Goal: Task Accomplishment & Management: Manage account settings

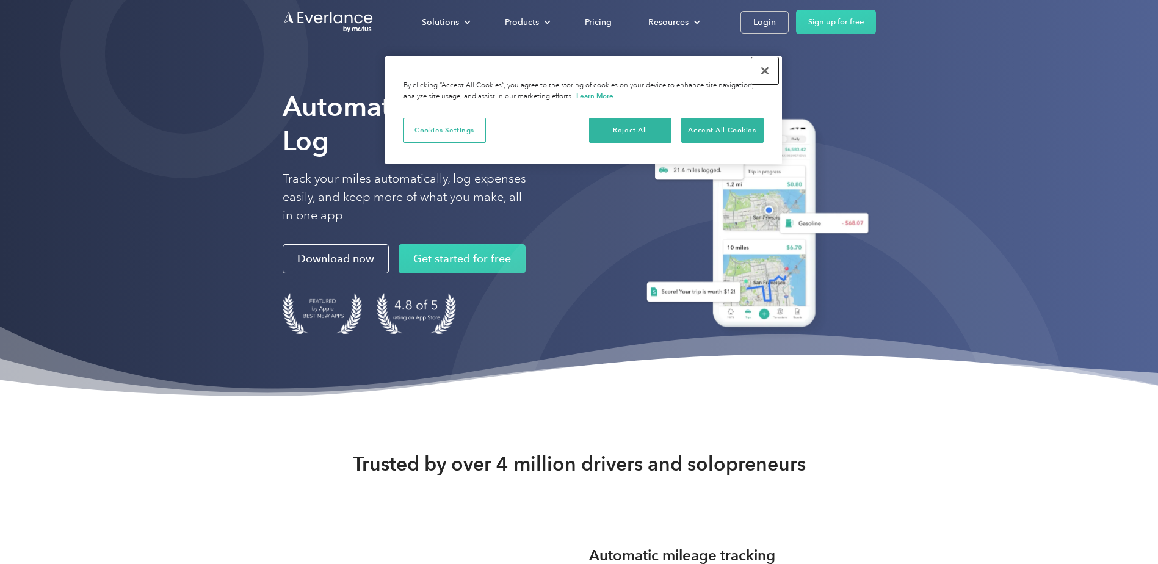
click at [761, 63] on button "Close" at bounding box center [765, 70] width 27 height 27
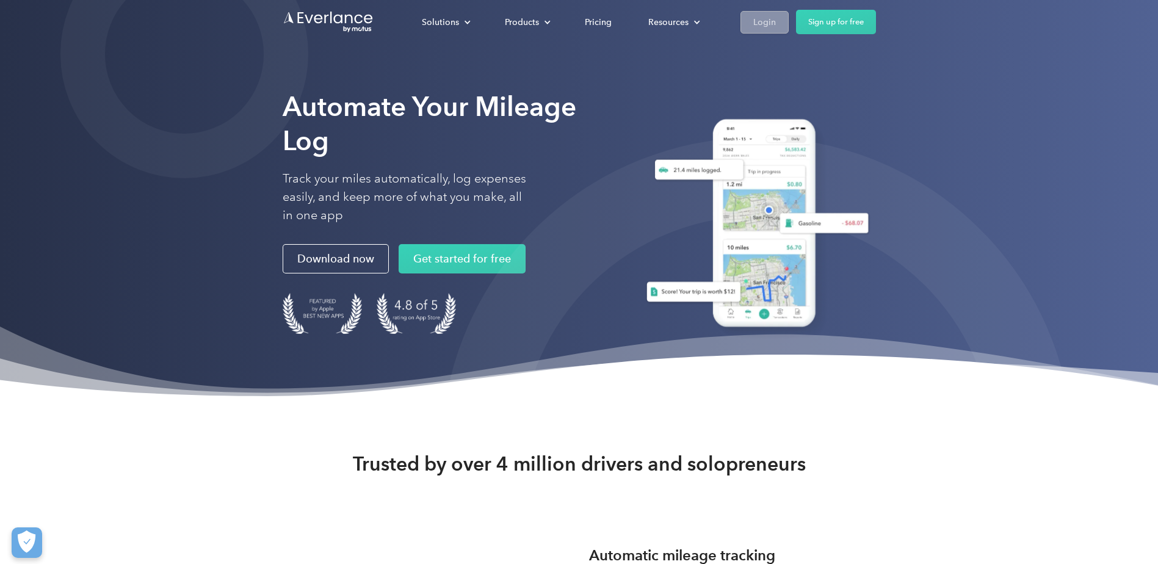
click at [750, 16] on link "Login" at bounding box center [765, 22] width 48 height 23
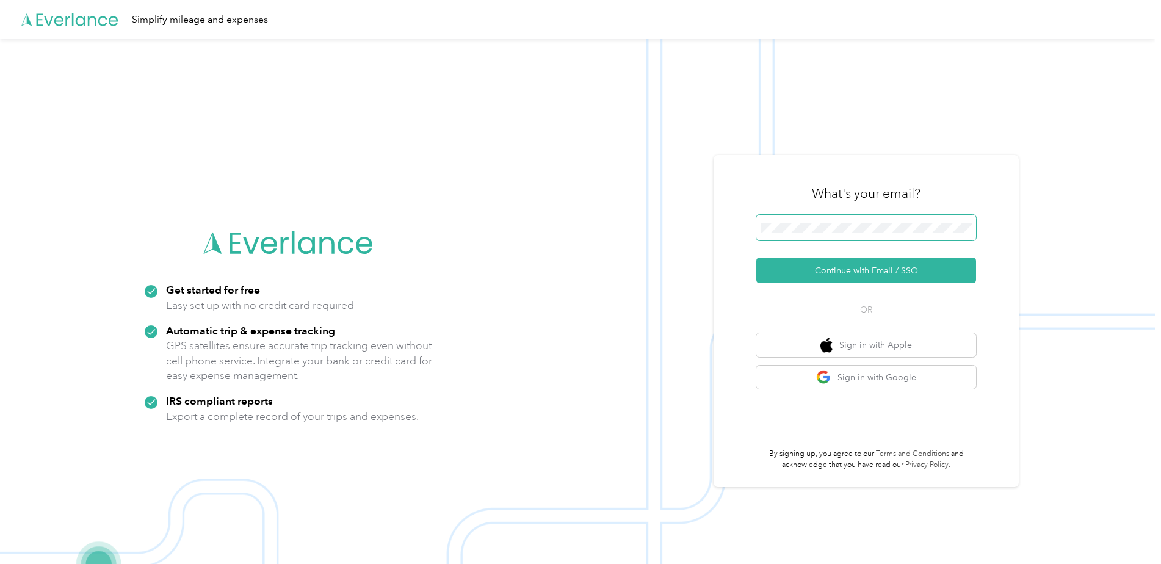
click at [756, 258] on button "Continue with Email / SSO" at bounding box center [866, 271] width 220 height 26
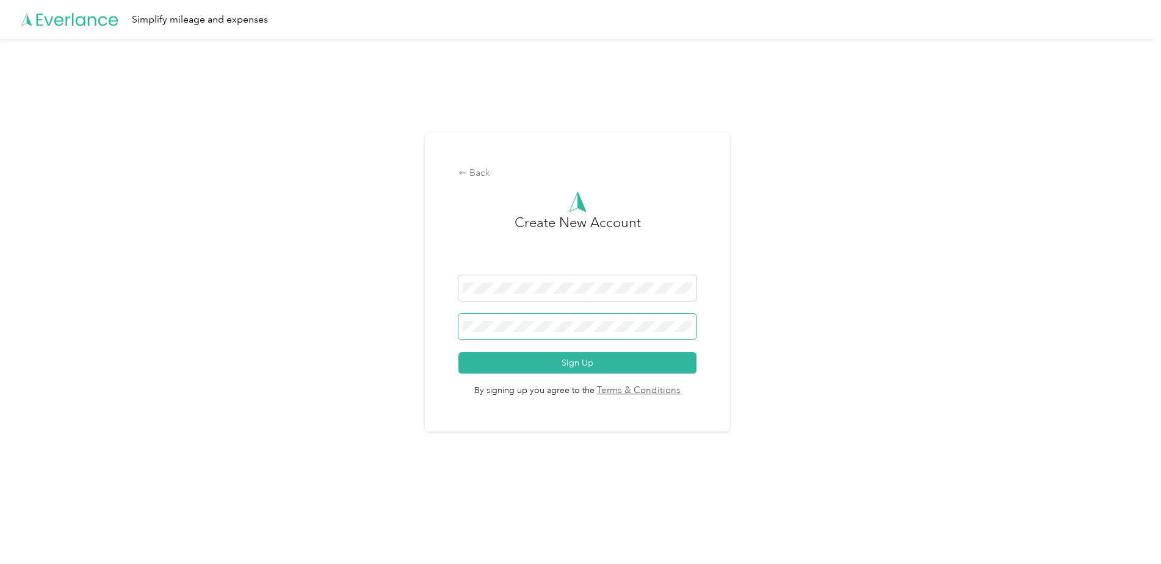
click at [459, 352] on button "Sign Up" at bounding box center [577, 362] width 237 height 21
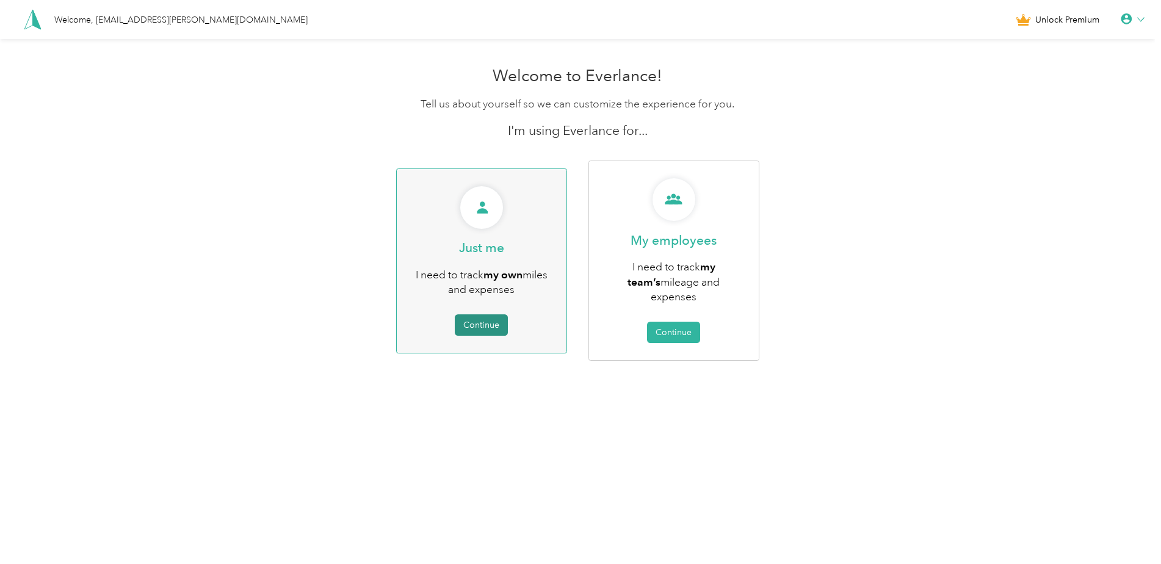
click at [494, 314] on button "Continue" at bounding box center [481, 324] width 53 height 21
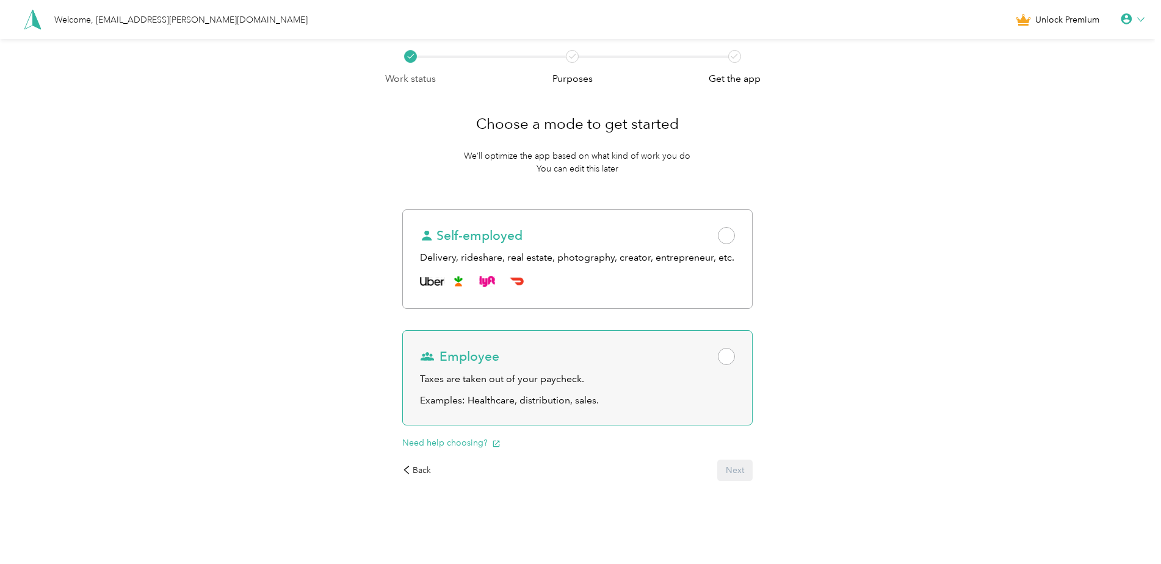
click at [657, 379] on div "Taxes are taken out of your paycheck." at bounding box center [578, 379] width 316 height 15
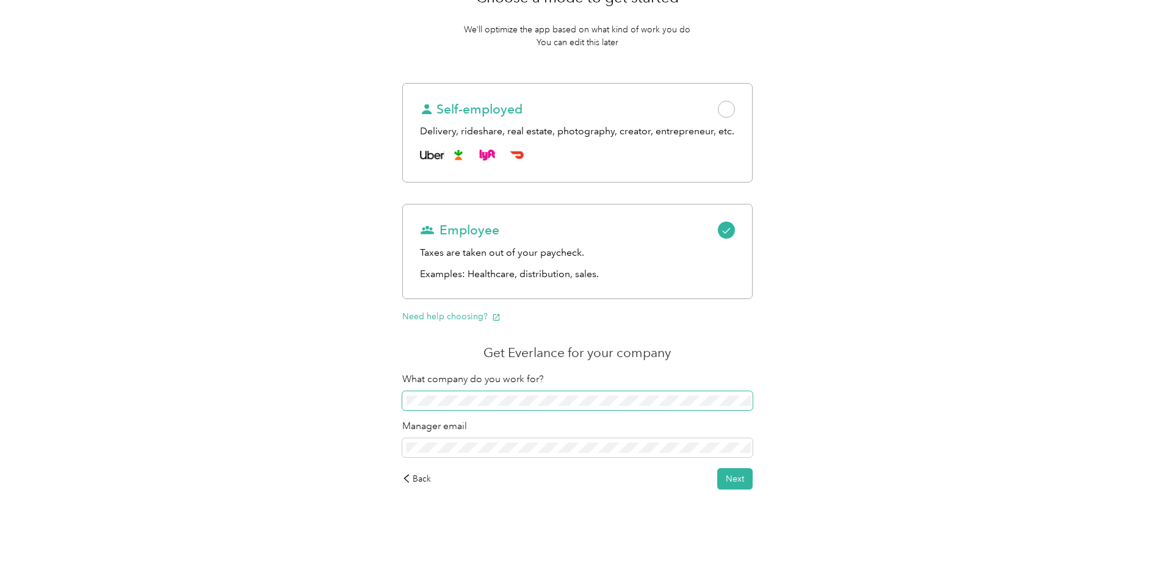
scroll to position [129, 0]
click at [717, 466] on button "Next" at bounding box center [734, 476] width 35 height 21
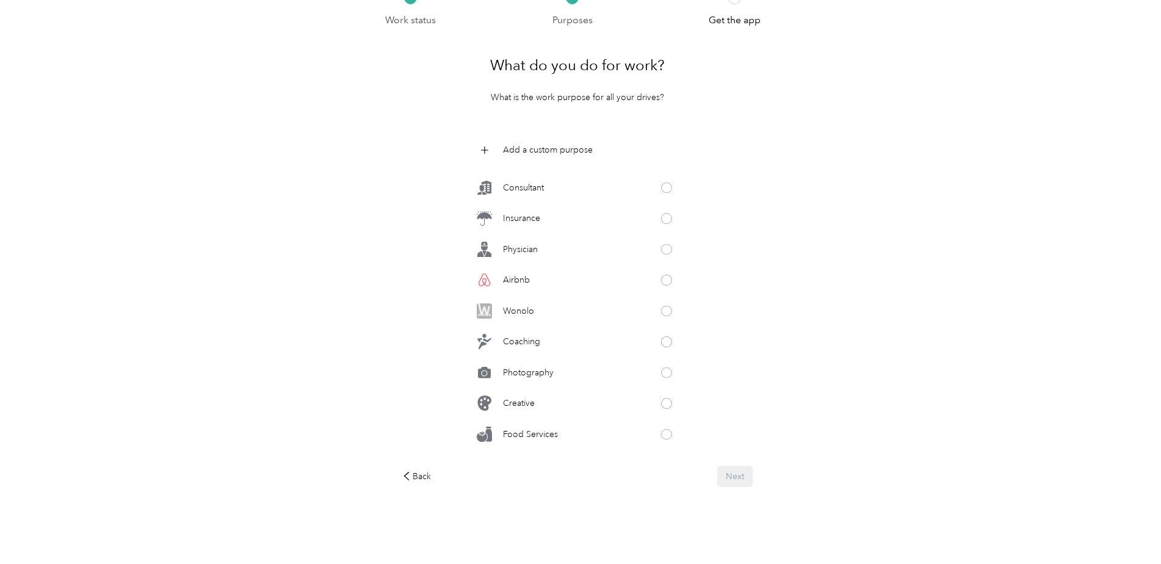
scroll to position [544, 0]
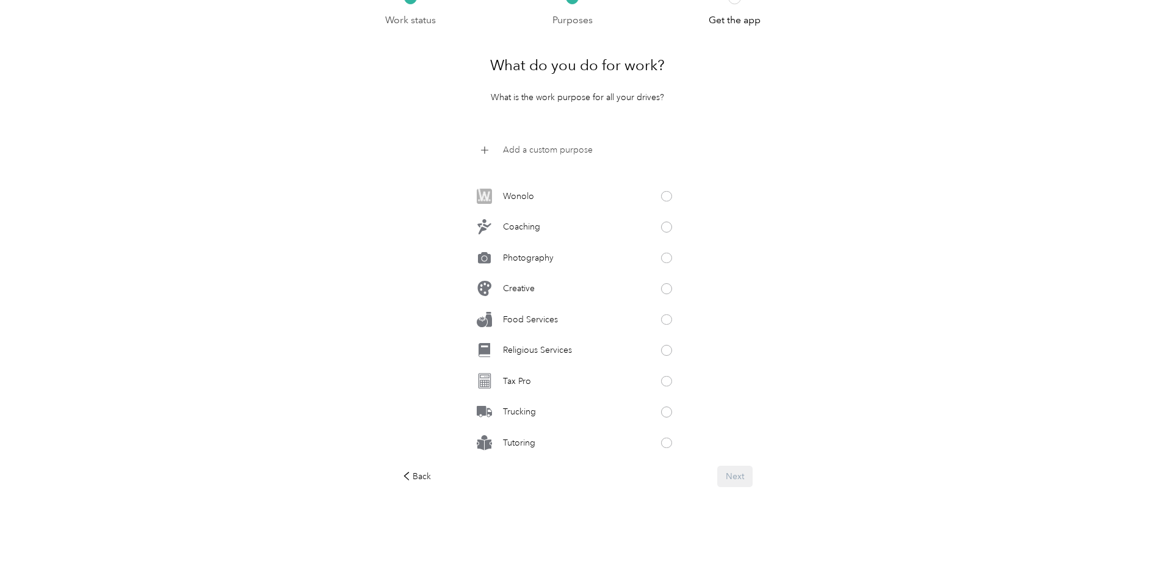
click at [557, 151] on p "Add a custom purpose" at bounding box center [548, 149] width 90 height 13
click at [537, 141] on span at bounding box center [578, 151] width 211 height 21
click at [537, 147] on span at bounding box center [578, 151] width 211 height 21
click button at bounding box center [674, 150] width 11 height 11
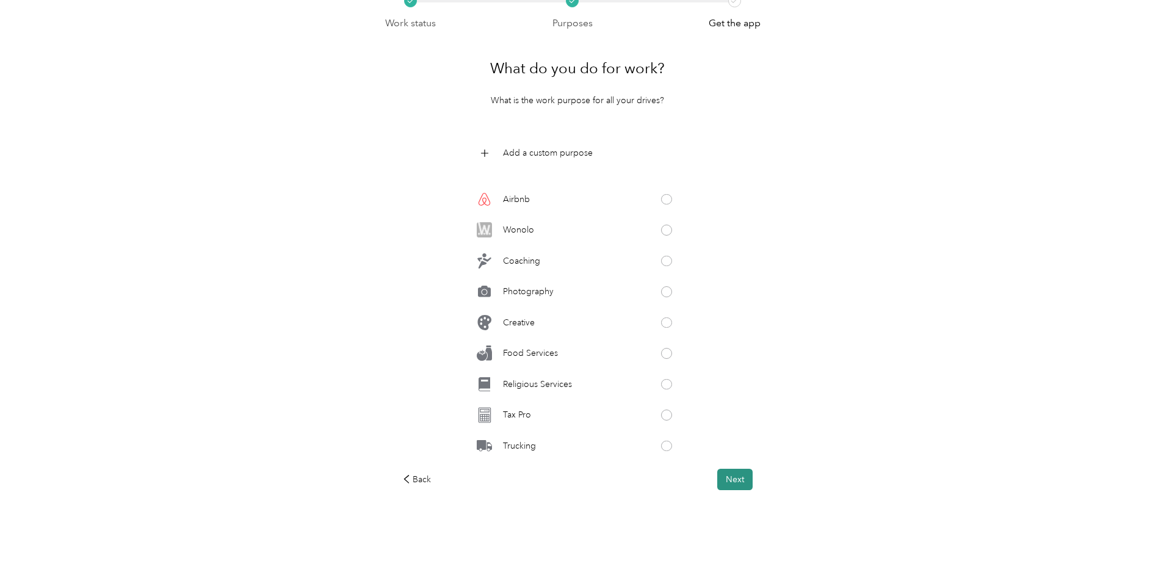
click at [739, 471] on button "Next" at bounding box center [734, 479] width 35 height 21
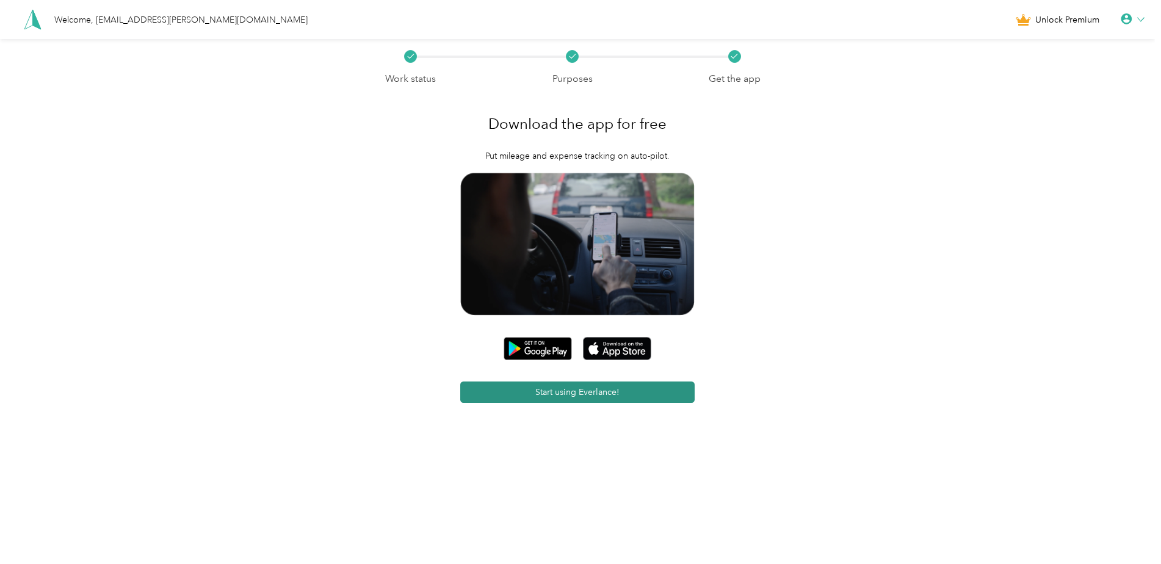
click at [605, 390] on button "Start using Everlance!" at bounding box center [577, 392] width 234 height 21
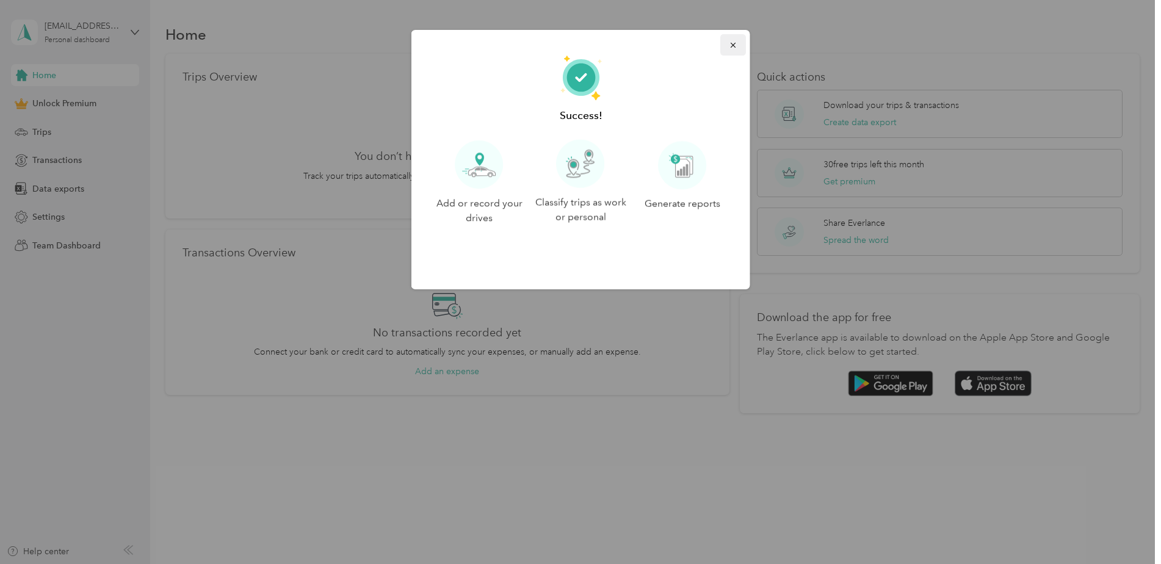
click at [733, 44] on button "button" at bounding box center [733, 44] width 26 height 21
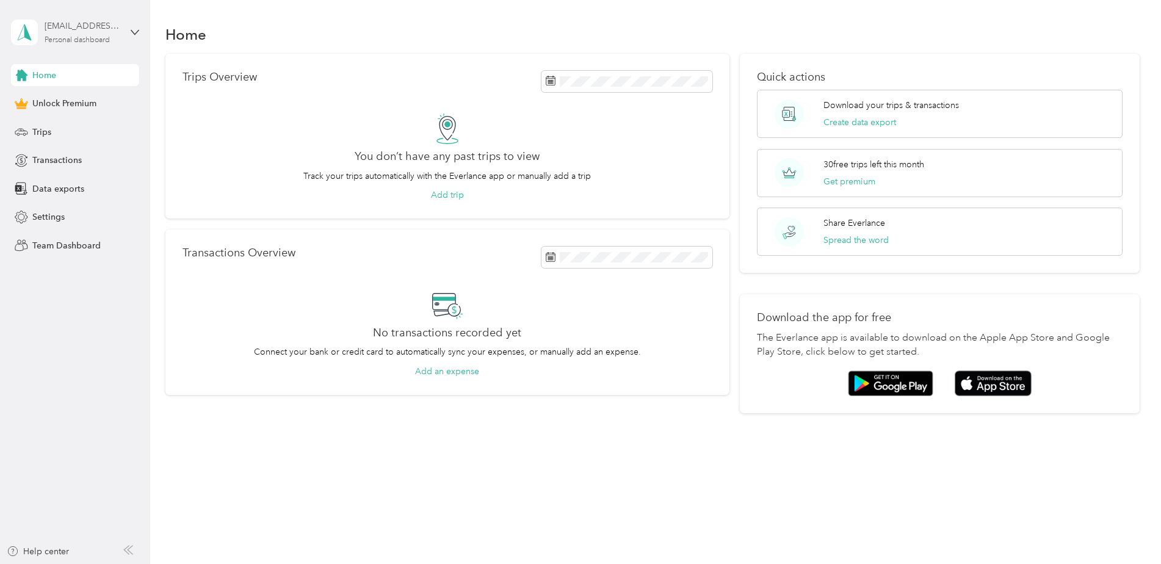
click at [76, 33] on div "creynolds@foushee.com Personal dashboard" at bounding box center [83, 32] width 76 height 24
drag, startPoint x: 100, startPoint y: 29, endPoint x: 96, endPoint y: 38, distance: 9.1
click at [101, 28] on div "creynolds@foushee.com" at bounding box center [83, 26] width 76 height 13
click at [63, 137] on div "Trips" at bounding box center [75, 132] width 128 height 22
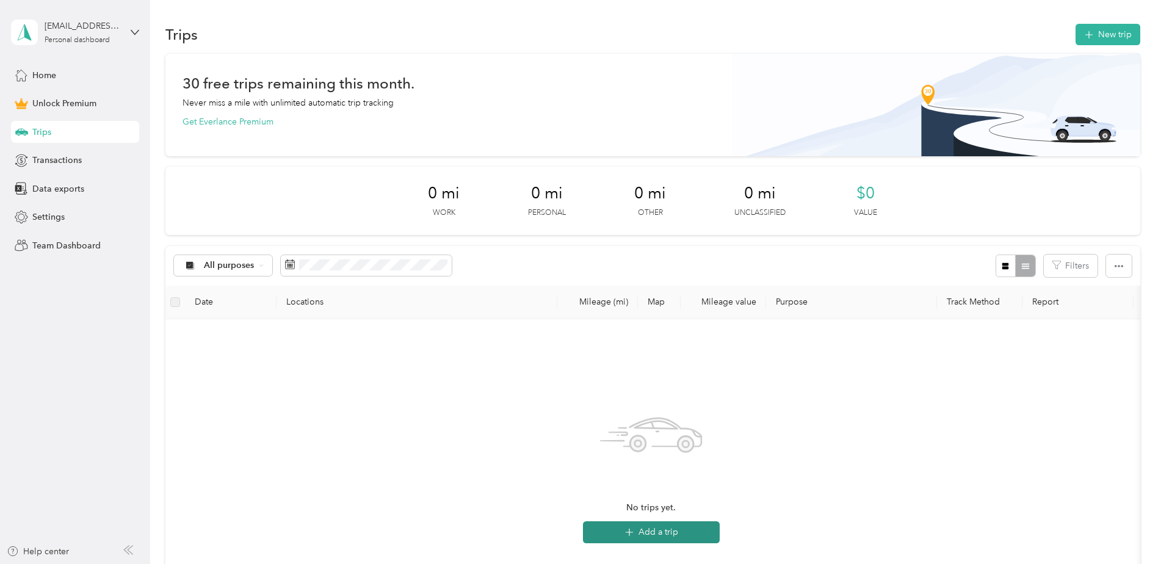
click at [647, 539] on button "Add a trip" at bounding box center [651, 532] width 137 height 22
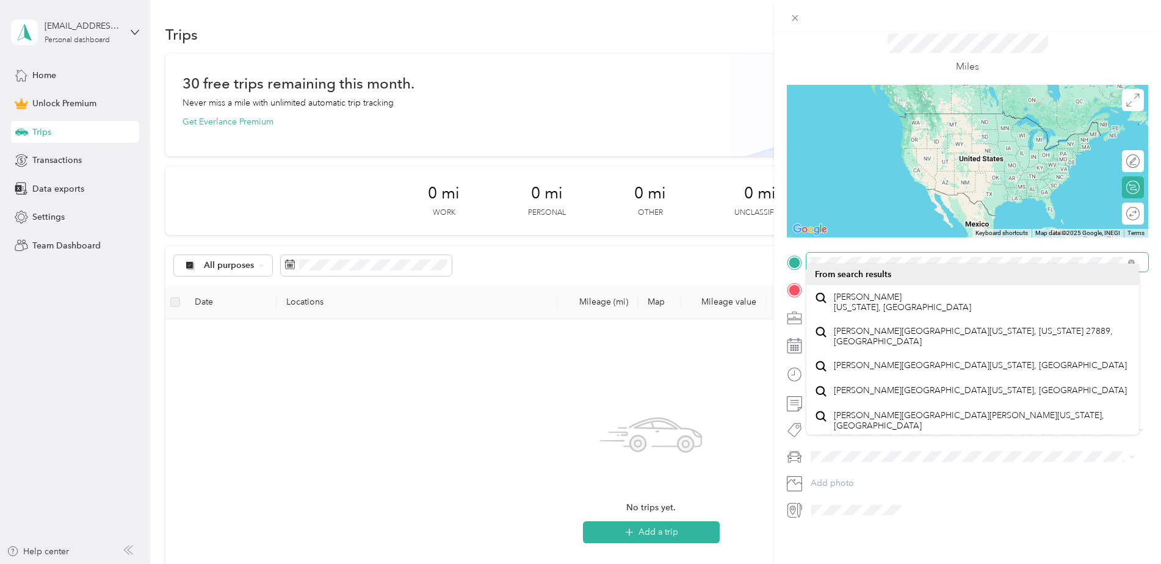
click at [758, 252] on div "New Trip Save This trip cannot be edited because it is either under review, app…" at bounding box center [580, 282] width 1161 height 564
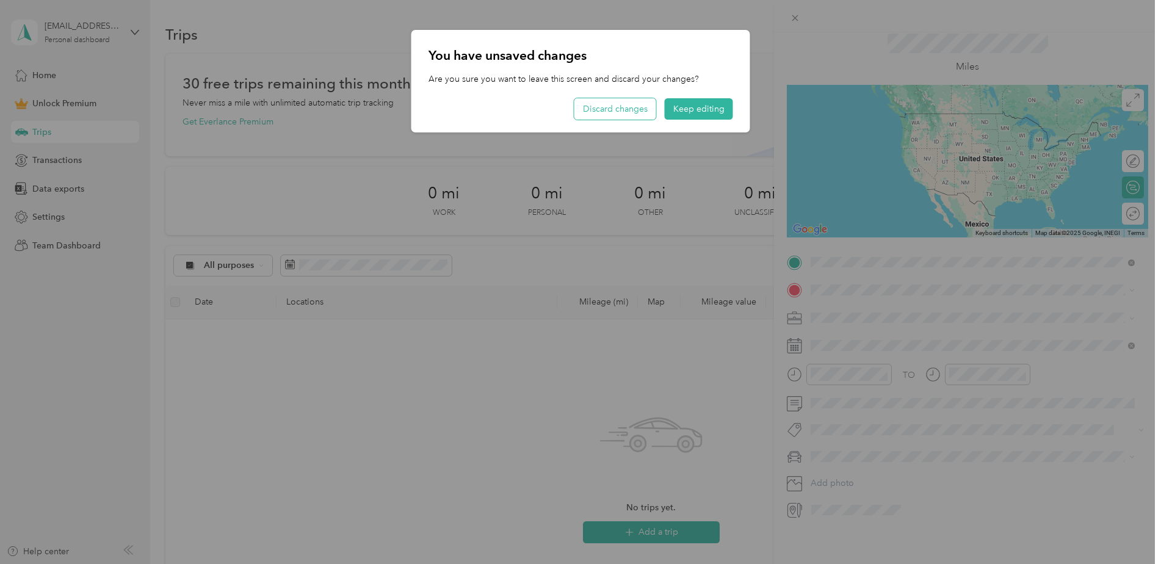
click at [619, 107] on button "Discard changes" at bounding box center [616, 108] width 82 height 21
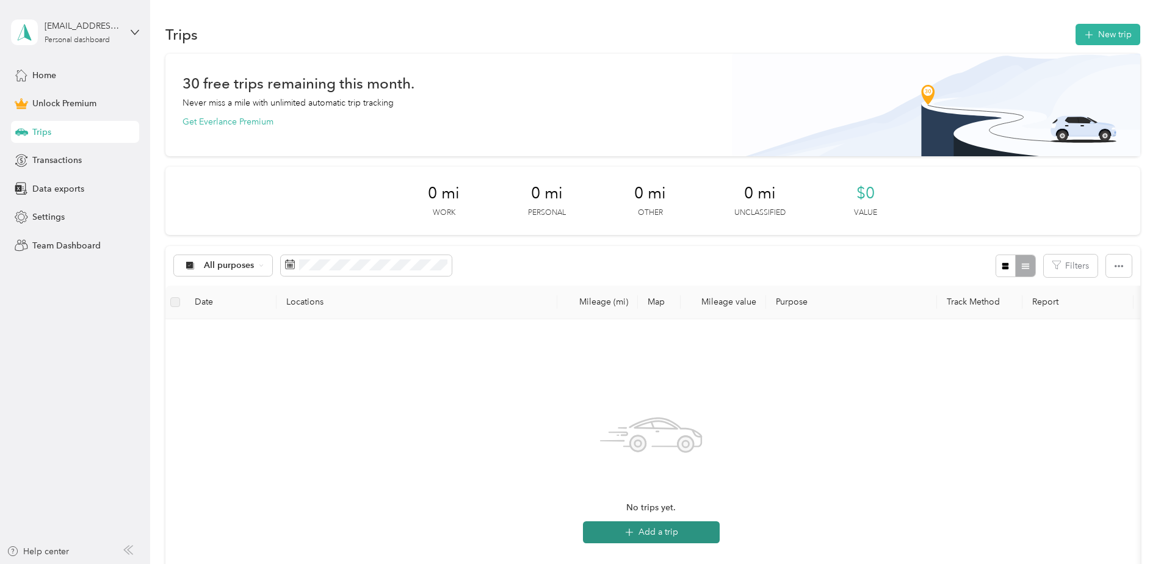
click at [652, 534] on button "Add a trip" at bounding box center [651, 532] width 137 height 22
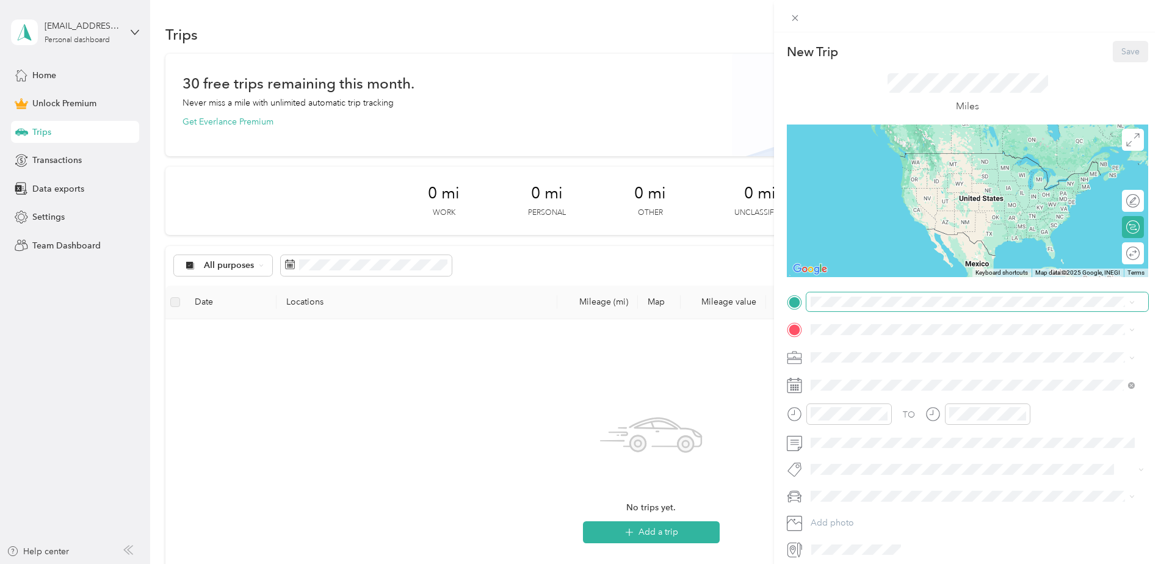
click at [837, 309] on span at bounding box center [978, 302] width 342 height 20
click at [891, 347] on span "3240 118th Avenue Southeast Bellevue, Washington 98005, United States" at bounding box center [895, 346] width 122 height 11
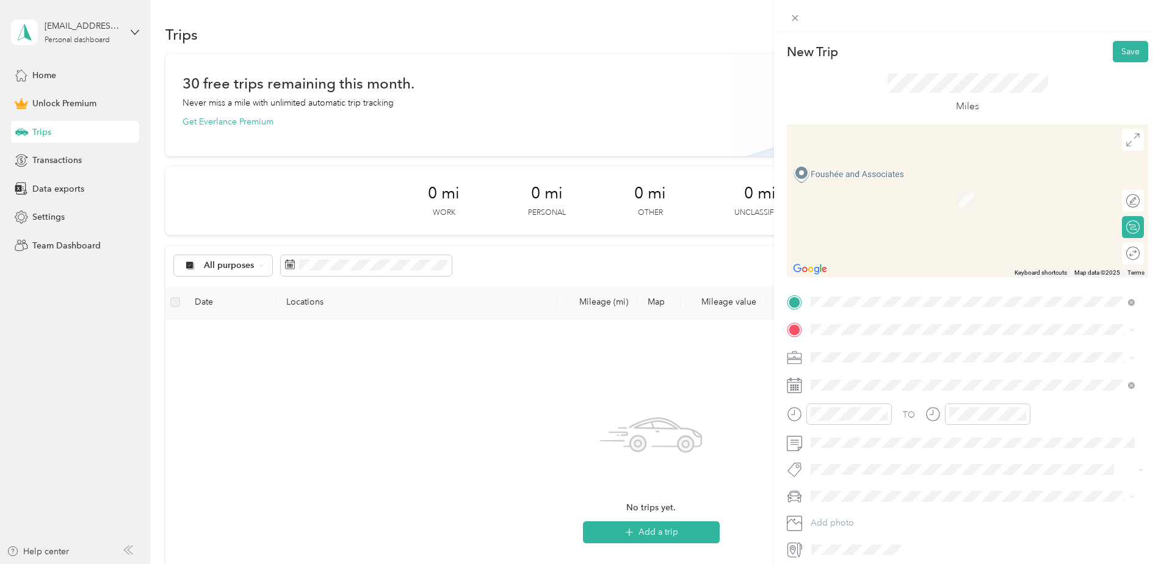
click at [790, 308] on icon at bounding box center [795, 302] width 15 height 15
click at [874, 378] on span "6000 Southcenter Boulevard Tukwila, Washington 98188, United States" at bounding box center [895, 373] width 122 height 11
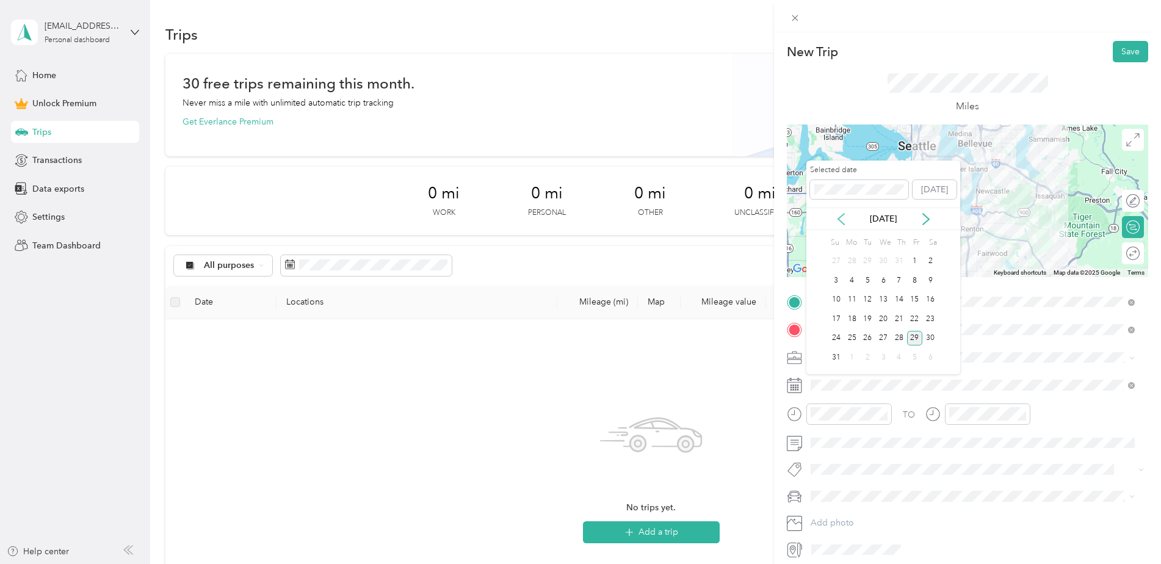
click at [839, 221] on icon at bounding box center [841, 219] width 12 height 12
click at [839, 220] on icon at bounding box center [841, 219] width 12 height 12
click at [921, 219] on icon at bounding box center [926, 219] width 12 height 12
click at [881, 315] on div "25" at bounding box center [884, 318] width 16 height 15
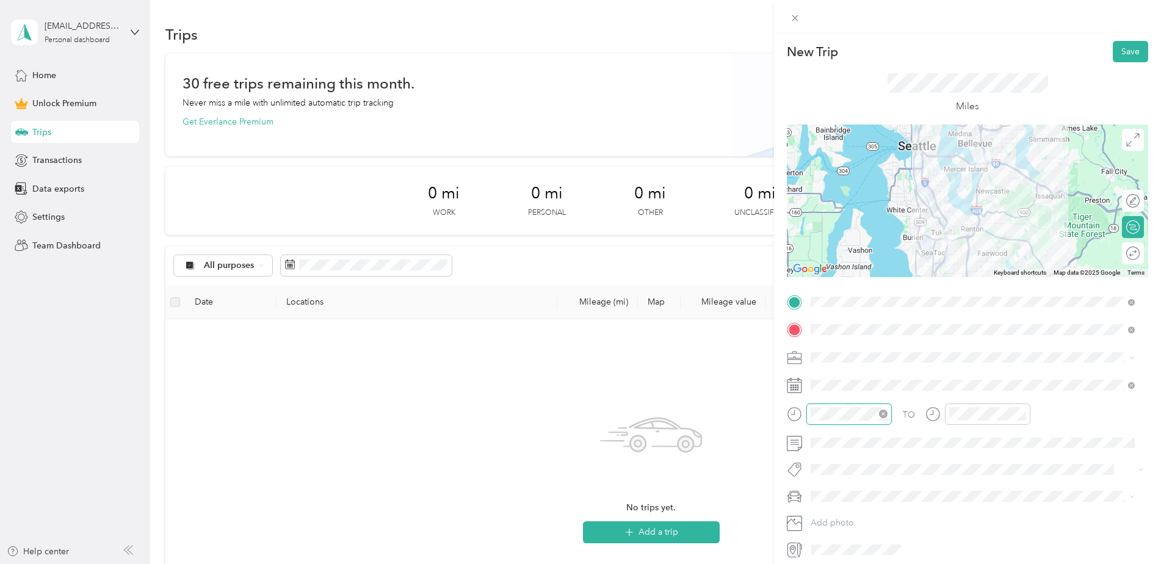
scroll to position [256, 0]
click at [807, 410] on div at bounding box center [849, 414] width 85 height 21
click at [825, 264] on div "01" at bounding box center [823, 267] width 29 height 17
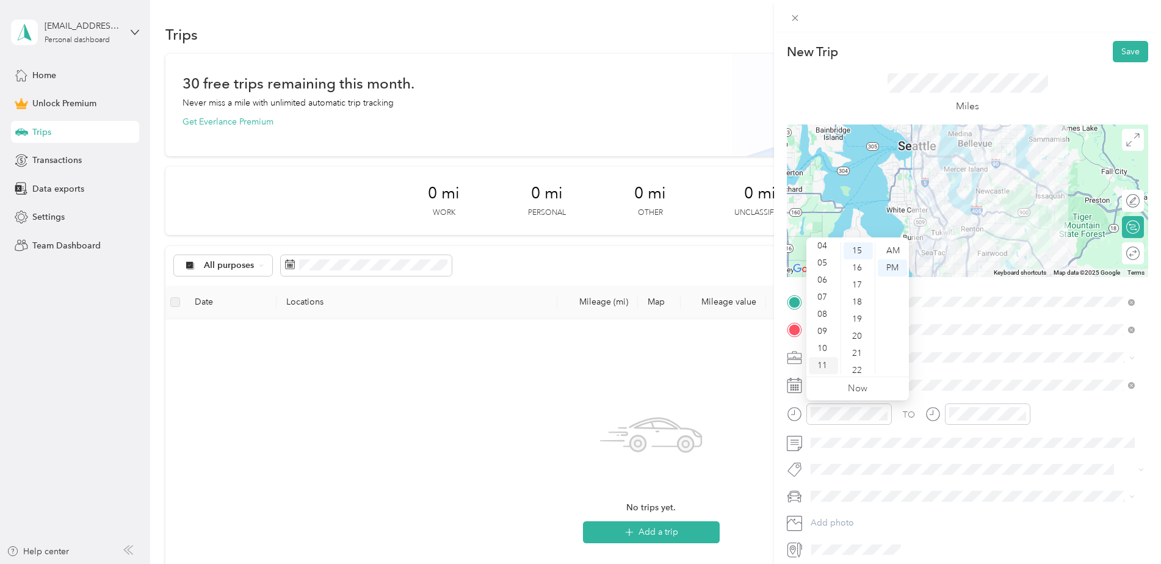
click at [826, 363] on div "11" at bounding box center [823, 365] width 29 height 17
click at [857, 314] on div "40" at bounding box center [858, 311] width 29 height 17
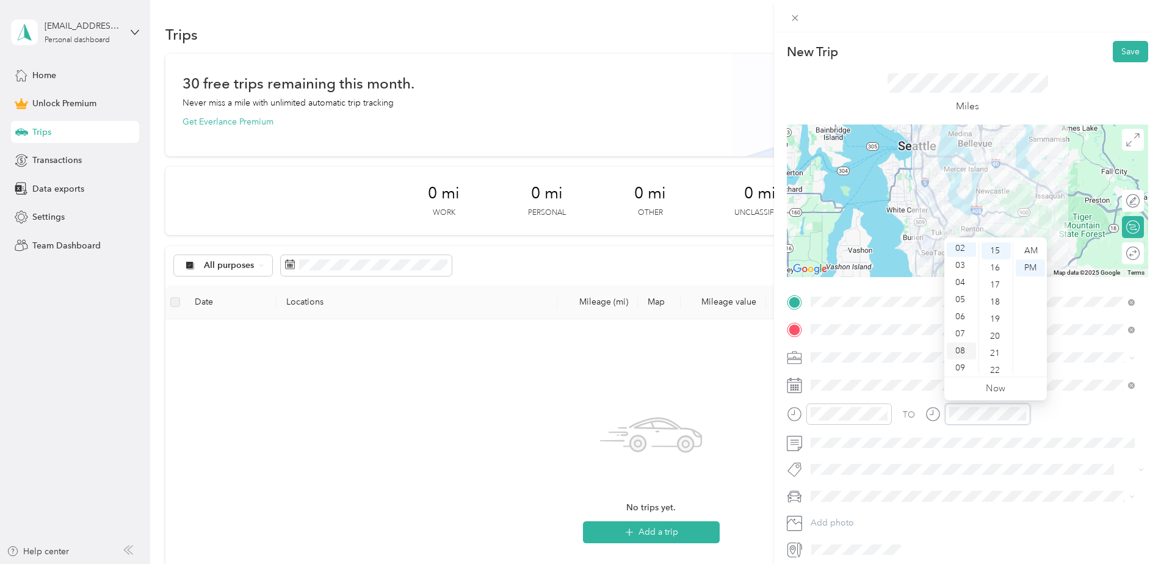
scroll to position [0, 0]
click at [957, 250] on div "12" at bounding box center [961, 250] width 29 height 17
click at [1028, 248] on div "AM" at bounding box center [1030, 250] width 29 height 17
click at [1027, 263] on div "PM" at bounding box center [1030, 267] width 29 height 17
click at [998, 324] on div "04" at bounding box center [996, 319] width 29 height 17
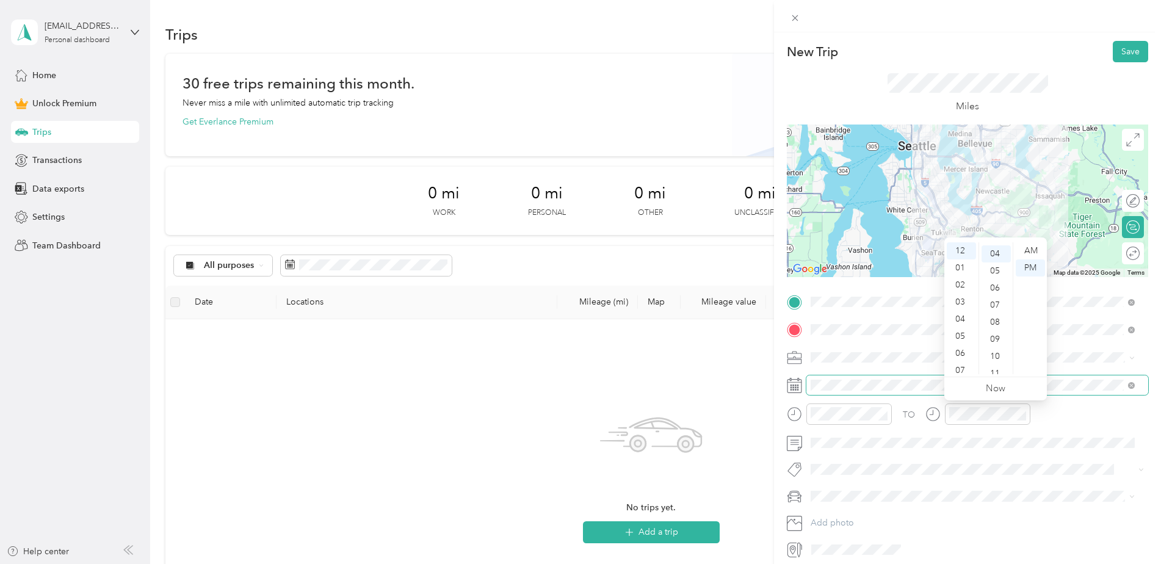
scroll to position [68, 0]
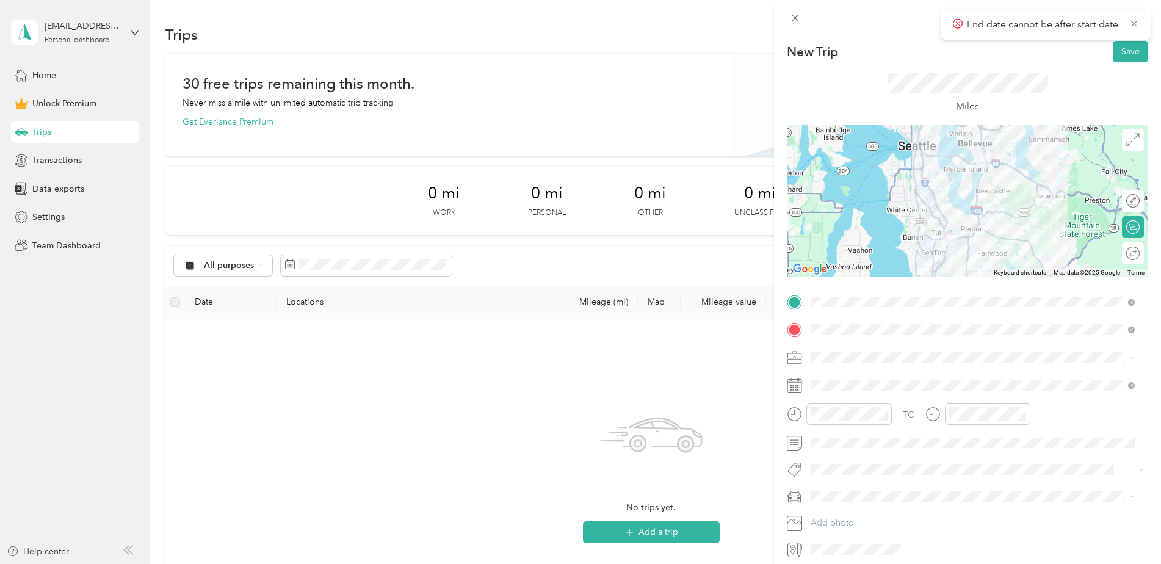
click at [753, 405] on div "New Trip Save This trip cannot be edited because it is either under review, app…" at bounding box center [580, 282] width 1161 height 564
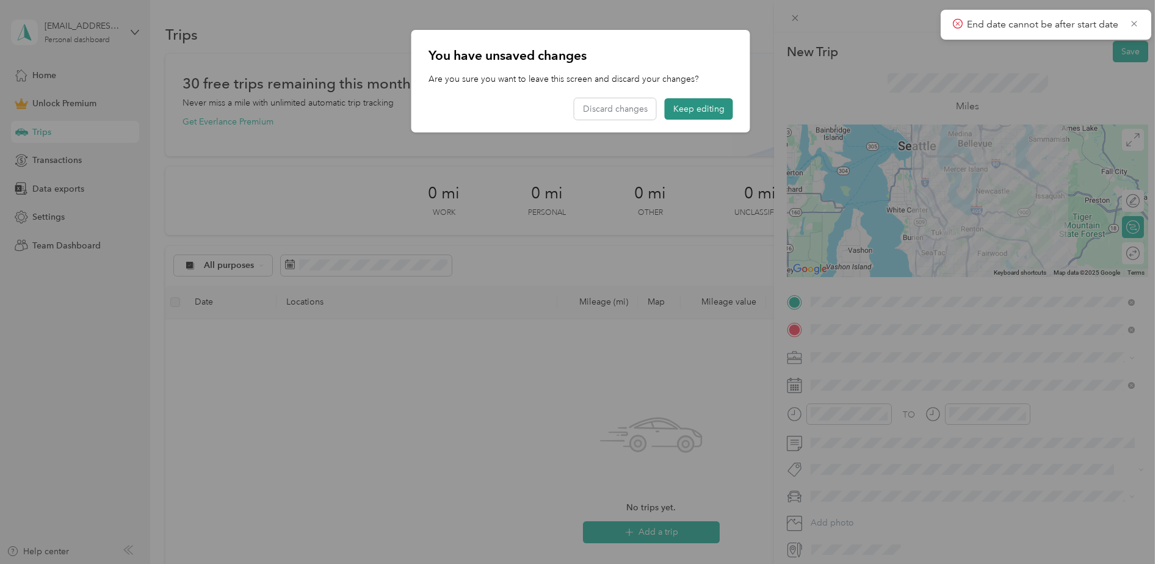
click at [692, 106] on button "Keep editing" at bounding box center [699, 108] width 68 height 21
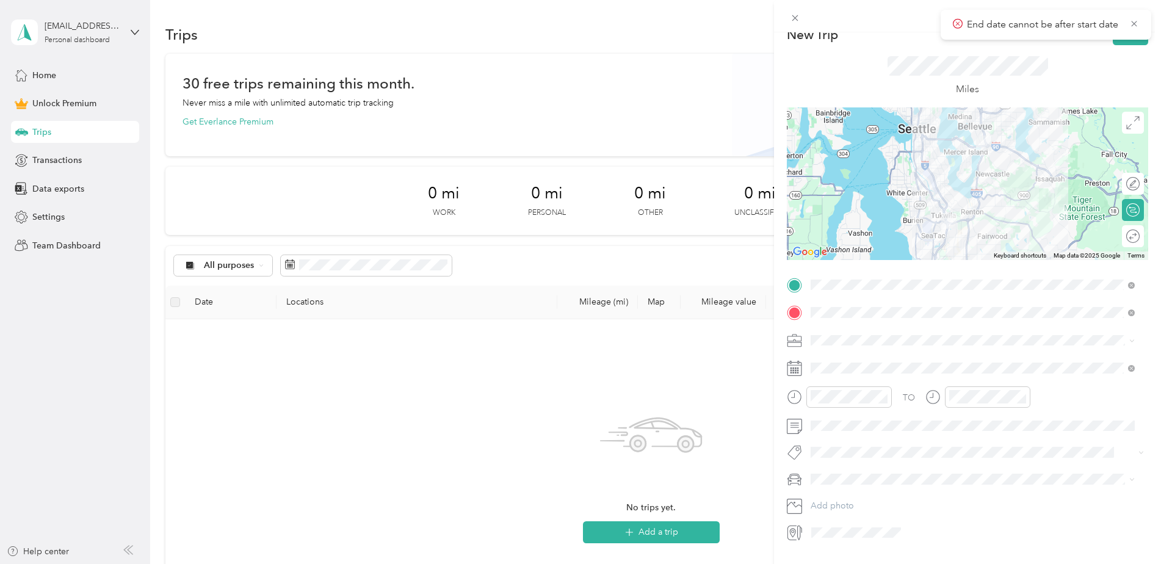
scroll to position [0, 0]
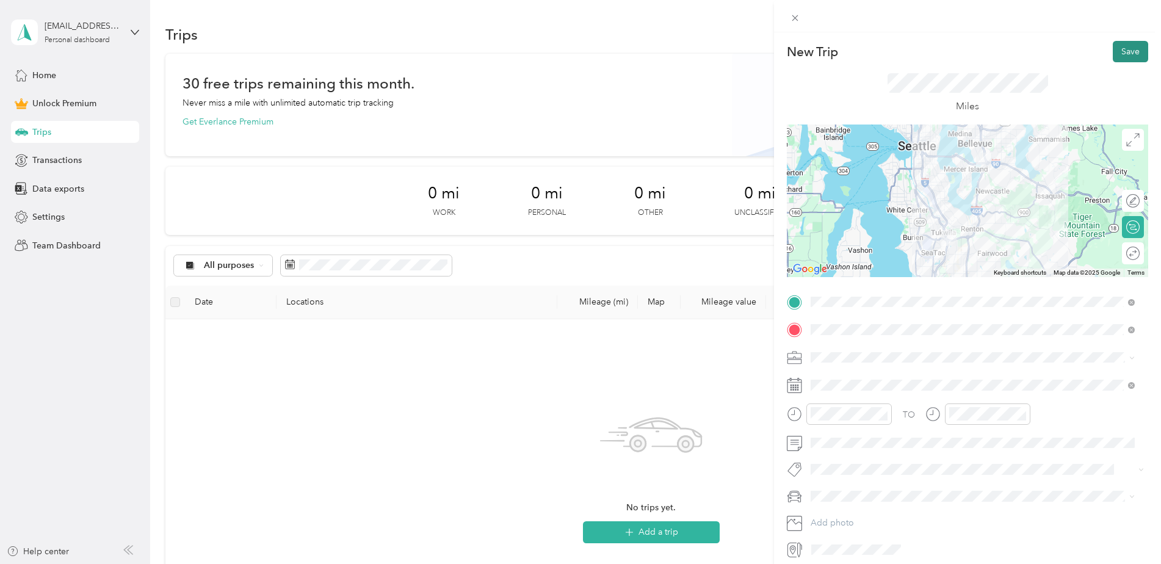
click at [1124, 47] on button "Save" at bounding box center [1130, 51] width 35 height 21
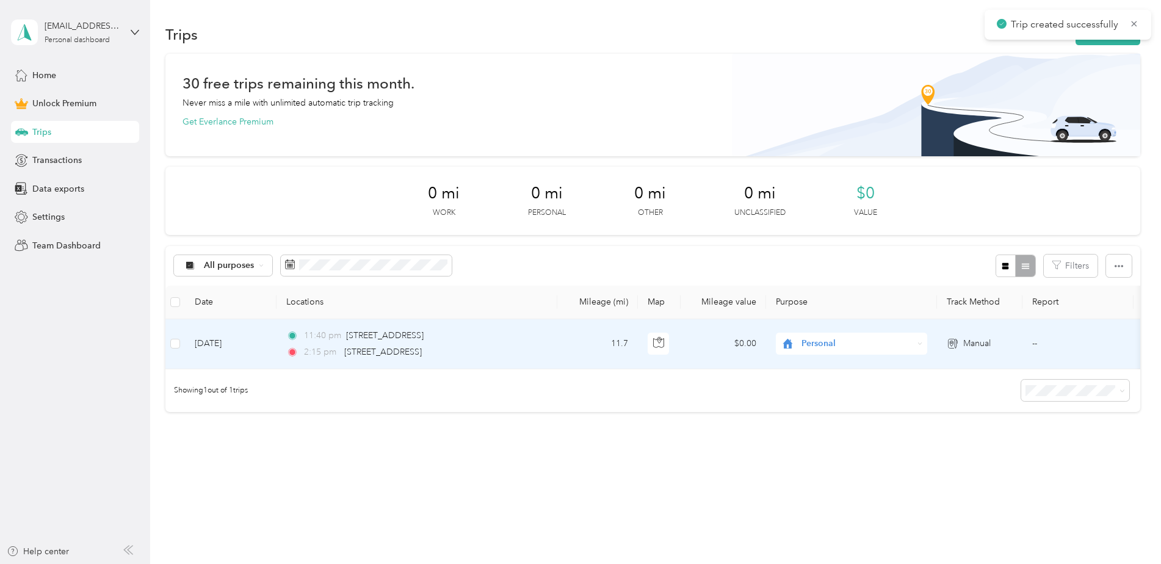
click at [852, 348] on span "Personal" at bounding box center [858, 343] width 112 height 13
click at [849, 364] on span "Work" at bounding box center [862, 365] width 113 height 13
click at [805, 429] on div "30 free trips remaining this month. Never miss a mile with unlimited automatic …" at bounding box center [652, 254] width 975 height 401
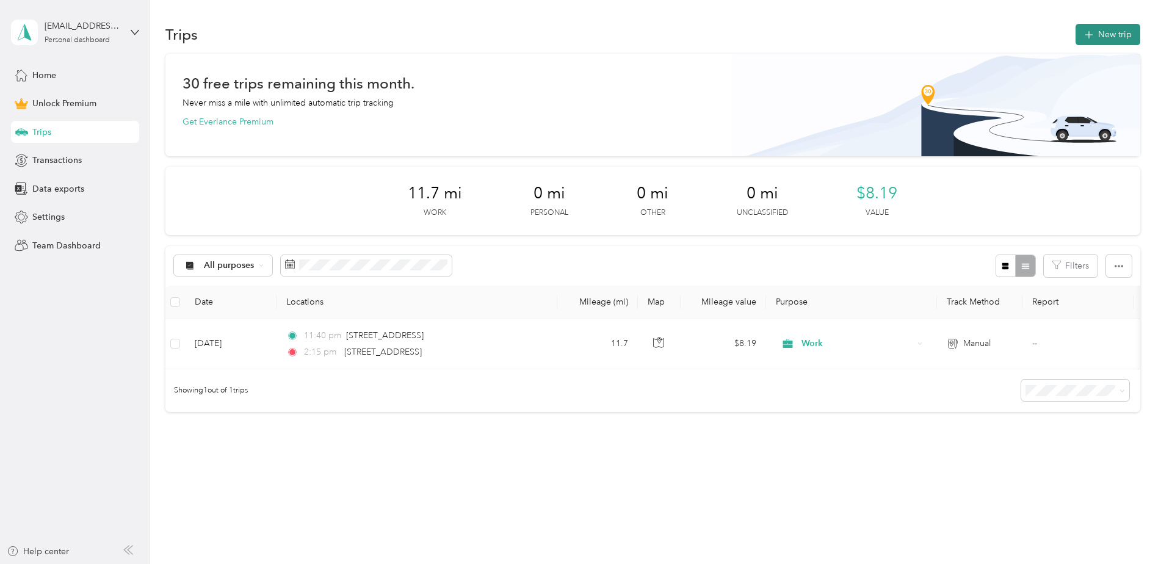
click at [1093, 35] on button "New trip" at bounding box center [1108, 34] width 65 height 21
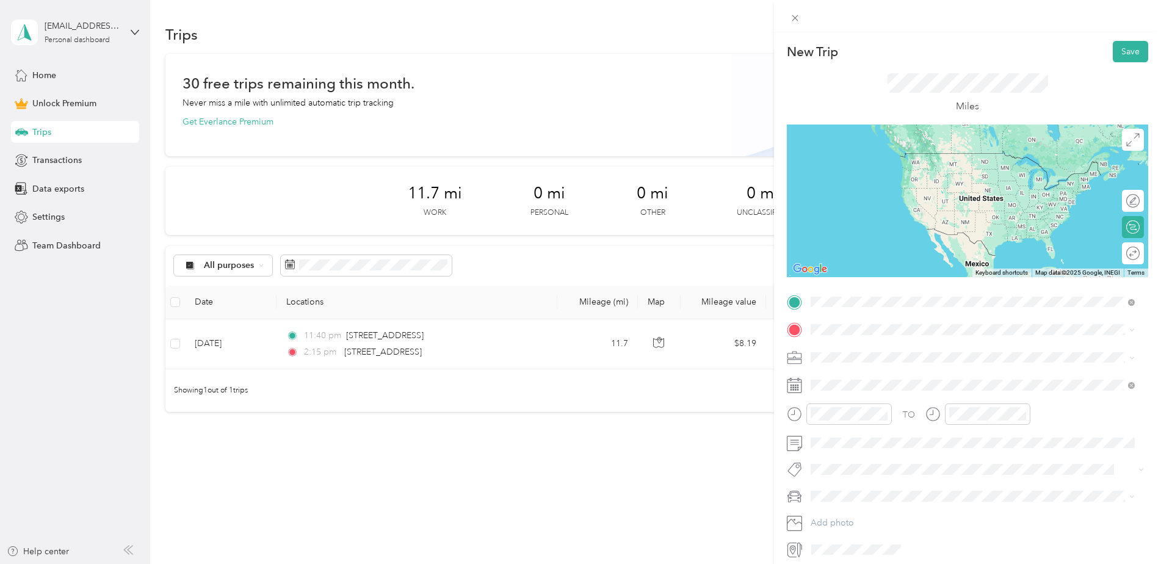
click at [892, 290] on div "New Trip Save This trip cannot be edited because it is either under review, app…" at bounding box center [967, 300] width 361 height 518
drag, startPoint x: 896, startPoint y: 349, endPoint x: 887, endPoint y: 343, distance: 11.0
click at [896, 349] on span "6000 Southcenter Boulevard Tukwila, Washington 98188, United States" at bounding box center [895, 346] width 122 height 11
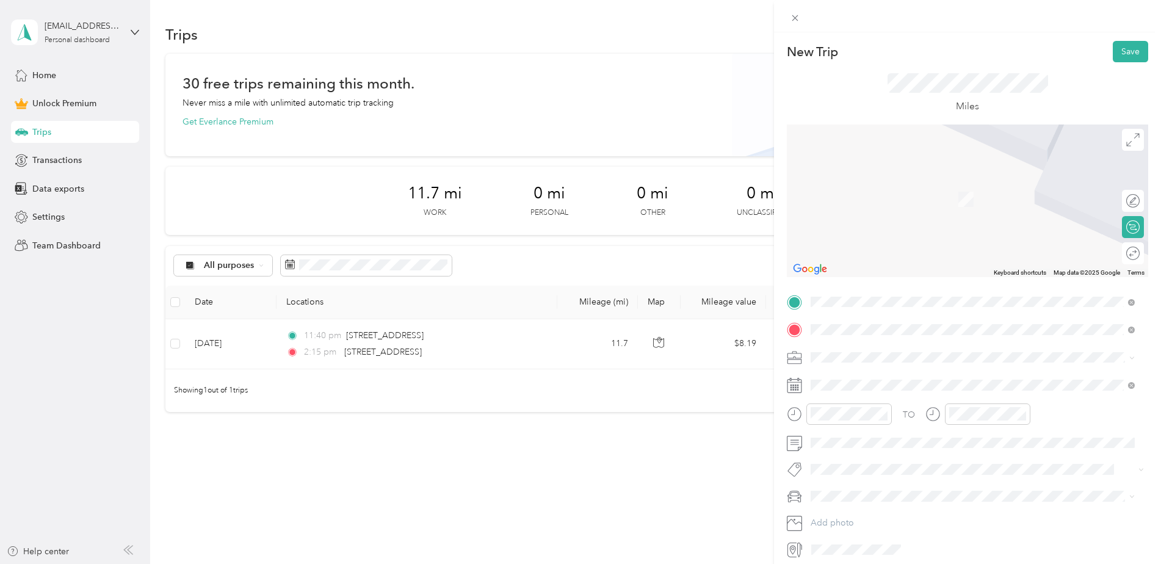
click at [907, 379] on span "3240 118th Avenue Southeast Bellevue, Washington 98005, United States" at bounding box center [895, 373] width 122 height 11
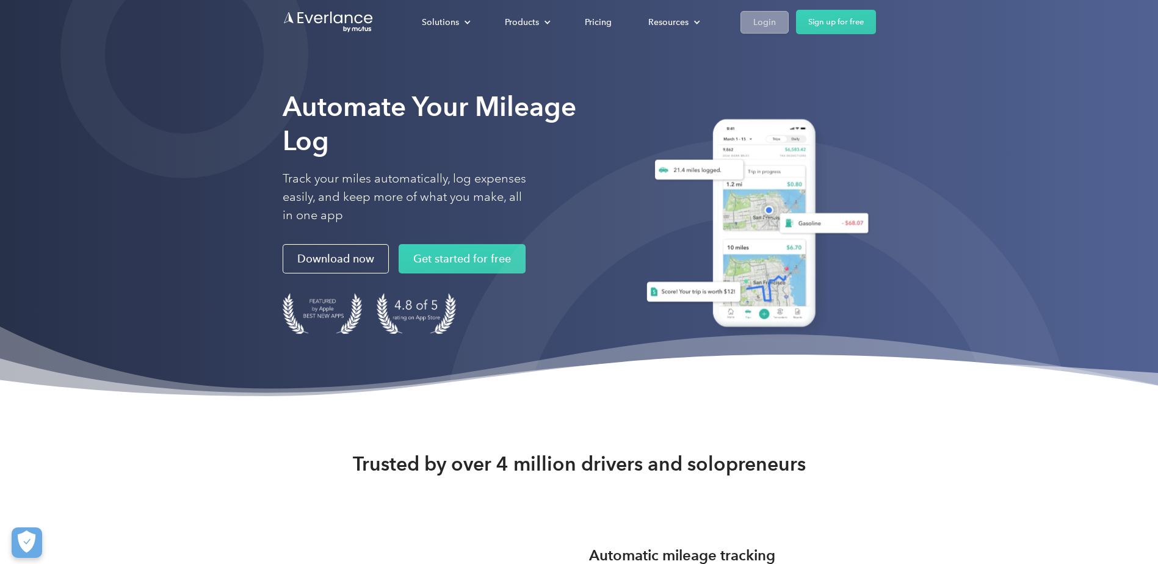
click at [769, 26] on div "Login" at bounding box center [764, 22] width 23 height 15
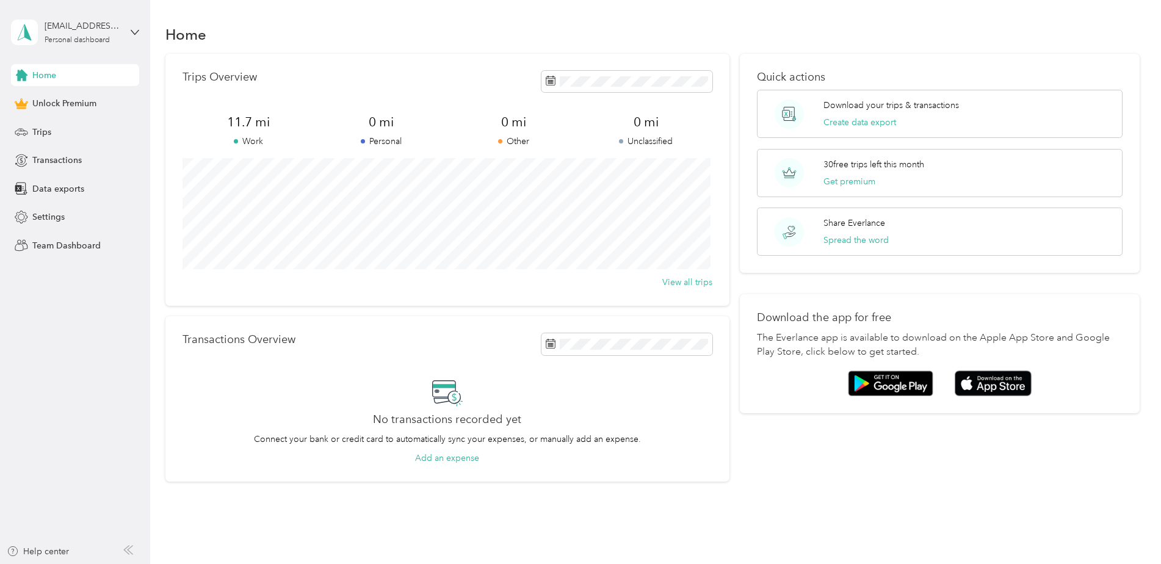
click at [333, 357] on div "Transactions Overview No transactions recorded yet Connect your bank or credit …" at bounding box center [447, 398] width 564 height 165
drag, startPoint x: 392, startPoint y: 21, endPoint x: 383, endPoint y: 21, distance: 8.6
click at [392, 21] on div "Home" at bounding box center [652, 34] width 975 height 26
click at [54, 134] on div "Trips" at bounding box center [75, 132] width 128 height 22
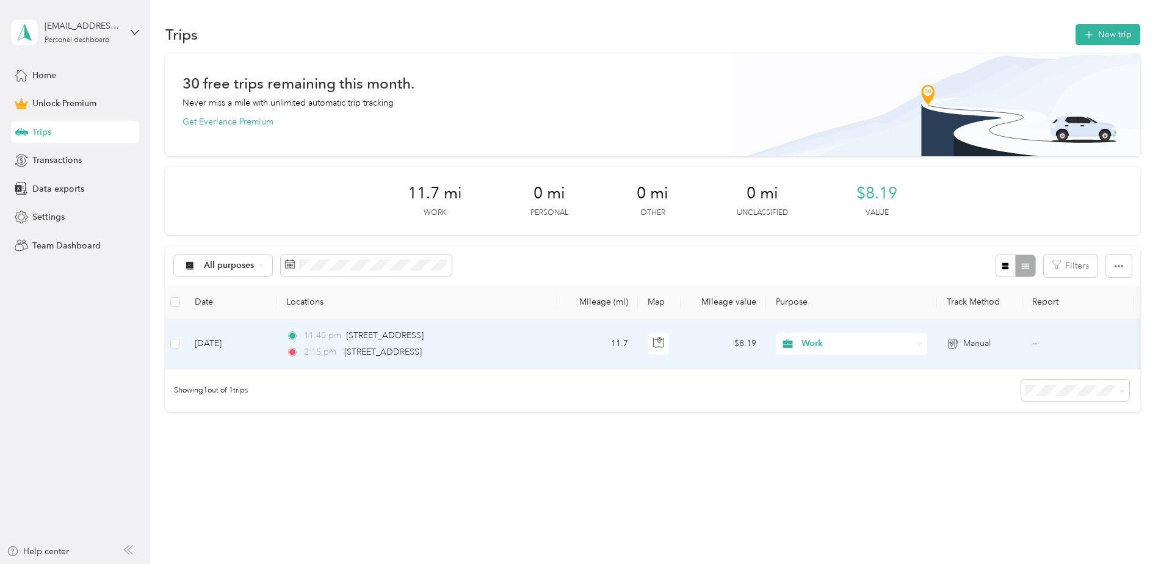
click at [504, 335] on div "11:40 pm 3240 118th Avenue Southeast, Bellevue" at bounding box center [414, 335] width 256 height 13
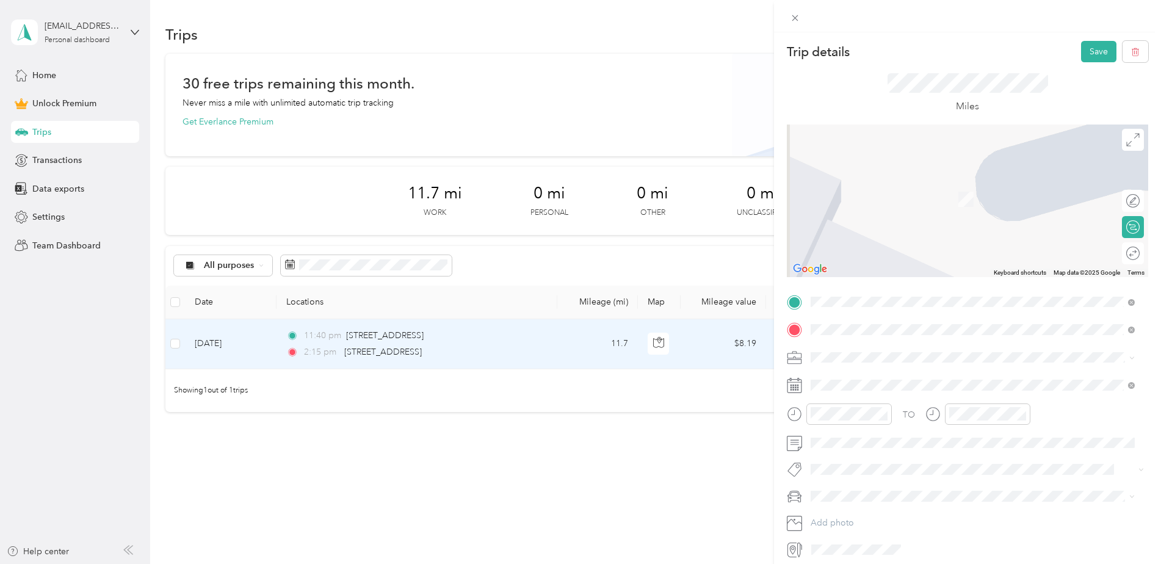
click at [879, 352] on span "3260 118th Avenue Southeast Bellevue, Washington 98005, United States" at bounding box center [895, 346] width 122 height 11
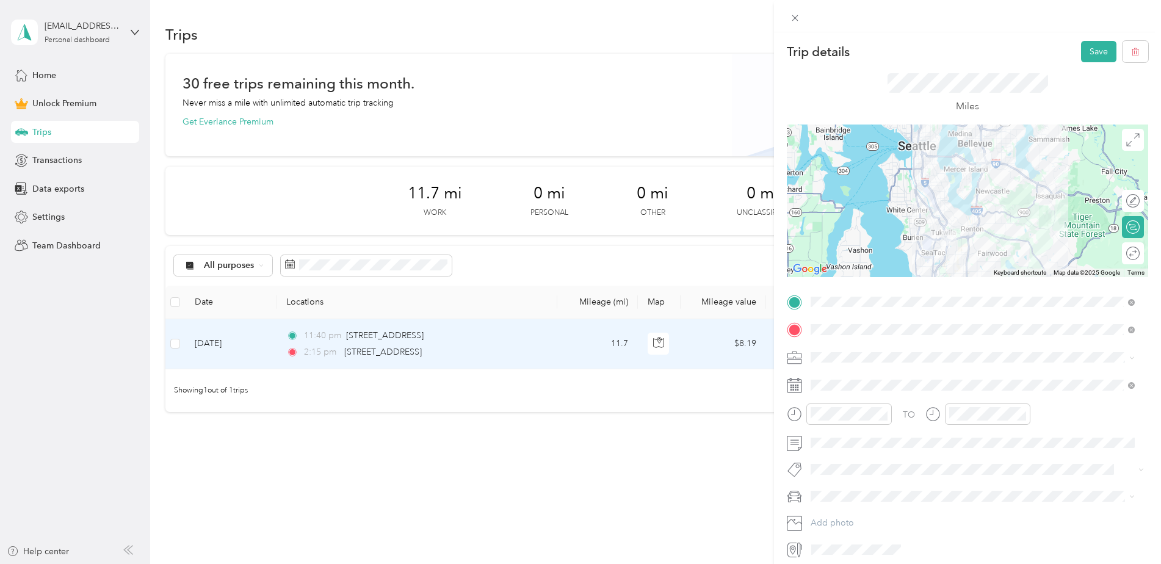
click at [725, 427] on div "Trip details Save This trip cannot be edited because it is either under review,…" at bounding box center [580, 282] width 1161 height 564
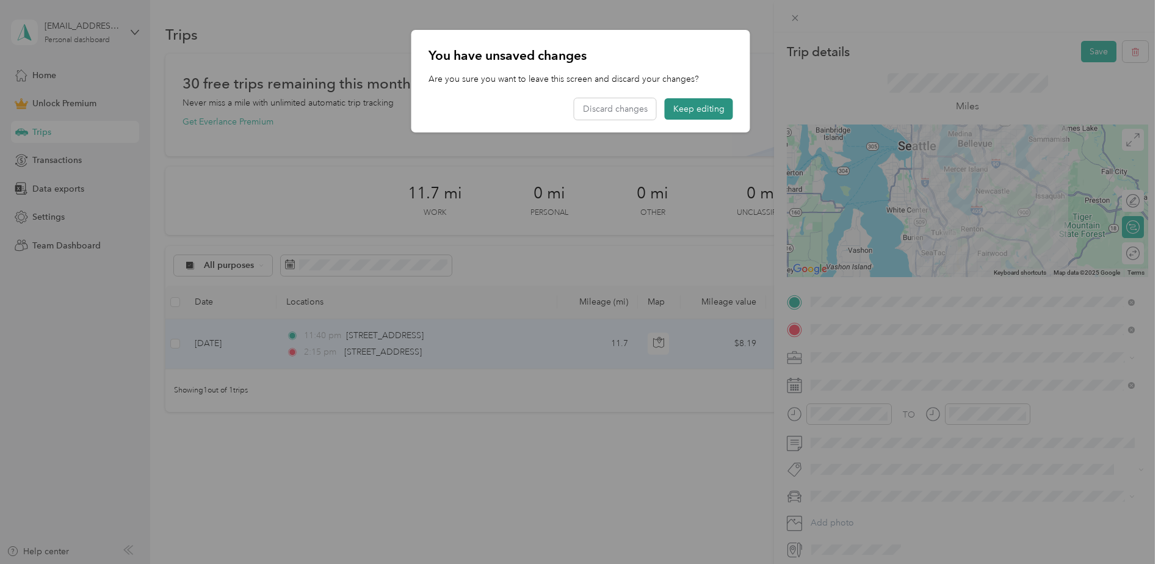
click at [697, 111] on button "Keep editing" at bounding box center [699, 108] width 68 height 21
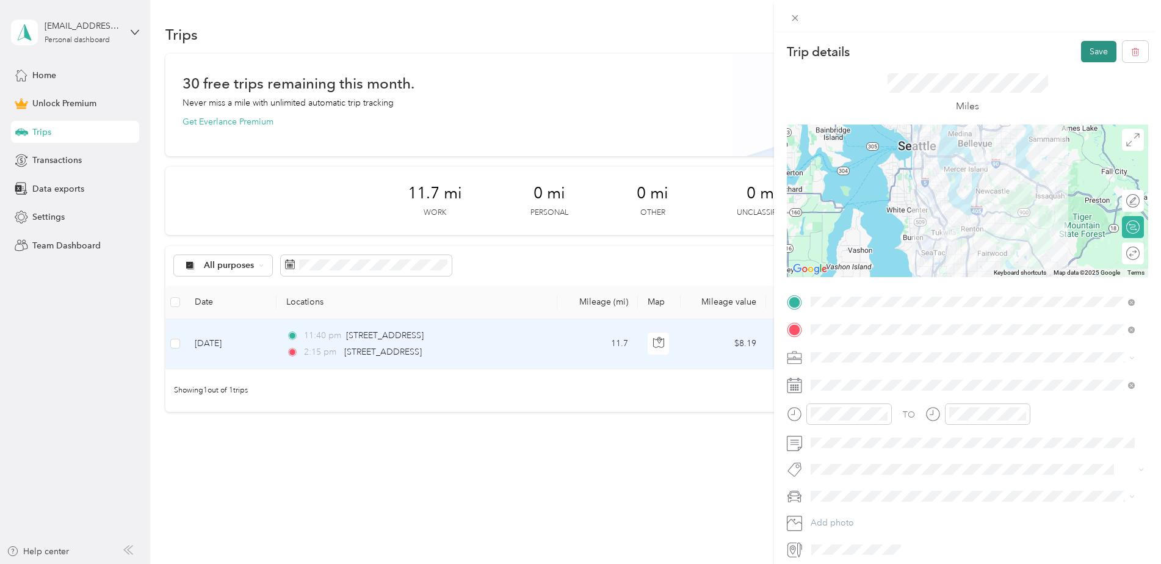
click at [1087, 49] on button "Save" at bounding box center [1098, 51] width 35 height 21
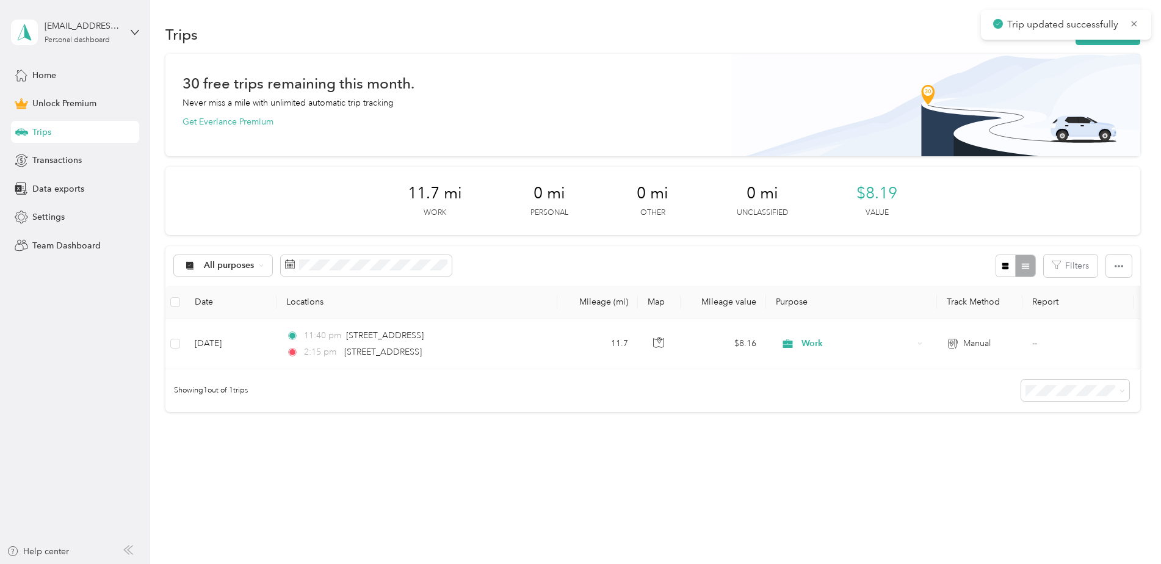
click at [745, 455] on div "30 free trips remaining this month. Never miss a mile with unlimited automatic …" at bounding box center [652, 254] width 975 height 401
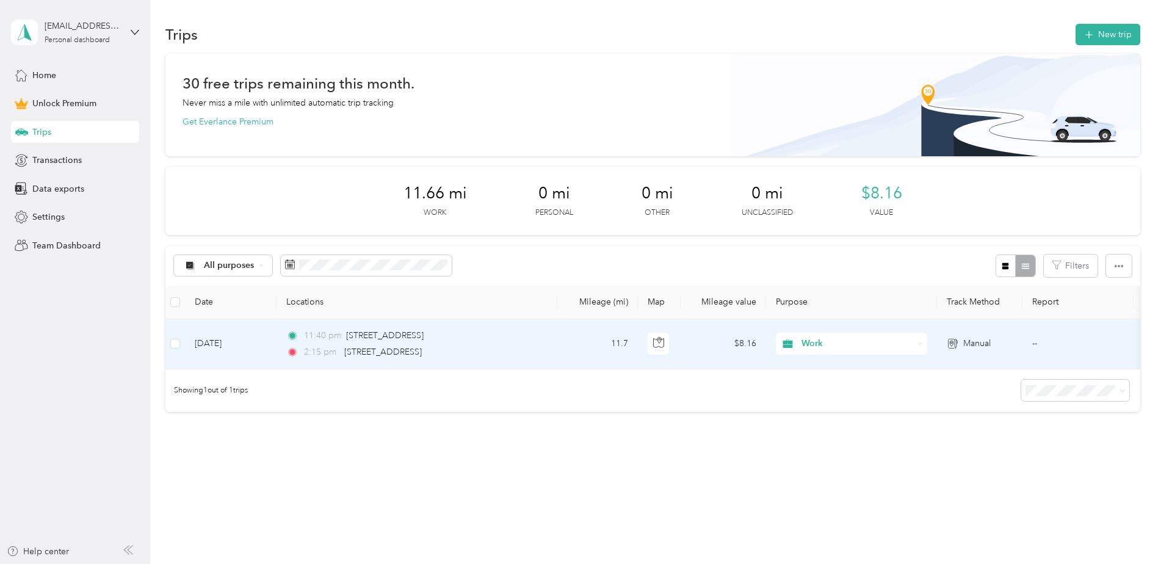
click at [526, 327] on td "11:40 pm 3260 118th Avenue Southeast, Bellevue 2:15 pm 6000 Southcenter Bouleva…" at bounding box center [417, 344] width 281 height 50
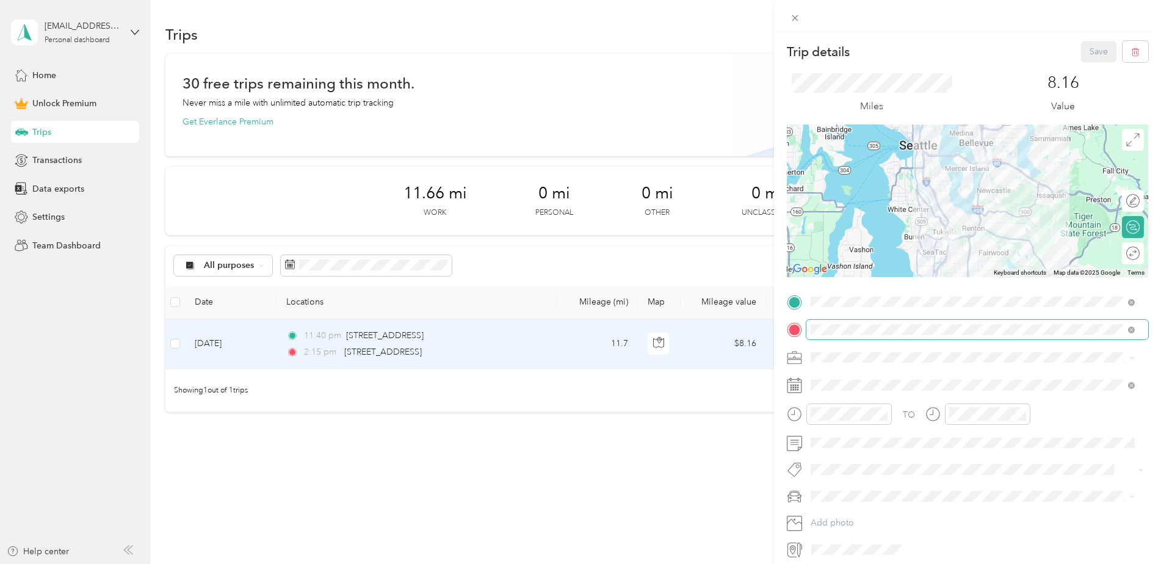
click at [861, 321] on span at bounding box center [978, 330] width 342 height 20
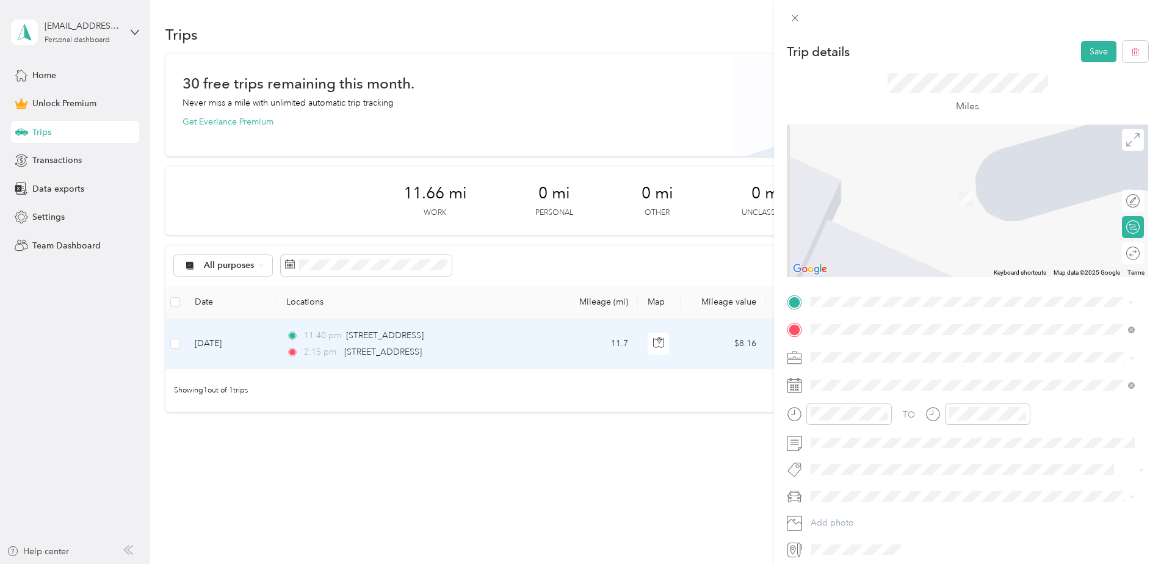
click at [846, 346] on span "3240 118th Avenue Southeast Bellevue, Washington 98005, United States" at bounding box center [895, 346] width 122 height 11
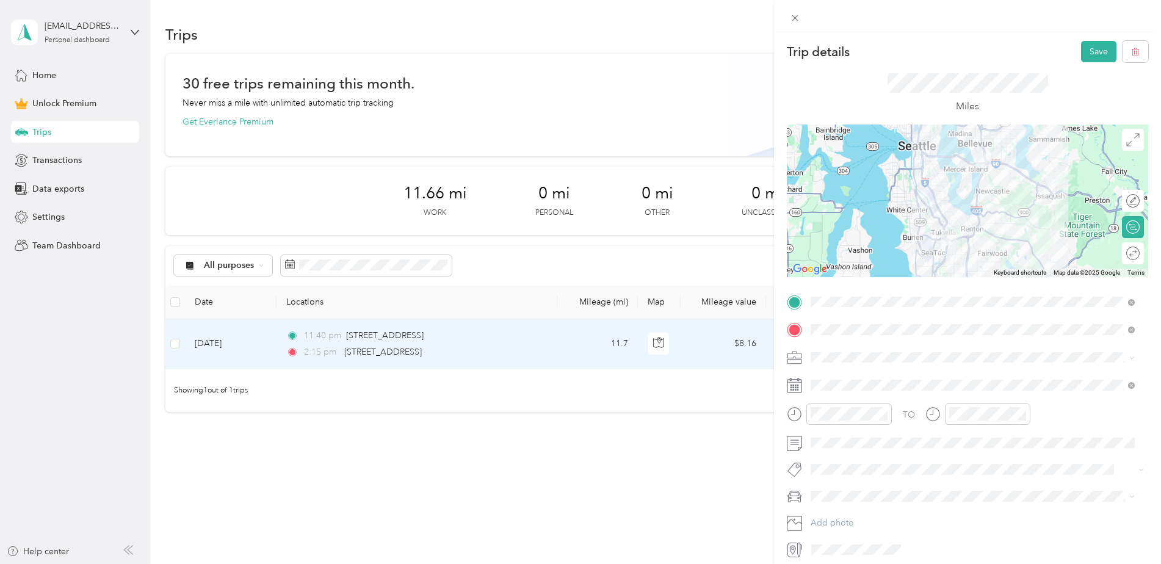
click at [609, 474] on div "Trip details Save This trip cannot be edited because it is either under review,…" at bounding box center [580, 282] width 1161 height 564
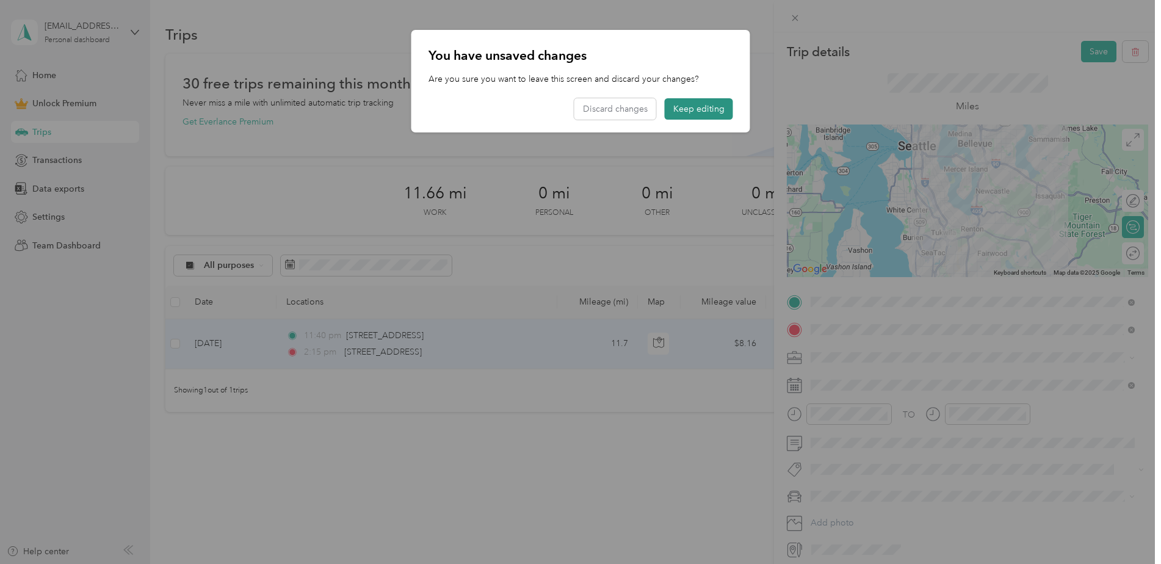
click at [683, 108] on button "Keep editing" at bounding box center [699, 108] width 68 height 21
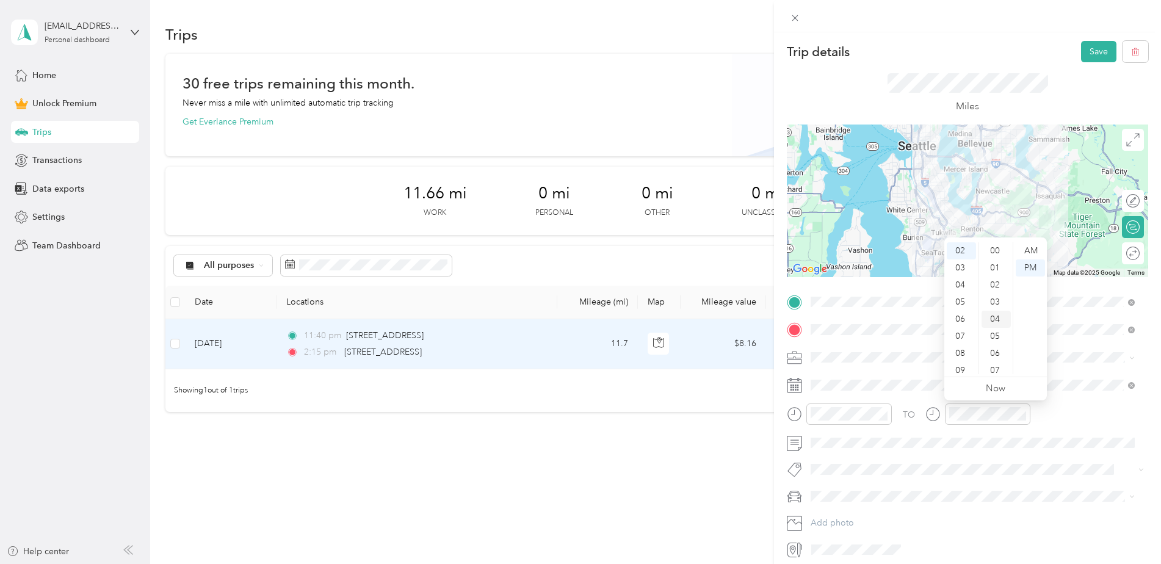
click at [997, 317] on div "04" at bounding box center [996, 319] width 29 height 17
click at [1029, 340] on ul "AM PM" at bounding box center [1030, 308] width 34 height 132
click at [960, 401] on div "TO Add photo" at bounding box center [967, 425] width 361 height 267
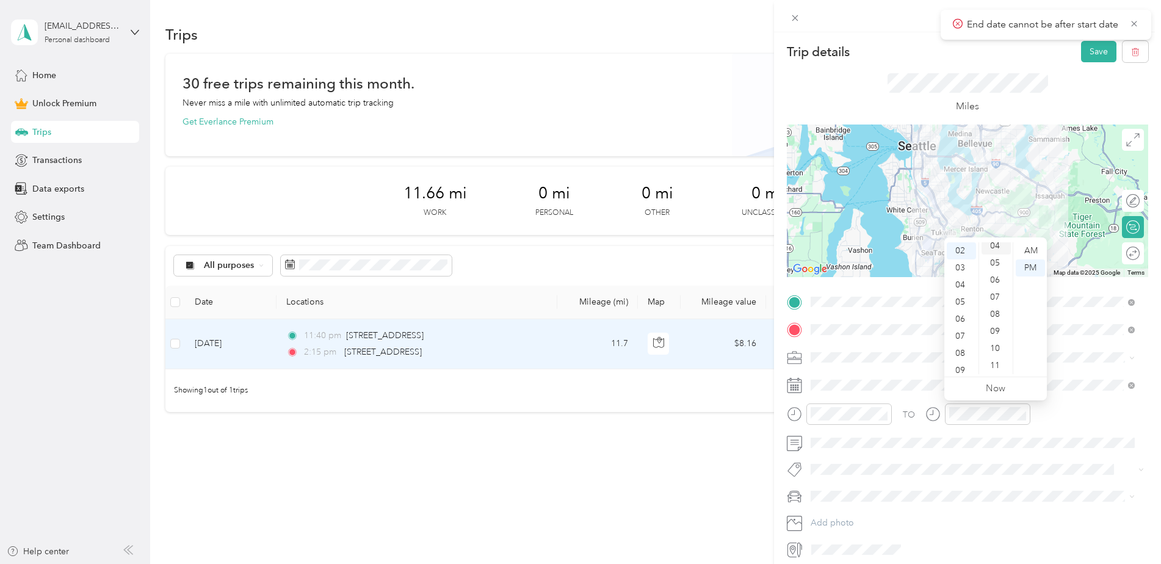
click at [995, 250] on div "04" at bounding box center [996, 245] width 29 height 17
click at [1098, 56] on button "Save" at bounding box center [1098, 51] width 35 height 21
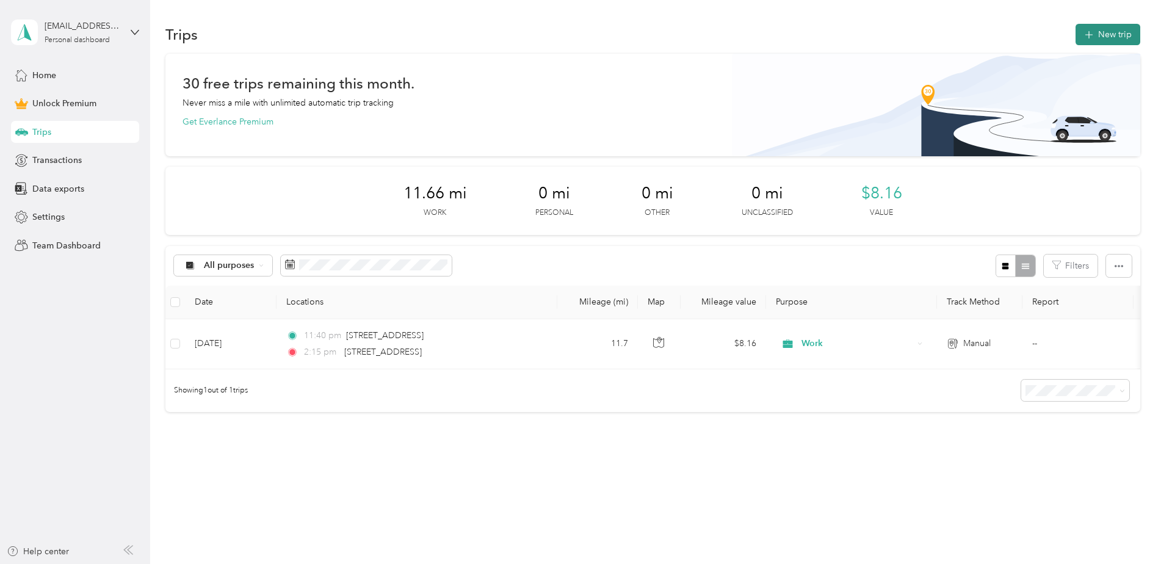
click at [1099, 33] on button "New trip" at bounding box center [1108, 34] width 65 height 21
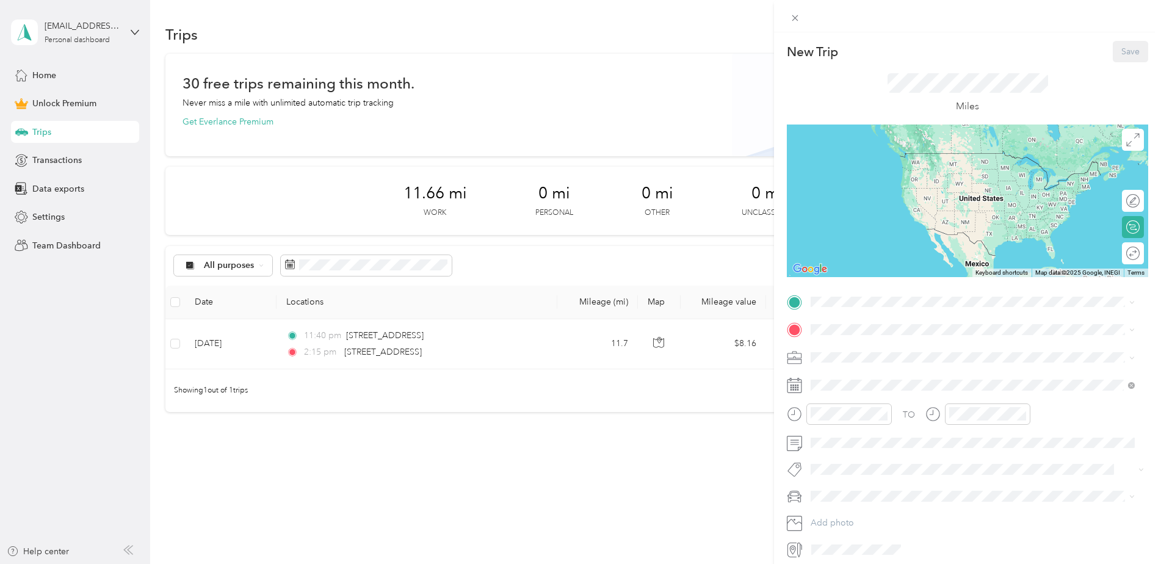
click at [849, 277] on div "New Trip Save This trip cannot be edited because it is either under review, app…" at bounding box center [967, 300] width 361 height 518
click at [848, 295] on span at bounding box center [978, 302] width 342 height 20
click at [888, 344] on span "6000 Southcenter Boulevard Tukwila, Washington 98188, United States" at bounding box center [895, 346] width 122 height 11
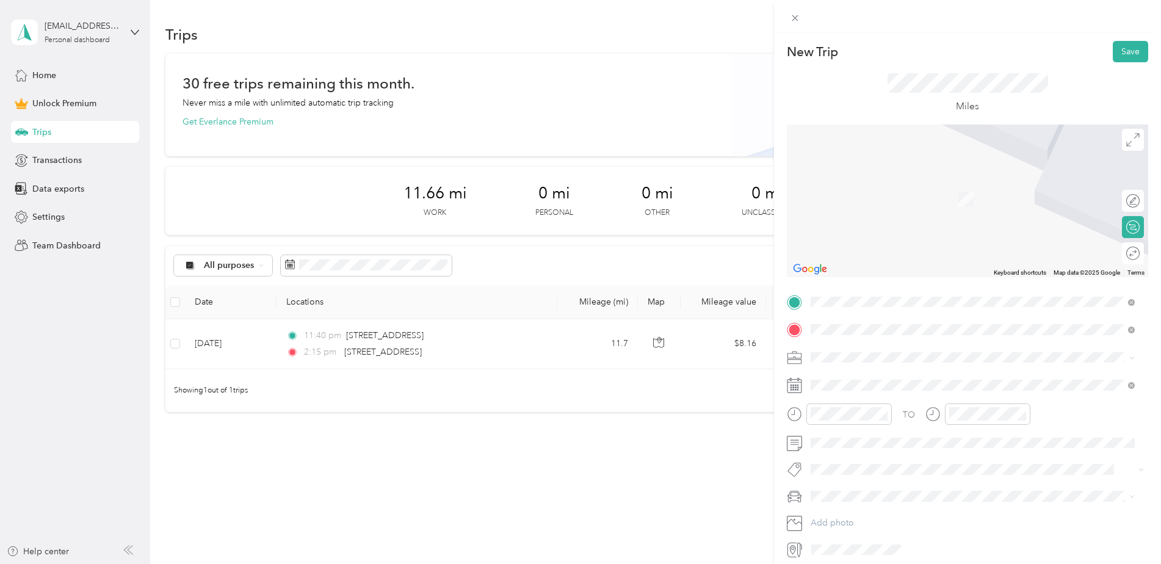
click at [879, 379] on span "3240 118th Avenue Southeast Bellevue, Washington 98005, United States" at bounding box center [895, 373] width 122 height 11
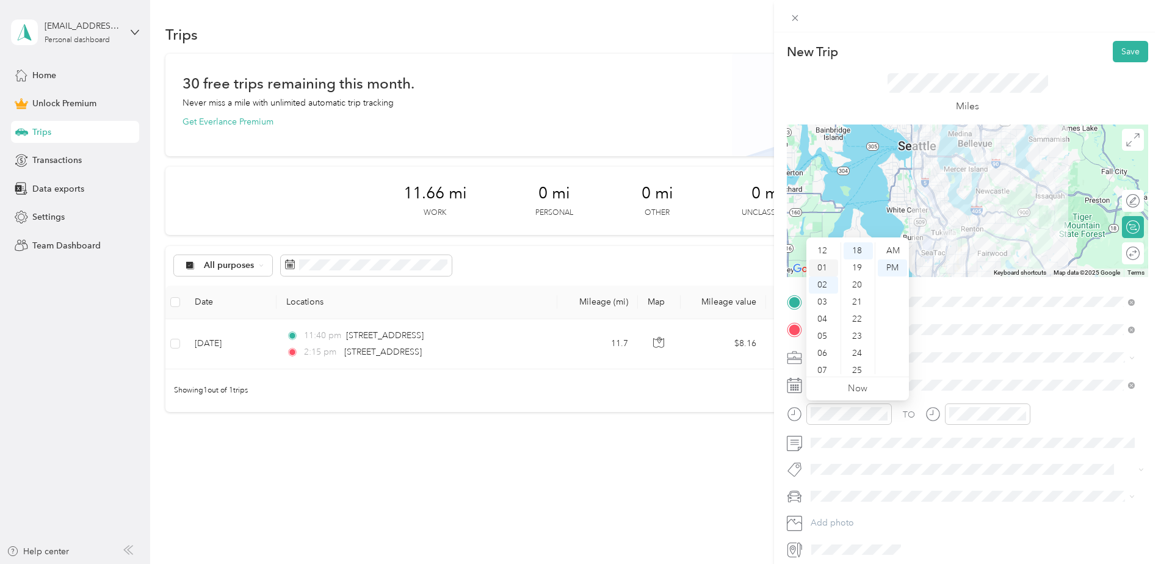
click at [821, 264] on div "01" at bounding box center [823, 267] width 29 height 17
click at [858, 347] on div "06" at bounding box center [858, 351] width 29 height 17
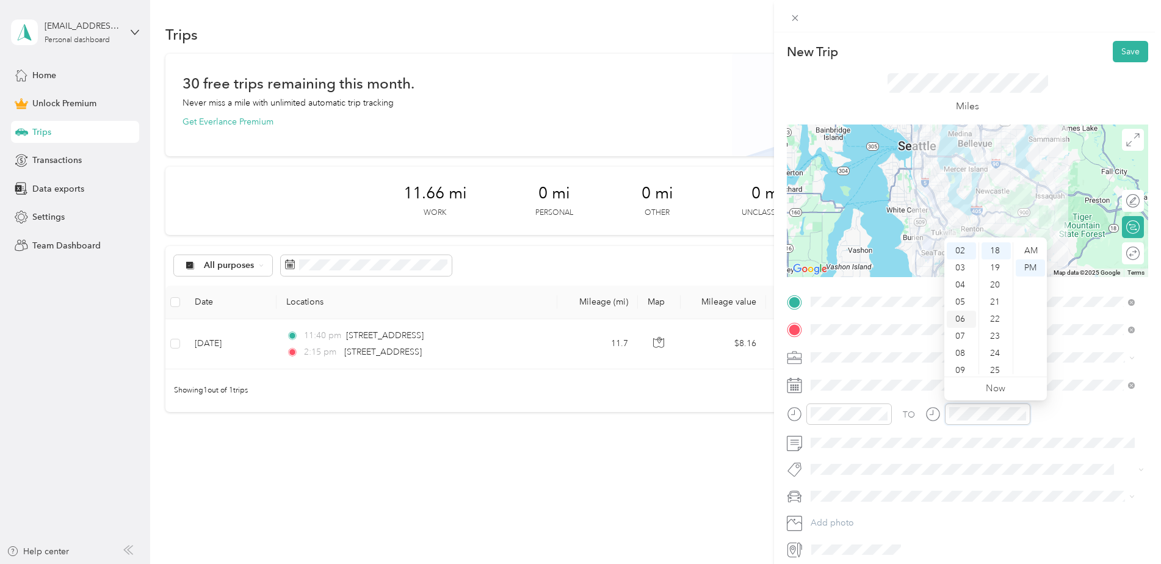
scroll to position [0, 0]
click at [959, 266] on div "01" at bounding box center [961, 267] width 29 height 17
click at [996, 323] on div "26" at bounding box center [996, 326] width 29 height 17
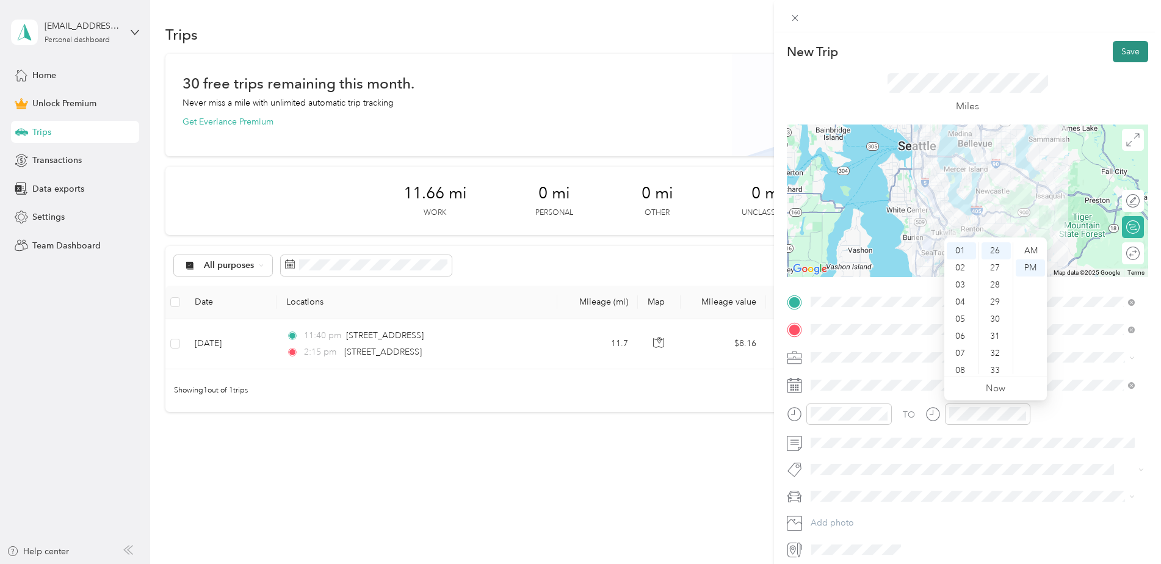
click at [1114, 49] on button "Save" at bounding box center [1130, 51] width 35 height 21
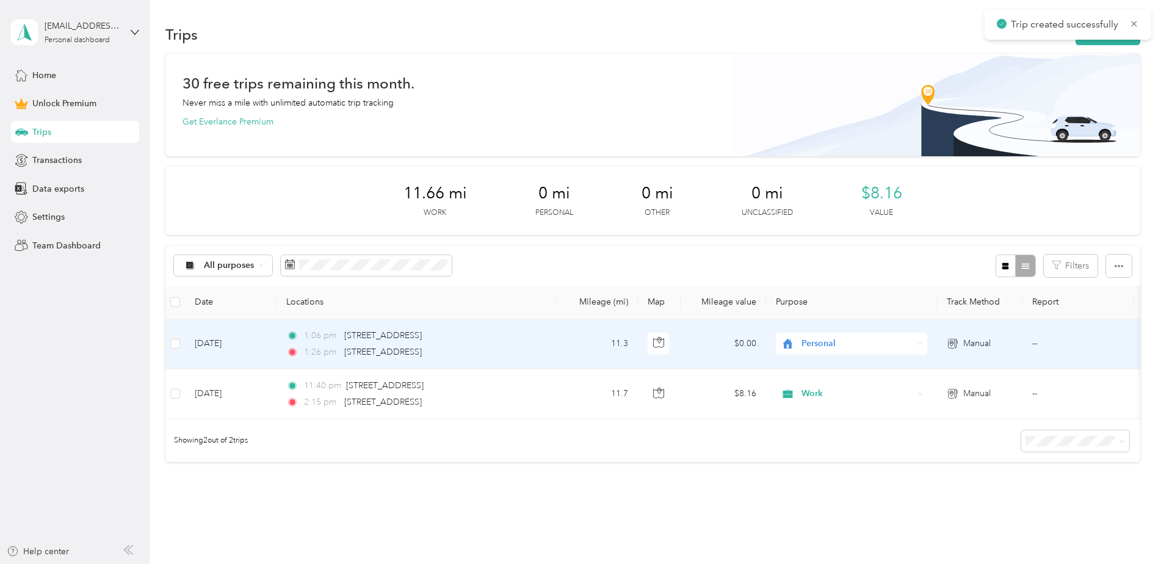
click at [809, 341] on span "Personal" at bounding box center [858, 343] width 112 height 13
click at [824, 361] on span "Work" at bounding box center [862, 366] width 113 height 13
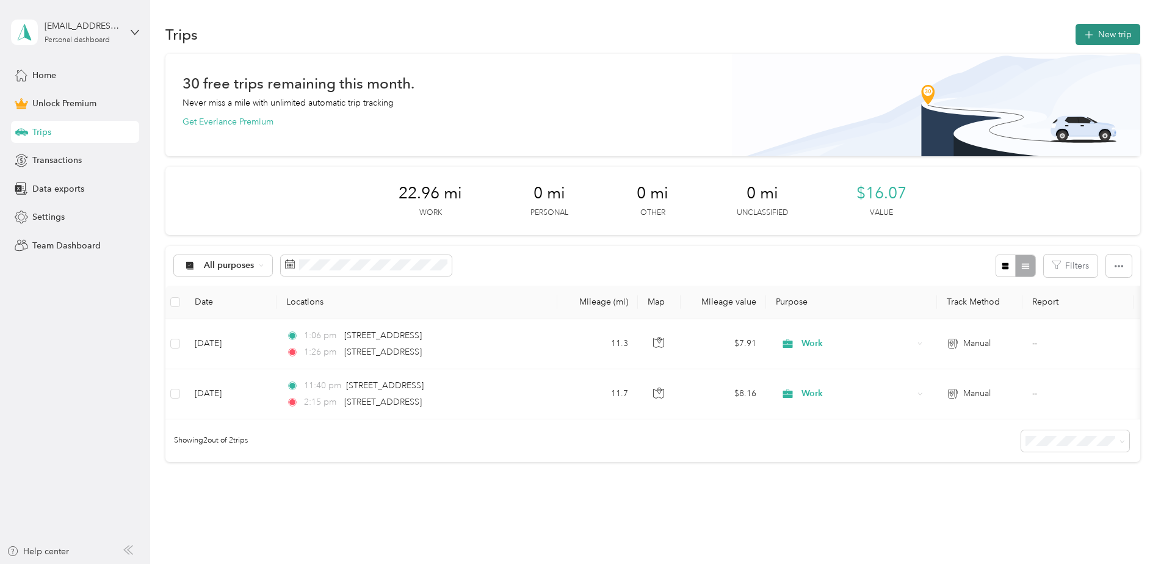
click at [1114, 44] on button "New trip" at bounding box center [1108, 34] width 65 height 21
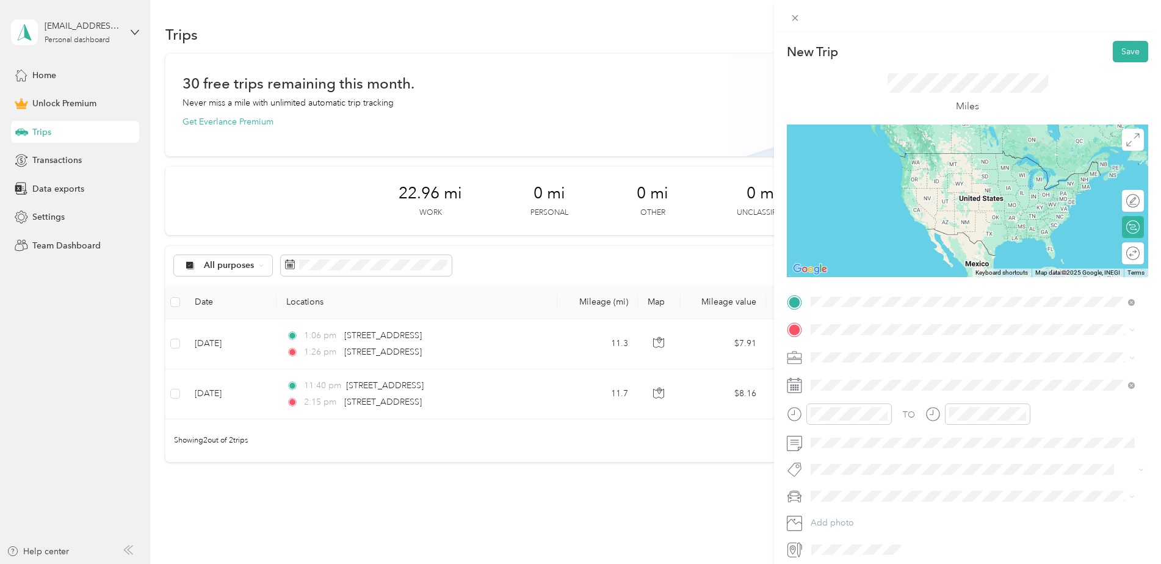
click at [887, 352] on span "3240 118th Avenue Southeast Bellevue, Washington 98005, United States" at bounding box center [895, 346] width 122 height 11
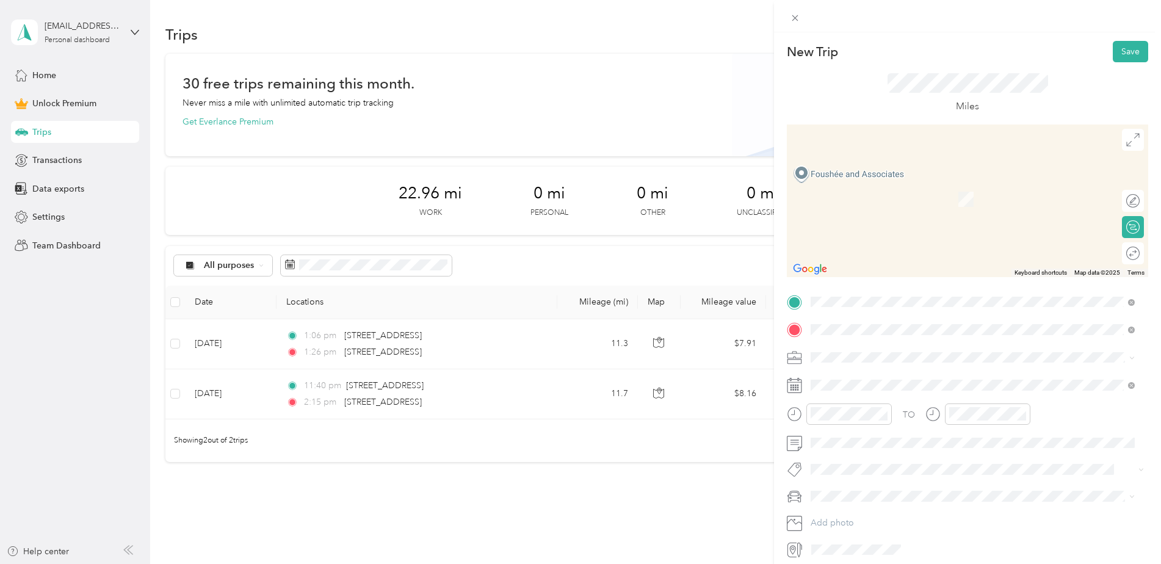
click at [923, 363] on li "310 Florentia Street Seattle, Washington 98109, United States" at bounding box center [973, 374] width 333 height 25
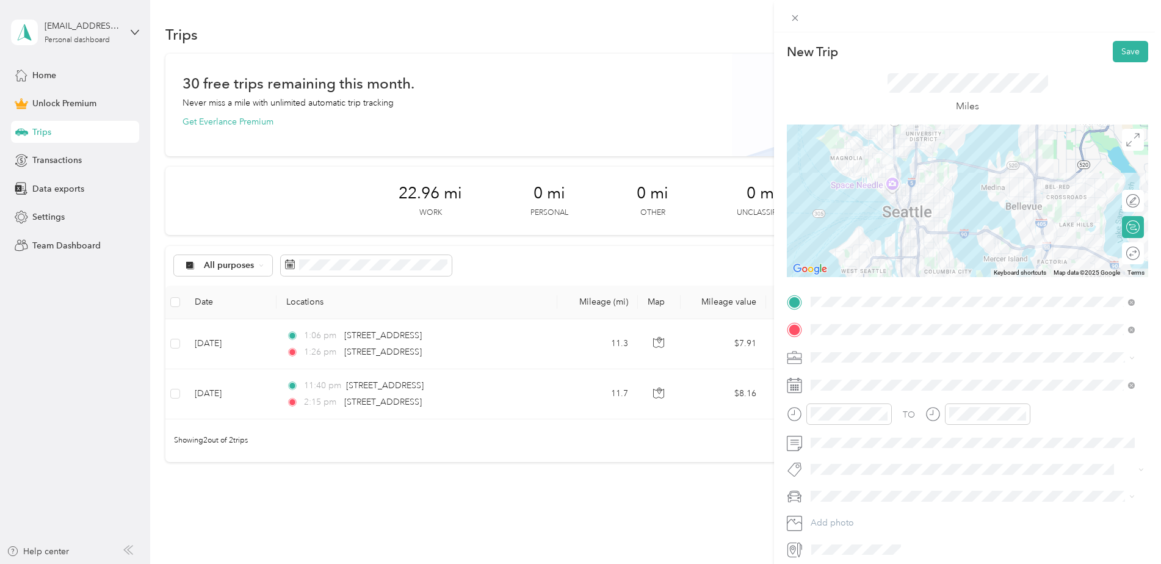
click at [876, 363] on span at bounding box center [978, 358] width 342 height 20
click at [865, 382] on div "Work" at bounding box center [973, 378] width 316 height 13
click at [865, 379] on span at bounding box center [978, 385] width 342 height 20
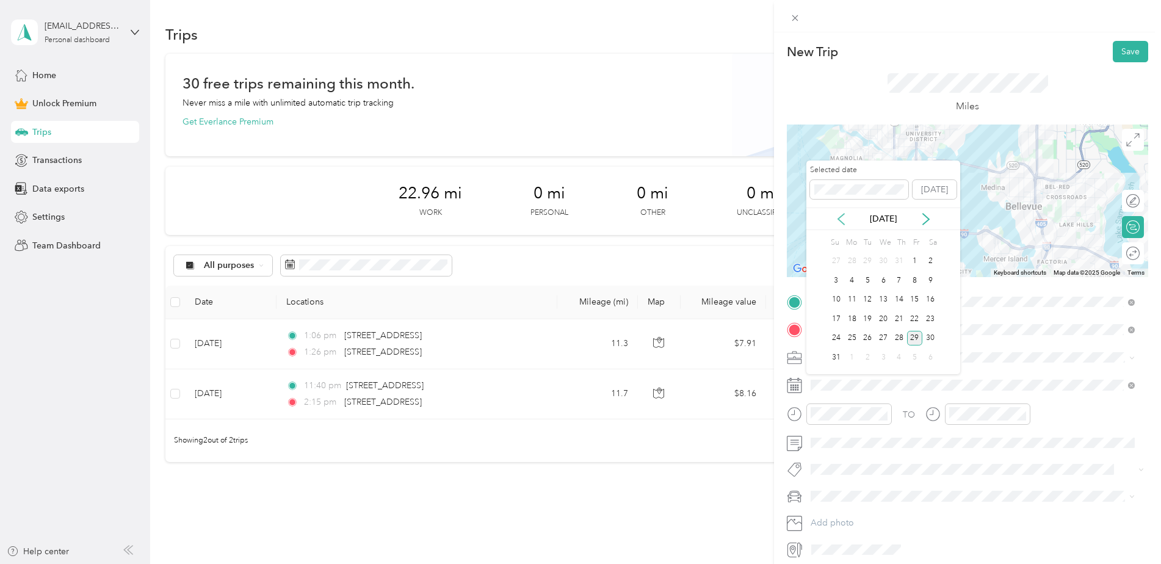
click at [840, 213] on icon at bounding box center [841, 219] width 12 height 12
click at [912, 317] on div "27" at bounding box center [915, 318] width 16 height 15
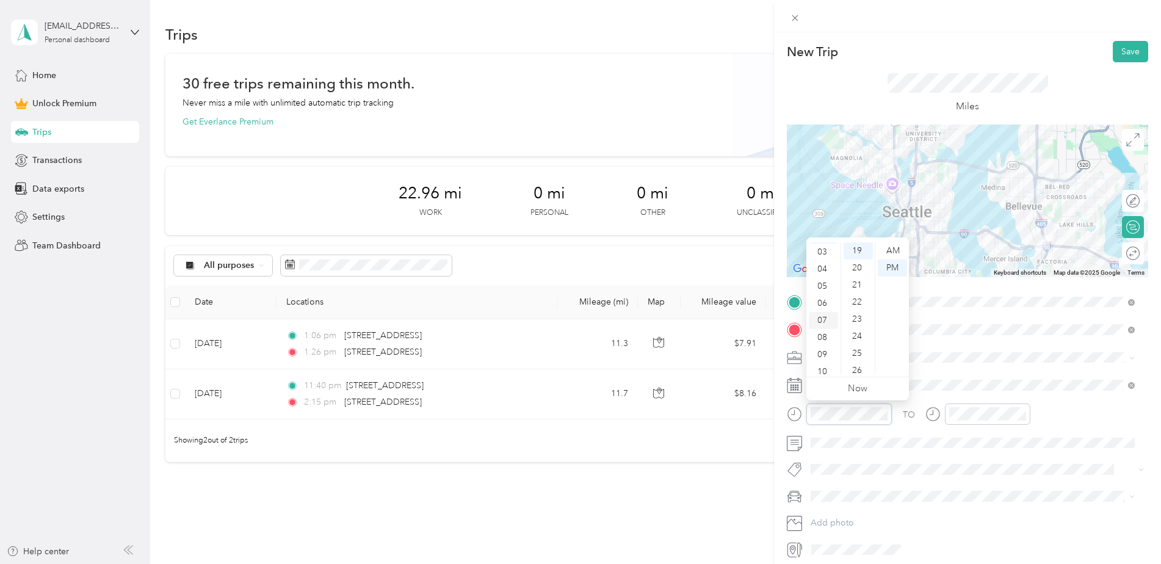
scroll to position [73, 0]
click at [821, 314] on div "08" at bounding box center [823, 314] width 29 height 17
click at [885, 245] on div "AM" at bounding box center [892, 250] width 29 height 17
click at [856, 303] on div "40" at bounding box center [858, 304] width 29 height 17
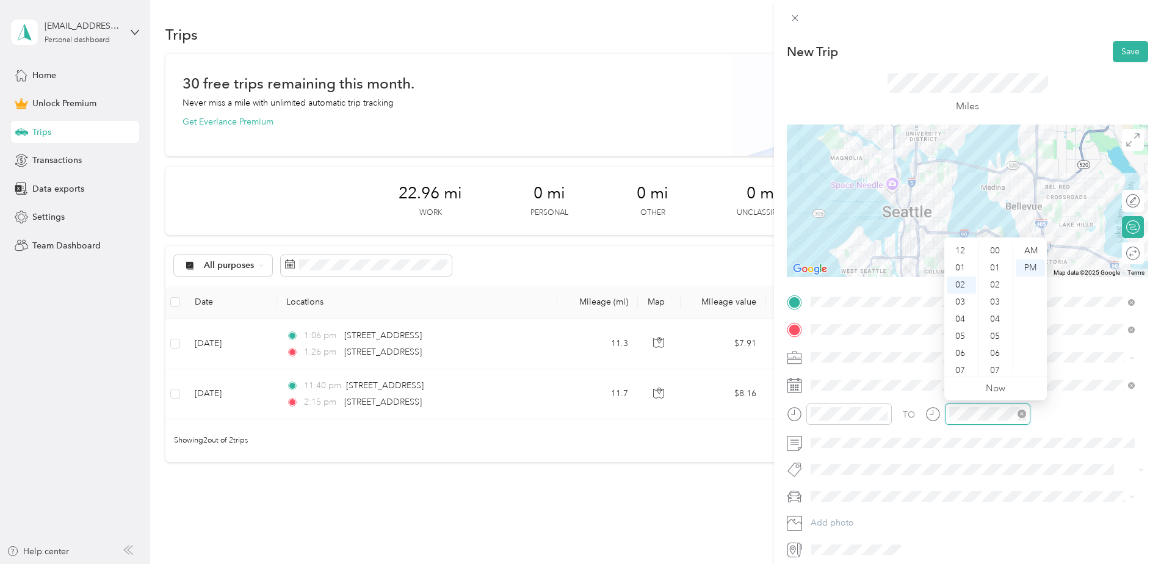
scroll to position [325, 0]
click at [964, 366] on div "09" at bounding box center [961, 370] width 29 height 17
click at [1030, 247] on div "AM" at bounding box center [1030, 250] width 29 height 17
click at [997, 280] on div "17" at bounding box center [996, 277] width 29 height 17
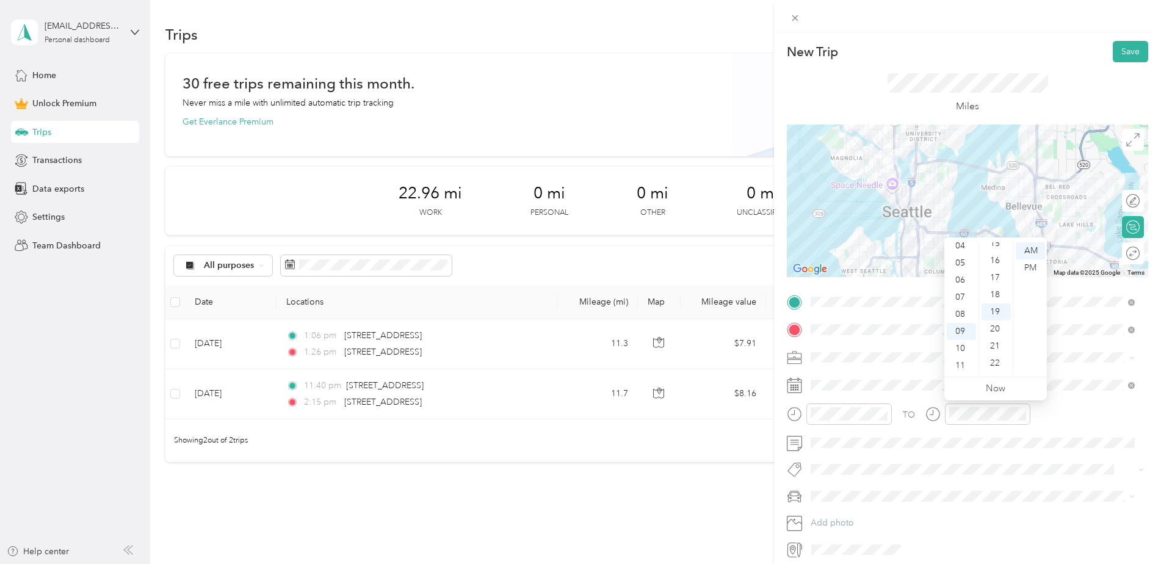
scroll to position [291, 0]
click at [1116, 55] on button "Save" at bounding box center [1130, 51] width 35 height 21
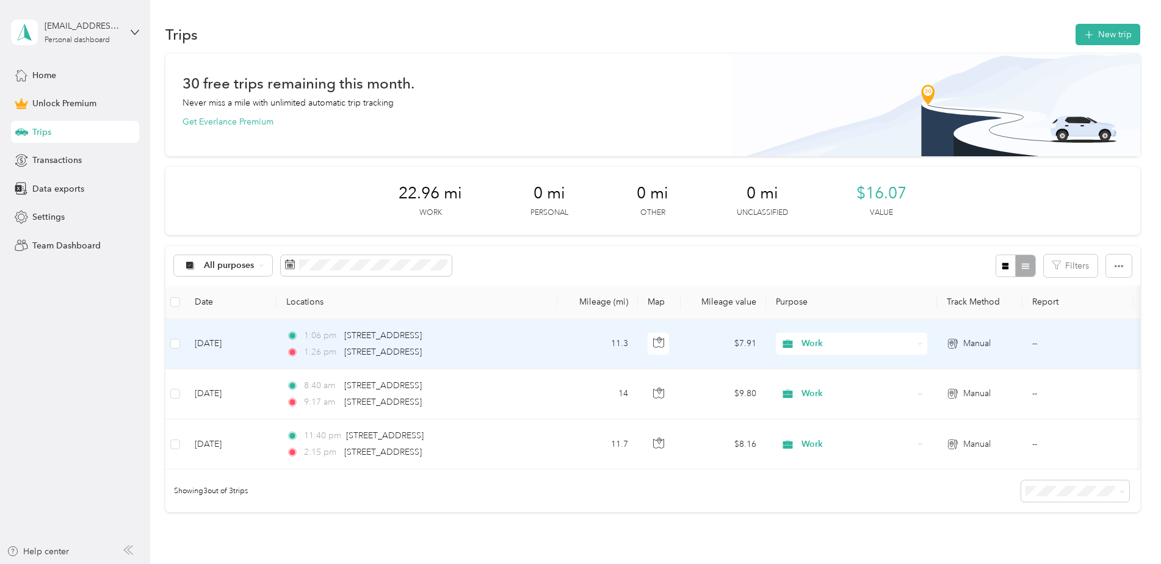
click at [892, 335] on div "Work" at bounding box center [851, 344] width 151 height 22
click at [857, 364] on span "Work" at bounding box center [855, 366] width 99 height 13
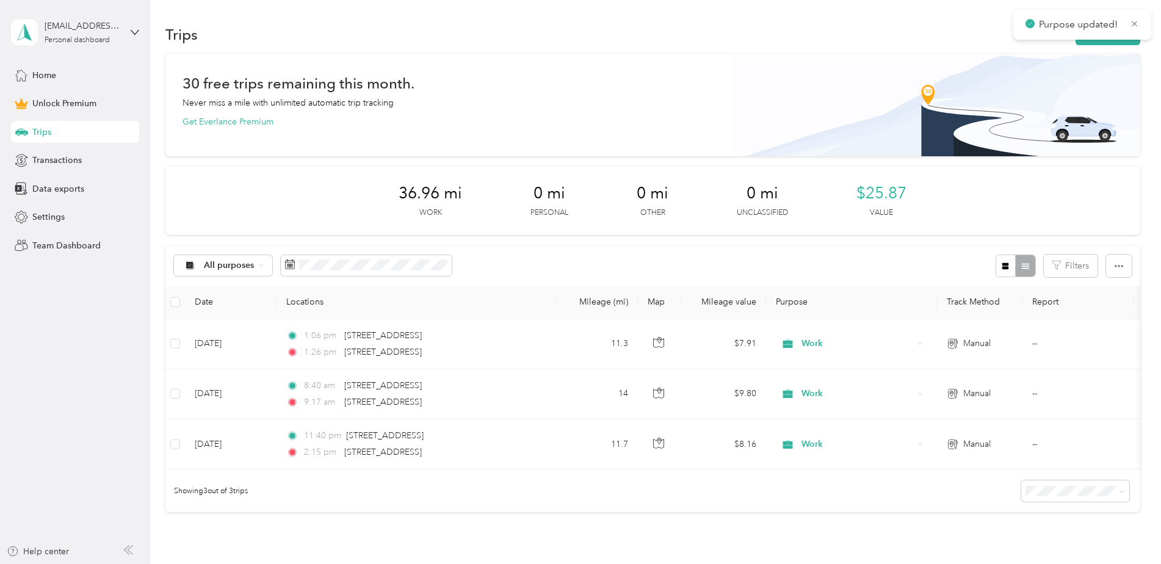
click at [837, 506] on div "Showing 3 out of 3 trips" at bounding box center [652, 490] width 975 height 43
click at [1135, 23] on icon at bounding box center [1134, 23] width 9 height 11
click at [1120, 31] on button "New trip" at bounding box center [1108, 34] width 65 height 21
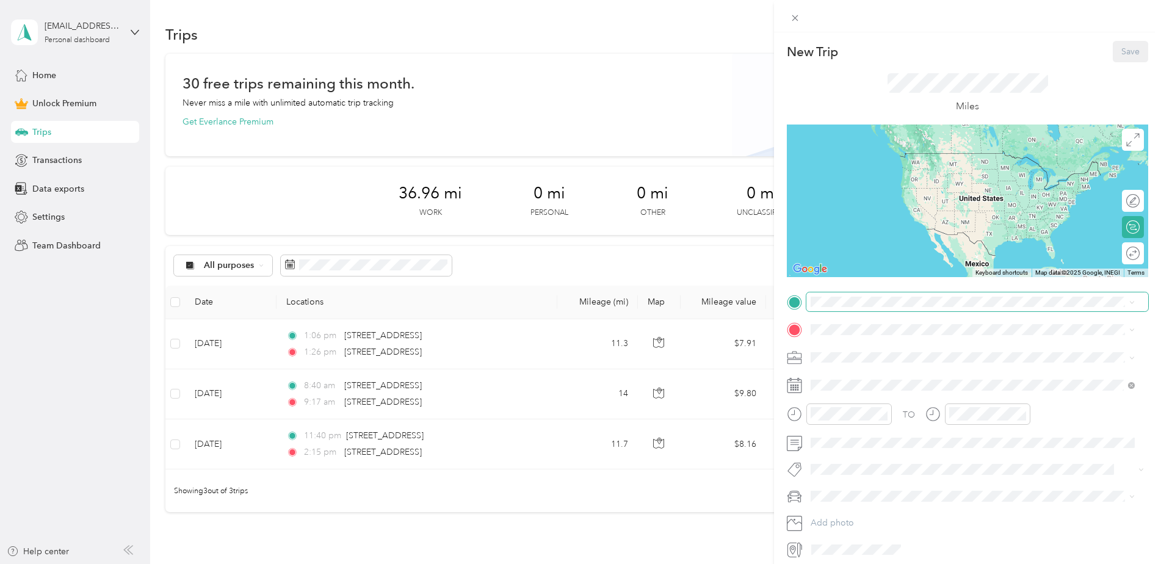
click at [888, 307] on span at bounding box center [978, 302] width 342 height 20
click at [896, 338] on li "310 Florentia Street Seattle, Washington 98109, United States" at bounding box center [973, 346] width 333 height 25
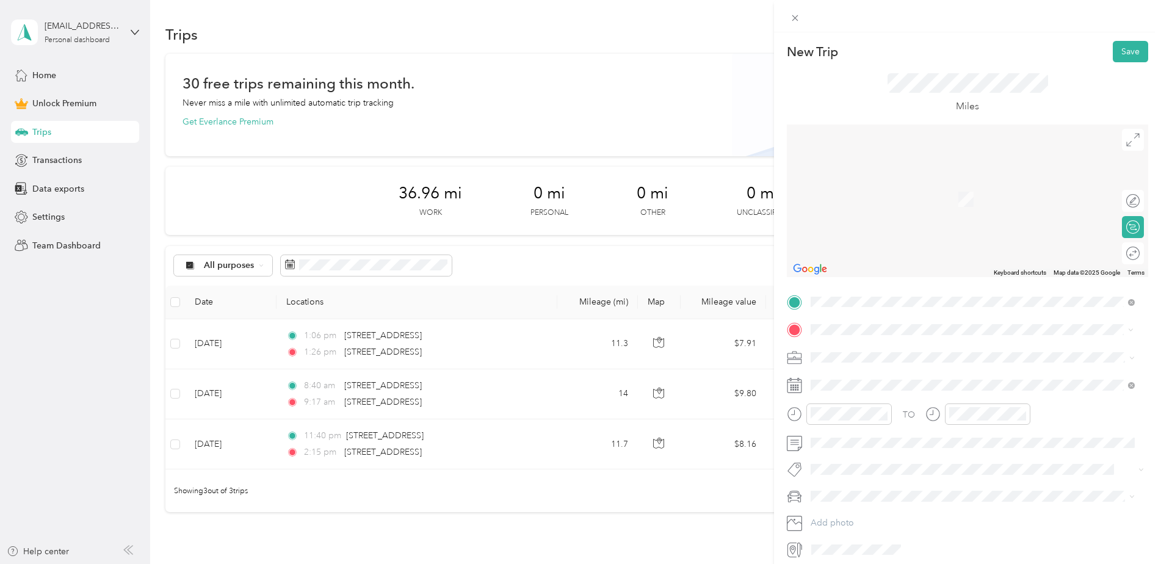
click at [914, 454] on span "2407 106th Street Southwest Everett, Washington 98204, United States" at bounding box center [895, 448] width 122 height 11
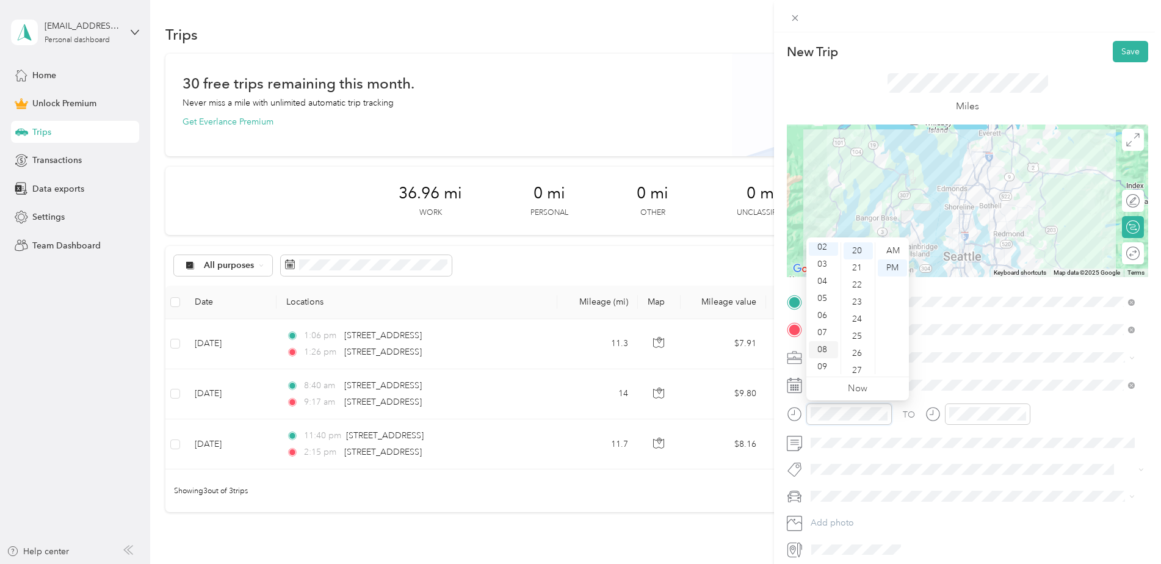
scroll to position [73, 0]
click at [829, 347] on div "10" at bounding box center [823, 348] width 29 height 17
click at [856, 252] on div "31" at bounding box center [858, 255] width 29 height 17
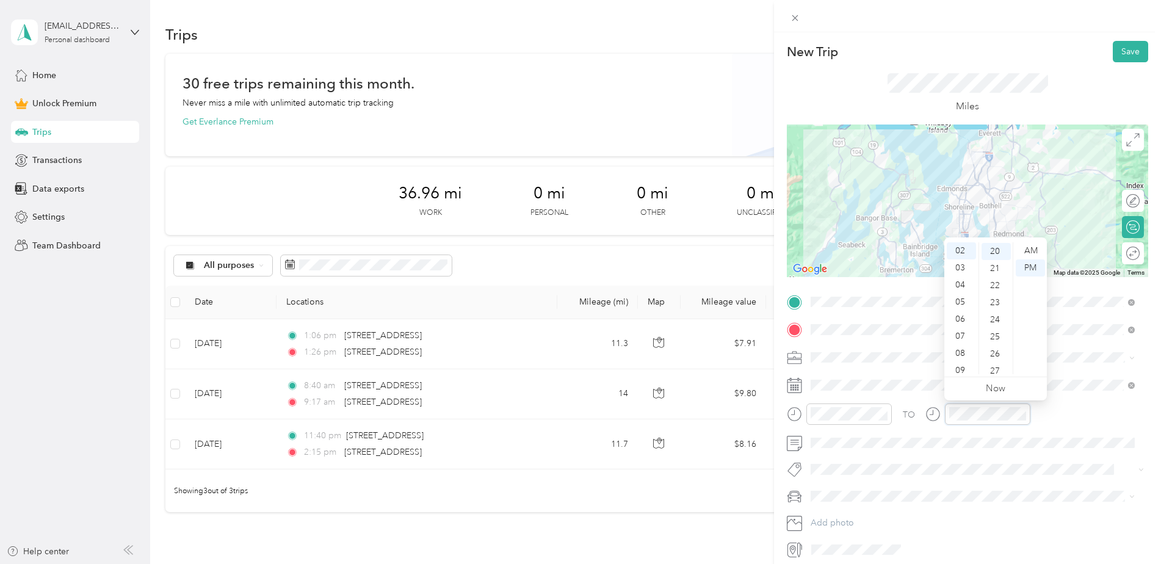
scroll to position [342, 0]
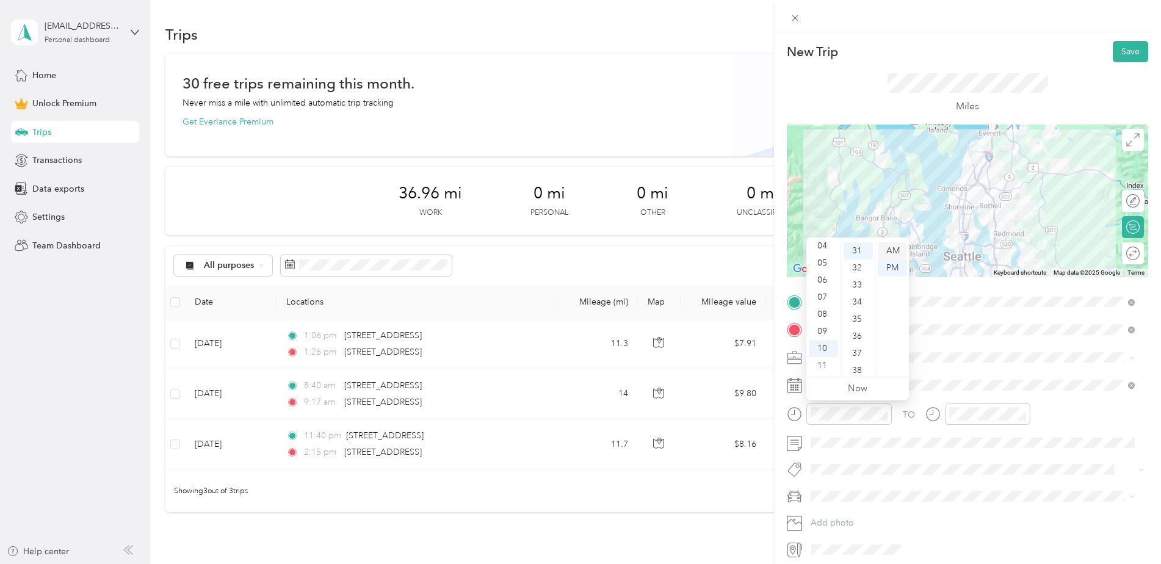
click at [899, 248] on div "AM" at bounding box center [892, 250] width 29 height 17
click at [989, 422] on div at bounding box center [987, 414] width 85 height 21
click at [857, 256] on div "03" at bounding box center [858, 260] width 29 height 17
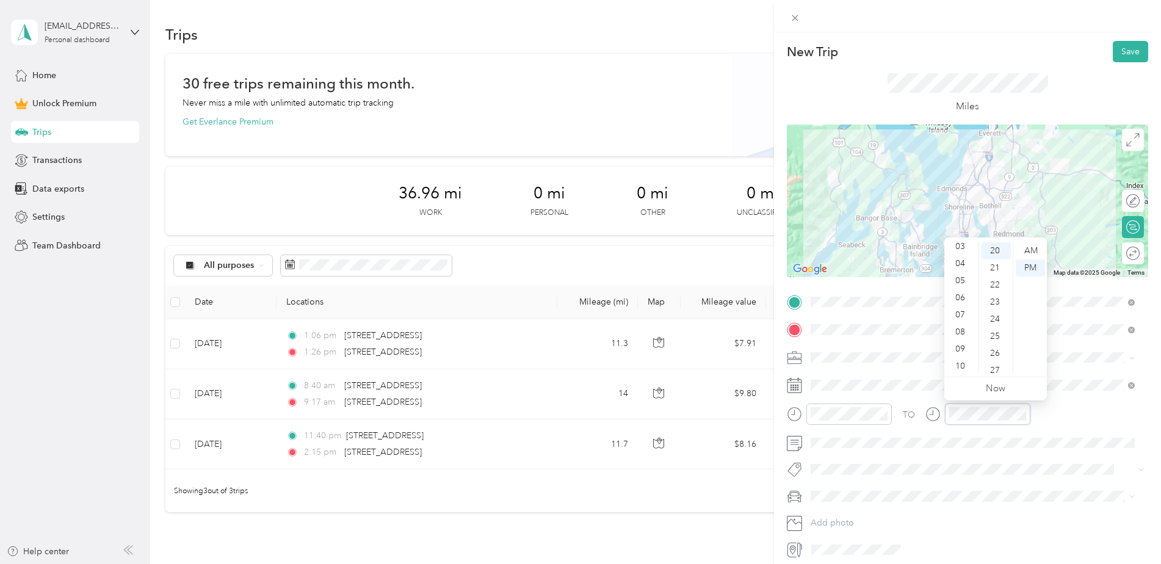
scroll to position [73, 0]
click at [957, 346] on div "10" at bounding box center [961, 348] width 29 height 17
click at [995, 255] on div "31" at bounding box center [996, 255] width 29 height 17
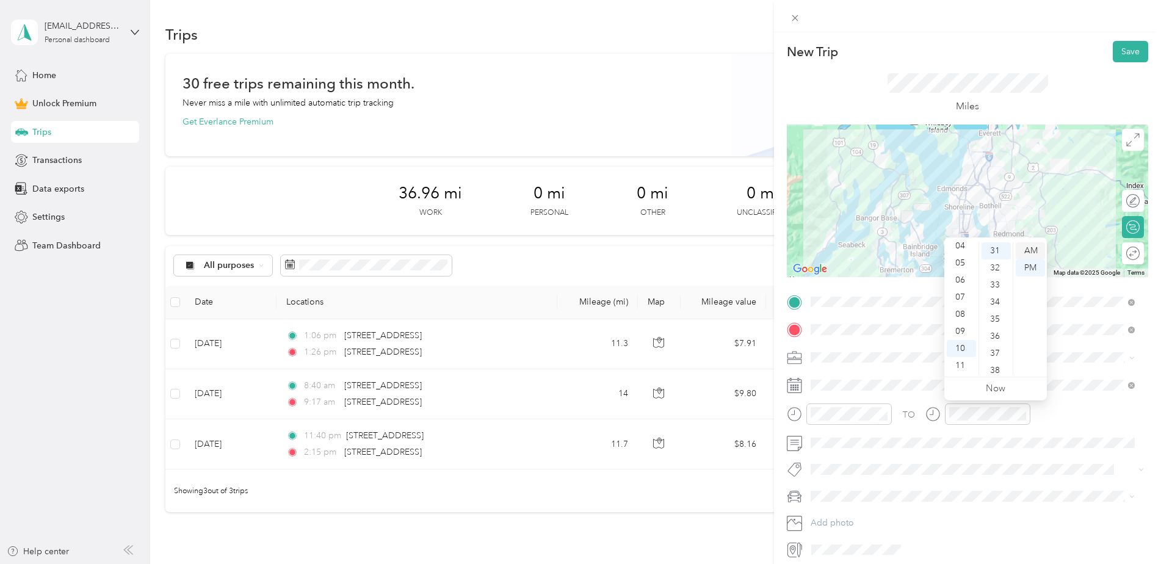
click at [1028, 253] on div "AM" at bounding box center [1030, 250] width 29 height 17
click at [1121, 46] on button "Save" at bounding box center [1130, 51] width 35 height 21
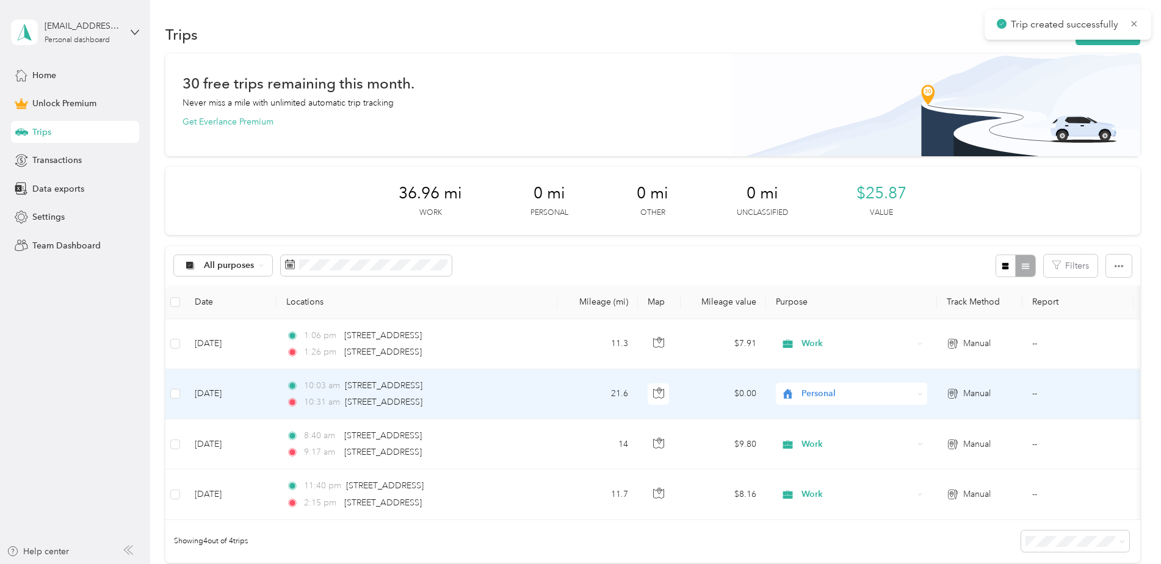
click at [818, 396] on span "Personal" at bounding box center [858, 393] width 112 height 13
click at [823, 230] on ol "Work Personal meetings Other Charity Medical Moving Commute" at bounding box center [851, 296] width 151 height 171
click at [838, 403] on div "Personal" at bounding box center [851, 394] width 151 height 22
click at [825, 222] on li "Work" at bounding box center [851, 221] width 151 height 21
click at [1137, 23] on icon at bounding box center [1134, 23] width 9 height 11
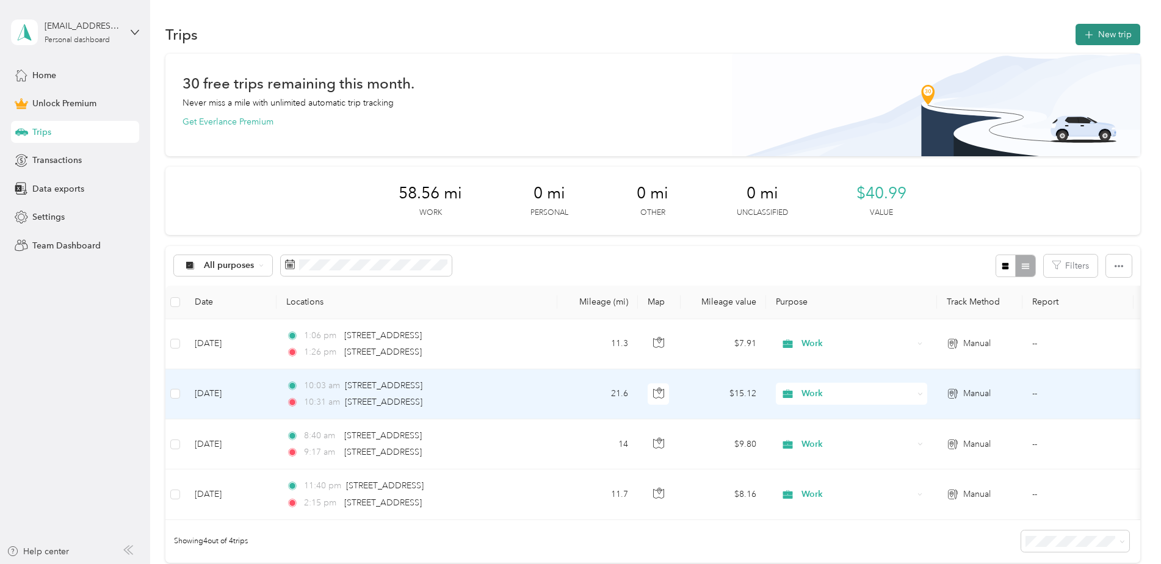
click at [1113, 34] on button "New trip" at bounding box center [1108, 34] width 65 height 21
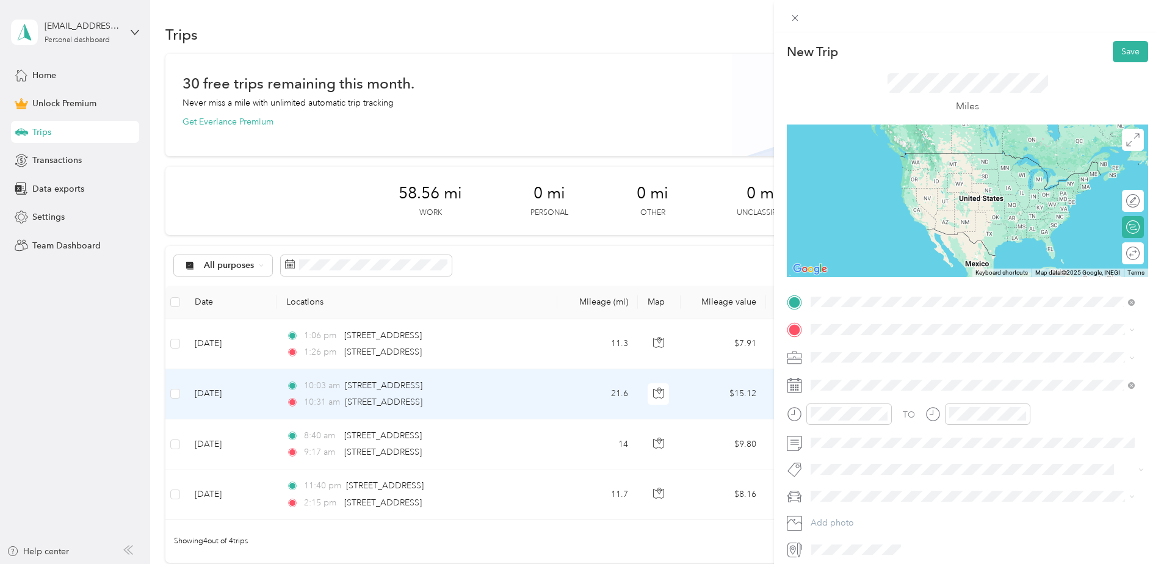
click at [919, 427] on span "2407 106th Street Southwest Everett, Washington 98204, United States" at bounding box center [895, 421] width 122 height 11
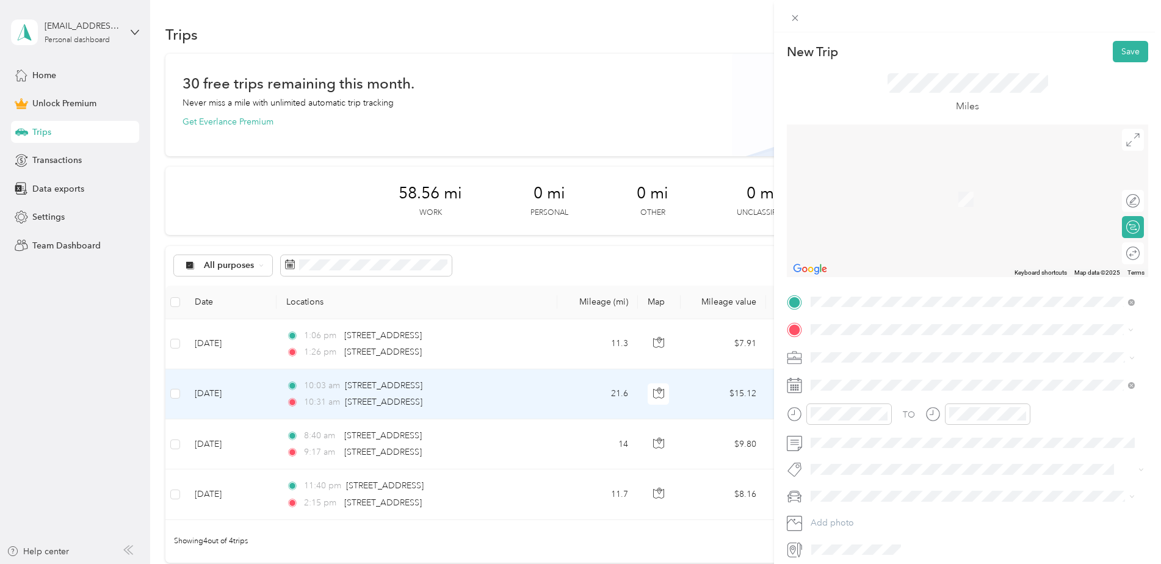
click at [880, 377] on span "3240 118th Avenue Southeast Bellevue, Washington 98005, United States" at bounding box center [895, 373] width 122 height 11
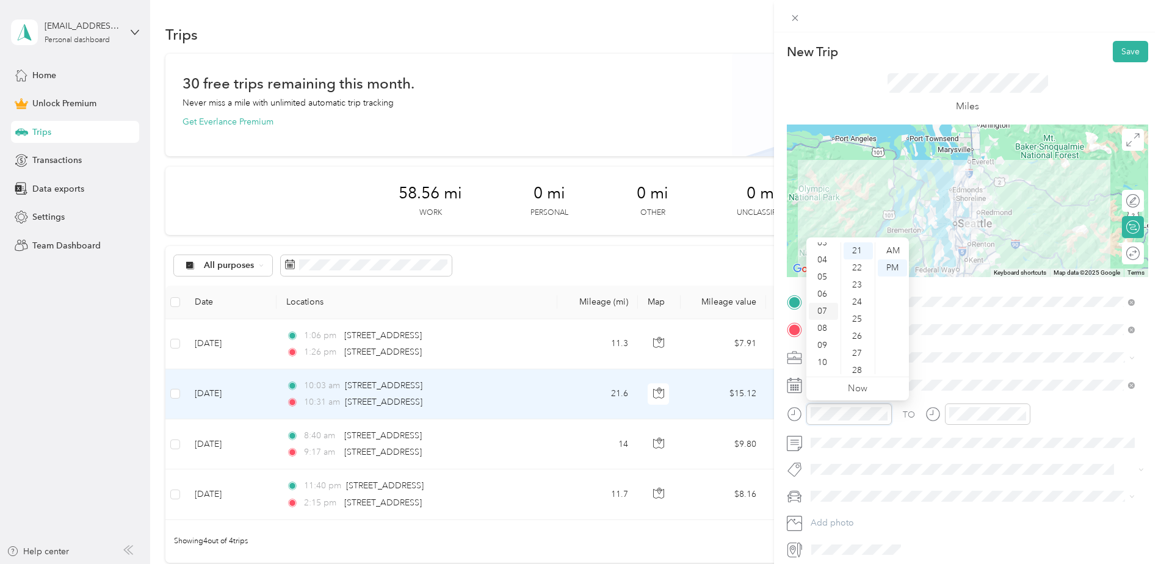
scroll to position [73, 0]
click at [819, 350] on div "10" at bounding box center [823, 348] width 29 height 17
click at [855, 297] on div "55" at bounding box center [858, 297] width 29 height 17
click at [898, 248] on div "AM" at bounding box center [892, 250] width 29 height 17
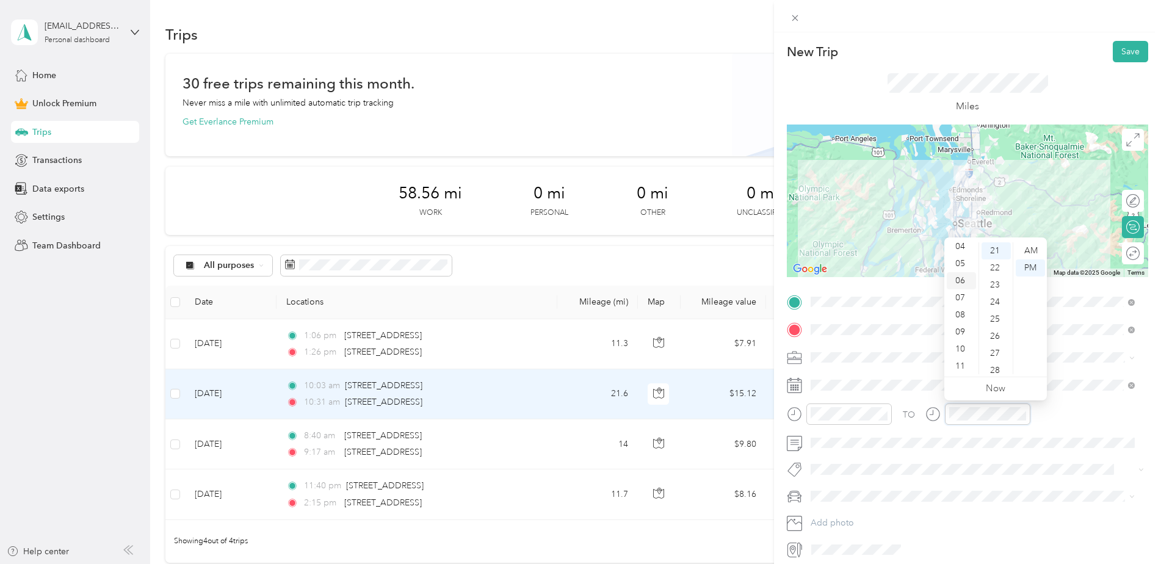
scroll to position [73, 0]
click at [955, 368] on div "11" at bounding box center [961, 365] width 29 height 17
click at [996, 328] on div "33" at bounding box center [996, 333] width 29 height 17
click at [1028, 246] on div "AM" at bounding box center [1030, 250] width 29 height 17
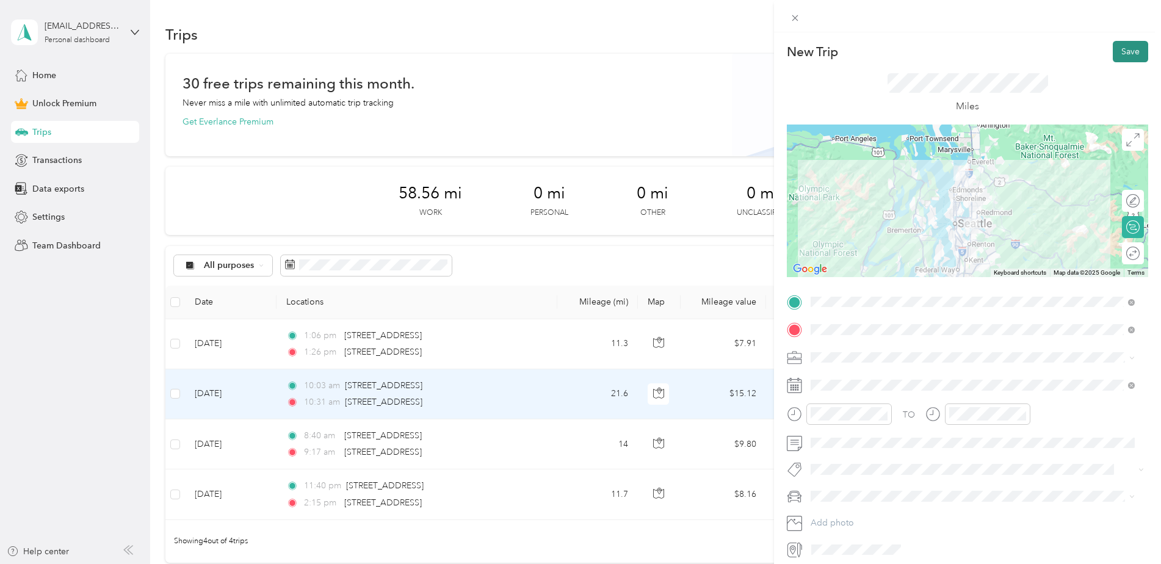
click at [1122, 55] on button "Save" at bounding box center [1130, 51] width 35 height 21
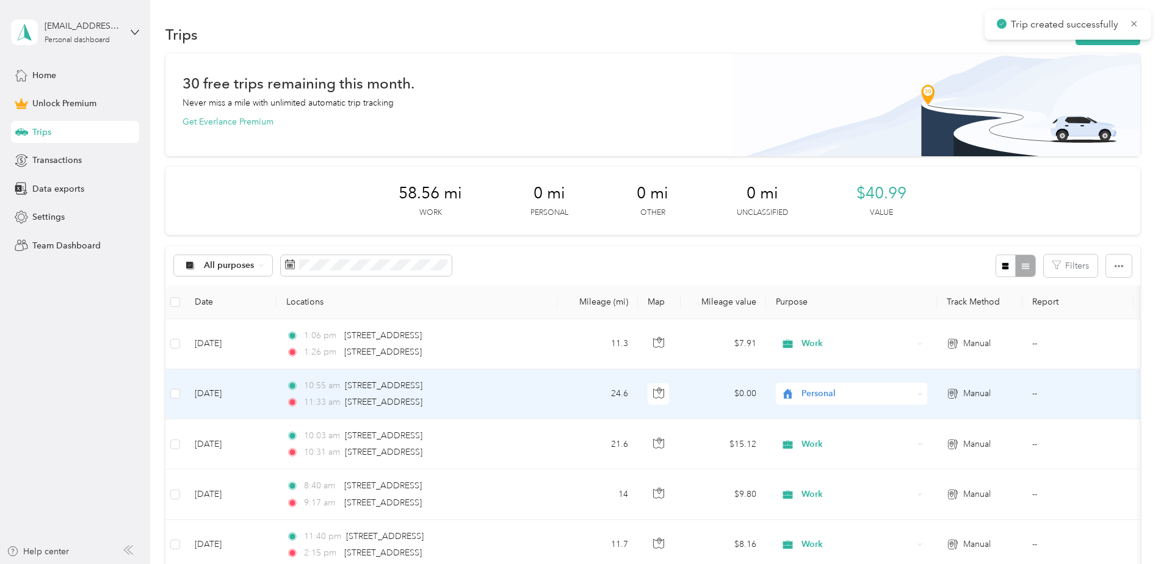
scroll to position [122, 0]
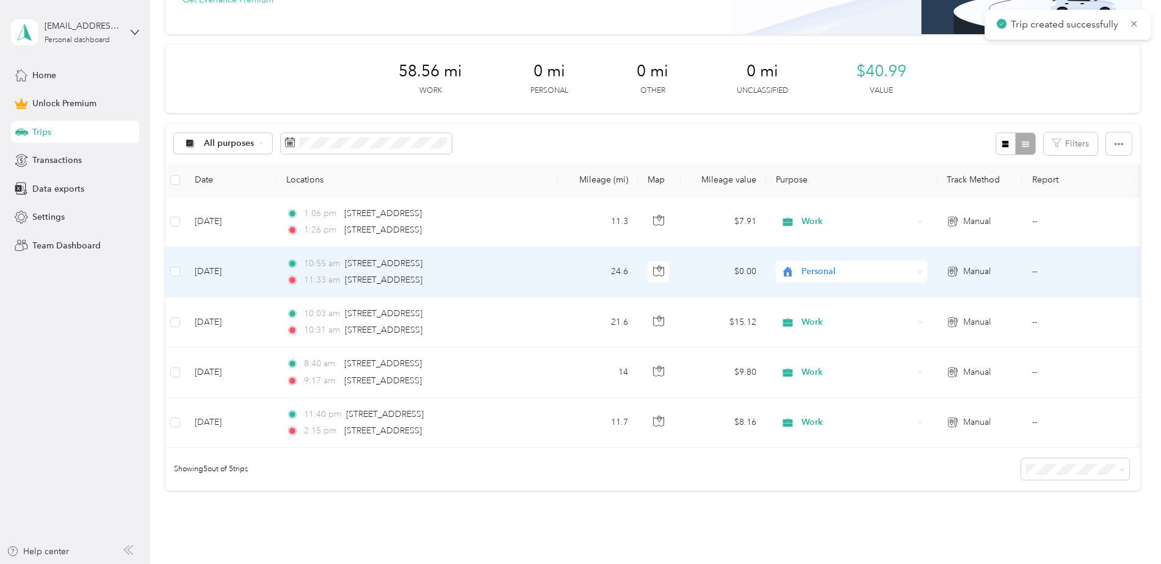
click at [887, 275] on span "Personal" at bounding box center [858, 271] width 112 height 13
click at [869, 300] on li "Work" at bounding box center [851, 294] width 151 height 21
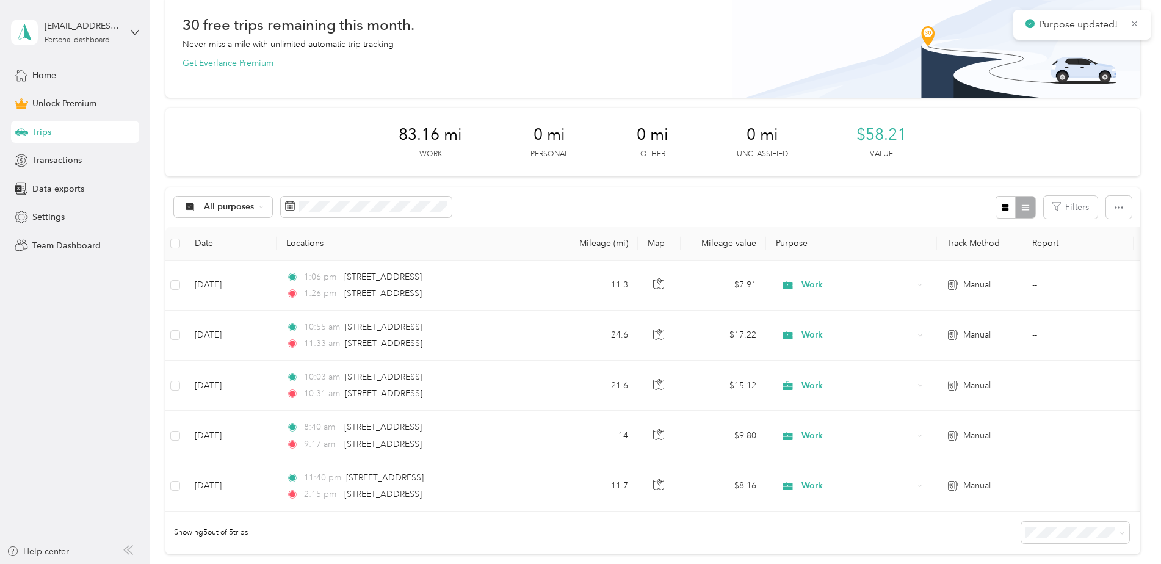
scroll to position [0, 0]
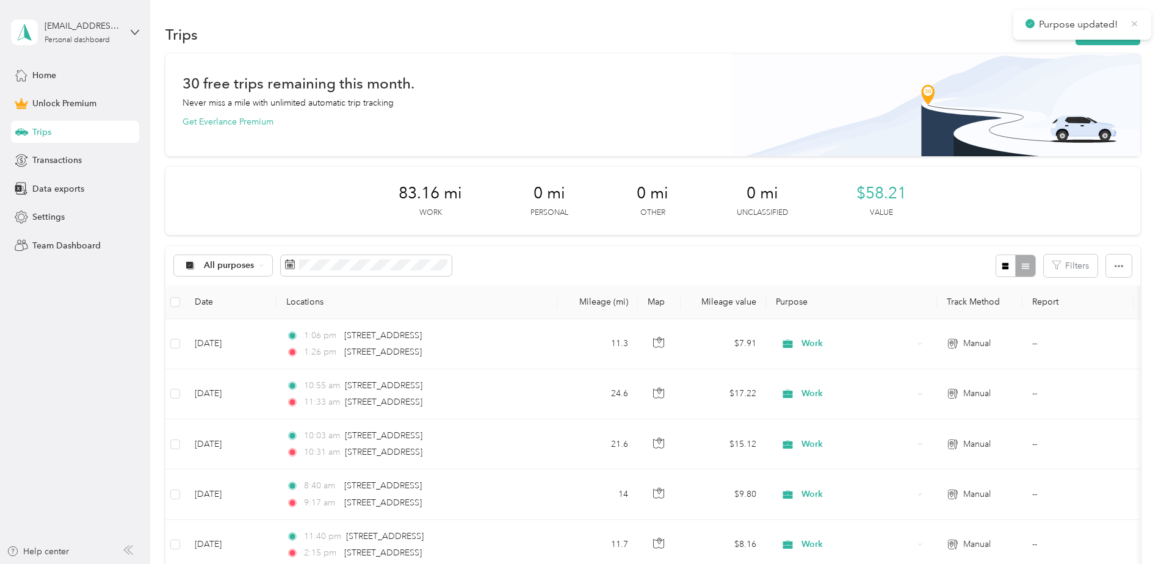
click at [1137, 25] on icon at bounding box center [1134, 23] width 9 height 11
click at [1106, 30] on button "New trip" at bounding box center [1108, 34] width 65 height 21
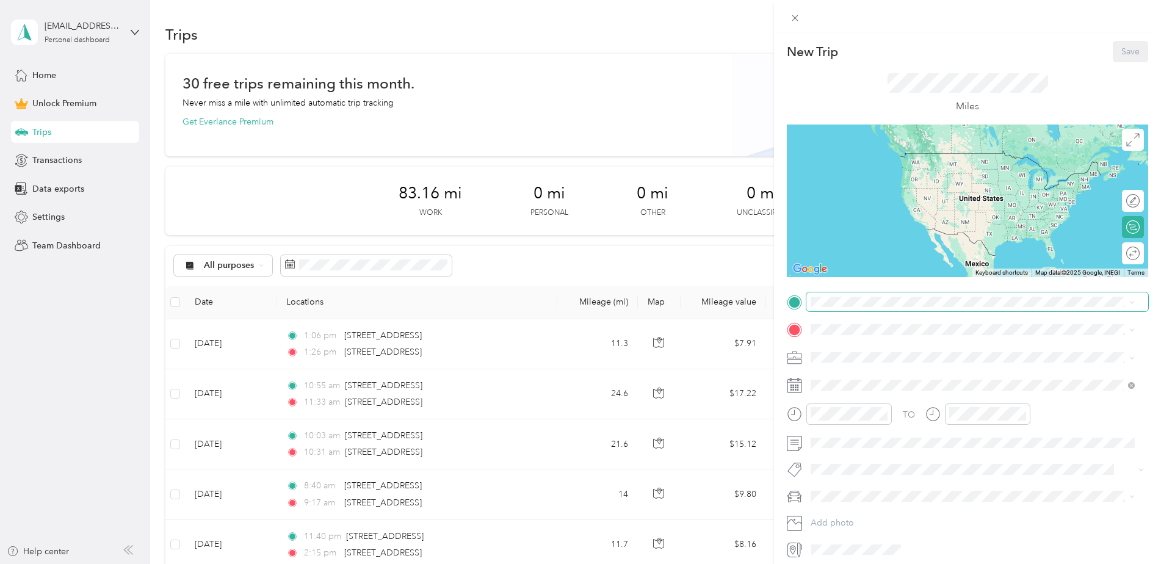
click at [863, 308] on span at bounding box center [978, 302] width 342 height 20
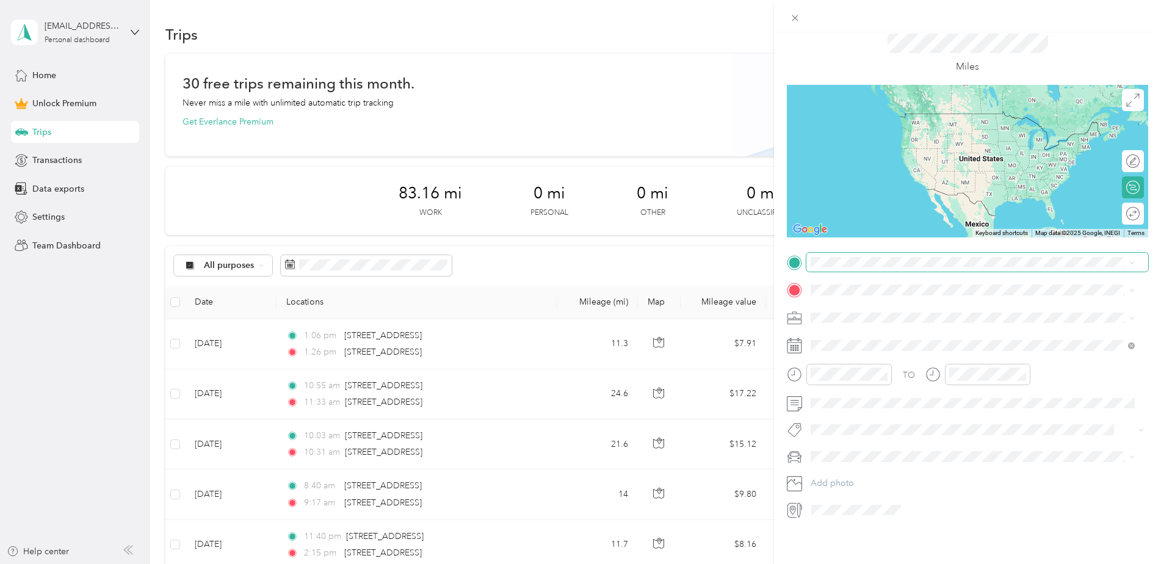
scroll to position [49, 0]
click at [897, 303] on span "3240 118th Avenue Southeast Bellevue, Washington 98005, United States" at bounding box center [895, 297] width 122 height 11
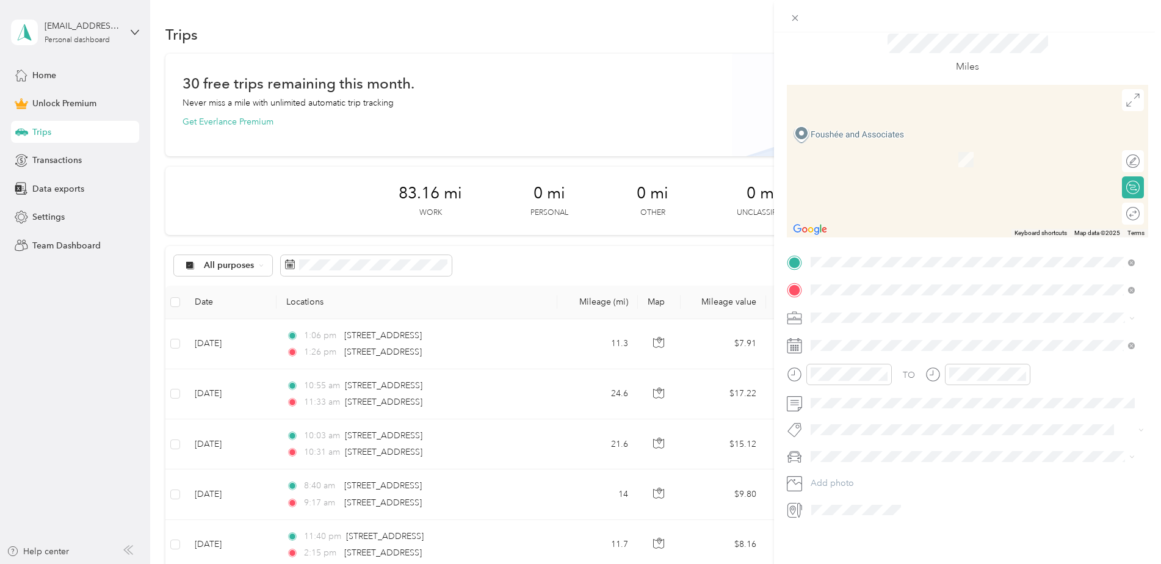
click at [842, 327] on span "310 Florentia Street Seattle, Washington 98109, United States" at bounding box center [895, 324] width 122 height 11
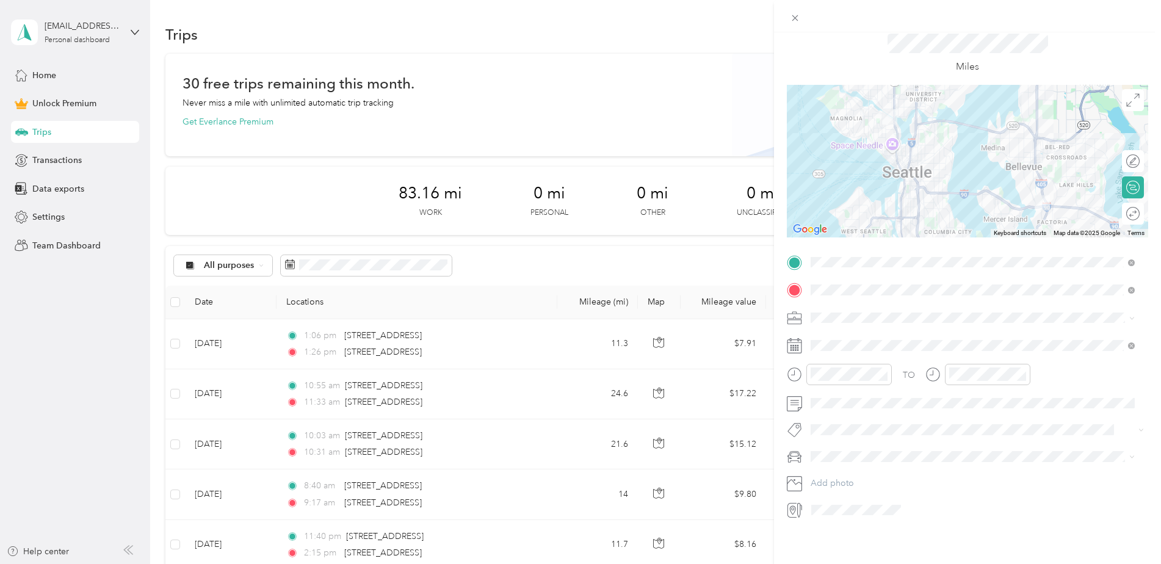
click at [848, 325] on div "TO Add photo" at bounding box center [967, 386] width 361 height 267
click at [875, 343] on span at bounding box center [978, 346] width 342 height 20
click at [846, 404] on icon at bounding box center [841, 405] width 12 height 12
click at [869, 449] on div "1" at bounding box center [868, 447] width 16 height 15
click at [853, 349] on div "TO Add photo" at bounding box center [967, 386] width 361 height 267
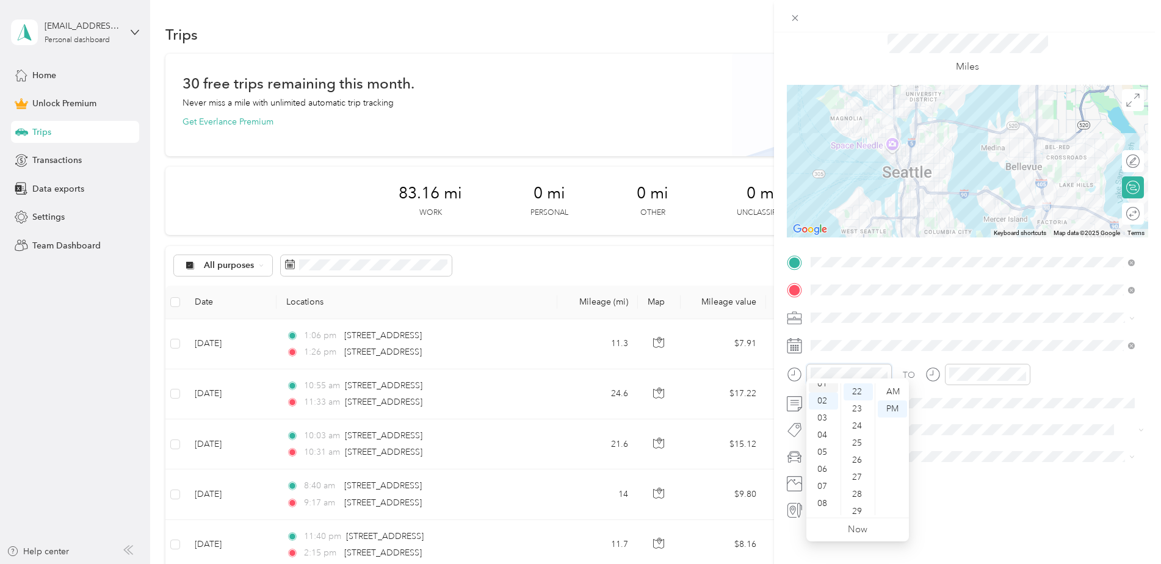
scroll to position [0, 0]
click at [827, 391] on div "12" at bounding box center [823, 391] width 29 height 17
click at [857, 442] on div "43" at bounding box center [858, 445] width 29 height 17
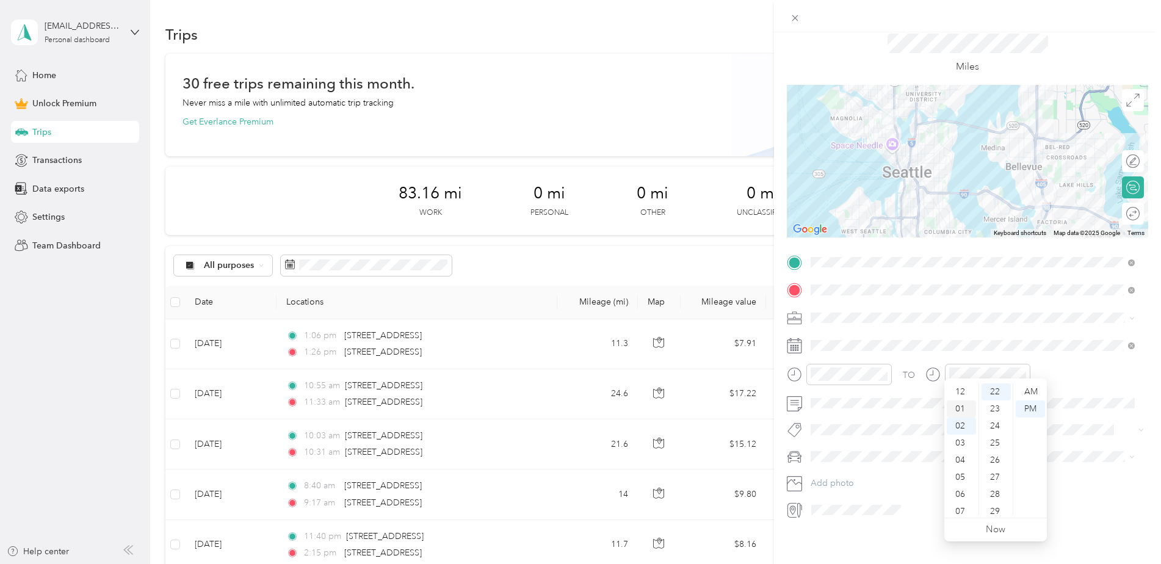
click at [962, 407] on div "01" at bounding box center [961, 409] width 29 height 17
click at [993, 500] on div "07" at bounding box center [996, 501] width 29 height 17
click at [1030, 413] on div "PM" at bounding box center [1030, 409] width 29 height 17
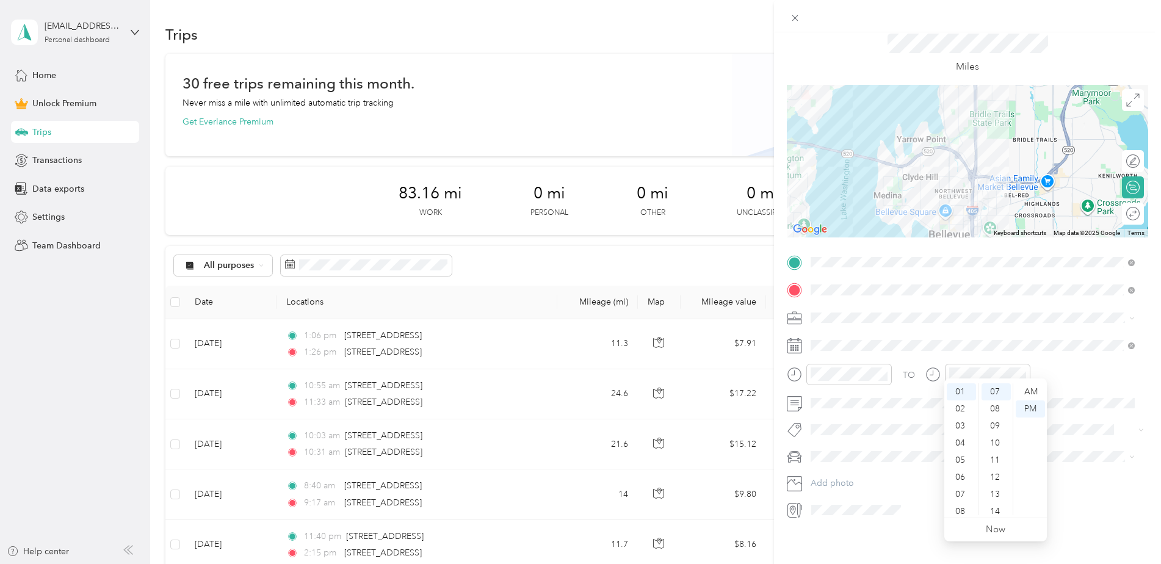
click at [1095, 43] on div "Miles" at bounding box center [967, 54] width 361 height 62
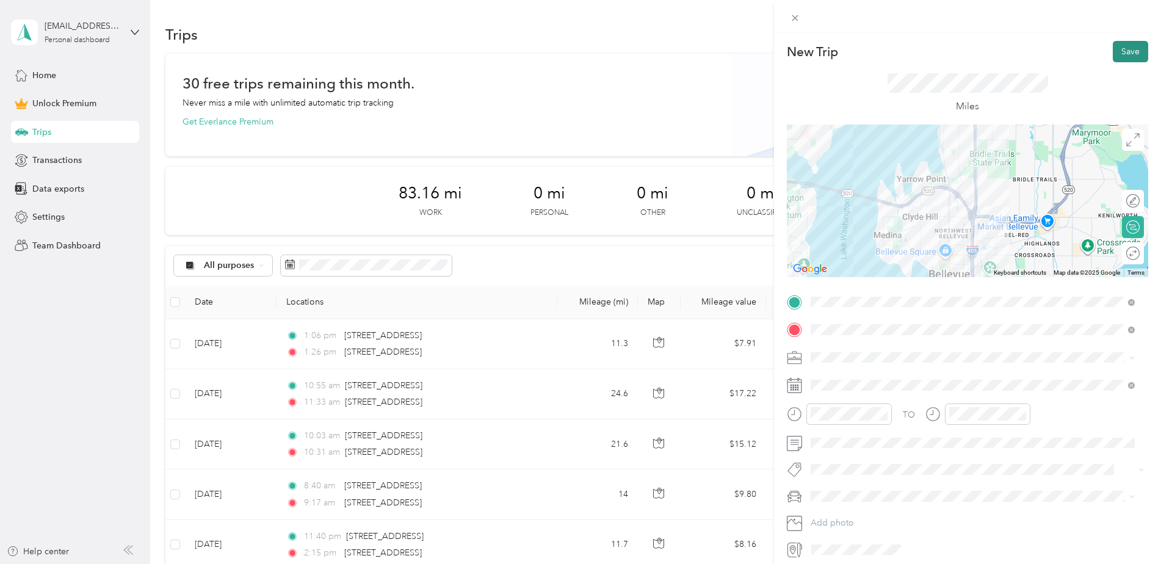
click at [1115, 50] on button "Save" at bounding box center [1130, 51] width 35 height 21
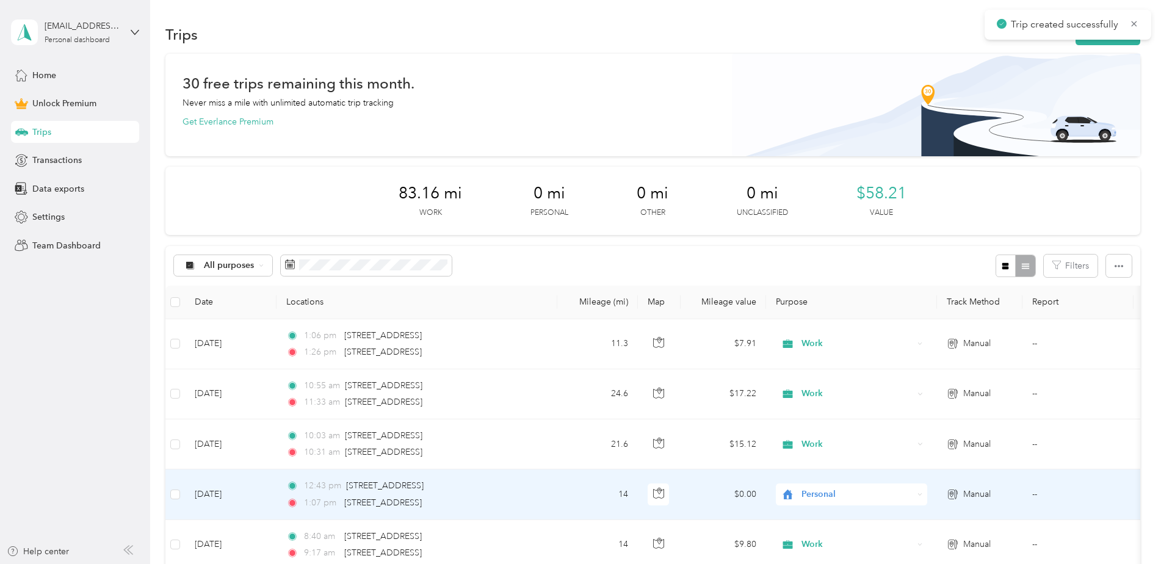
click at [821, 495] on span "Personal" at bounding box center [858, 494] width 112 height 13
click at [816, 325] on span "Work" at bounding box center [862, 321] width 113 height 13
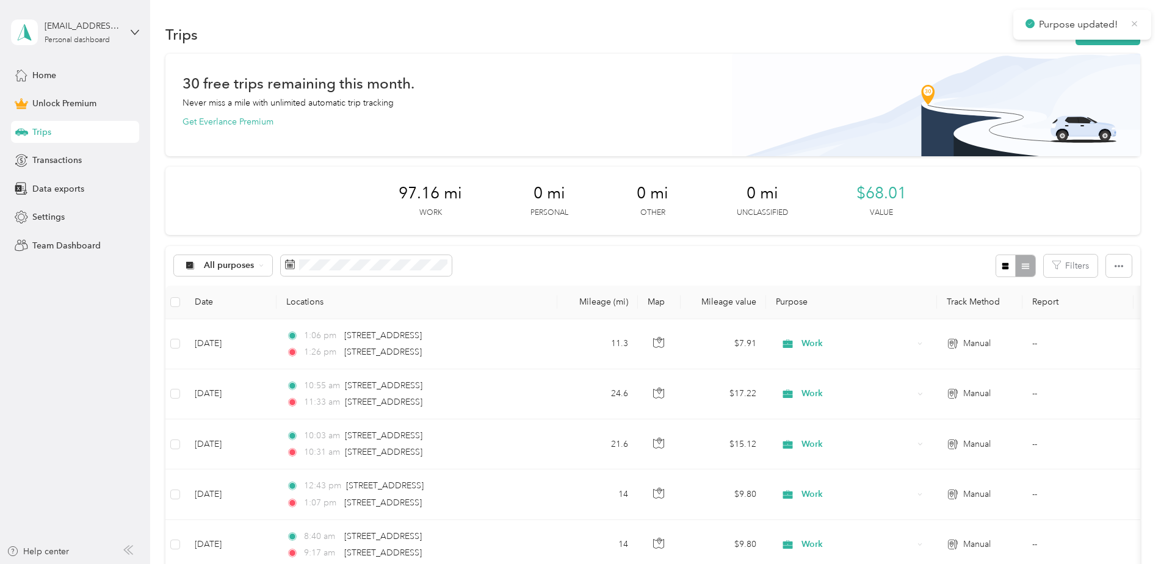
click at [1137, 26] on icon at bounding box center [1134, 23] width 5 height 5
click at [1085, 33] on icon "button" at bounding box center [1089, 35] width 14 height 14
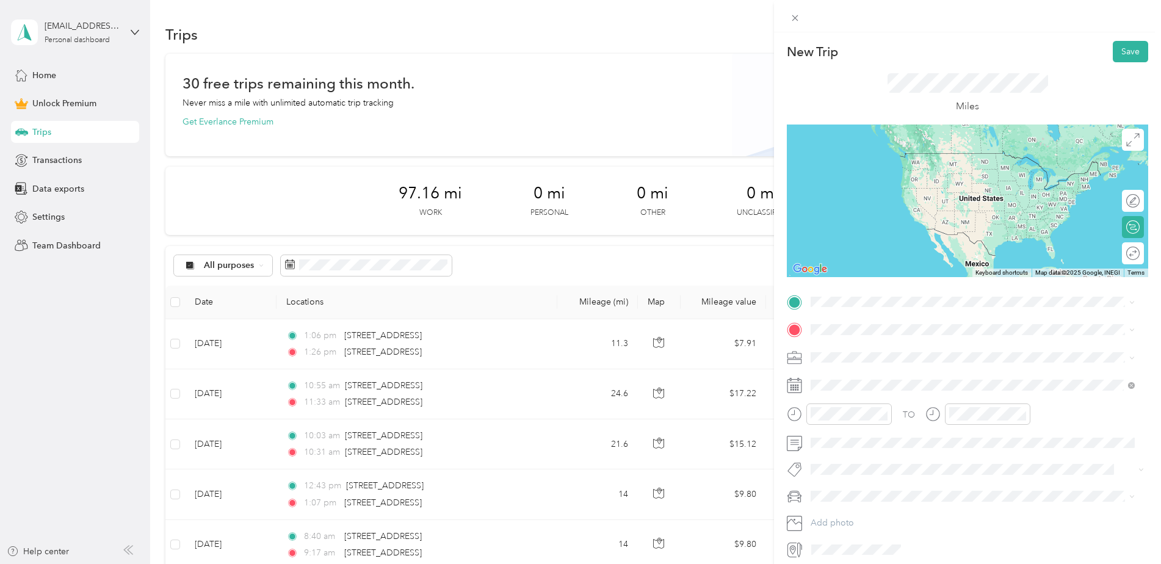
click at [905, 349] on span "3240 118th Avenue Southeast Bellevue, Washington 98005, United States" at bounding box center [895, 344] width 122 height 11
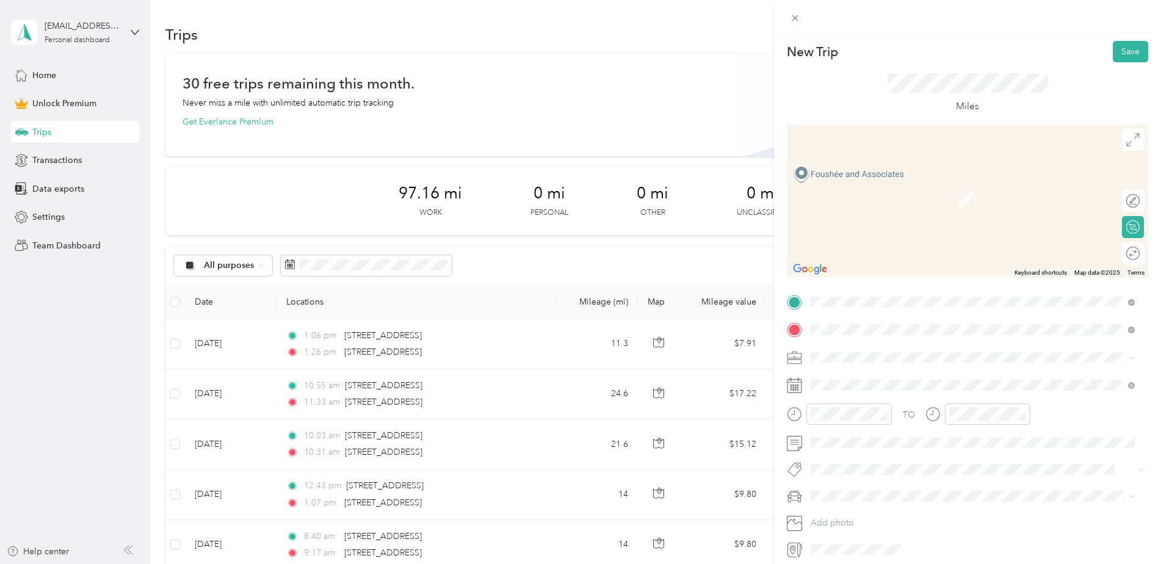
click at [890, 368] on div "2407 106th Street Southwest Everett, Washington 98204, United States" at bounding box center [973, 374] width 316 height 16
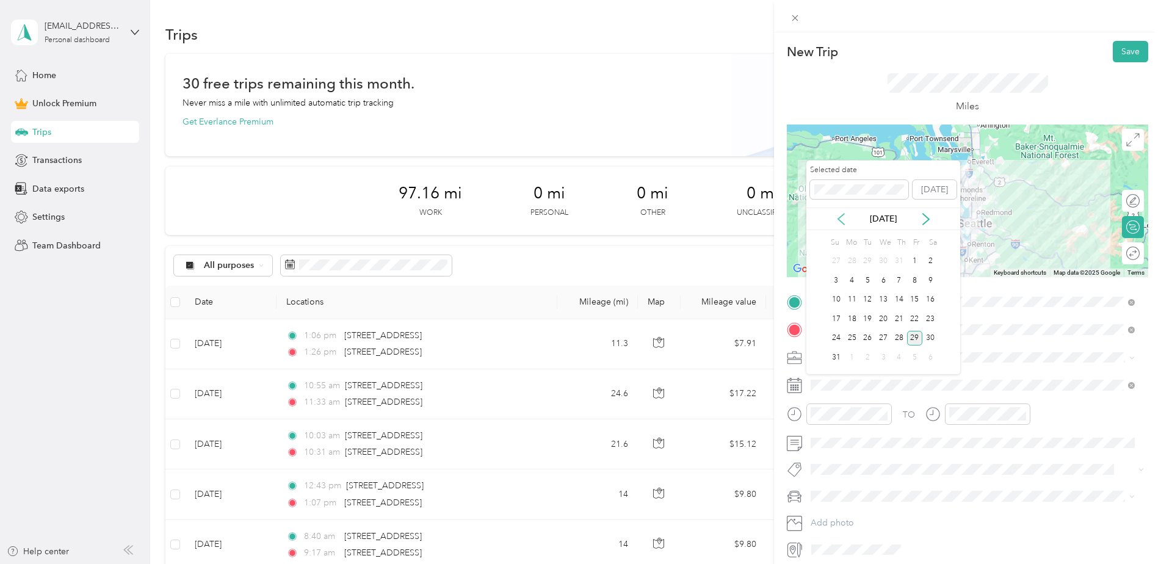
click at [841, 217] on icon at bounding box center [841, 219] width 12 height 12
click at [900, 285] on div "10" at bounding box center [899, 280] width 16 height 15
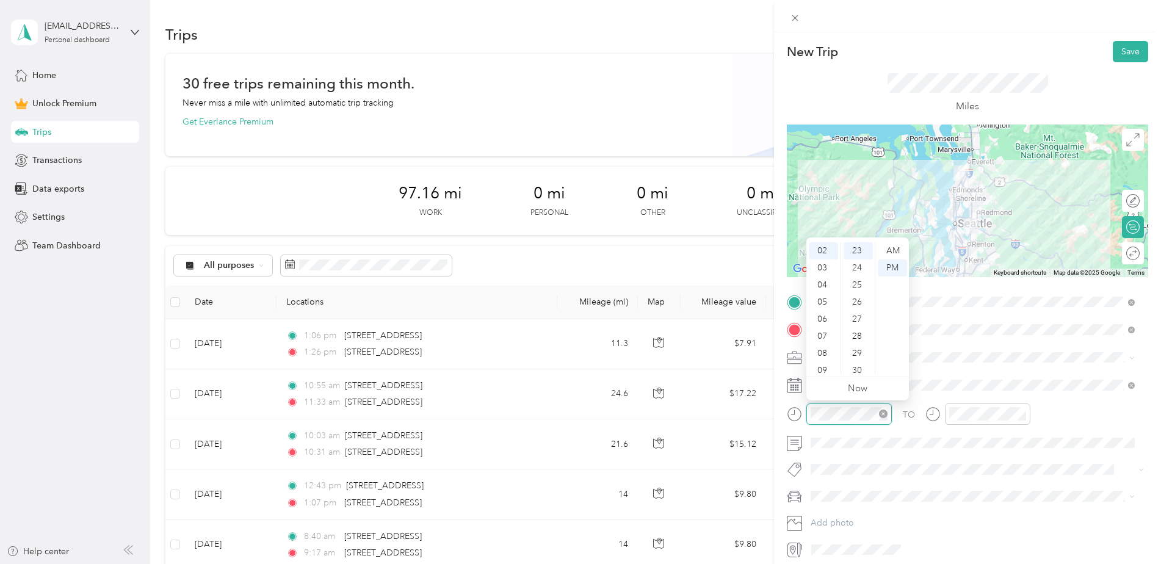
scroll to position [393, 0]
click at [822, 340] on div "07" at bounding box center [823, 336] width 29 height 17
drag, startPoint x: 888, startPoint y: 251, endPoint x: 865, endPoint y: 302, distance: 55.7
click at [887, 252] on div "AM" at bounding box center [892, 250] width 29 height 17
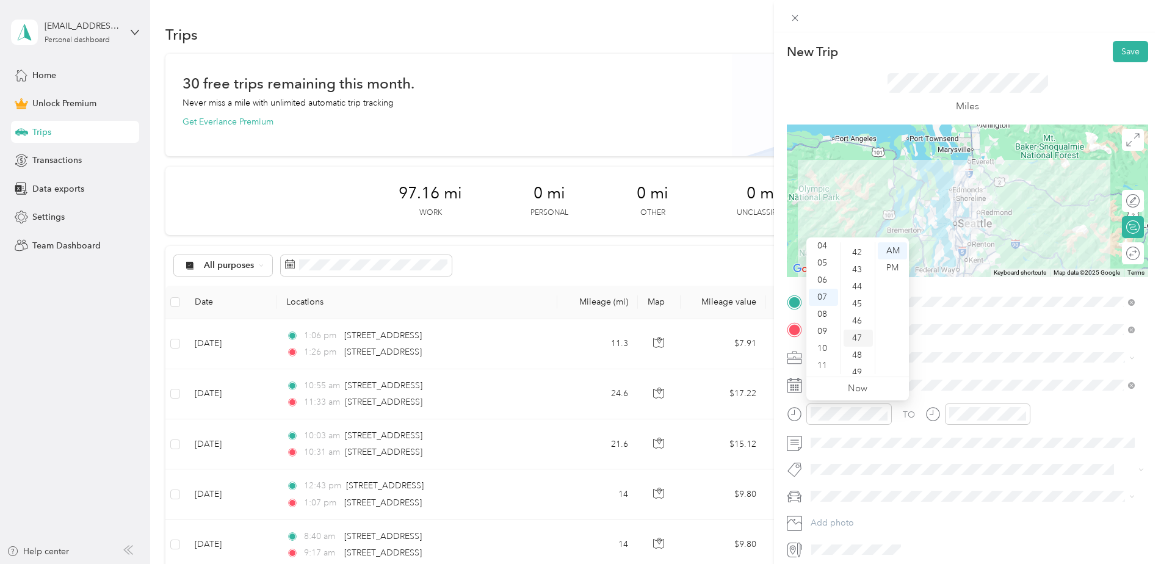
scroll to position [821, 0]
click at [863, 335] on div "53" at bounding box center [858, 336] width 29 height 17
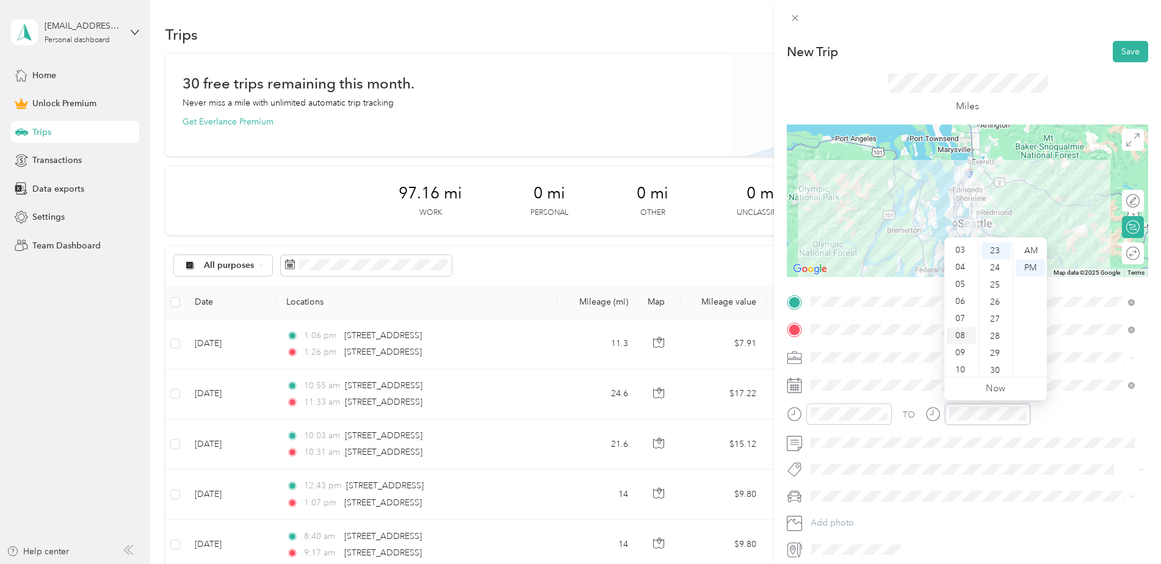
scroll to position [73, 0]
click at [962, 311] on div "08" at bounding box center [961, 314] width 29 height 17
click at [993, 289] on div "25" at bounding box center [996, 285] width 29 height 17
click at [1024, 252] on div "AM" at bounding box center [1030, 250] width 29 height 17
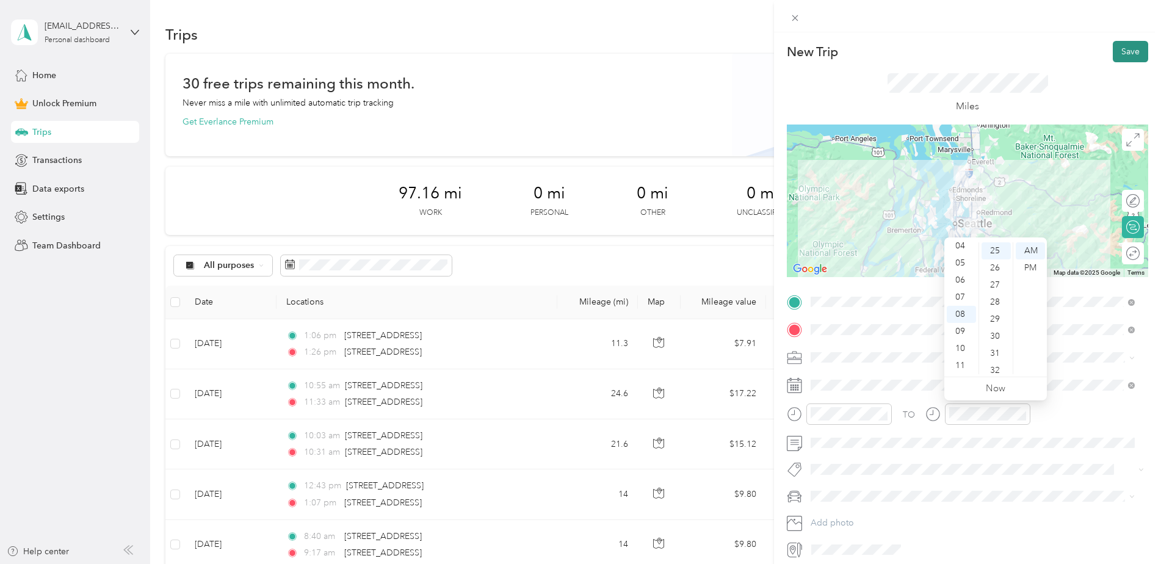
click at [1121, 52] on button "Save" at bounding box center [1130, 51] width 35 height 21
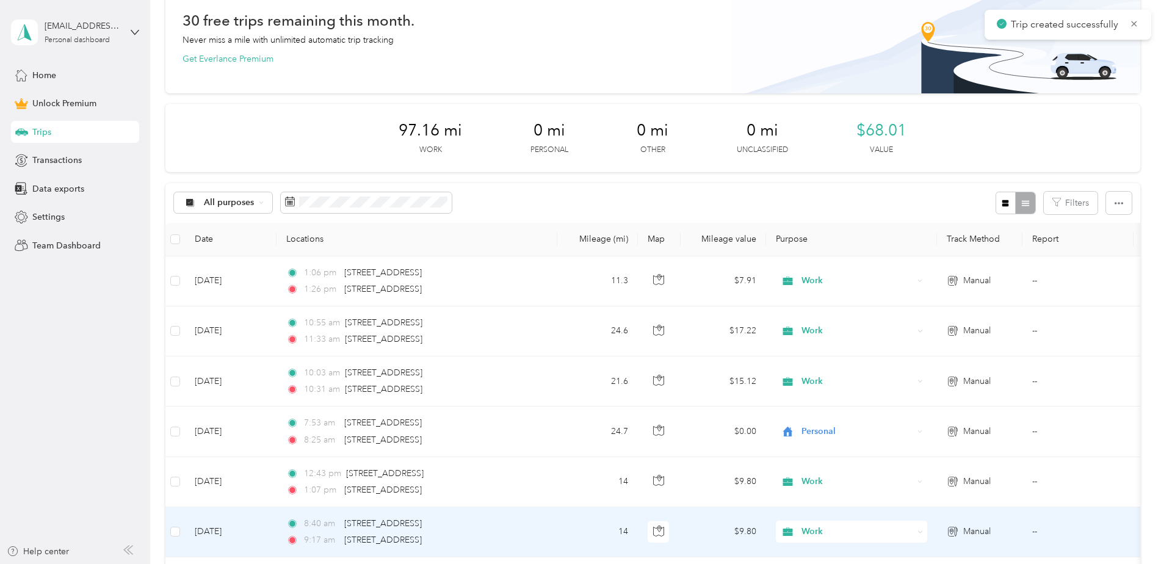
scroll to position [122, 0]
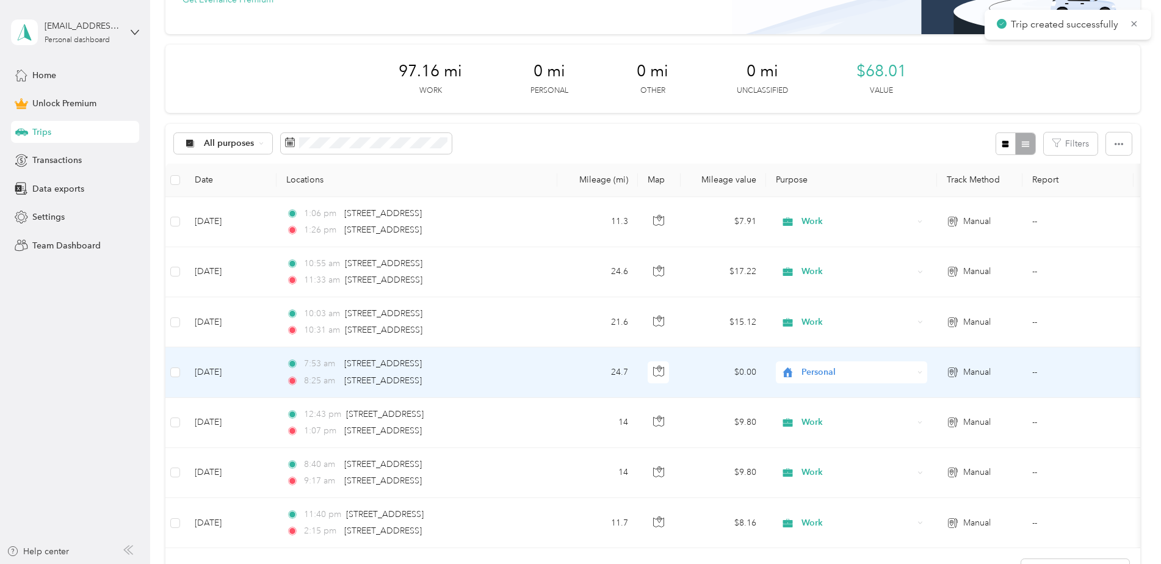
click at [814, 382] on div "Personal" at bounding box center [851, 372] width 151 height 22
click at [816, 391] on span "Work" at bounding box center [862, 395] width 113 height 13
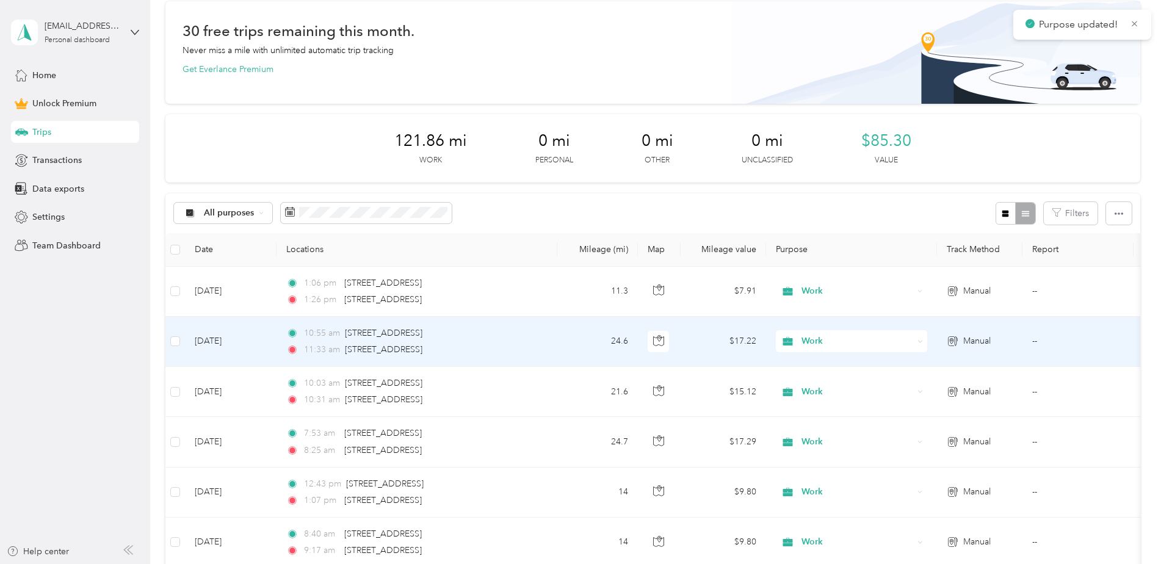
scroll to position [0, 0]
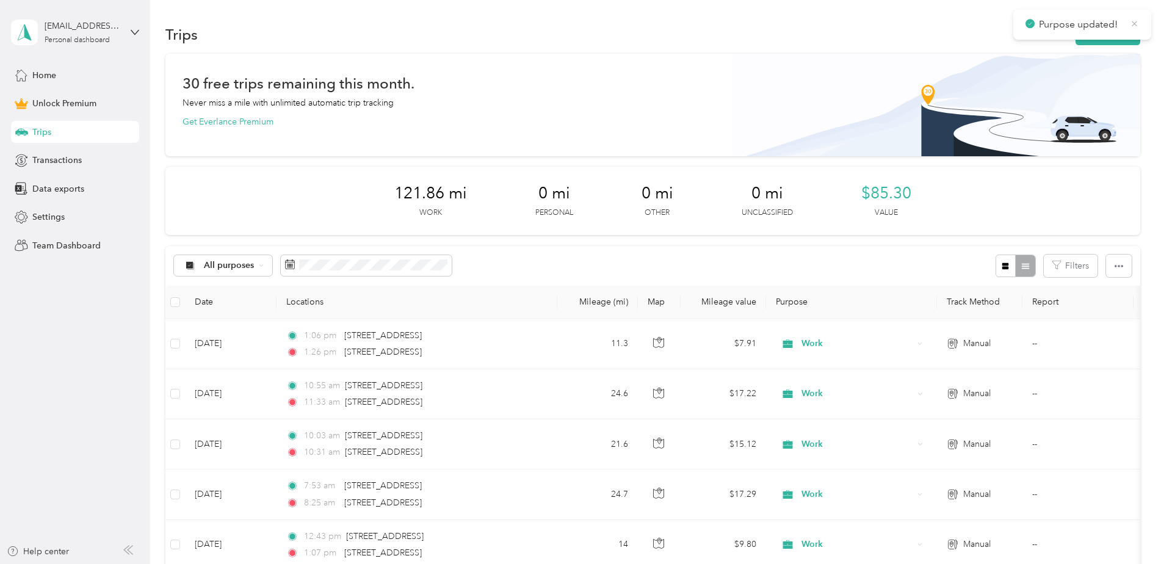
click at [1133, 21] on icon at bounding box center [1134, 23] width 9 height 11
click at [1118, 26] on button "New trip" at bounding box center [1108, 34] width 65 height 21
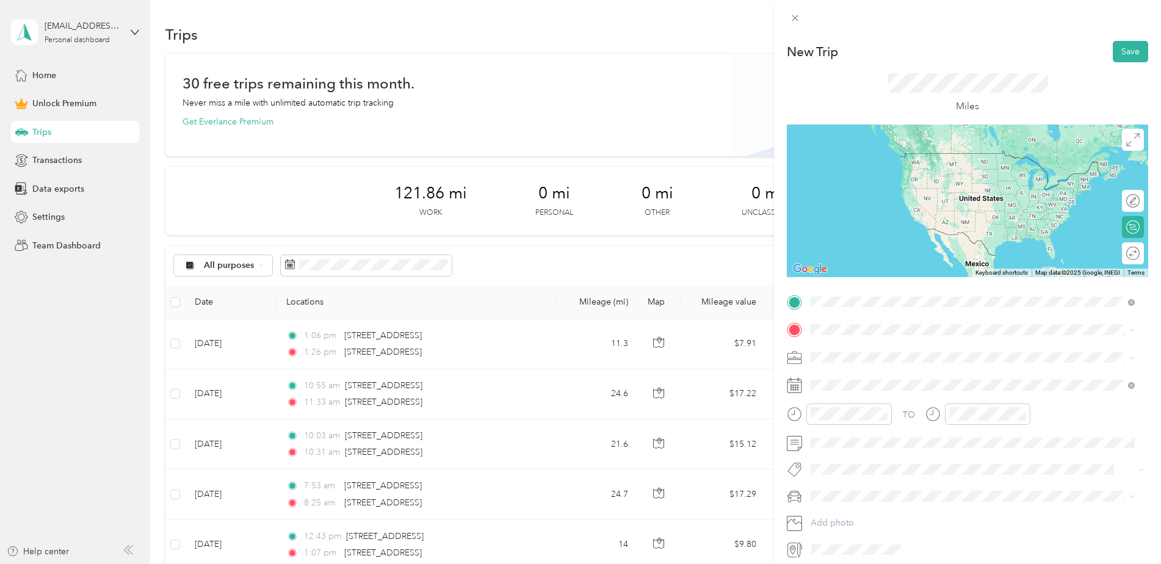
click at [883, 349] on span "2407 106th Street Southwest Everett, Washington 98204, United States" at bounding box center [895, 346] width 122 height 11
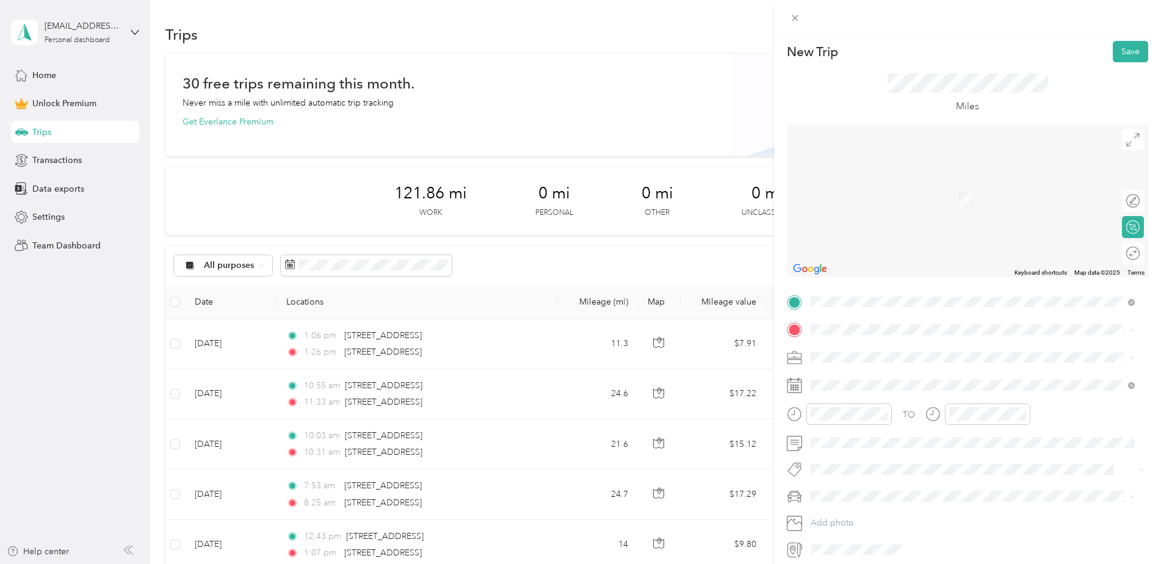
click at [871, 319] on div "TO Add photo" at bounding box center [967, 425] width 361 height 267
click at [869, 379] on span "3240 118th Avenue Southeast Bellevue, Washington 98005, United States" at bounding box center [895, 373] width 122 height 11
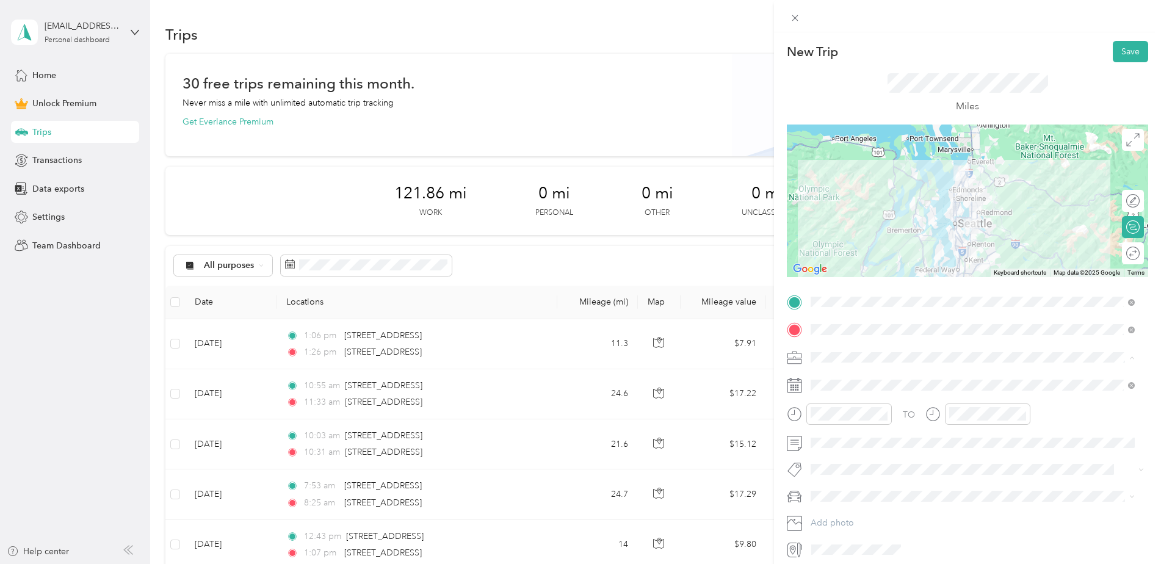
click at [833, 369] on li "Work" at bounding box center [973, 378] width 333 height 21
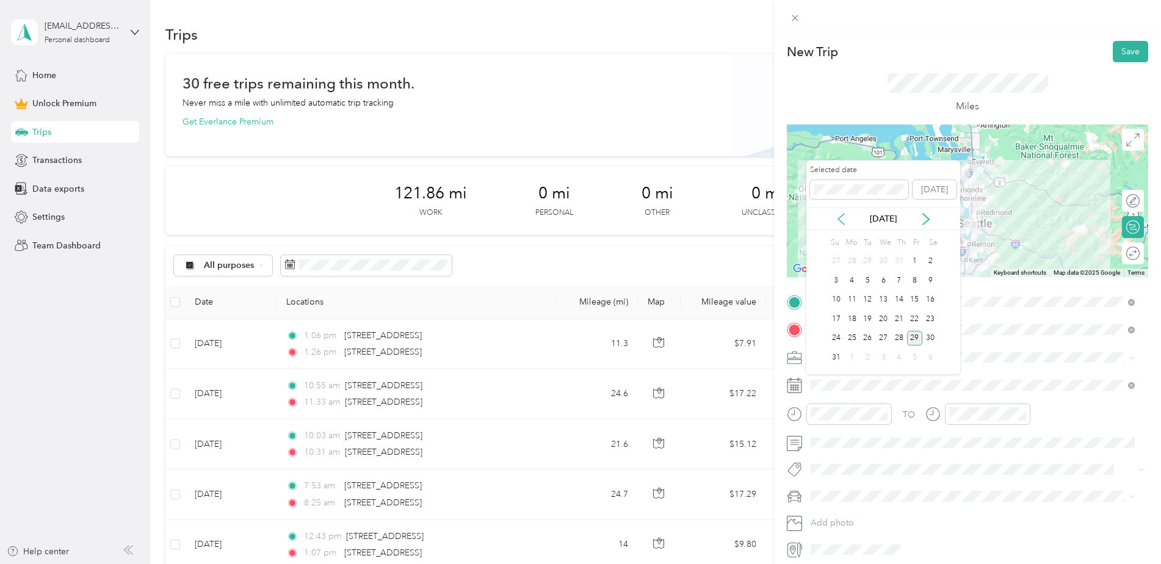
click at [838, 223] on icon at bounding box center [841, 219] width 12 height 12
click at [896, 278] on div "10" at bounding box center [899, 280] width 16 height 15
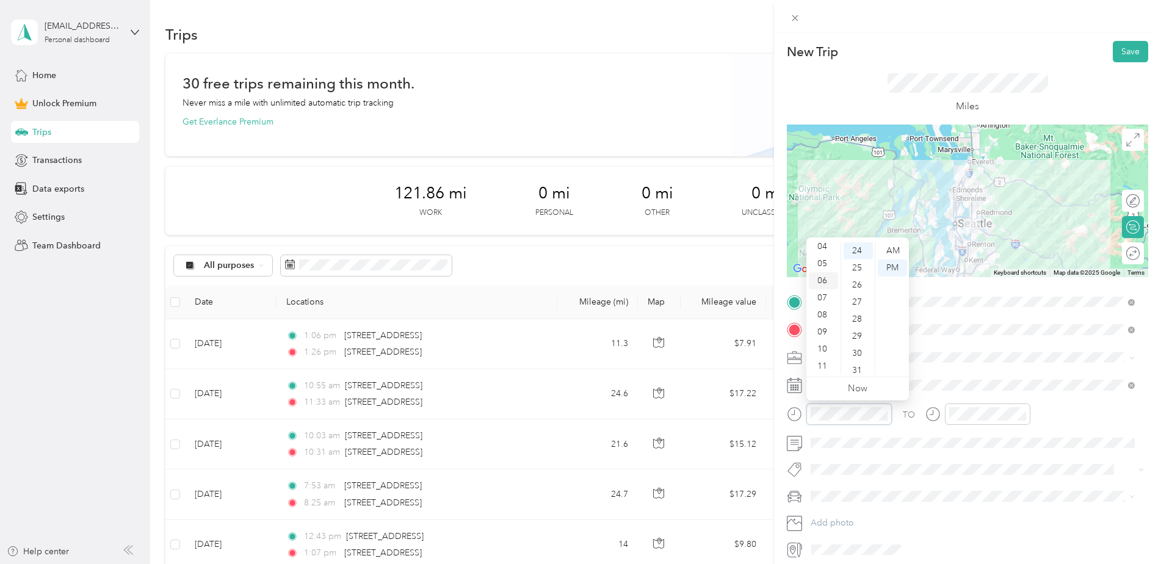
scroll to position [73, 0]
click at [824, 311] on div "08" at bounding box center [823, 314] width 29 height 17
click at [860, 346] on div "37" at bounding box center [858, 351] width 29 height 17
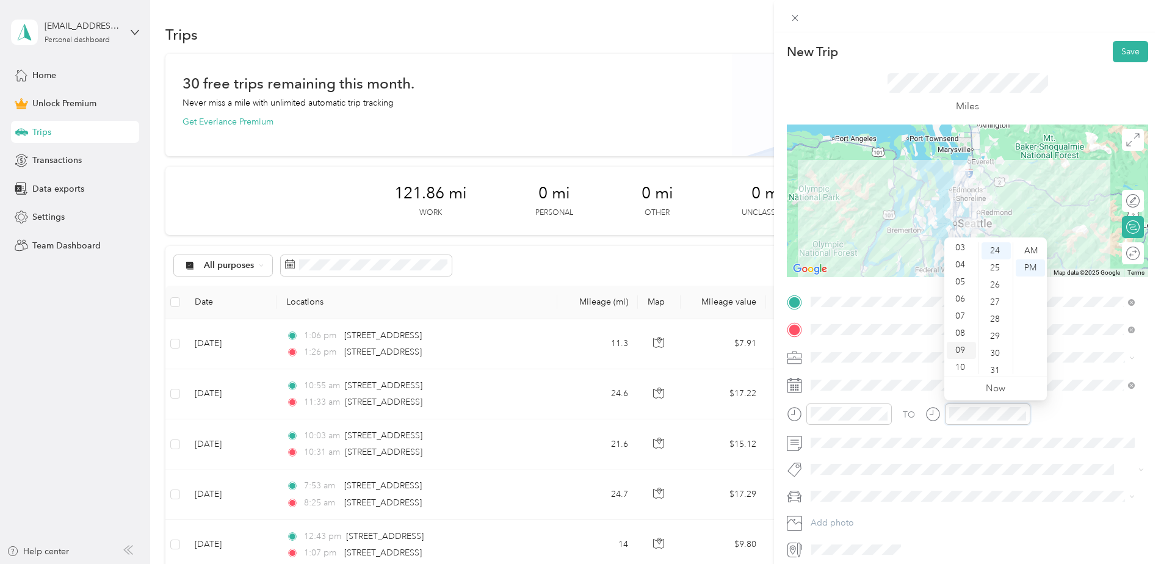
scroll to position [73, 0]
click at [962, 334] on div "09" at bounding box center [961, 331] width 29 height 17
click at [996, 290] on div "05" at bounding box center [996, 292] width 29 height 17
click at [1117, 48] on button "Save" at bounding box center [1130, 51] width 35 height 21
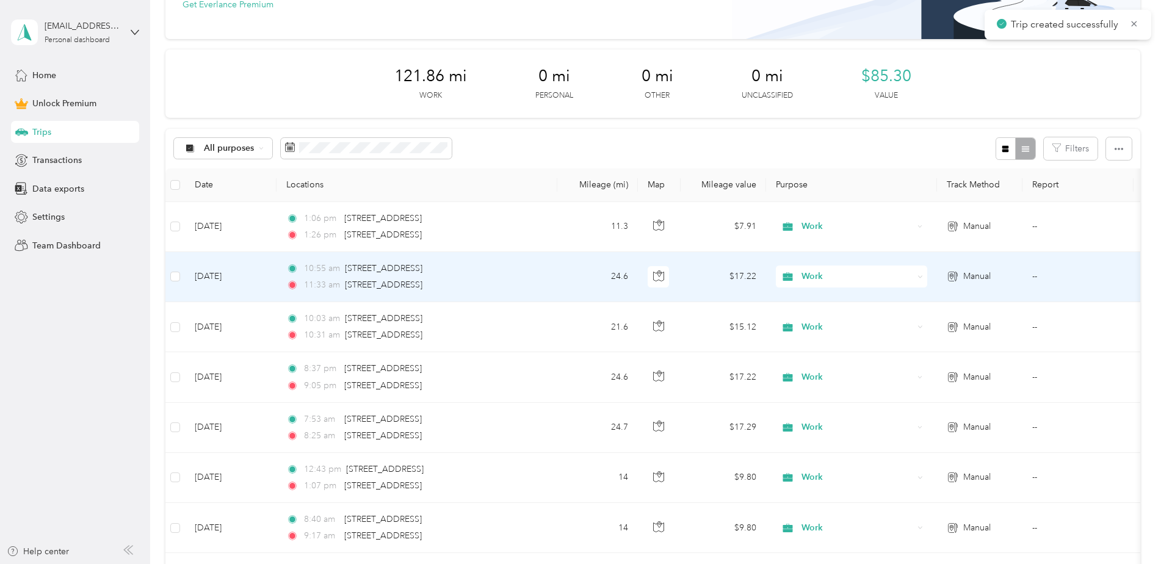
scroll to position [122, 0]
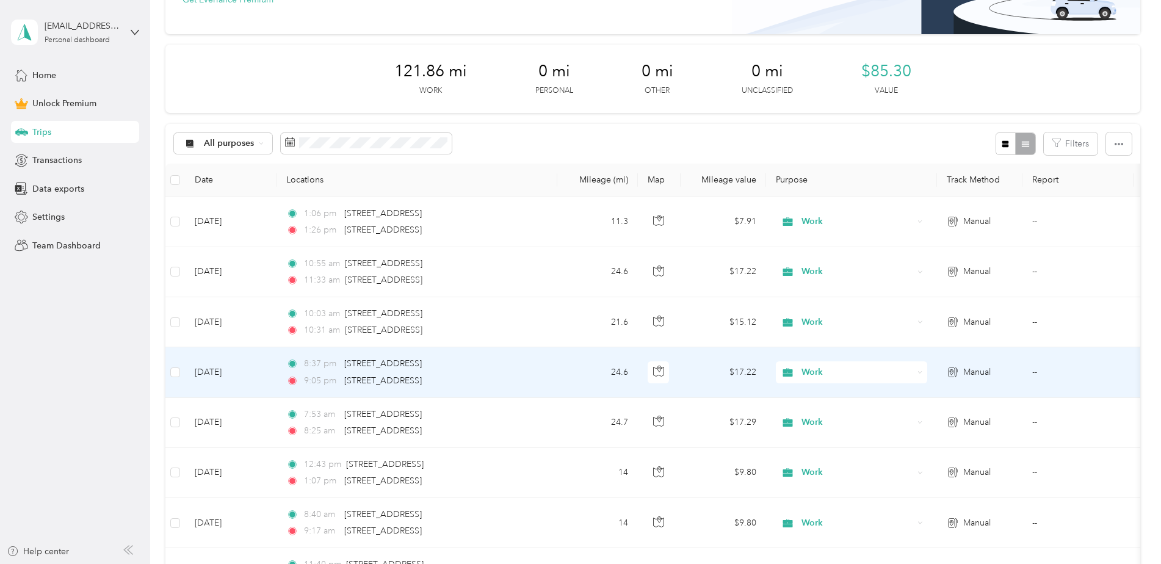
click at [826, 376] on span "Work" at bounding box center [858, 372] width 112 height 13
click at [816, 397] on span "Work" at bounding box center [855, 395] width 99 height 13
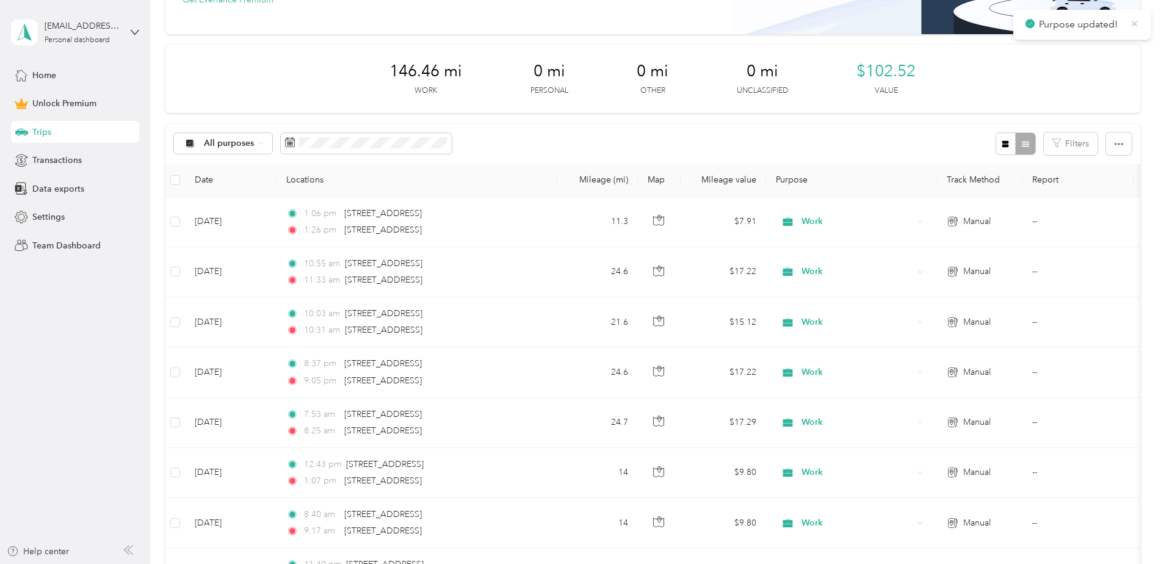
click at [1135, 25] on icon at bounding box center [1134, 23] width 9 height 11
click at [1128, 95] on div "146.46 mi Work 0 mi Personal 0 mi Other 0 mi Unclassified $102.52 Value" at bounding box center [652, 79] width 975 height 68
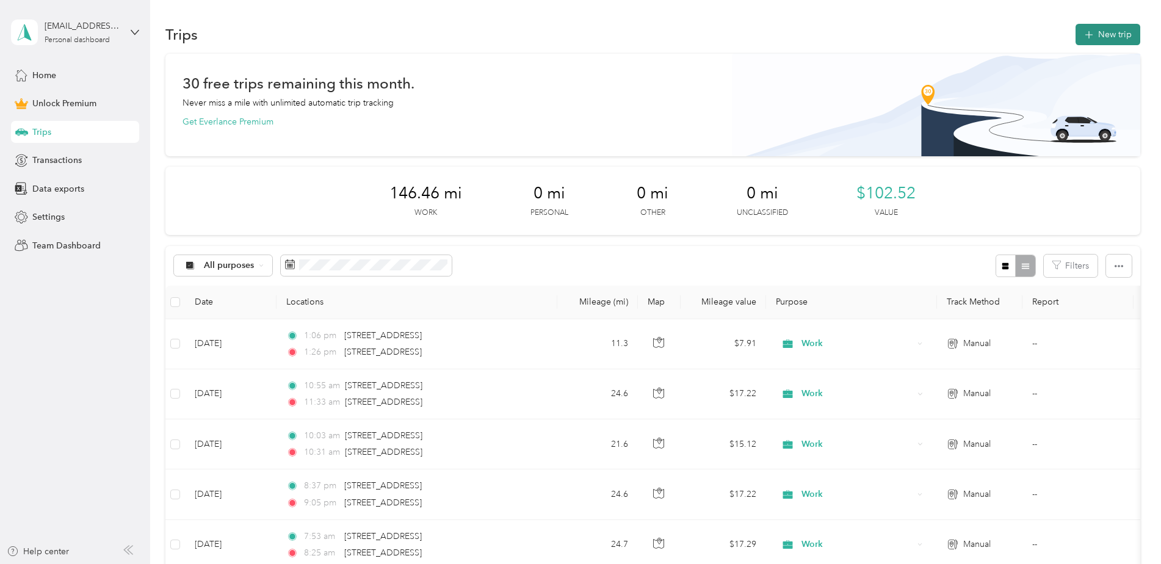
click at [1082, 34] on icon "button" at bounding box center [1089, 35] width 14 height 14
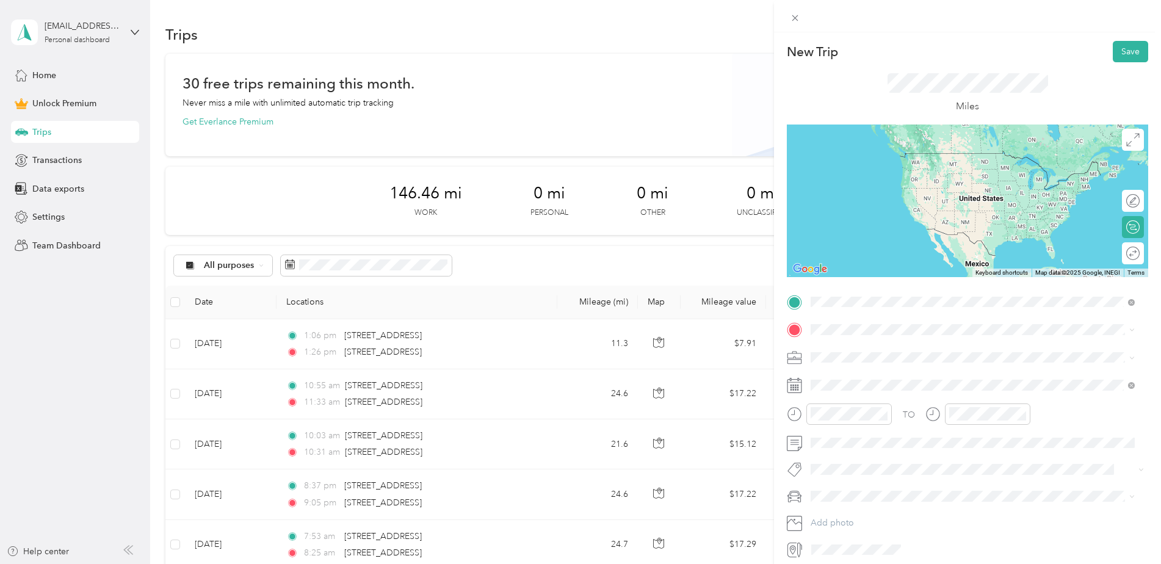
click at [891, 342] on span "3240 118th Avenue Southeast Bellevue, Washington 98005, United States" at bounding box center [895, 346] width 122 height 11
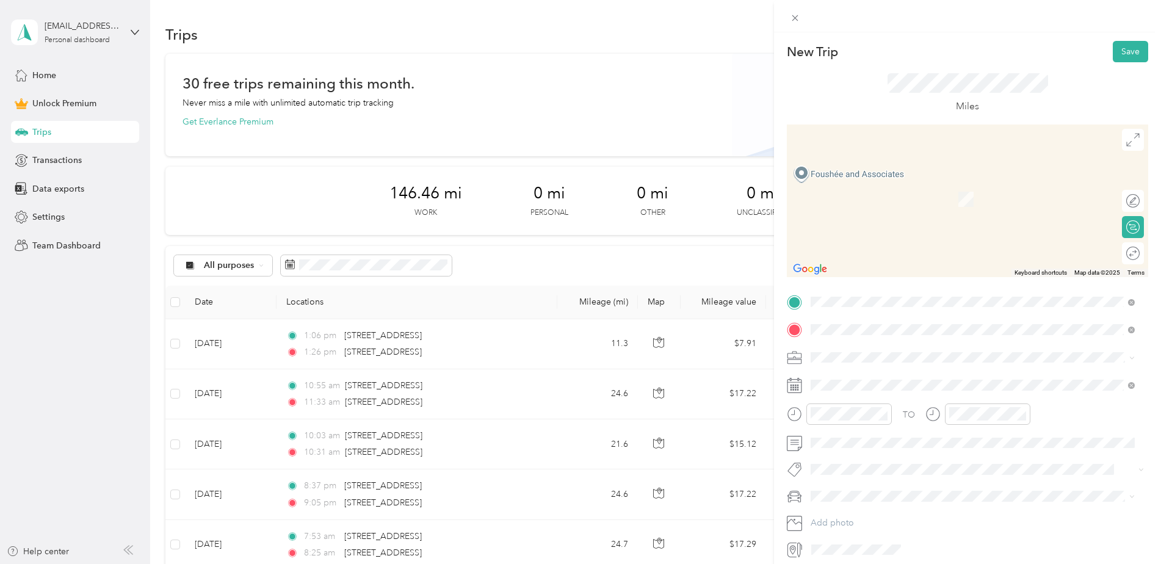
click at [873, 379] on span "310 Florentia Street Seattle, Washington 98109, United States" at bounding box center [895, 373] width 122 height 11
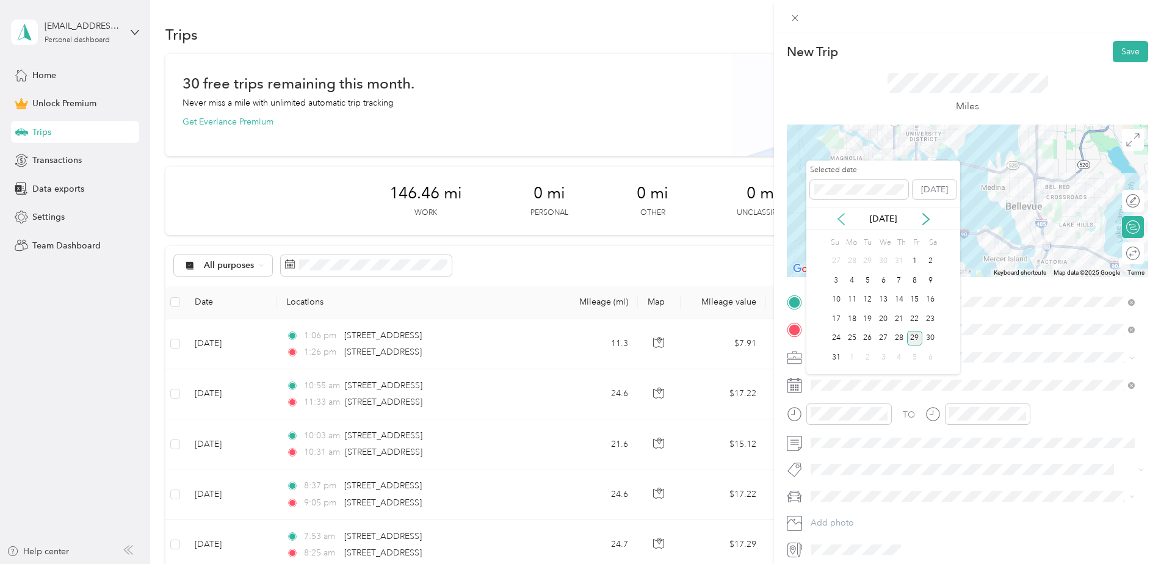
click at [845, 214] on icon at bounding box center [841, 219] width 12 height 12
click at [871, 319] on div "24" at bounding box center [868, 318] width 16 height 15
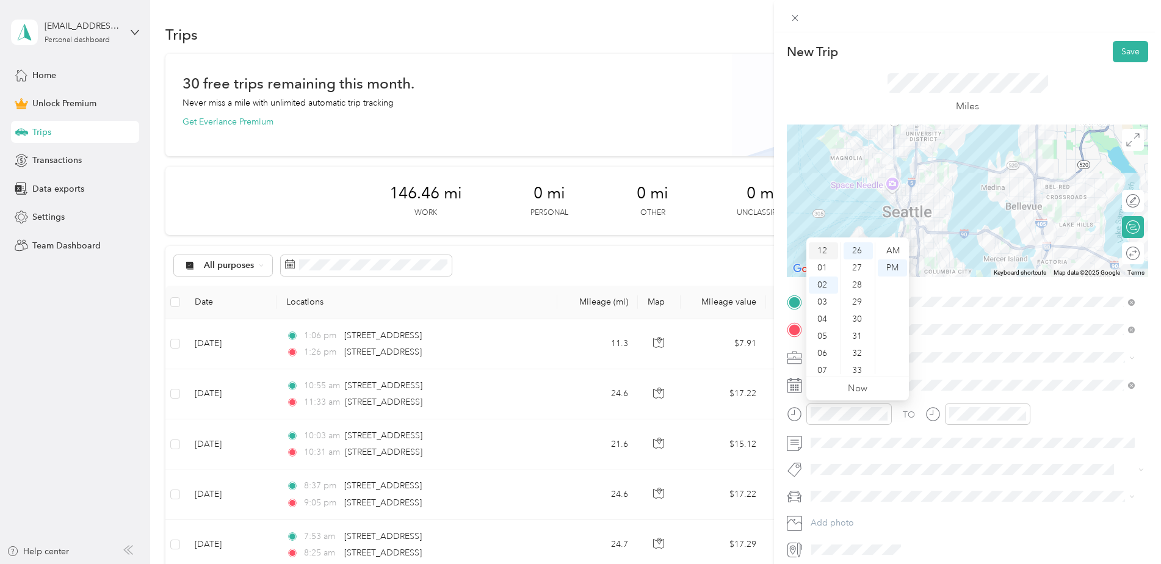
click at [823, 253] on div "12" at bounding box center [823, 250] width 29 height 17
click at [860, 327] on div "41" at bounding box center [858, 324] width 29 height 17
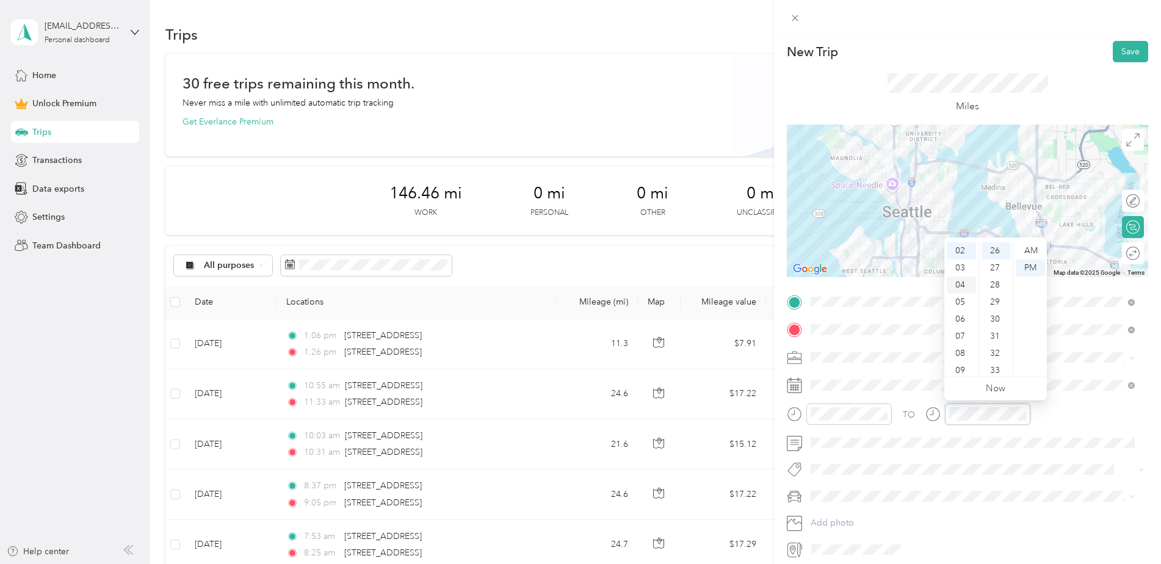
scroll to position [0, 0]
click at [960, 267] on div "01" at bounding box center [961, 267] width 29 height 17
click at [996, 306] on div "08" at bounding box center [996, 309] width 29 height 17
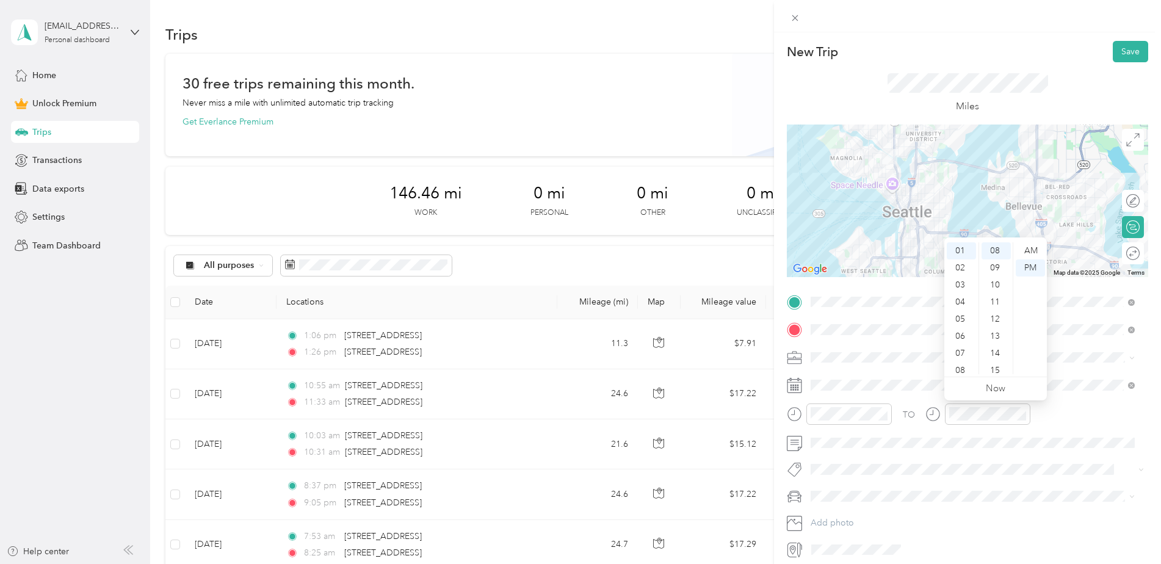
click at [1070, 123] on div "Miles" at bounding box center [967, 93] width 361 height 62
click at [1117, 57] on button "Save" at bounding box center [1130, 51] width 35 height 21
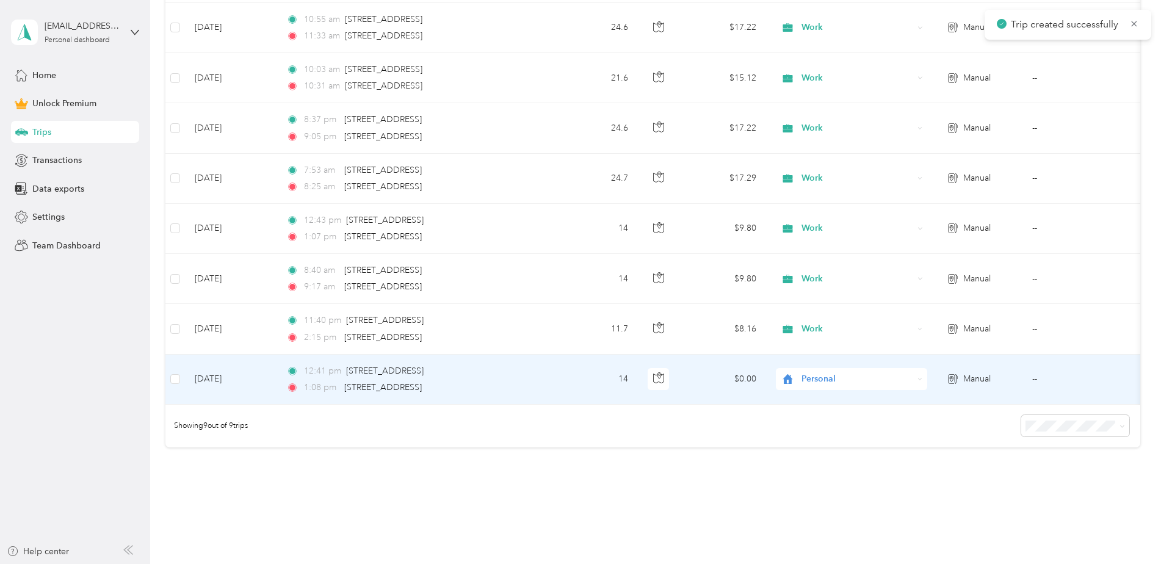
scroll to position [427, 0]
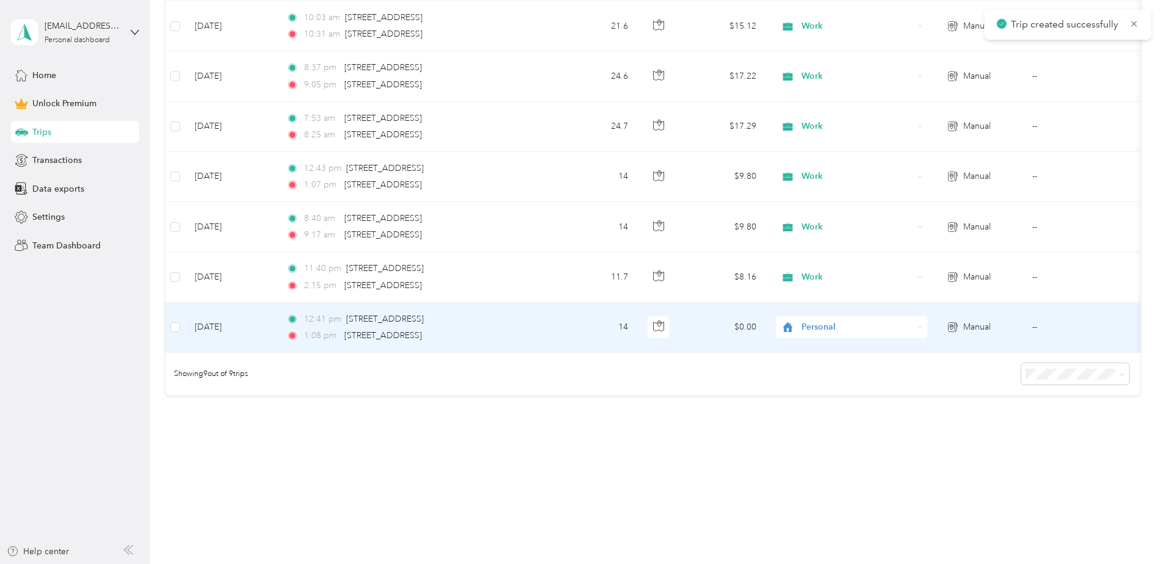
click at [824, 321] on span "Personal" at bounding box center [858, 327] width 112 height 13
click at [831, 336] on span "Work" at bounding box center [862, 341] width 113 height 13
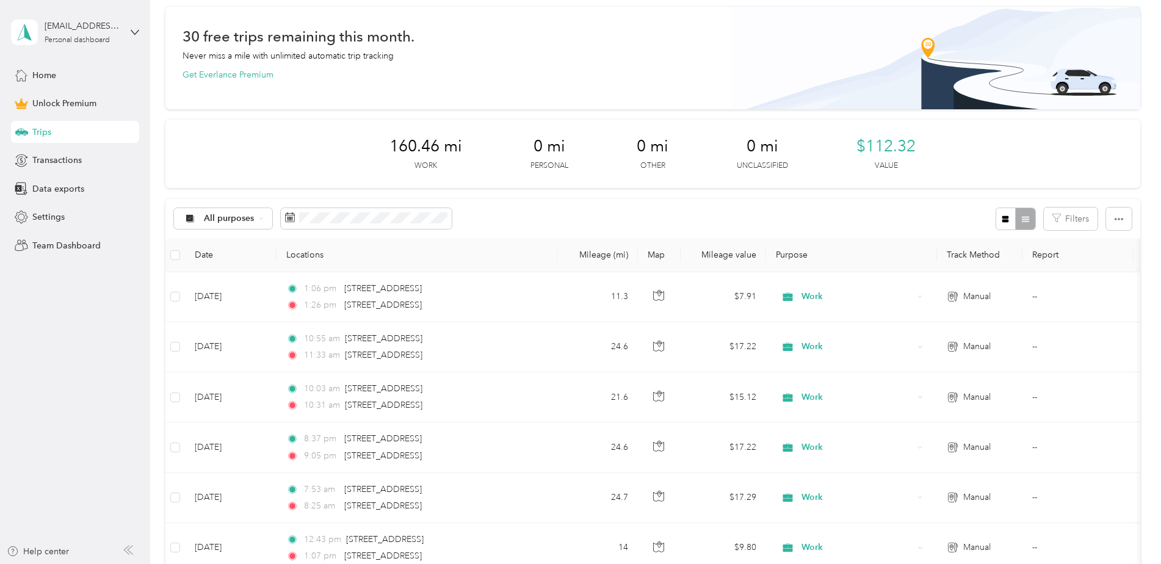
scroll to position [0, 0]
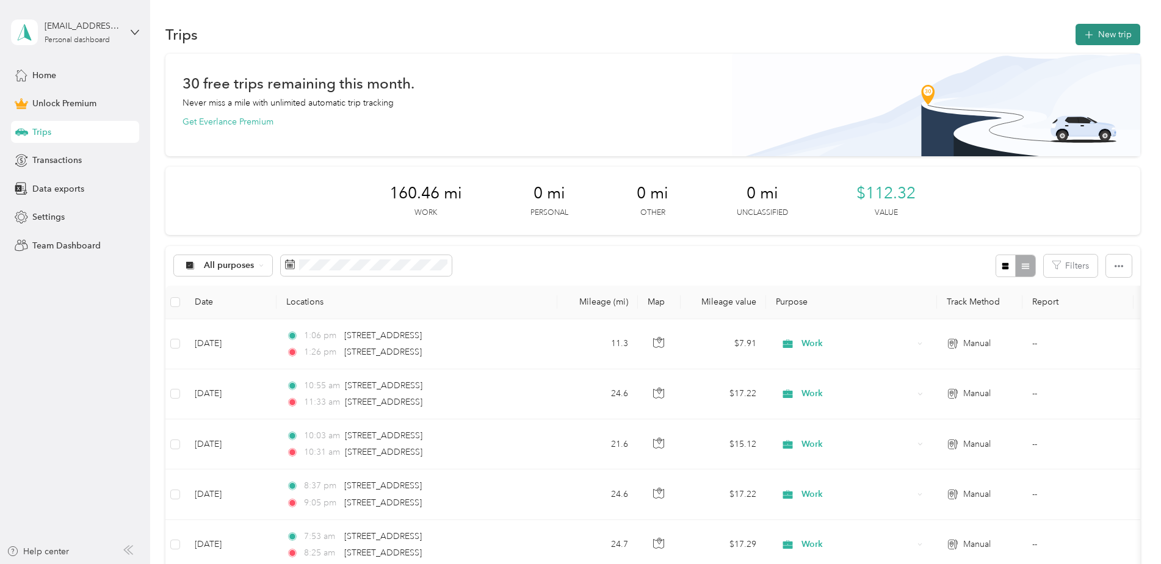
click at [1097, 26] on button "New trip" at bounding box center [1108, 34] width 65 height 21
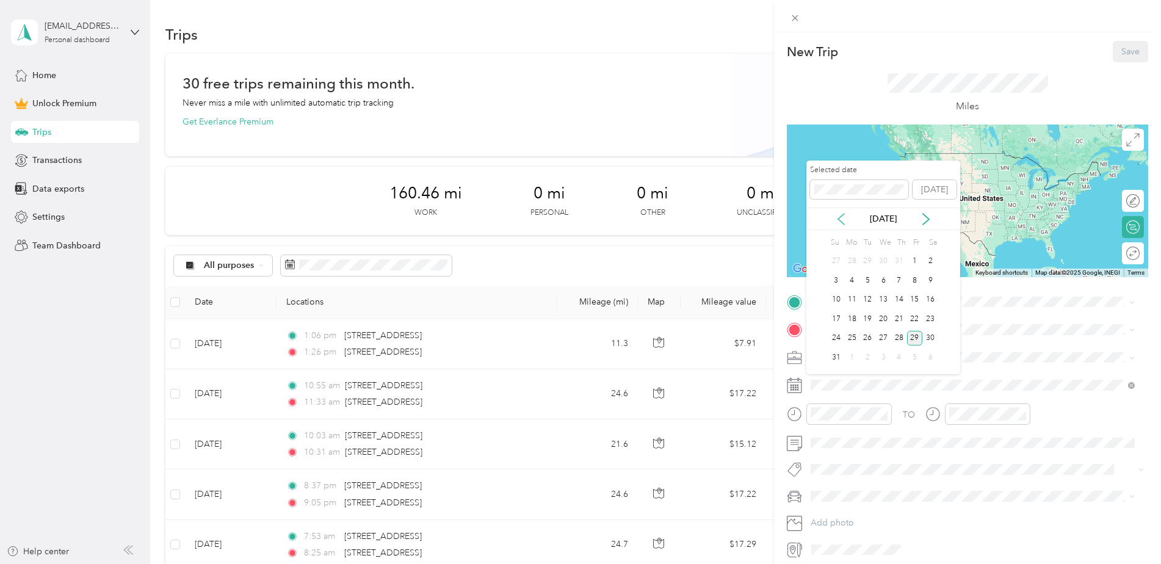
click at [844, 216] on icon at bounding box center [841, 219] width 12 height 12
click at [869, 258] on div "1" at bounding box center [868, 261] width 16 height 15
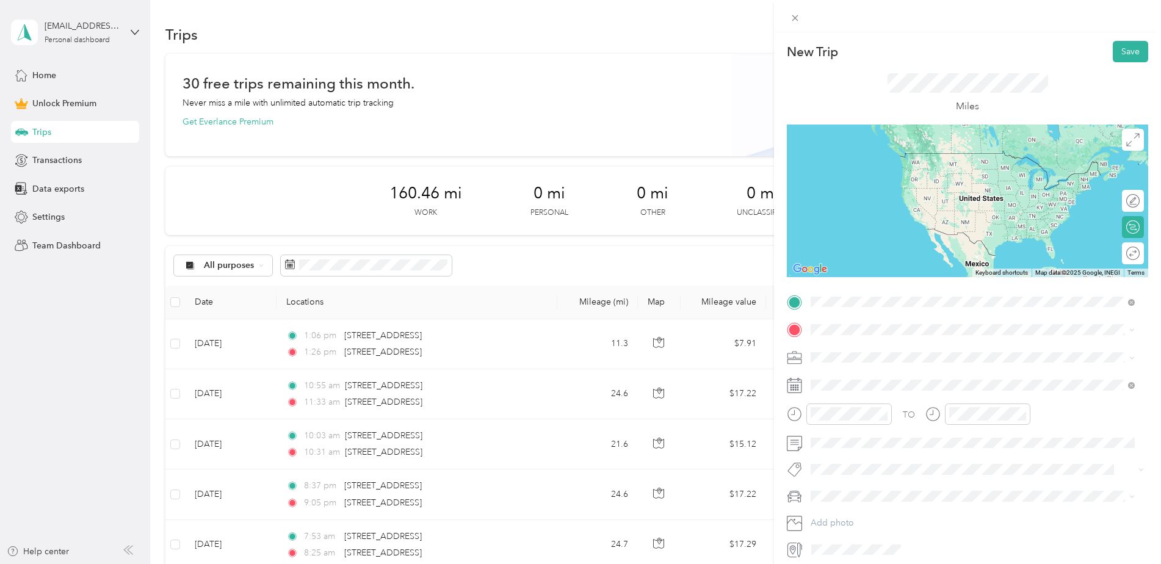
click at [890, 344] on span "3240 118th Avenue Southeast Bellevue, Washington 98005, United States" at bounding box center [895, 346] width 122 height 11
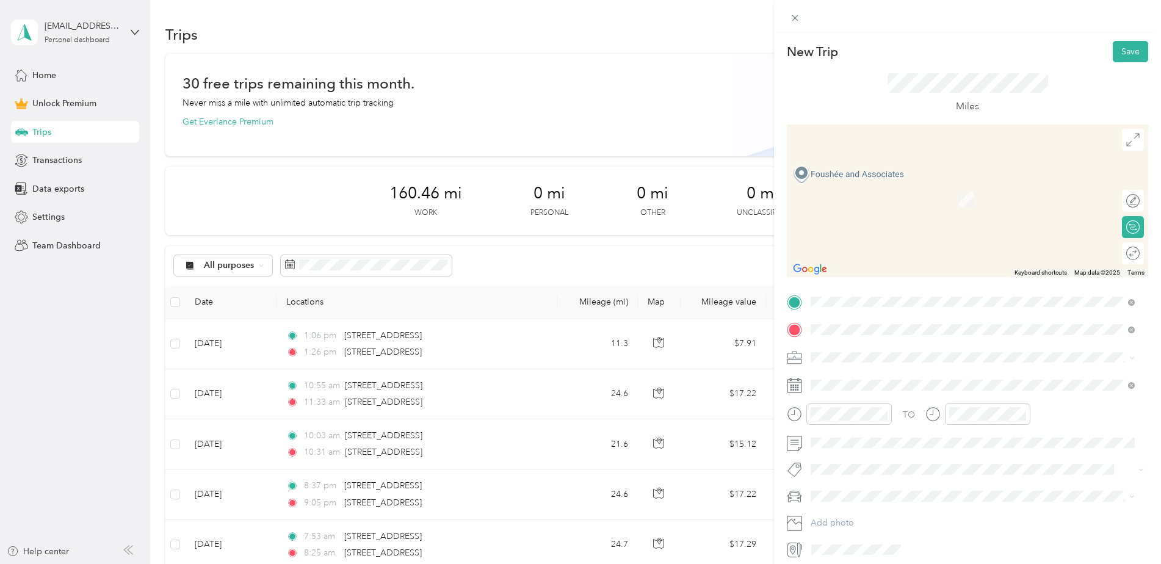
click at [913, 378] on span "310 Florentia Street Seattle, Washington 98109, United States" at bounding box center [895, 373] width 122 height 11
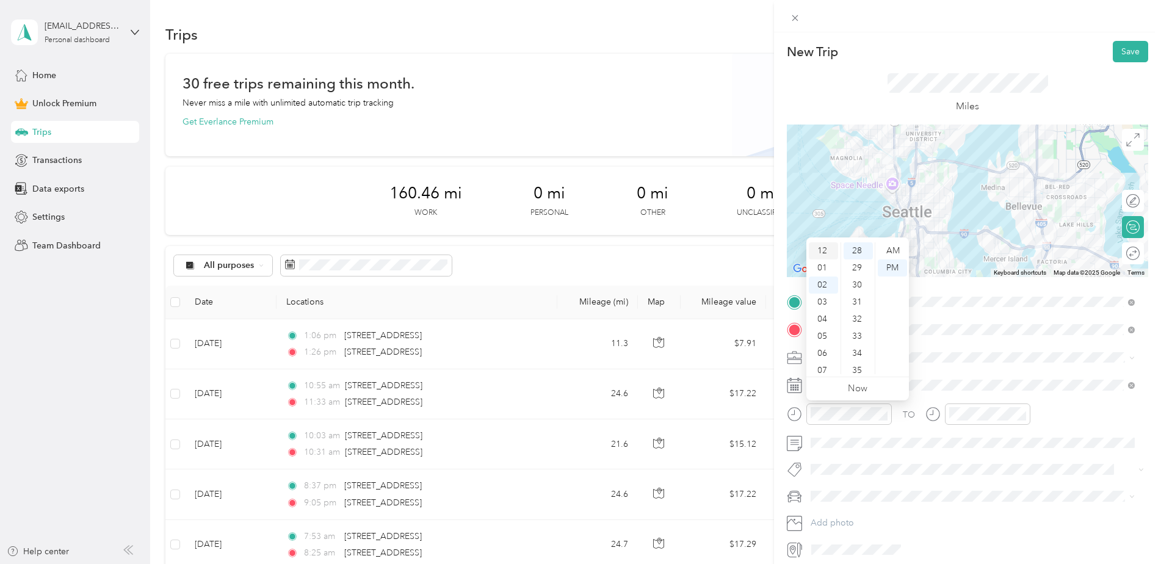
click at [825, 254] on div "12" at bounding box center [823, 250] width 29 height 17
click at [858, 330] on div "47" at bounding box center [858, 331] width 29 height 17
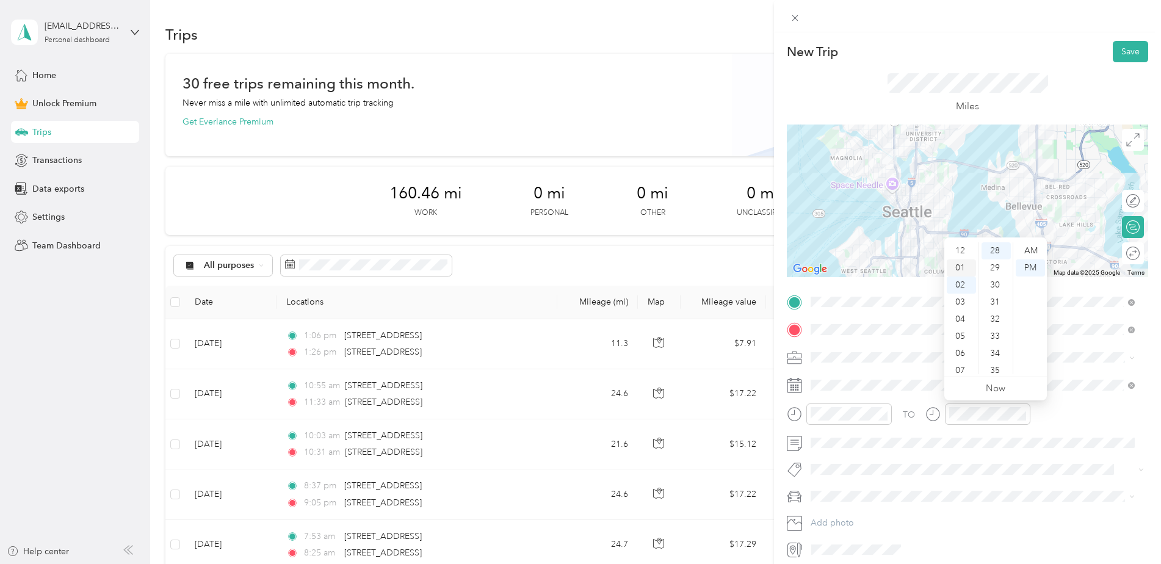
click at [962, 265] on div "01" at bounding box center [961, 267] width 29 height 17
click at [995, 272] on div "11" at bounding box center [996, 265] width 29 height 17
click at [1120, 56] on button "Save" at bounding box center [1130, 51] width 35 height 21
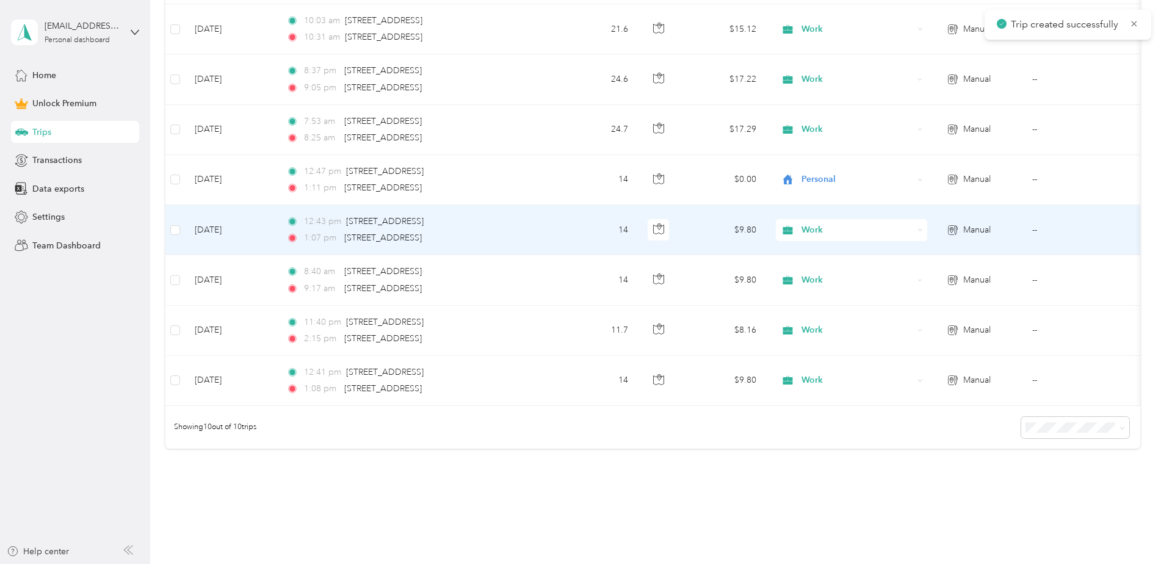
scroll to position [356, 0]
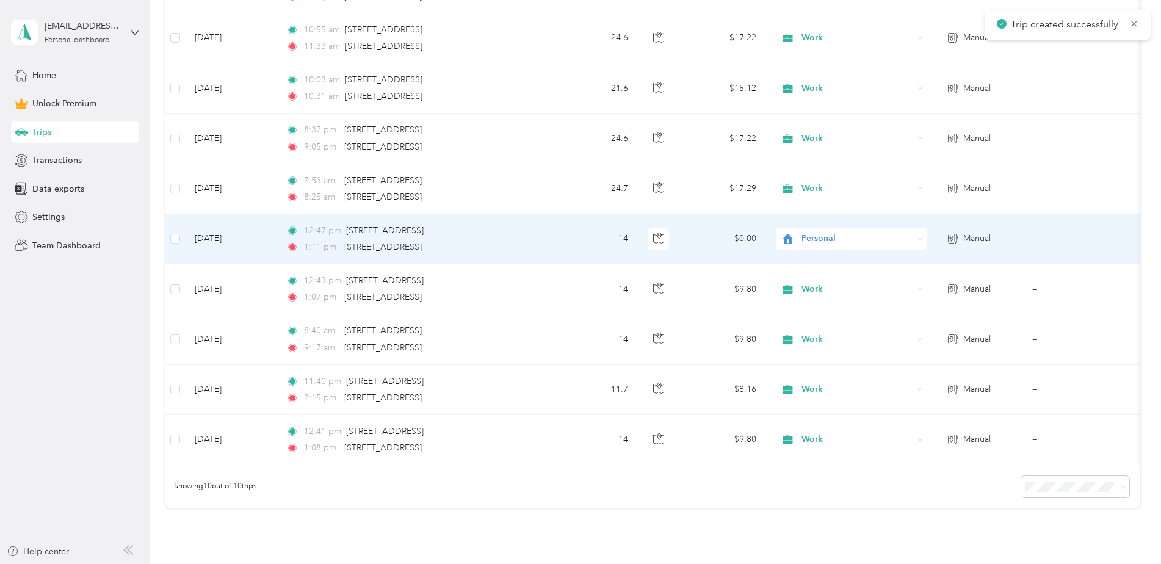
click at [809, 240] on span "Personal" at bounding box center [858, 238] width 112 height 13
click at [838, 264] on span "Work" at bounding box center [862, 261] width 113 height 13
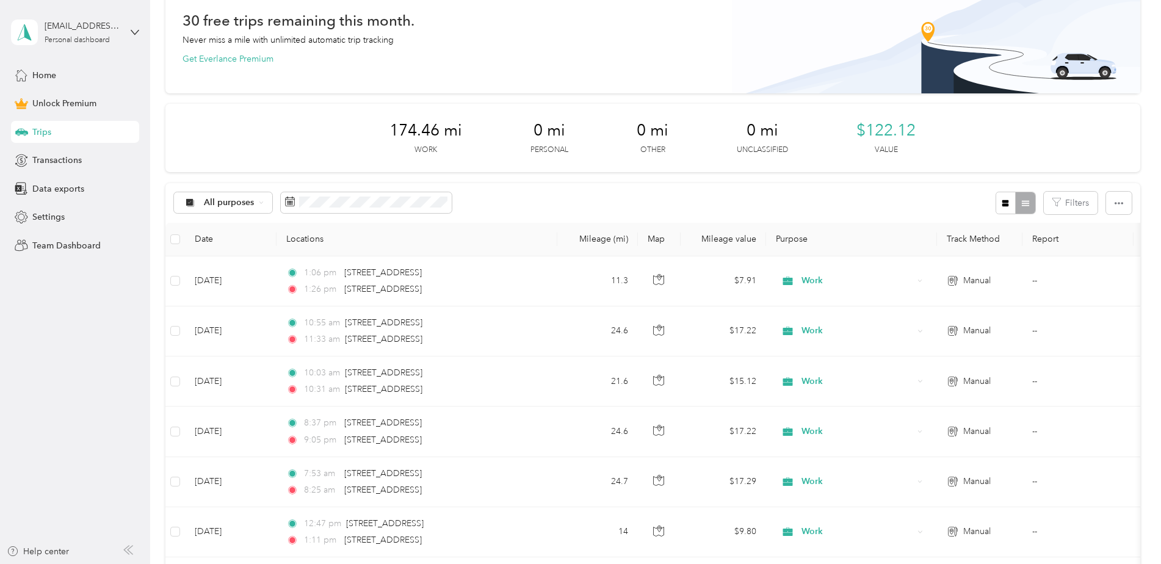
scroll to position [0, 0]
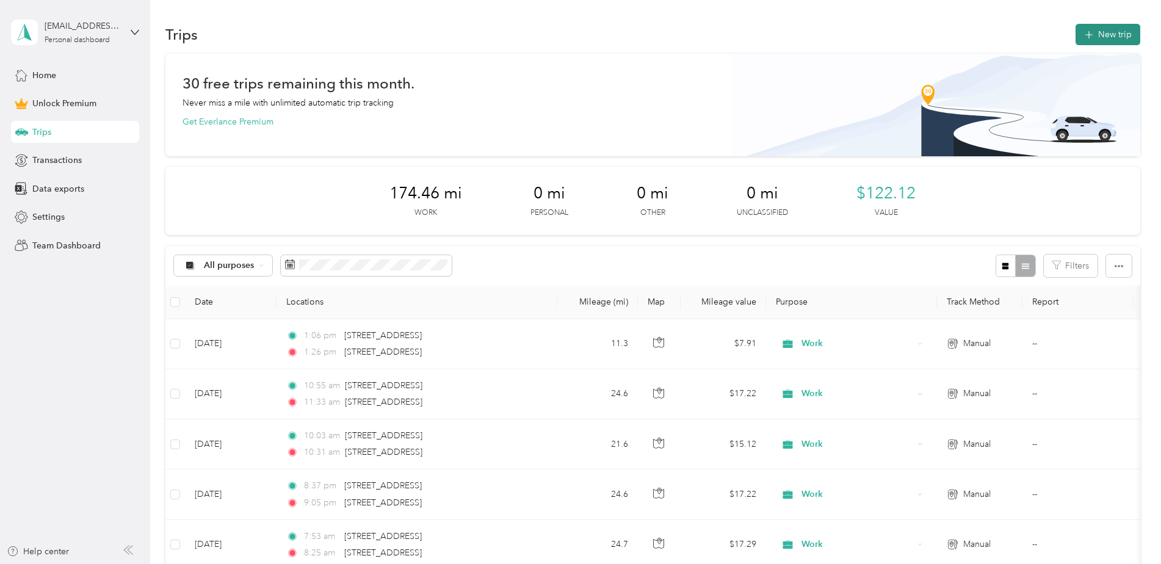
click at [1092, 30] on button "New trip" at bounding box center [1108, 34] width 65 height 21
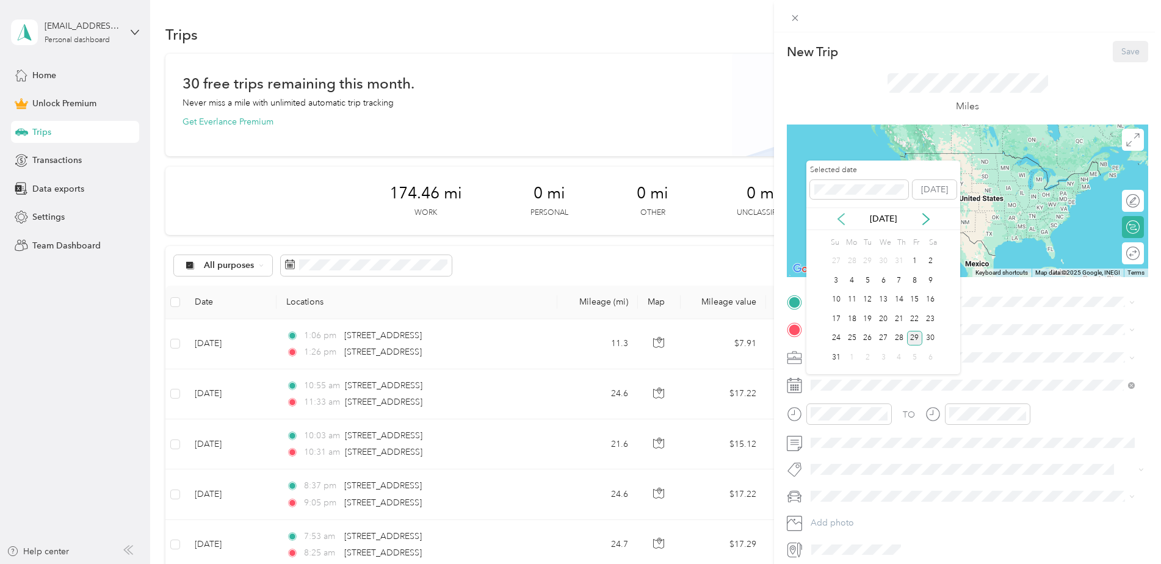
click at [839, 220] on icon at bounding box center [841, 219] width 6 height 11
click at [875, 283] on div "8" at bounding box center [868, 280] width 16 height 15
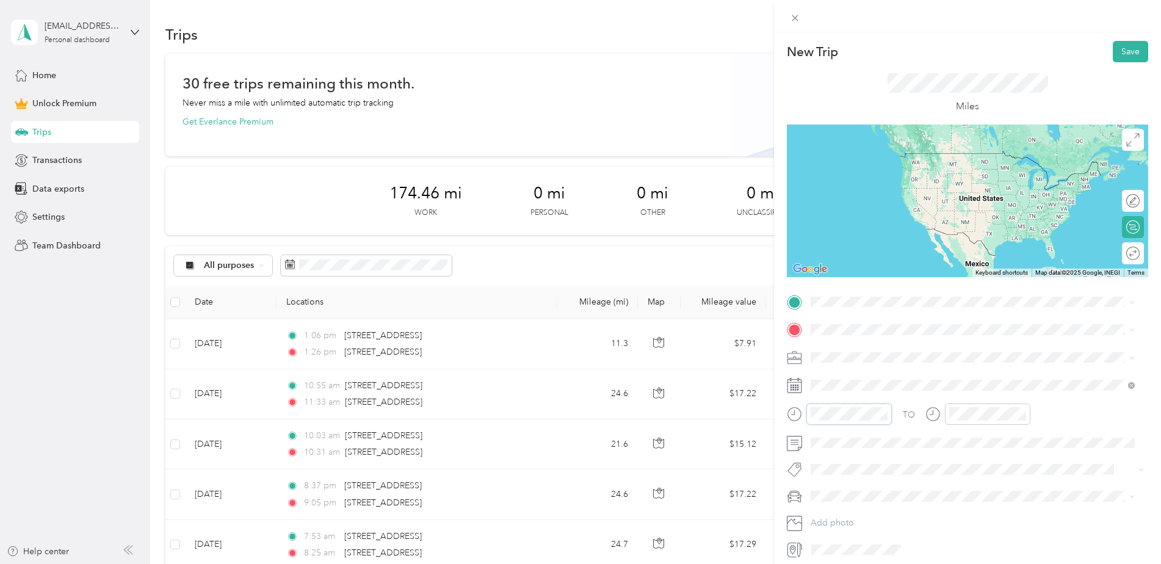
click at [795, 424] on div at bounding box center [839, 414] width 105 height 21
click at [819, 264] on div "01" at bounding box center [823, 267] width 29 height 17
click at [821, 250] on div "12" at bounding box center [823, 250] width 29 height 17
click at [859, 326] on div "47" at bounding box center [858, 331] width 29 height 17
click at [960, 268] on div "01" at bounding box center [961, 267] width 29 height 17
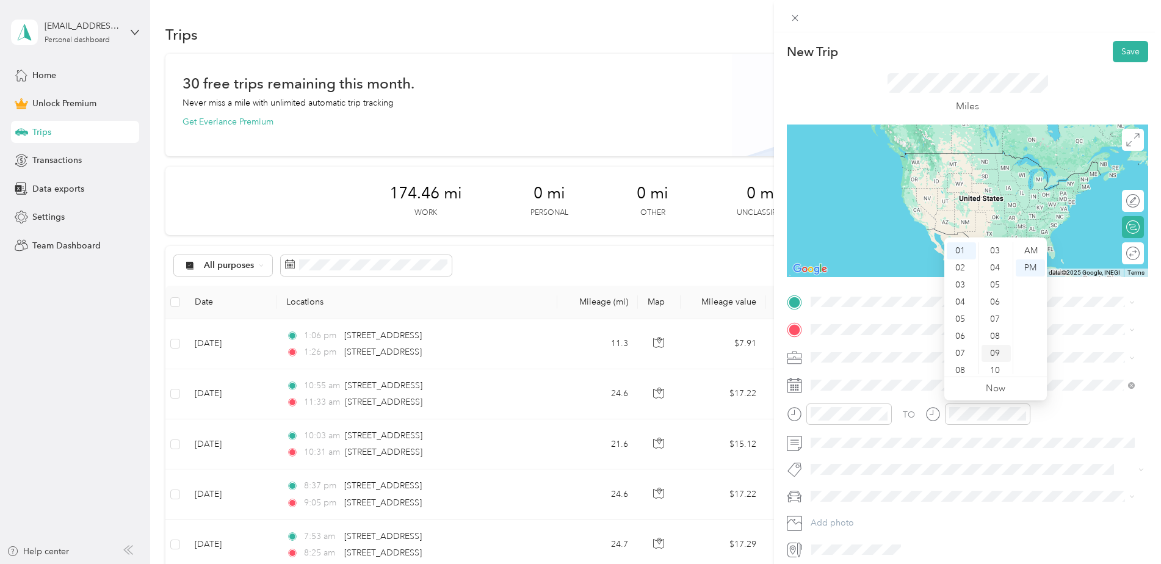
click at [992, 347] on div "09" at bounding box center [996, 353] width 29 height 17
click at [890, 295] on span at bounding box center [978, 302] width 342 height 20
click at [887, 341] on span "3240 118th Avenue Southeast Bellevue, Washington 98005, United States" at bounding box center [895, 346] width 122 height 11
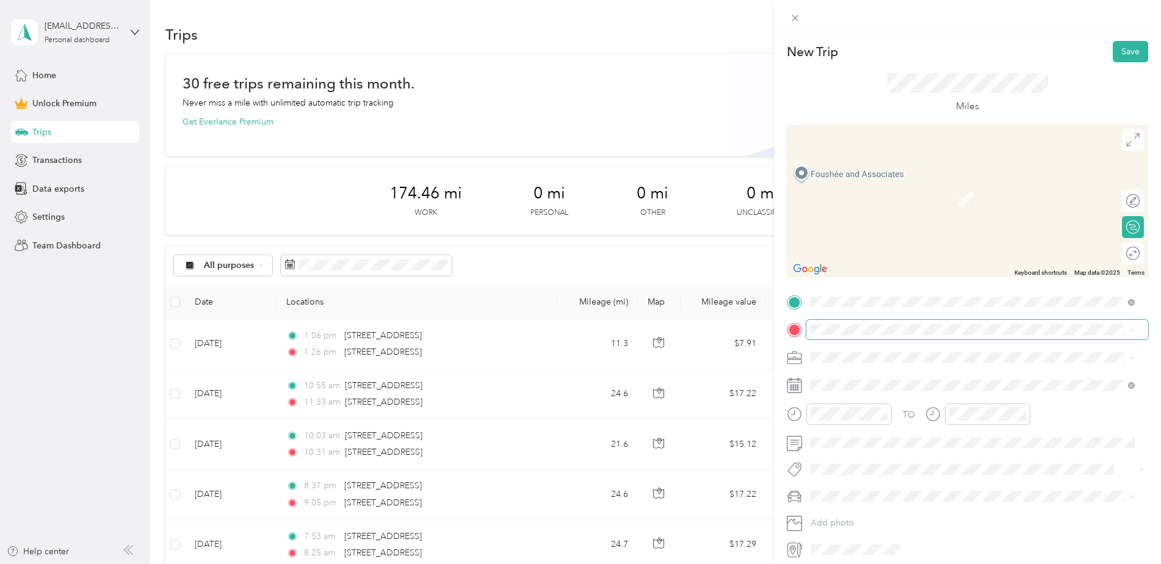
click at [861, 322] on span at bounding box center [978, 330] width 342 height 20
click at [913, 374] on span "310 Florentia Street Seattle, Washington 98109, United States" at bounding box center [895, 373] width 122 height 11
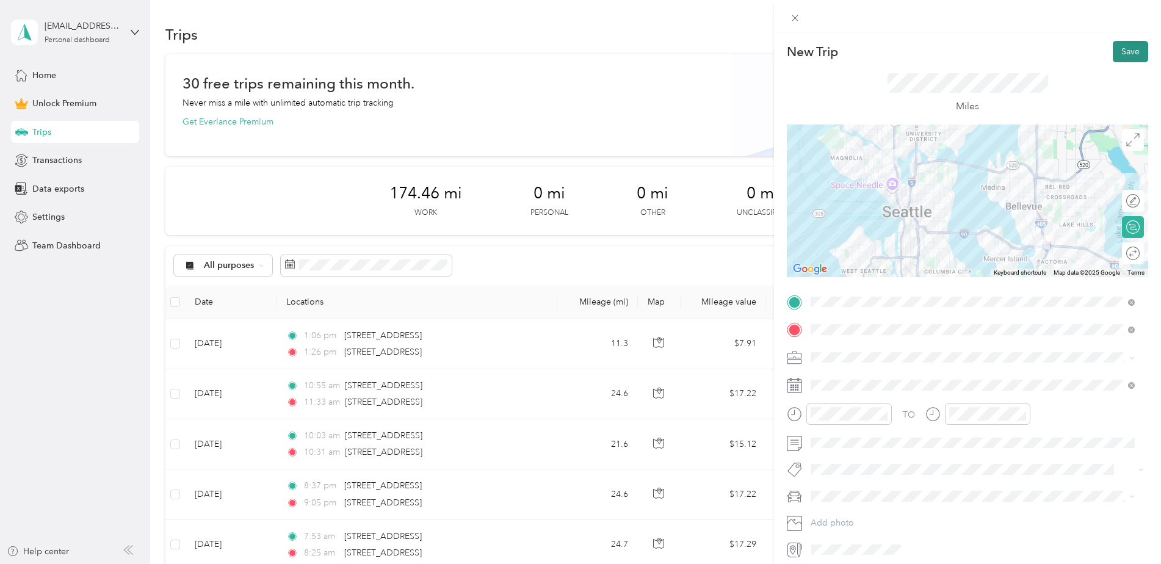
click at [1120, 49] on button "Save" at bounding box center [1130, 51] width 35 height 21
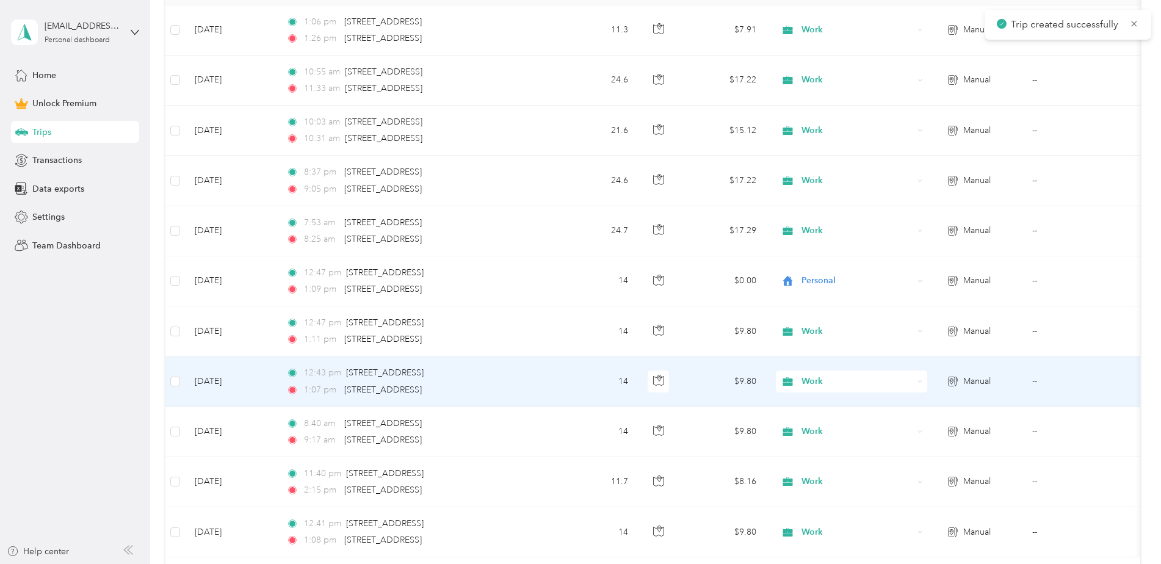
scroll to position [305, 0]
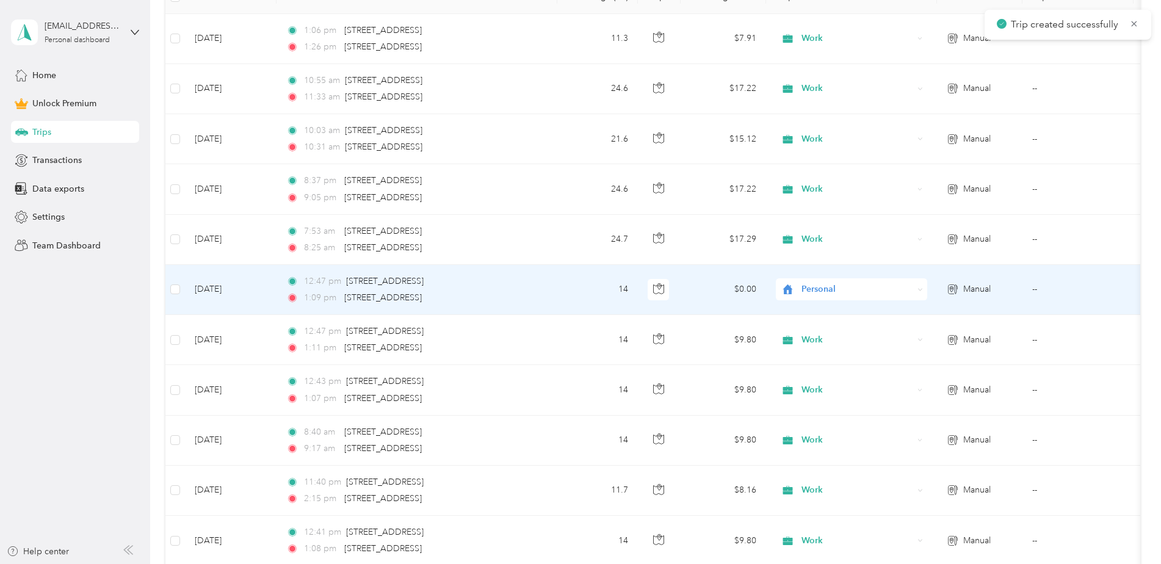
click at [816, 285] on span "Personal" at bounding box center [858, 289] width 112 height 13
click at [832, 305] on li "Work" at bounding box center [851, 312] width 151 height 21
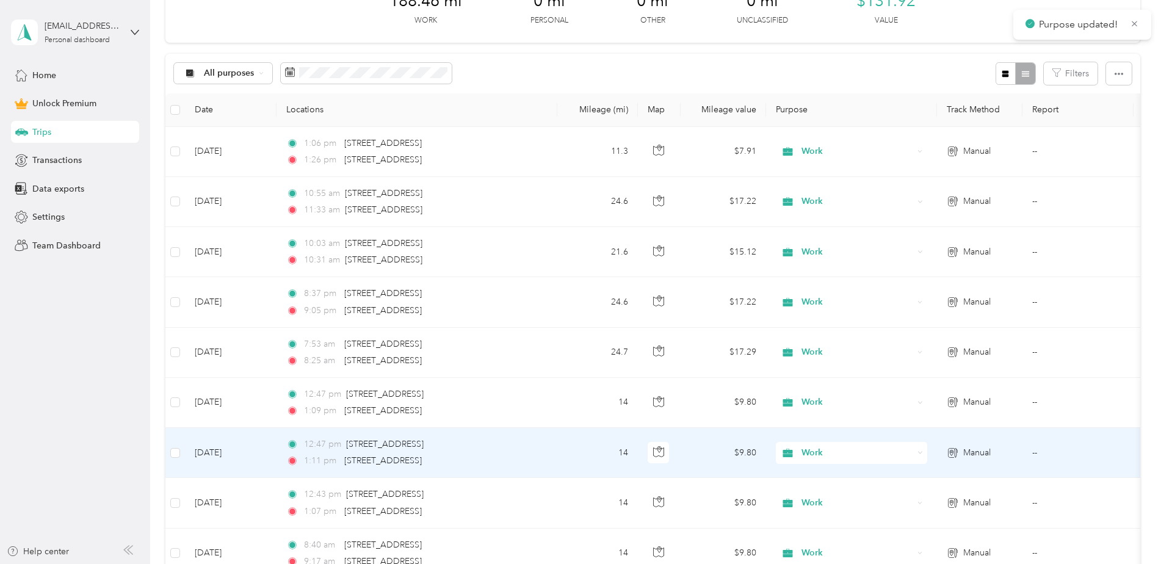
scroll to position [0, 0]
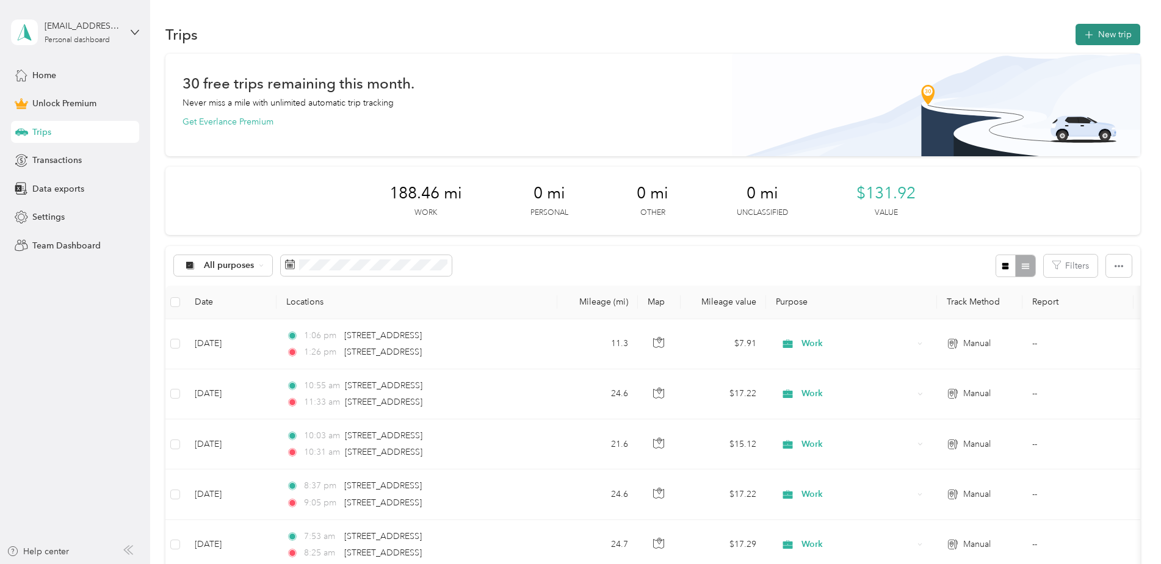
click at [1102, 40] on button "New trip" at bounding box center [1108, 34] width 65 height 21
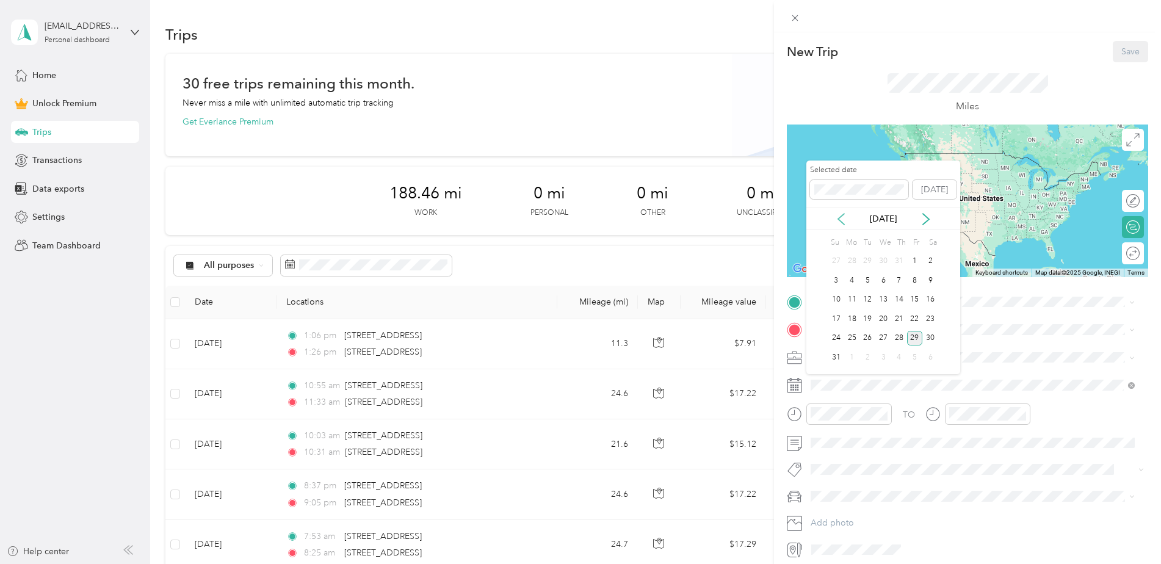
click at [845, 220] on icon at bounding box center [841, 219] width 12 height 12
click at [874, 299] on div "15" at bounding box center [868, 299] width 16 height 15
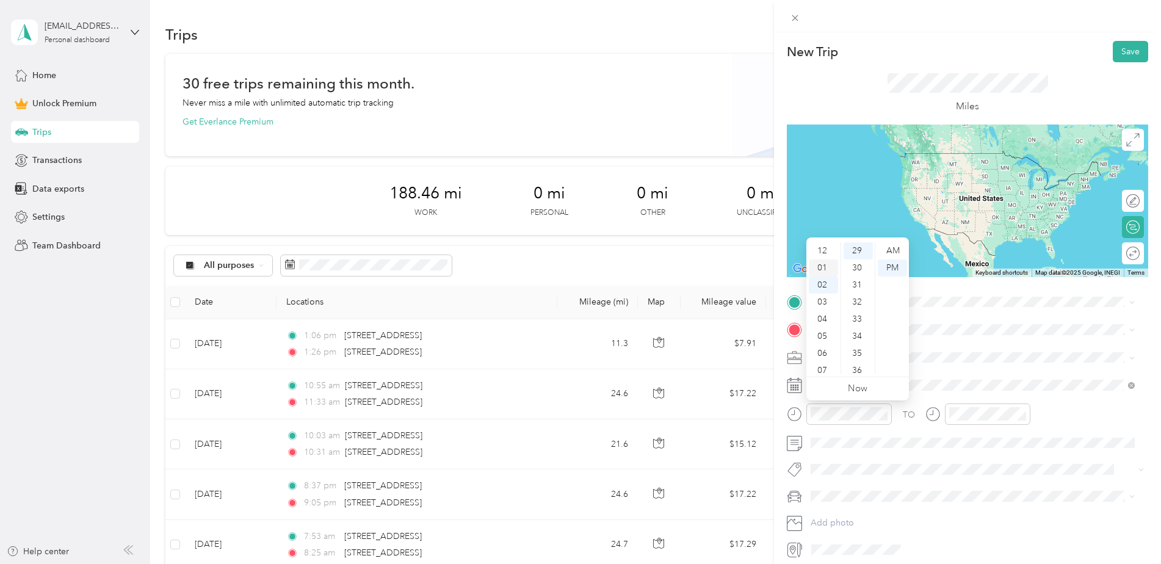
click at [824, 261] on div "01" at bounding box center [823, 267] width 29 height 17
click at [858, 297] on div "32" at bounding box center [858, 302] width 29 height 17
click at [821, 252] on div "12" at bounding box center [823, 250] width 29 height 17
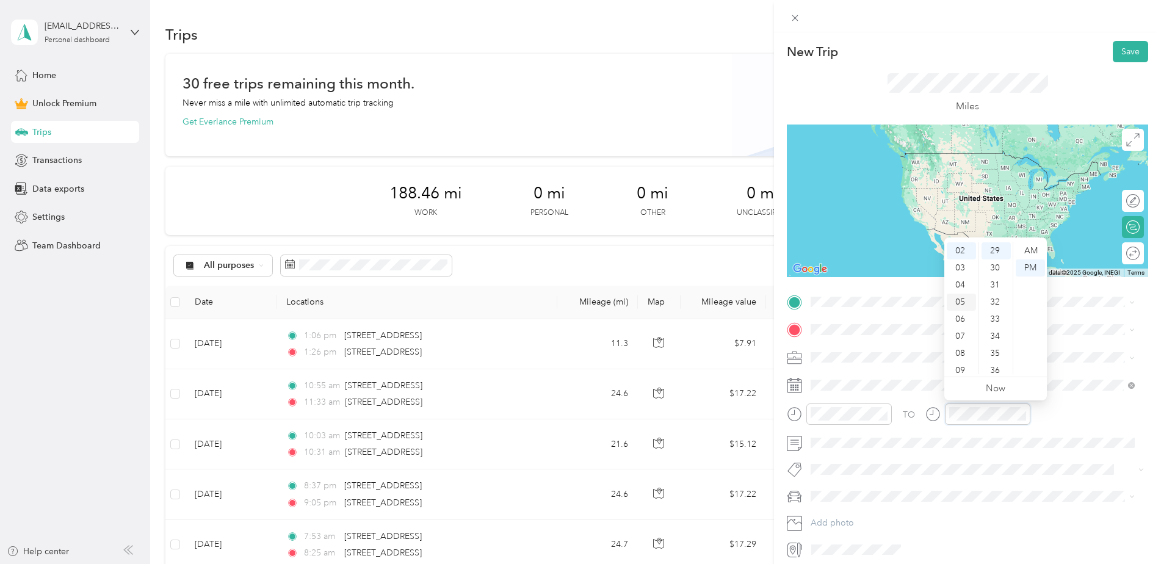
scroll to position [12, 0]
click at [959, 252] on div "12" at bounding box center [961, 250] width 29 height 17
click at [997, 369] on div "54" at bounding box center [996, 372] width 29 height 17
click at [850, 313] on div "TO Add photo" at bounding box center [967, 425] width 361 height 267
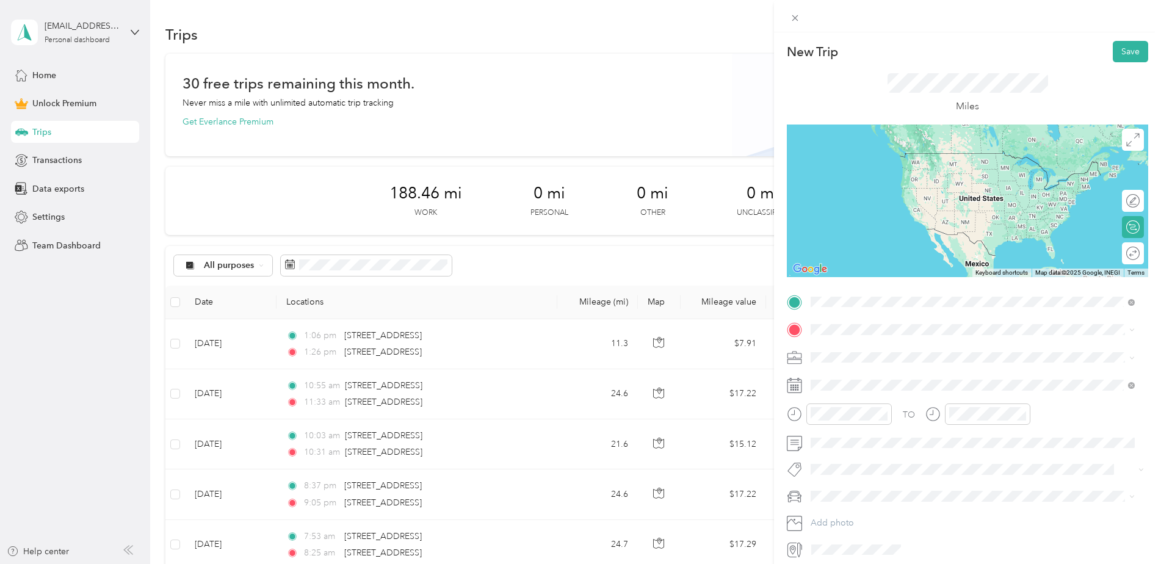
click at [862, 345] on span "3240 118th Avenue Southeast Bellevue, Washington 98005, United States" at bounding box center [895, 346] width 122 height 11
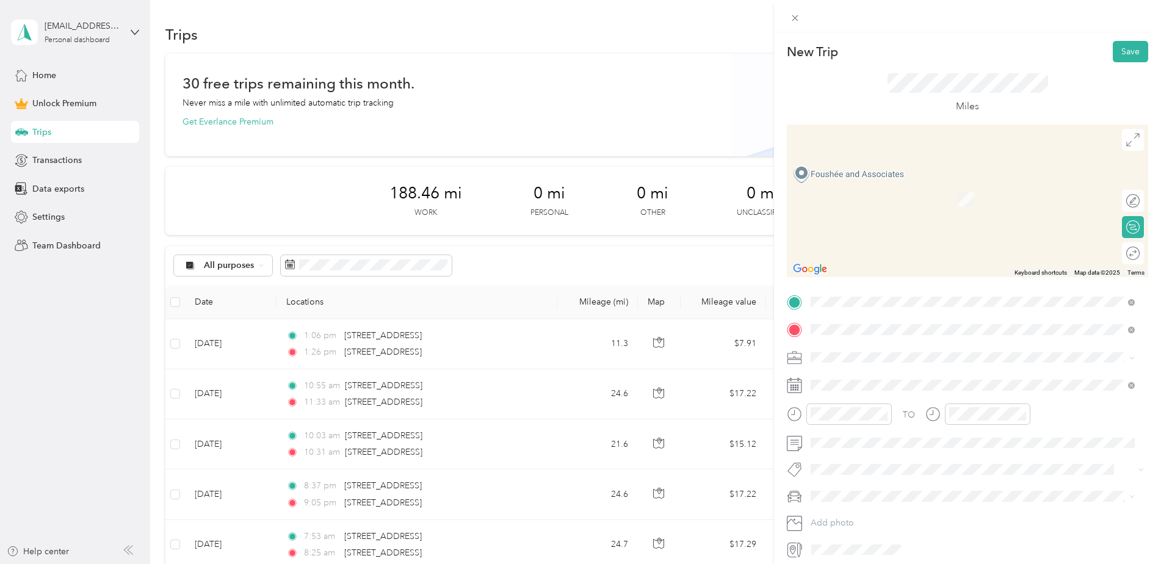
click at [912, 373] on span "310 Florentia Street Seattle, Washington 98109, United States" at bounding box center [895, 373] width 122 height 11
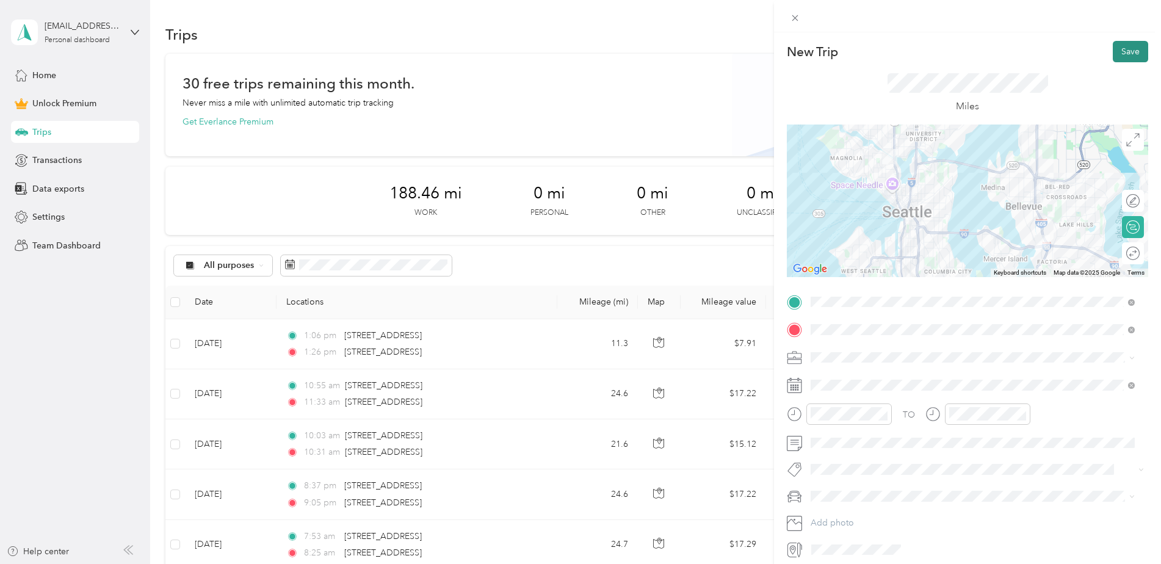
click at [1119, 49] on button "Save" at bounding box center [1130, 51] width 35 height 21
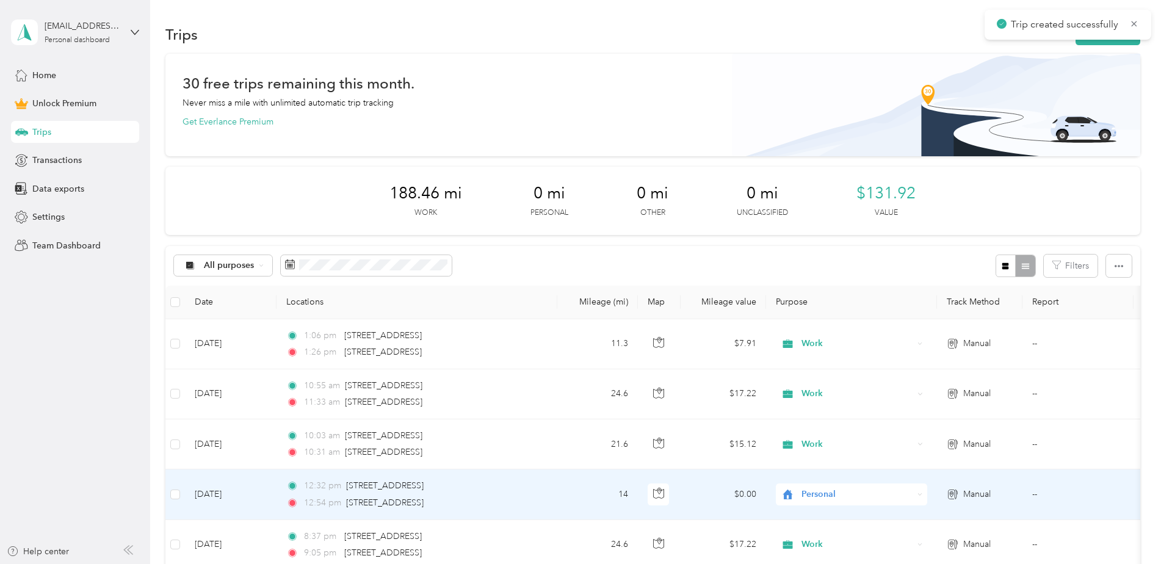
click at [805, 488] on span "Personal" at bounding box center [858, 494] width 112 height 13
click at [838, 325] on span "Work" at bounding box center [862, 318] width 113 height 13
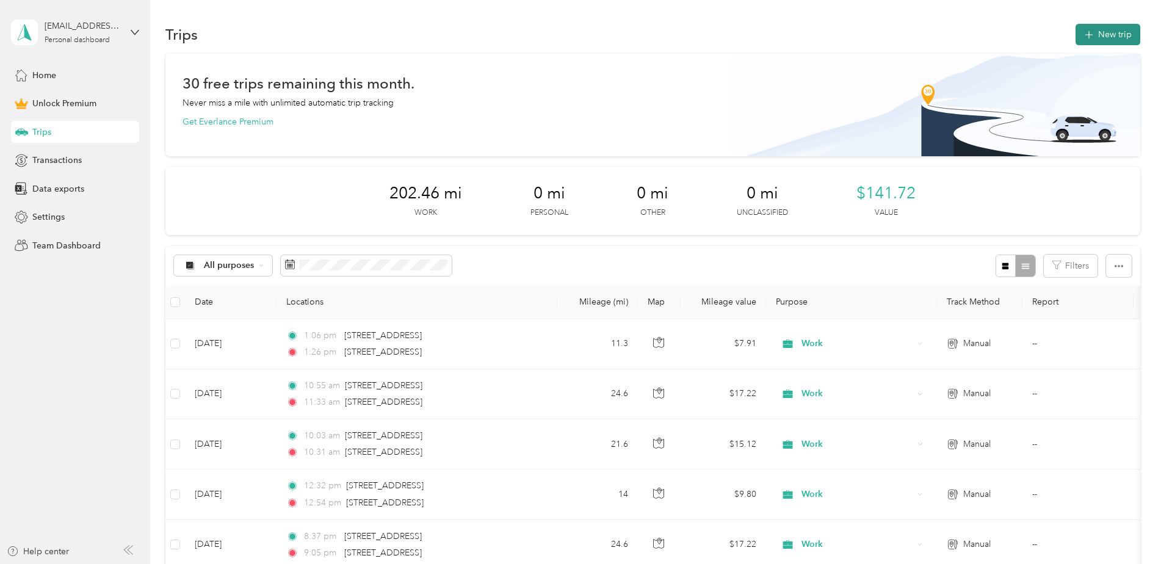
click at [1086, 38] on icon "button" at bounding box center [1089, 35] width 8 height 8
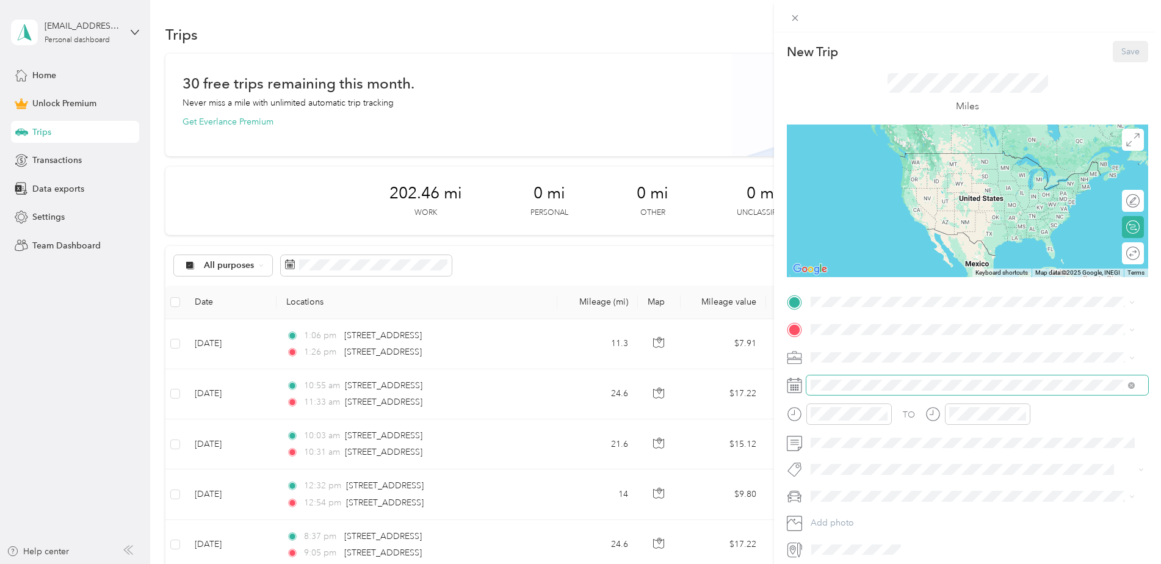
click at [840, 394] on span at bounding box center [978, 385] width 342 height 20
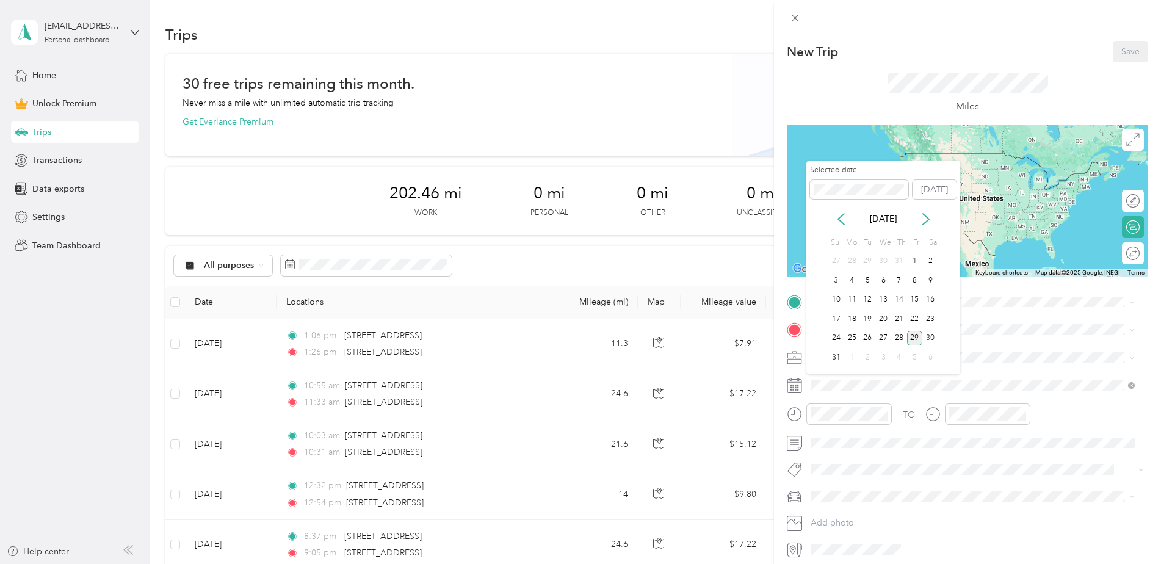
click at [838, 212] on div "Aug 2025" at bounding box center [884, 219] width 154 height 23
click at [843, 218] on icon at bounding box center [841, 219] width 12 height 12
click at [867, 316] on div "22" at bounding box center [868, 318] width 16 height 15
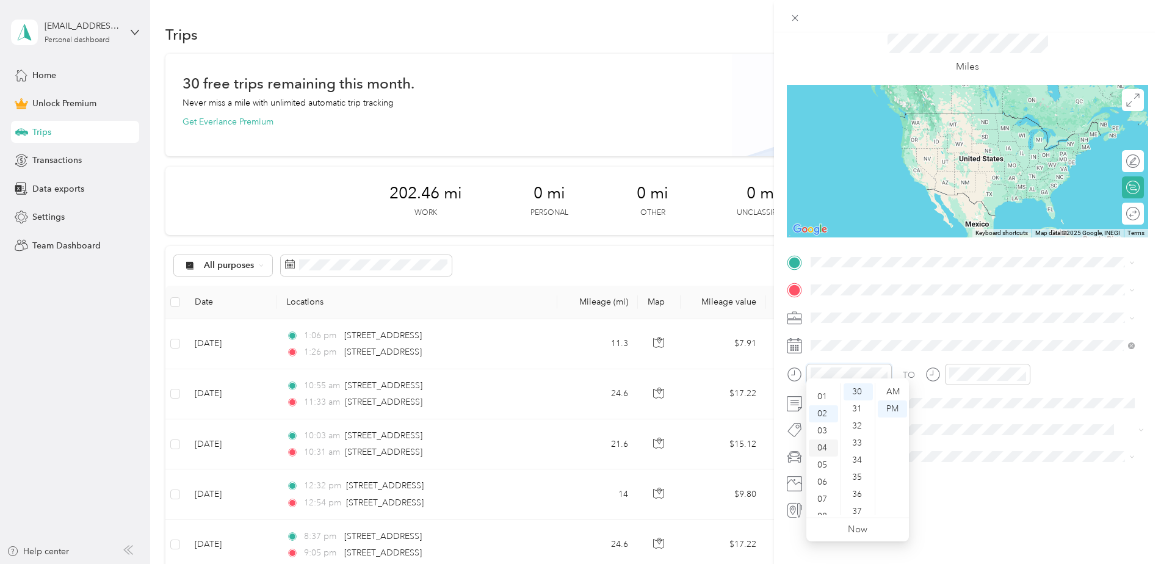
scroll to position [0, 0]
drag, startPoint x: 824, startPoint y: 414, endPoint x: 819, endPoint y: 406, distance: 9.3
click at [819, 406] on div "01" at bounding box center [823, 409] width 29 height 17
click at [824, 388] on div "01" at bounding box center [823, 391] width 29 height 17
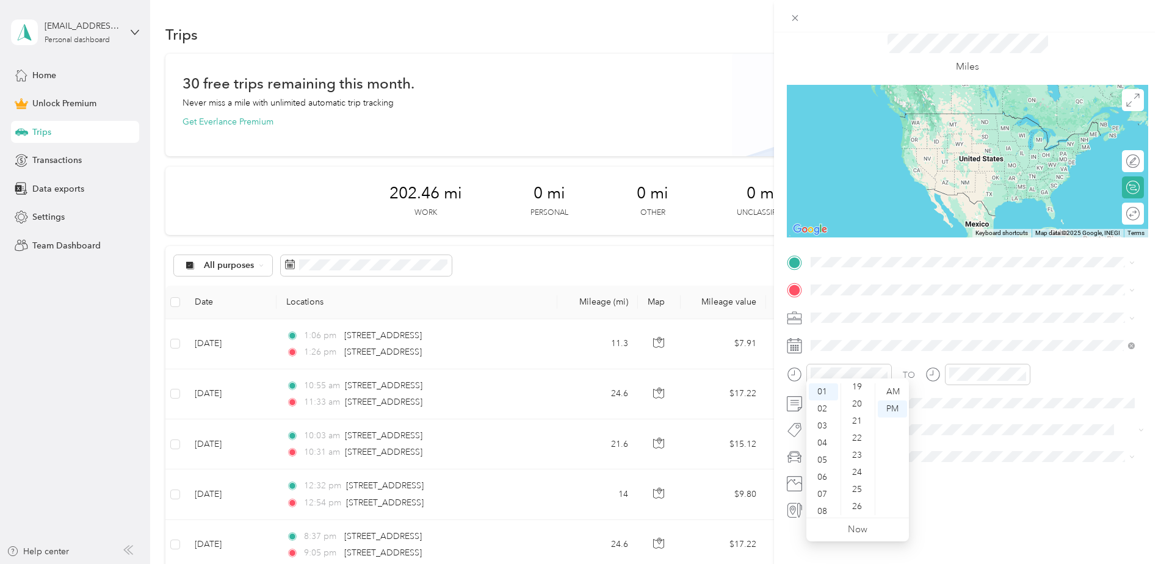
click at [856, 410] on div "20" at bounding box center [858, 404] width 29 height 17
click at [822, 393] on div "12" at bounding box center [823, 391] width 29 height 17
click at [860, 482] on div "57" at bounding box center [858, 474] width 29 height 17
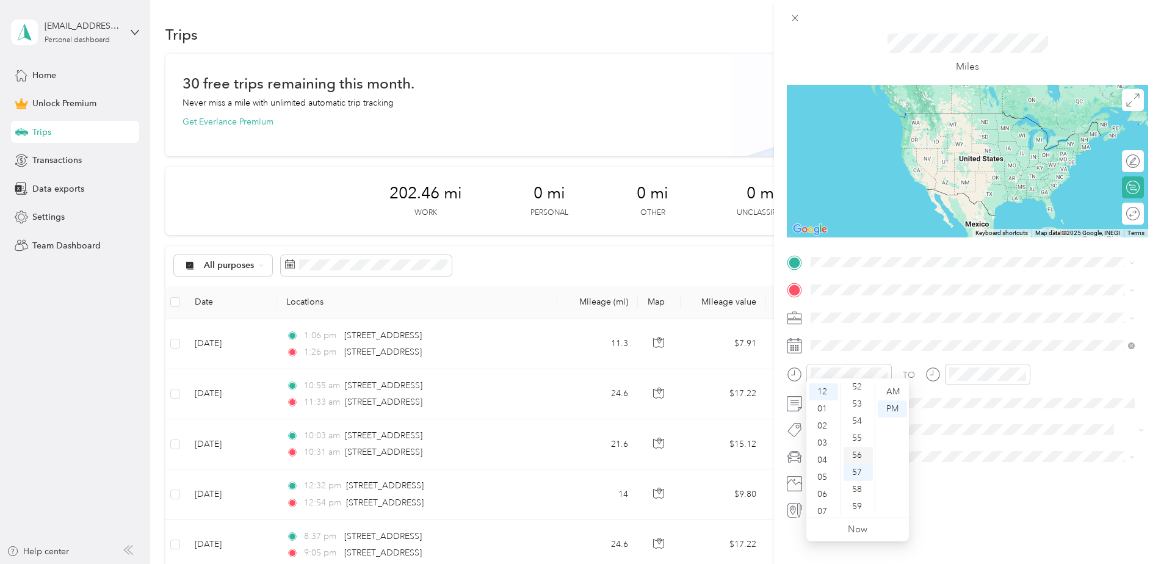
click at [857, 449] on div "56" at bounding box center [858, 455] width 29 height 17
click at [959, 405] on div "01" at bounding box center [961, 409] width 29 height 17
click at [860, 396] on div "42" at bounding box center [858, 399] width 29 height 17
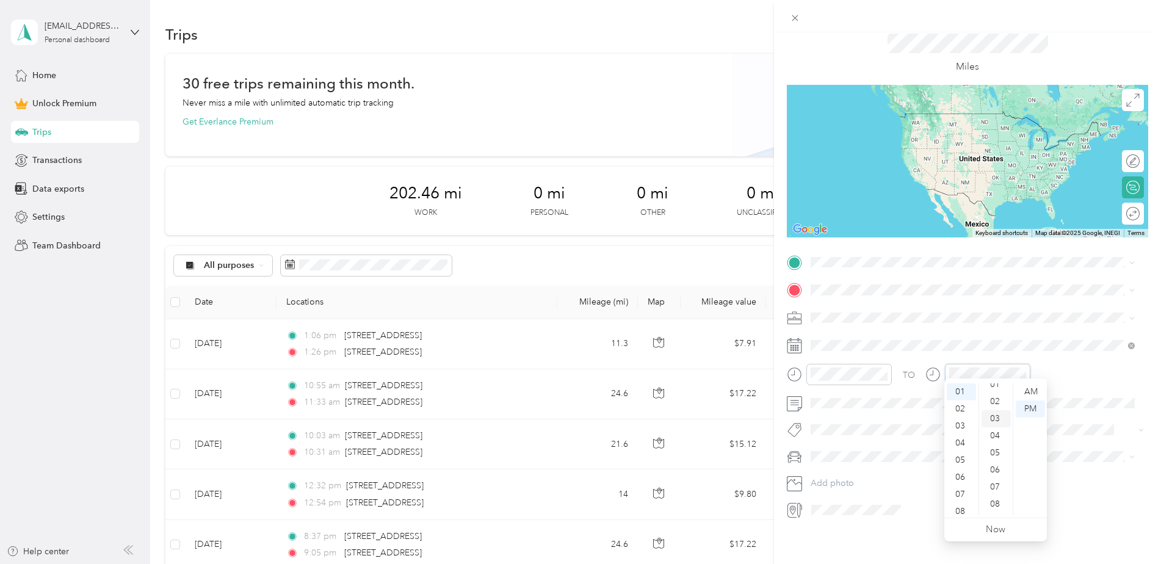
scroll to position [0, 0]
click at [995, 462] on div "04" at bounding box center [996, 460] width 29 height 17
click at [883, 306] on div "3240 118th Avenue Southeast Bellevue, Washington 98005, United States" at bounding box center [973, 297] width 316 height 16
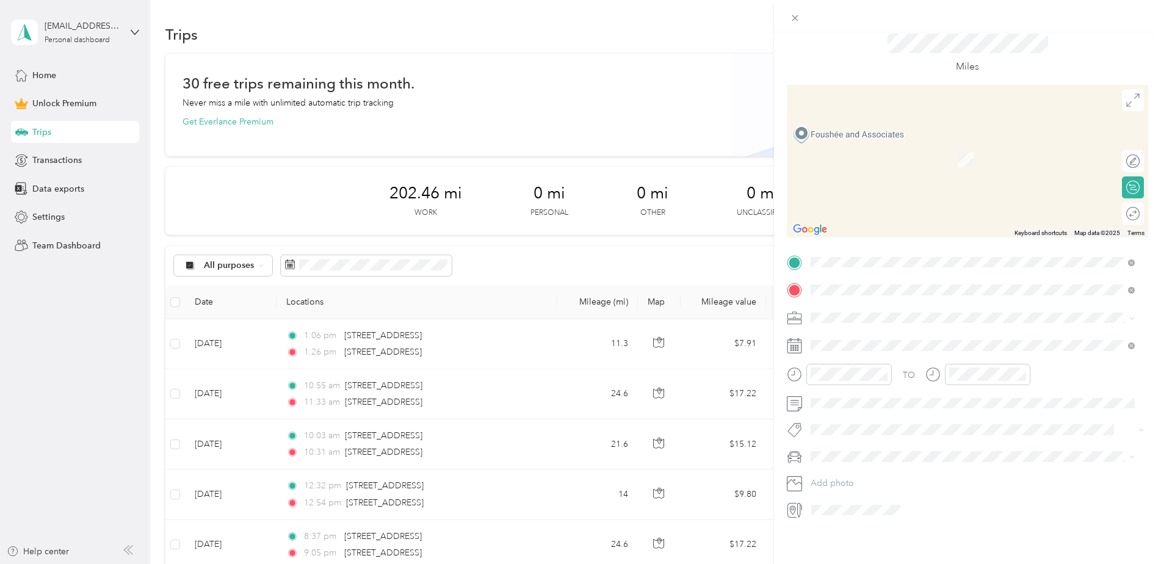
click at [890, 334] on div "310 Florentia Street Seattle, Washington 98109, United States" at bounding box center [973, 325] width 316 height 16
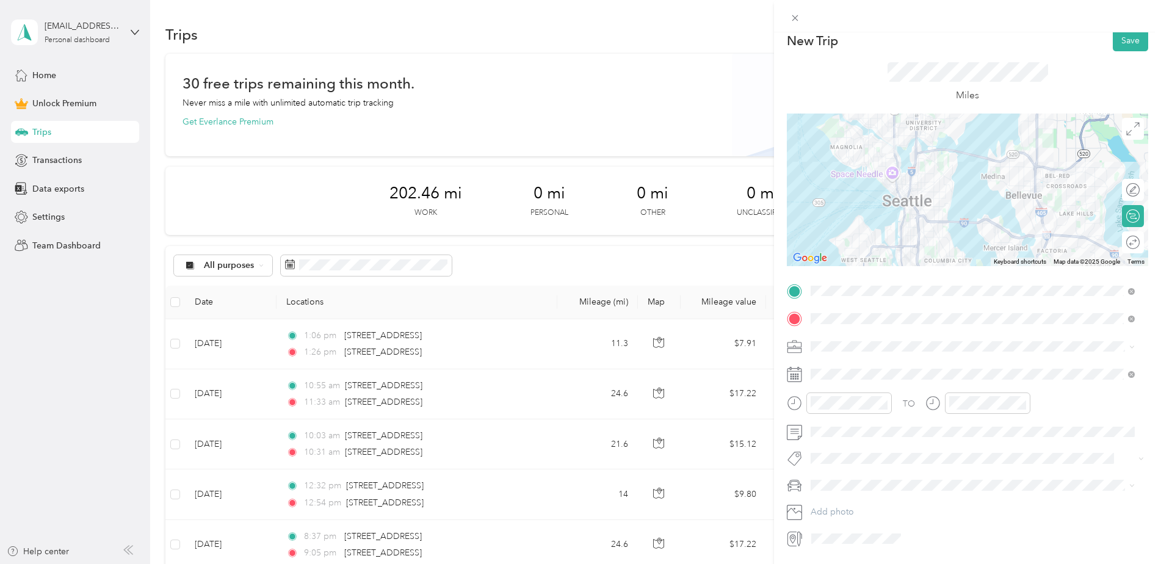
scroll to position [0, 0]
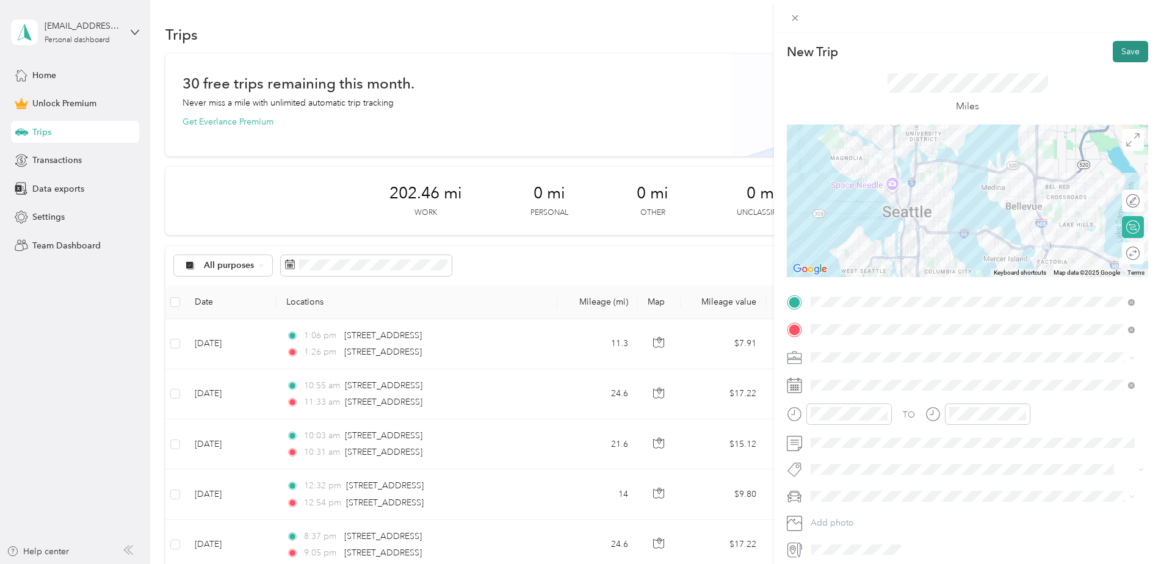
click at [1113, 49] on button "Save" at bounding box center [1130, 51] width 35 height 21
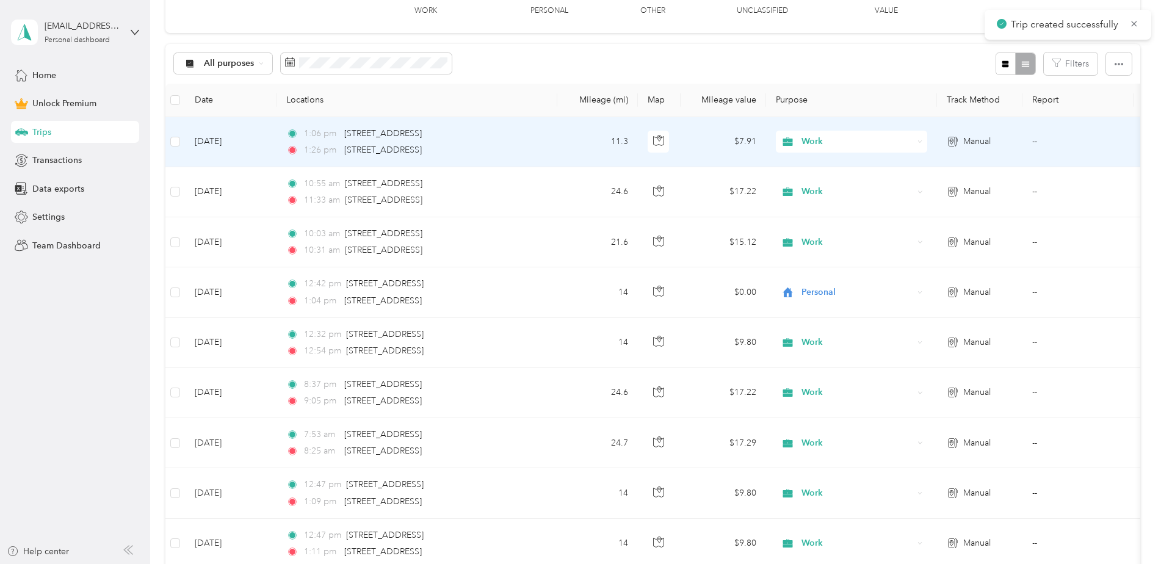
scroll to position [244, 0]
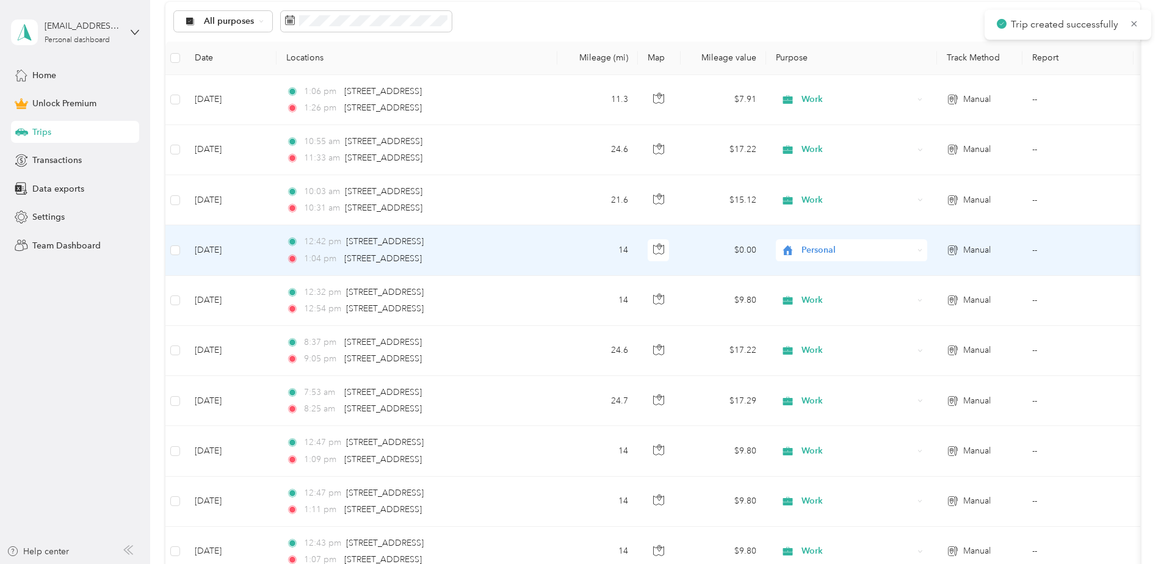
click at [817, 251] on span "Personal" at bounding box center [858, 250] width 112 height 13
click at [811, 268] on span "Work" at bounding box center [862, 272] width 113 height 13
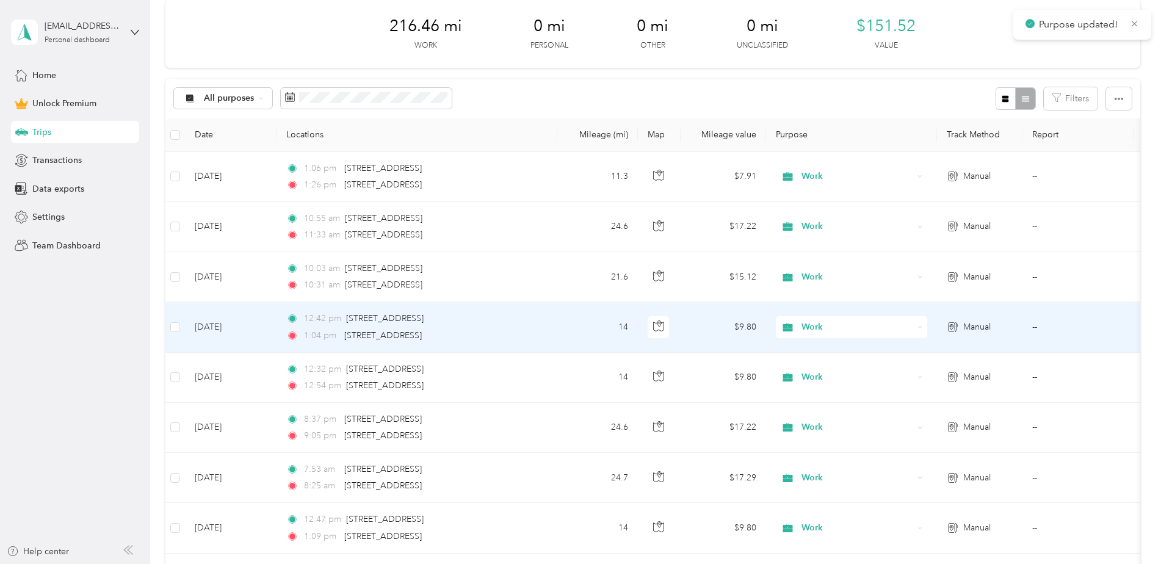
scroll to position [0, 0]
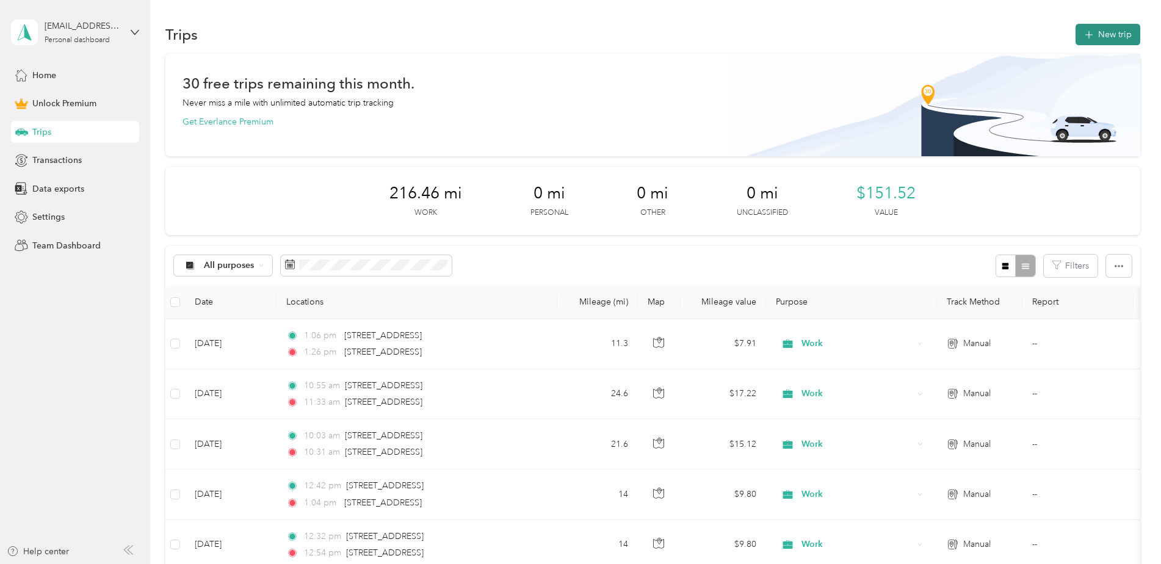
click at [1092, 35] on icon "button" at bounding box center [1089, 35] width 14 height 14
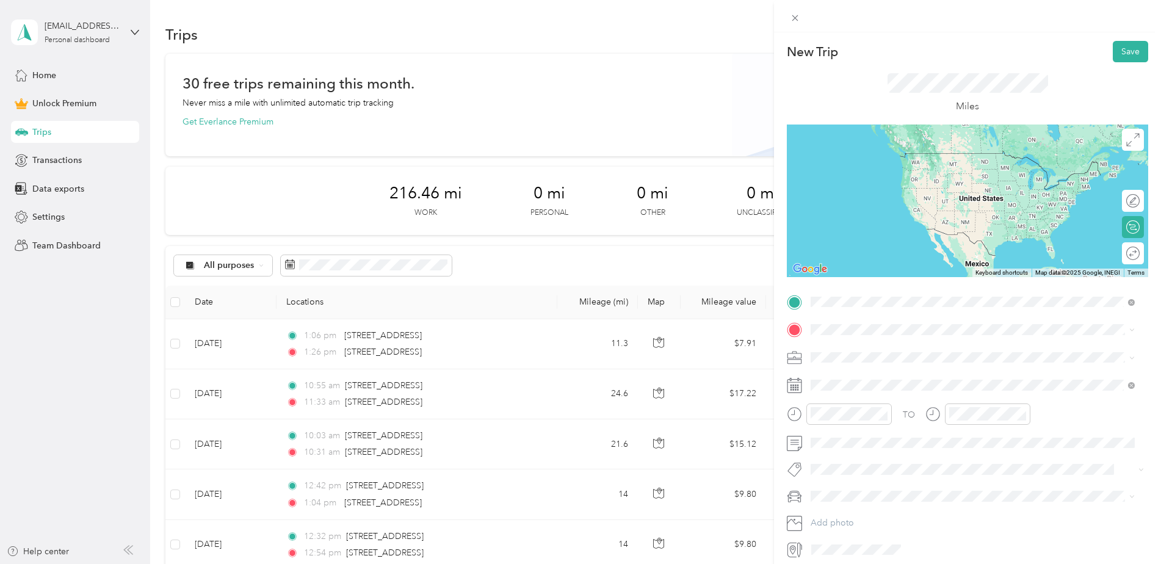
click at [947, 359] on li "3240 118th Avenue Southeast Bellevue, Washington 98005, United States" at bounding box center [973, 346] width 333 height 25
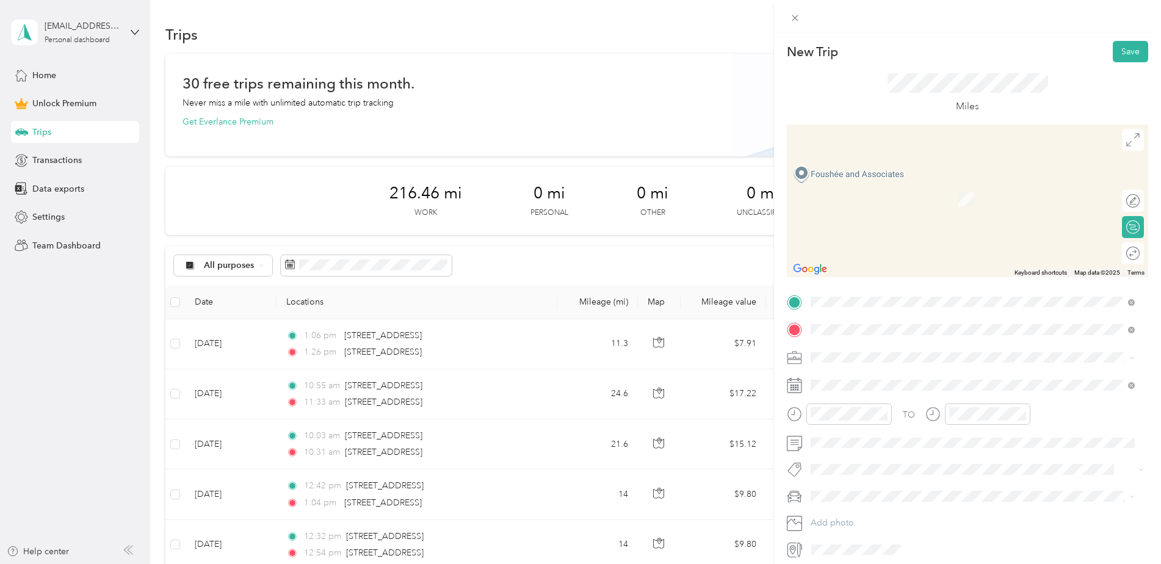
click at [886, 365] on li "310 Florentia Street Seattle, Washington 98109, United States" at bounding box center [973, 374] width 333 height 25
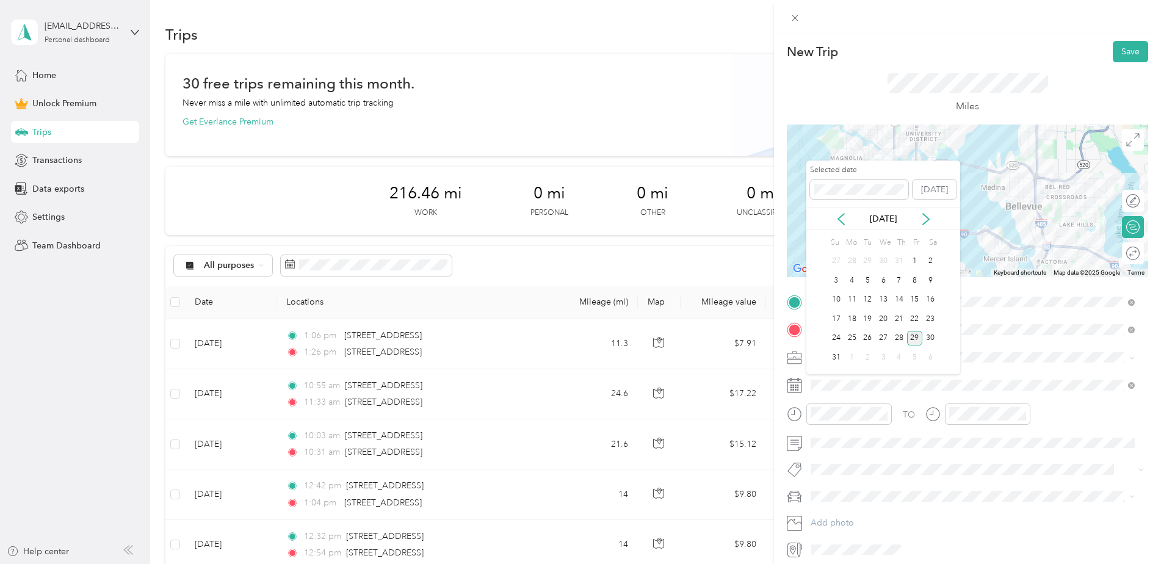
click at [834, 223] on div "Aug 2025" at bounding box center [884, 218] width 154 height 13
click at [843, 216] on icon at bounding box center [841, 219] width 12 height 12
click at [864, 332] on div "29" at bounding box center [868, 338] width 16 height 15
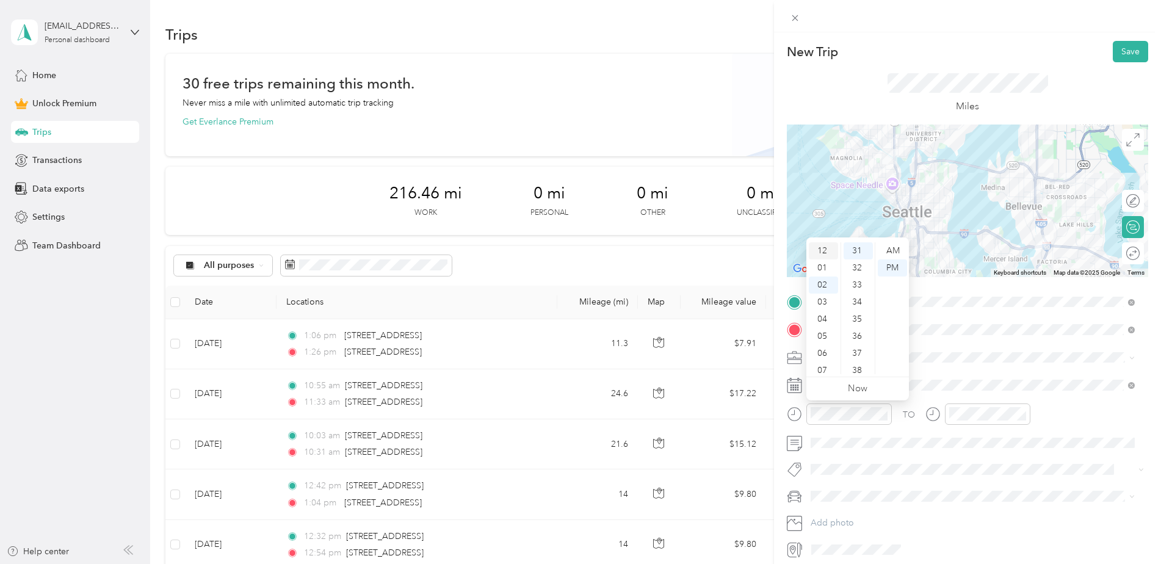
click at [821, 245] on div "12" at bounding box center [823, 250] width 29 height 17
click at [854, 303] on div "38" at bounding box center [858, 309] width 29 height 17
click at [891, 270] on div "PM" at bounding box center [892, 267] width 29 height 17
click at [980, 422] on div at bounding box center [987, 414] width 85 height 21
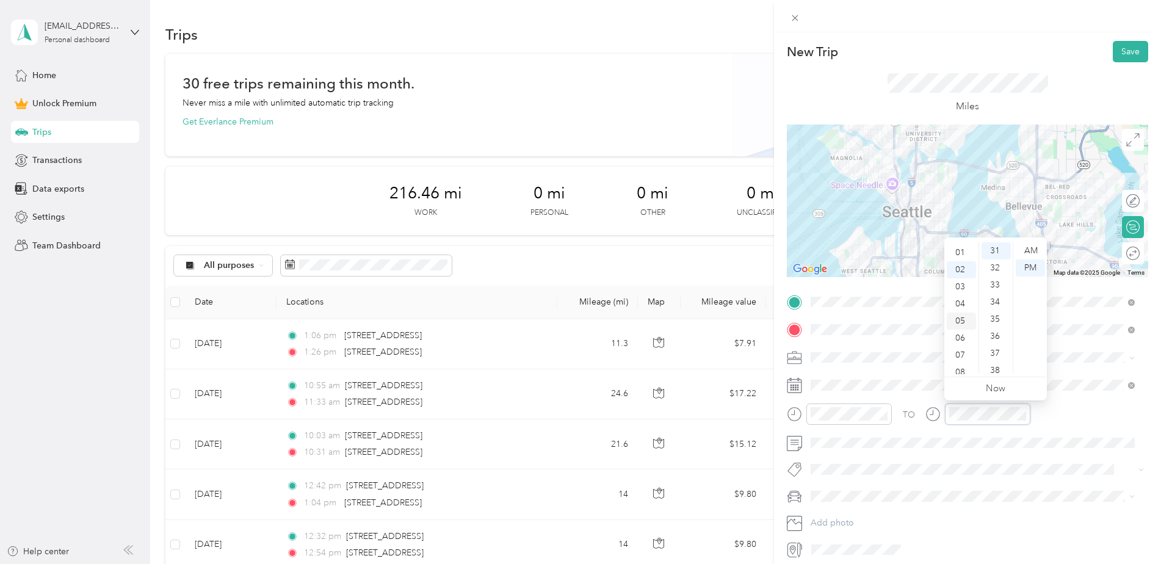
scroll to position [0, 0]
click at [957, 268] on div "01" at bounding box center [961, 267] width 29 height 17
click at [994, 302] on div "03" at bounding box center [996, 302] width 29 height 17
click at [1117, 53] on button "Save" at bounding box center [1130, 51] width 35 height 21
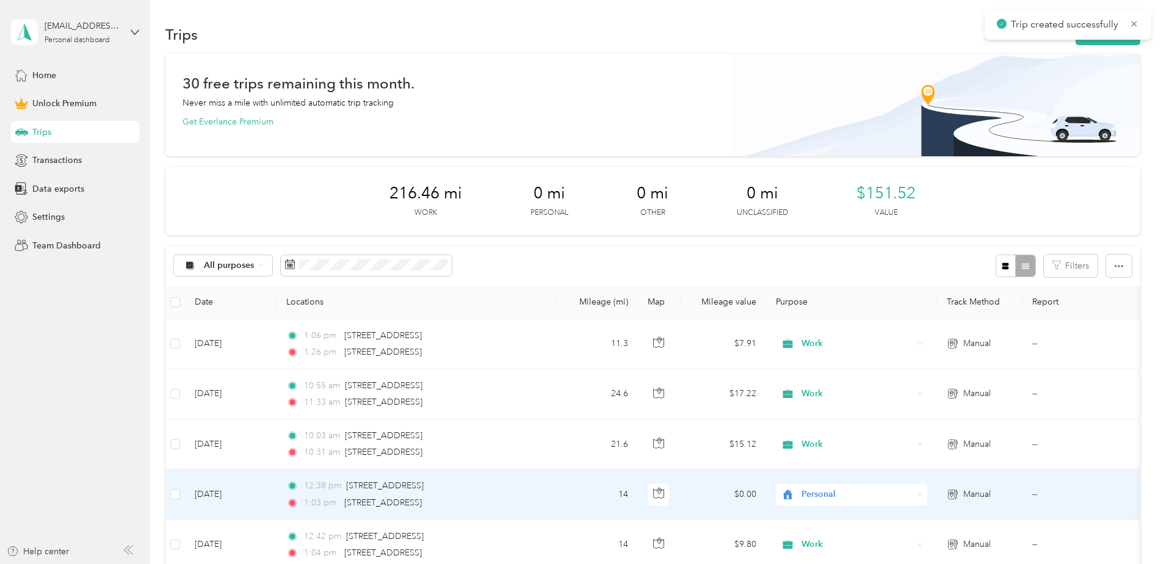
click at [807, 495] on span "Personal" at bounding box center [858, 494] width 112 height 13
click at [818, 325] on span "Work" at bounding box center [862, 322] width 113 height 13
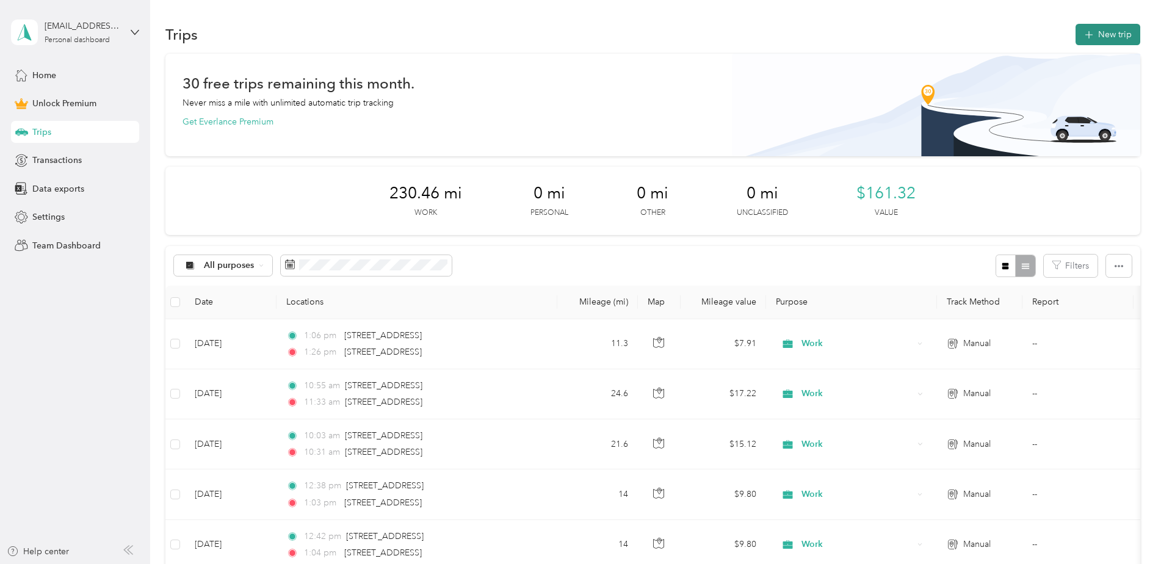
click at [1121, 27] on button "New trip" at bounding box center [1108, 34] width 65 height 21
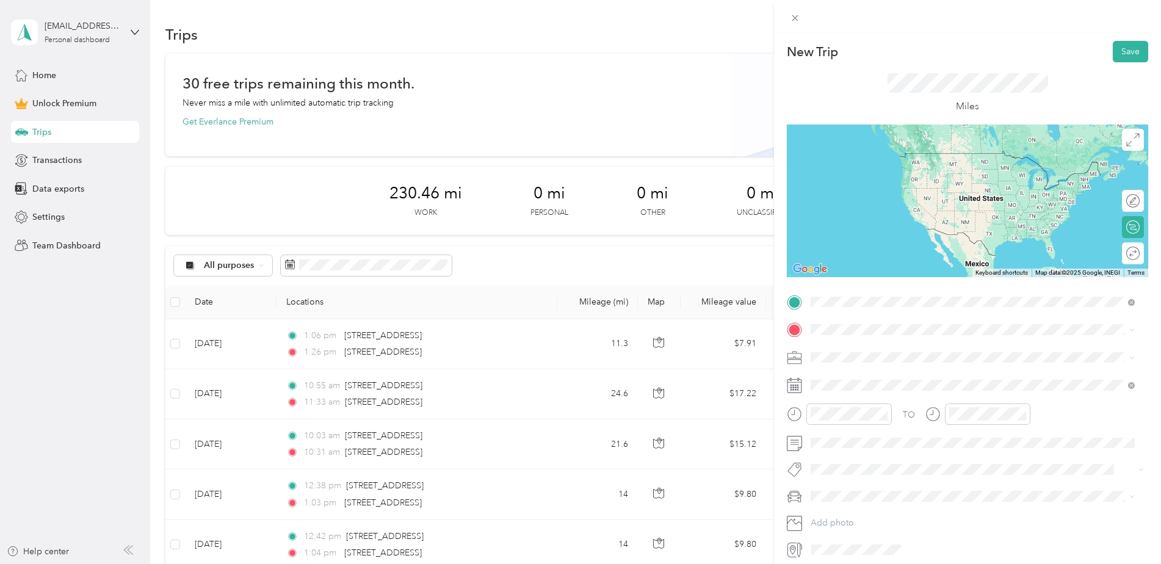
click at [899, 352] on span "3240 118th Avenue Southeast Bellevue, Washington 98005, United States" at bounding box center [895, 346] width 122 height 11
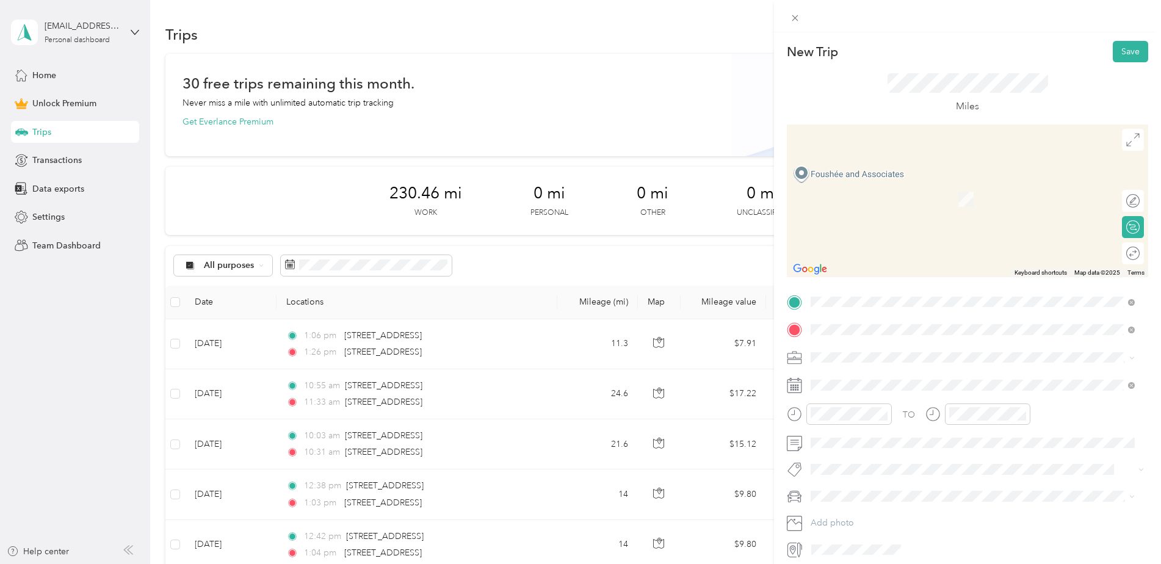
click at [879, 365] on li "310 Florentia Street Seattle, Washington 98109, United States" at bounding box center [973, 374] width 333 height 25
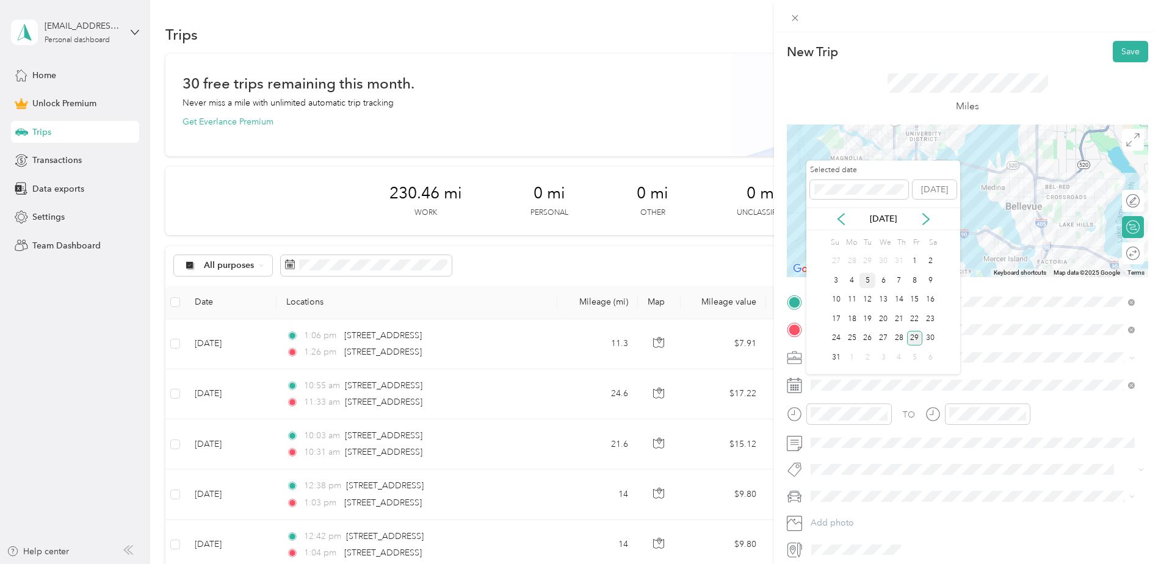
click at [866, 281] on div "5" at bounding box center [868, 280] width 16 height 15
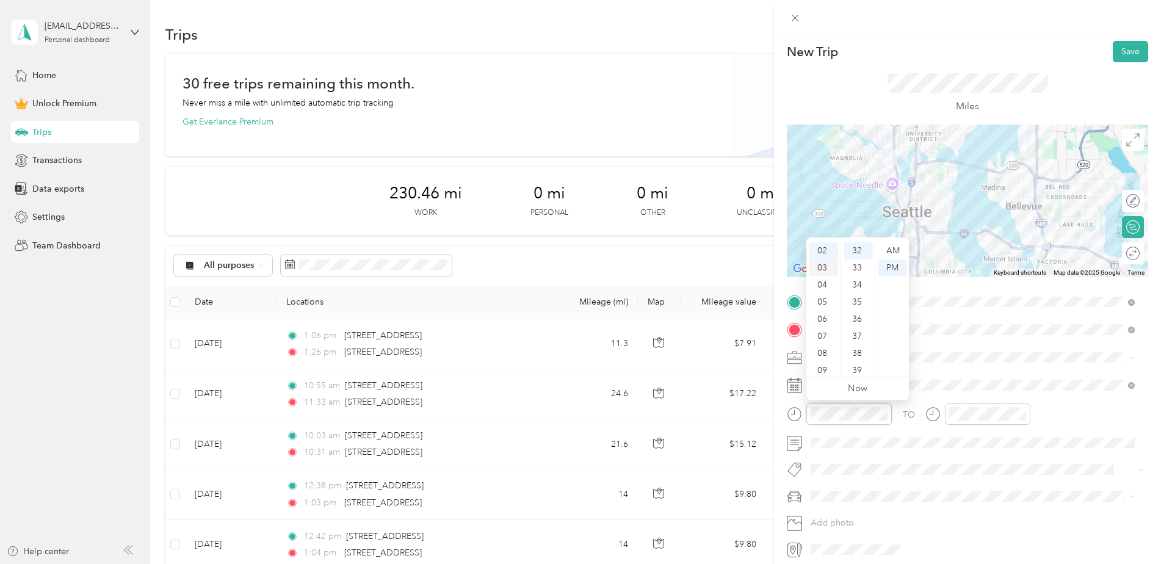
scroll to position [0, 0]
click at [818, 269] on div "01" at bounding box center [823, 267] width 29 height 17
click at [821, 248] on div "12" at bounding box center [823, 250] width 29 height 17
click at [859, 319] on div "36" at bounding box center [858, 319] width 29 height 17
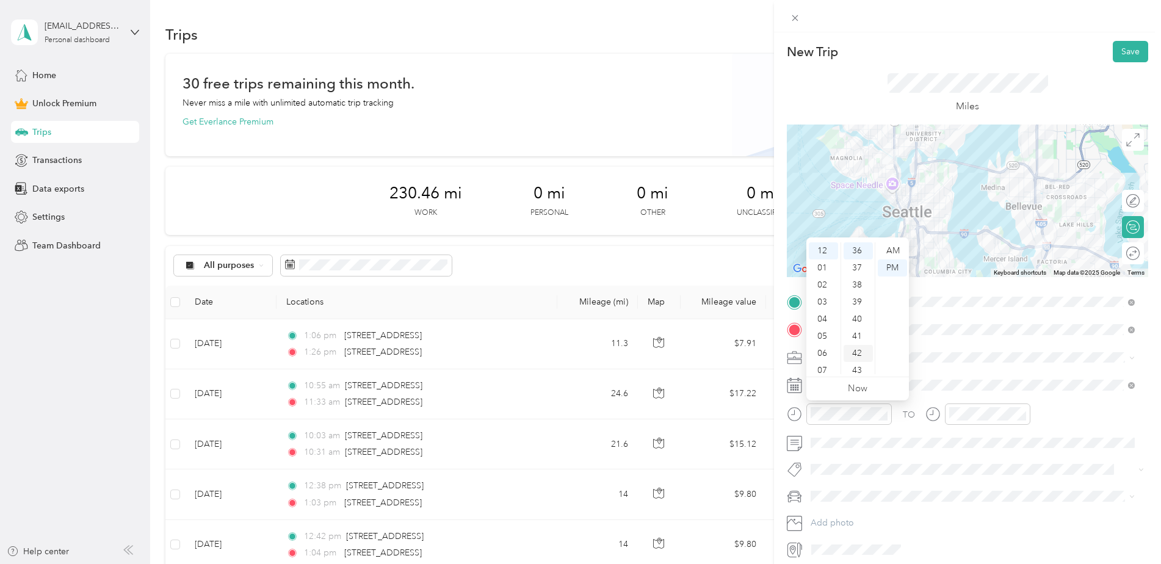
click at [858, 352] on div "42" at bounding box center [858, 353] width 29 height 17
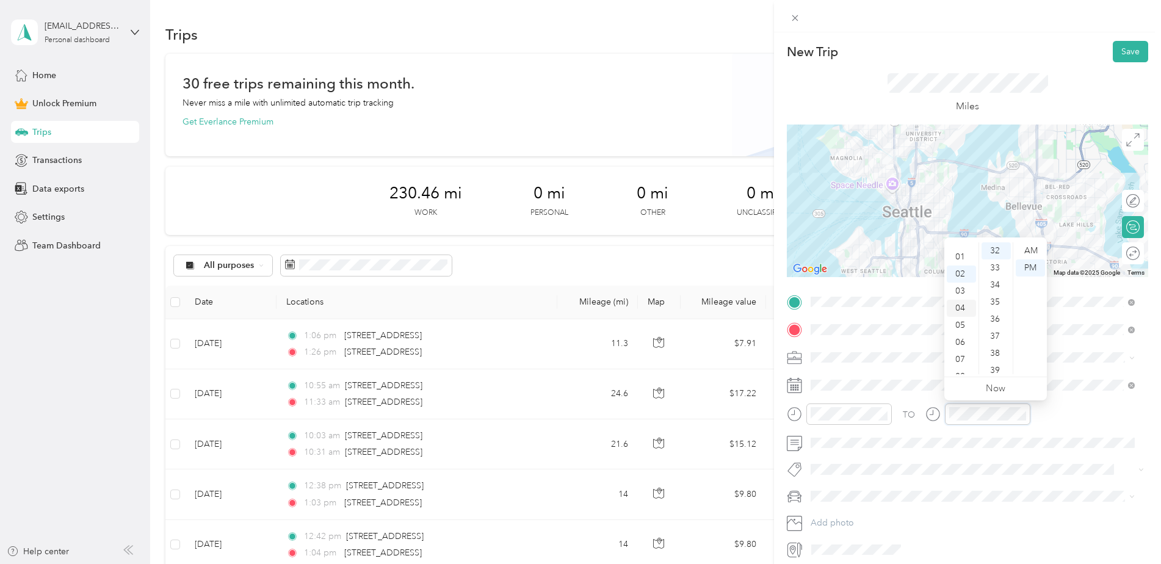
scroll to position [0, 0]
click at [960, 264] on div "01" at bounding box center [961, 267] width 29 height 17
click at [998, 317] on div "04" at bounding box center [996, 319] width 29 height 17
click at [1113, 52] on button "Save" at bounding box center [1130, 51] width 35 height 21
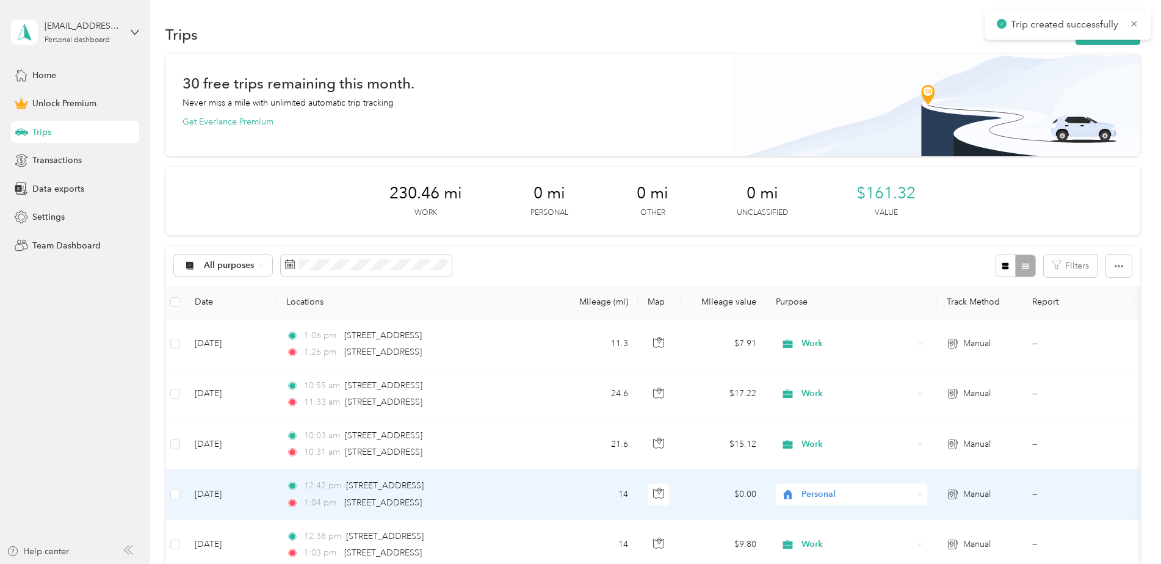
click at [797, 491] on span "Personal" at bounding box center [846, 494] width 133 height 13
click at [825, 324] on span "Work" at bounding box center [862, 322] width 113 height 13
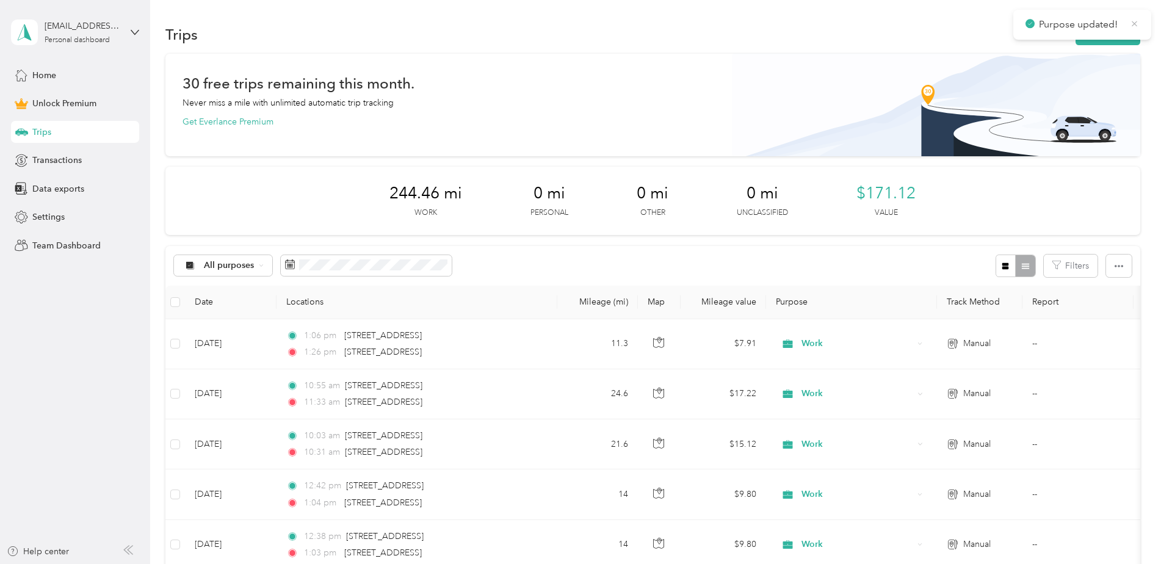
click at [1136, 24] on icon at bounding box center [1134, 23] width 5 height 5
click at [1115, 27] on button "New trip" at bounding box center [1108, 34] width 65 height 21
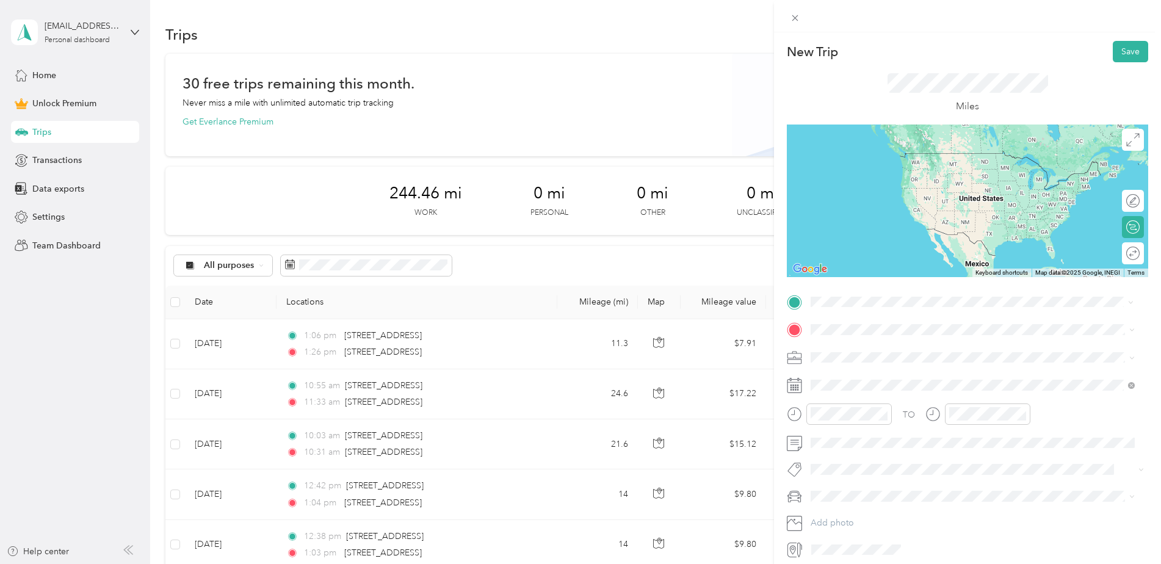
click at [903, 355] on div "3240 118th Avenue Southeast Bellevue, Washington 98005, United States" at bounding box center [973, 346] width 316 height 16
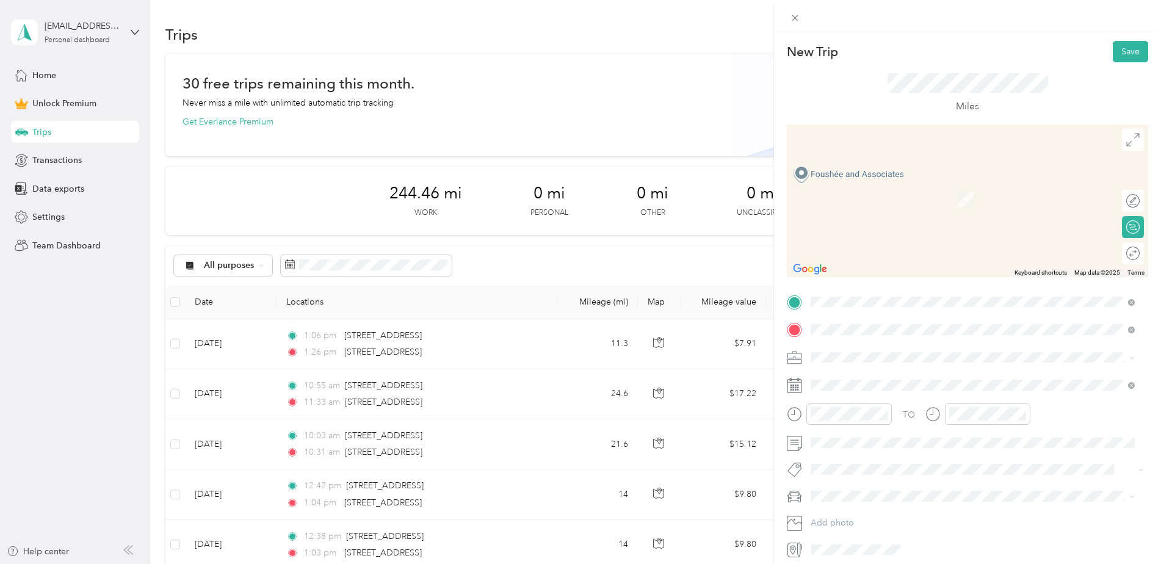
click at [888, 379] on span "310 Florentia Street Seattle, Washington 98109, United States" at bounding box center [895, 373] width 122 height 11
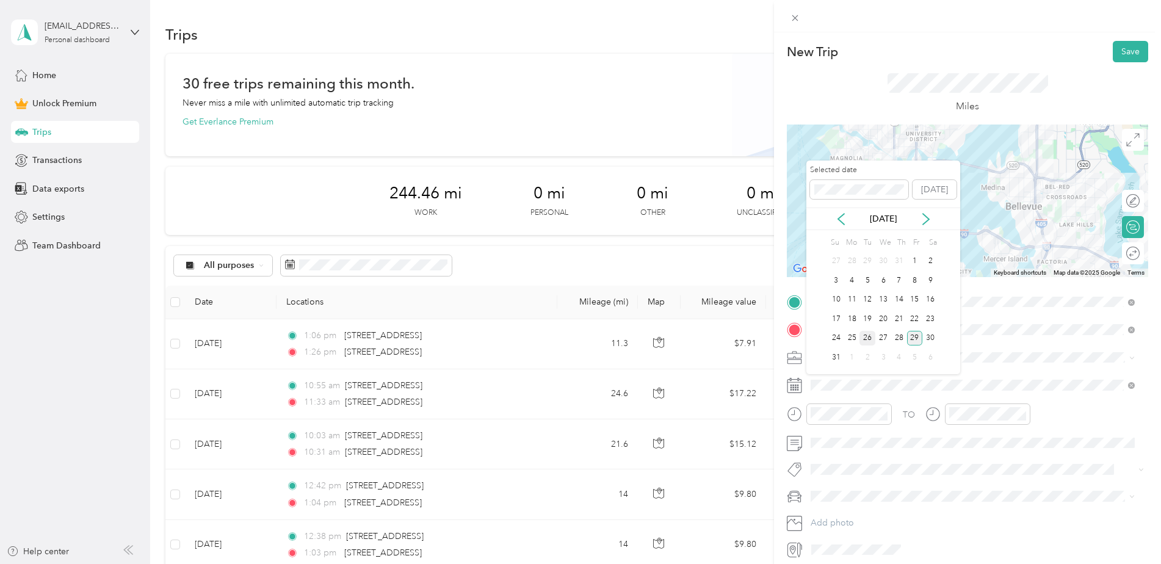
click at [862, 339] on div "26" at bounding box center [868, 338] width 16 height 15
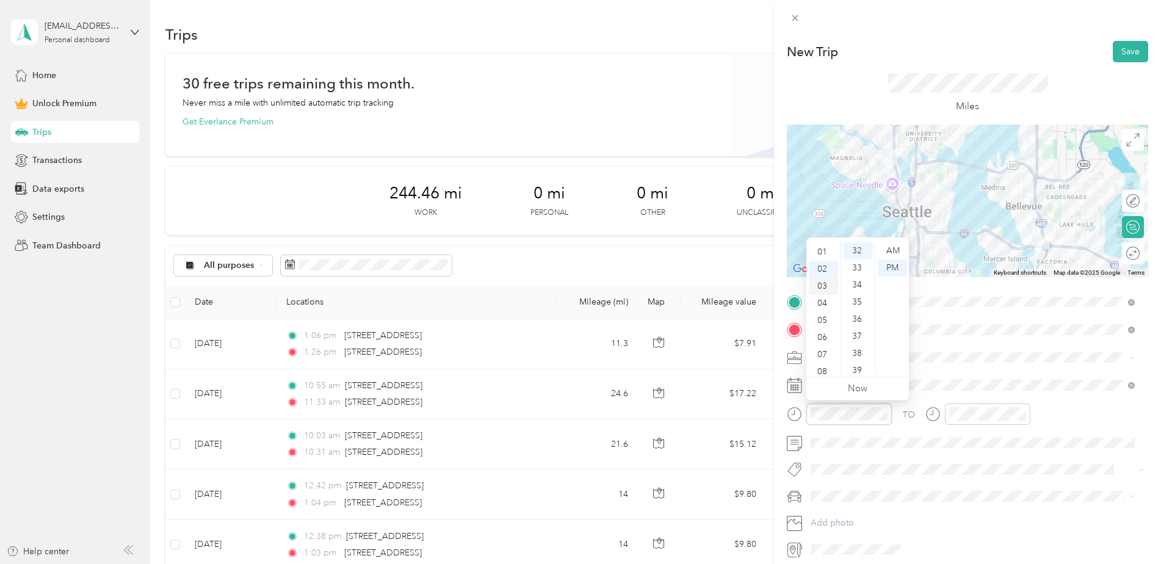
scroll to position [0, 0]
click at [824, 247] on div "12" at bounding box center [823, 250] width 29 height 17
click at [862, 313] on div "43" at bounding box center [858, 316] width 29 height 17
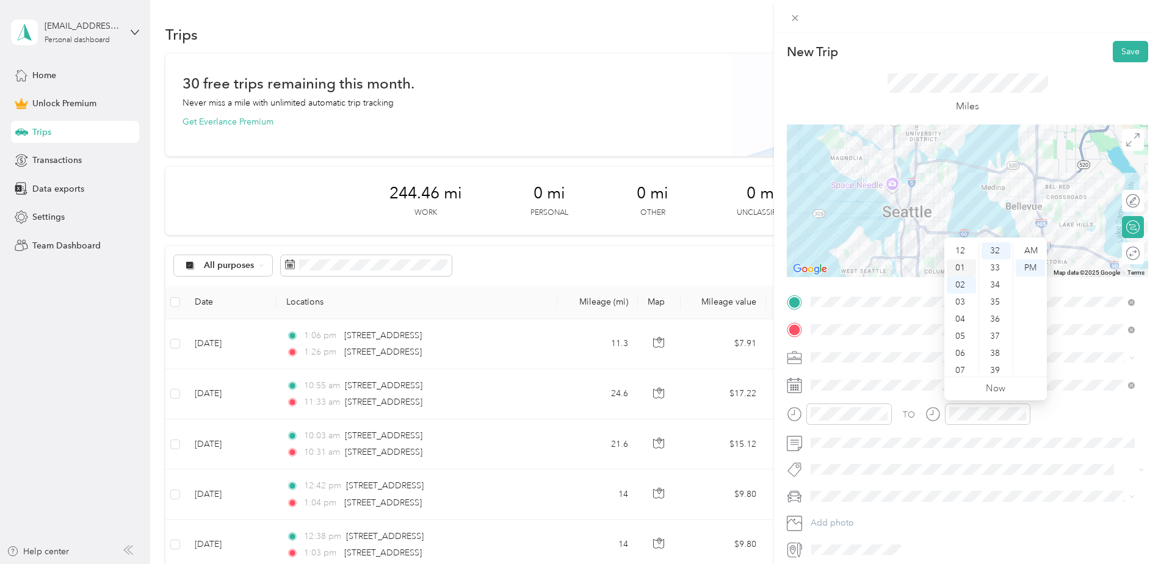
click at [969, 268] on div "01" at bounding box center [961, 267] width 29 height 17
click at [998, 299] on div "03" at bounding box center [996, 302] width 29 height 17
click at [998, 301] on div "06" at bounding box center [996, 302] width 29 height 17
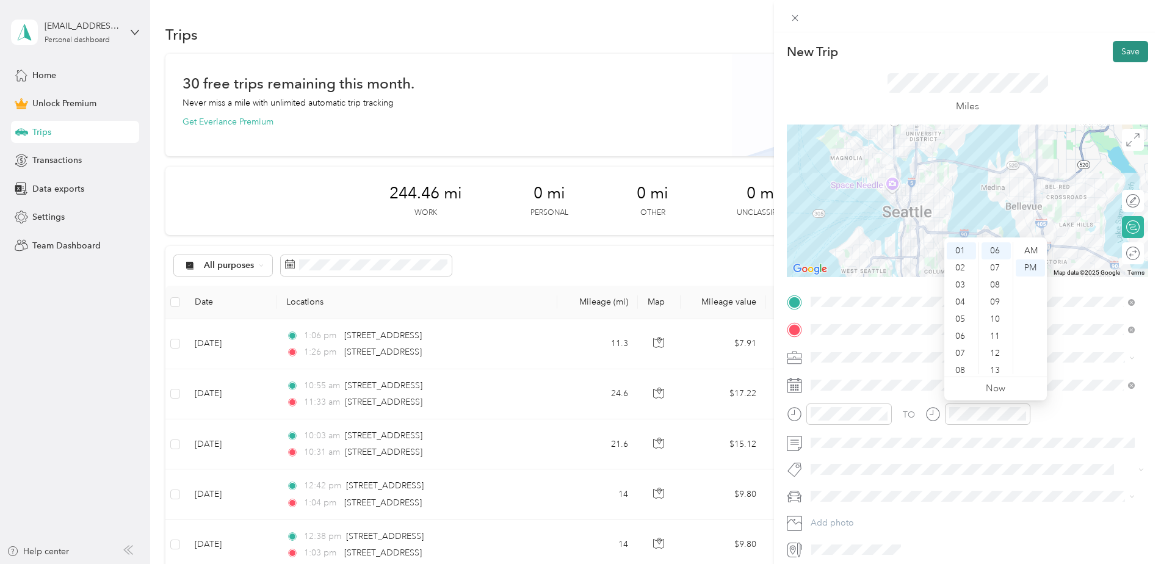
click at [1113, 51] on button "Save" at bounding box center [1130, 51] width 35 height 21
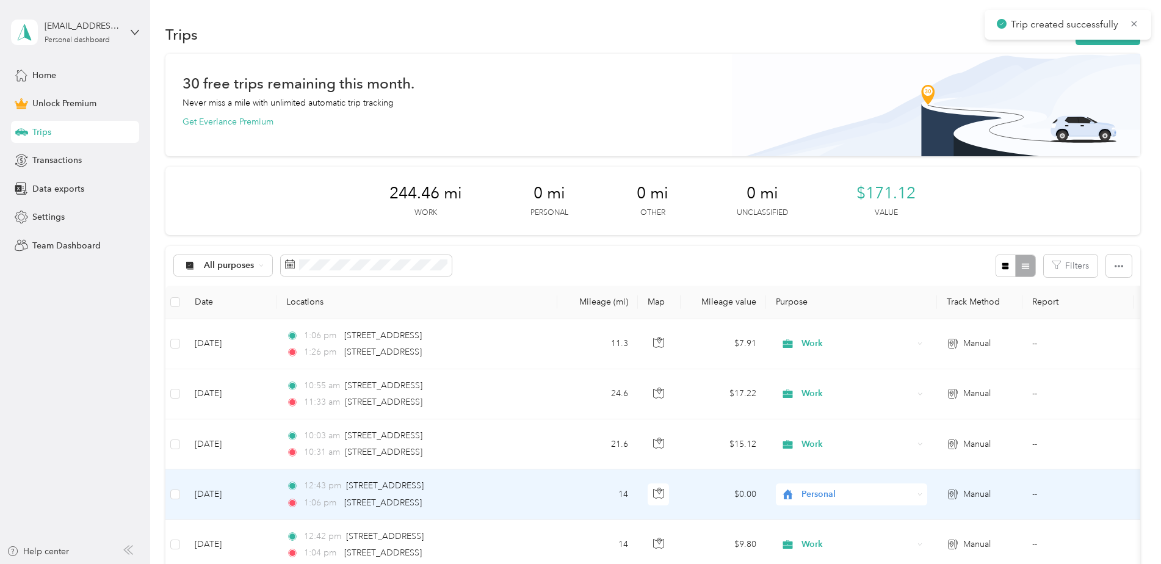
click at [825, 488] on span "Personal" at bounding box center [858, 494] width 112 height 13
click at [825, 327] on li "Work" at bounding box center [851, 321] width 151 height 21
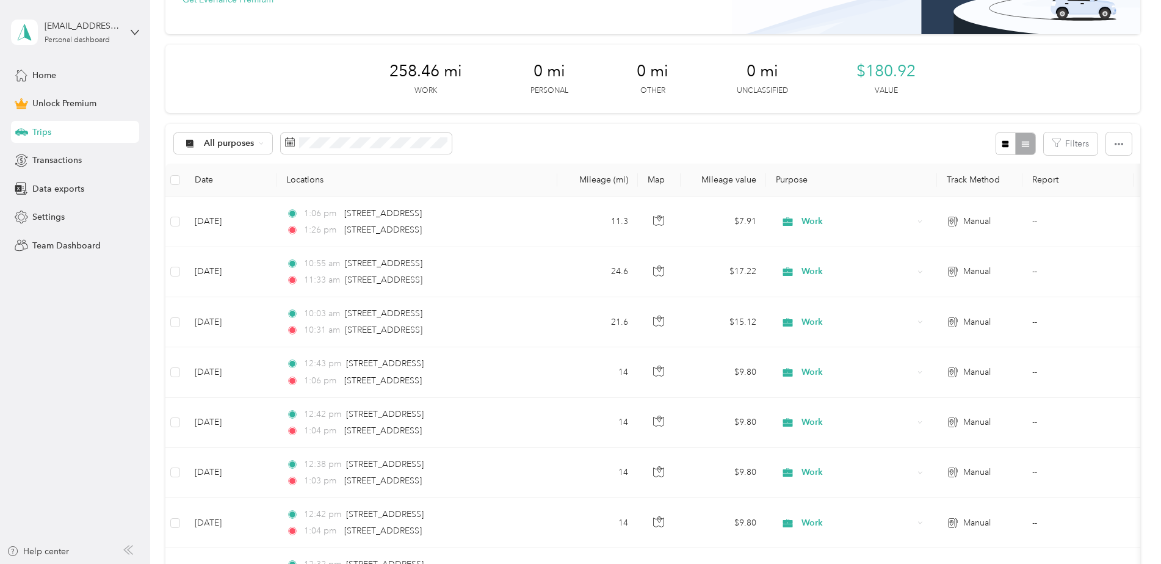
scroll to position [44, 0]
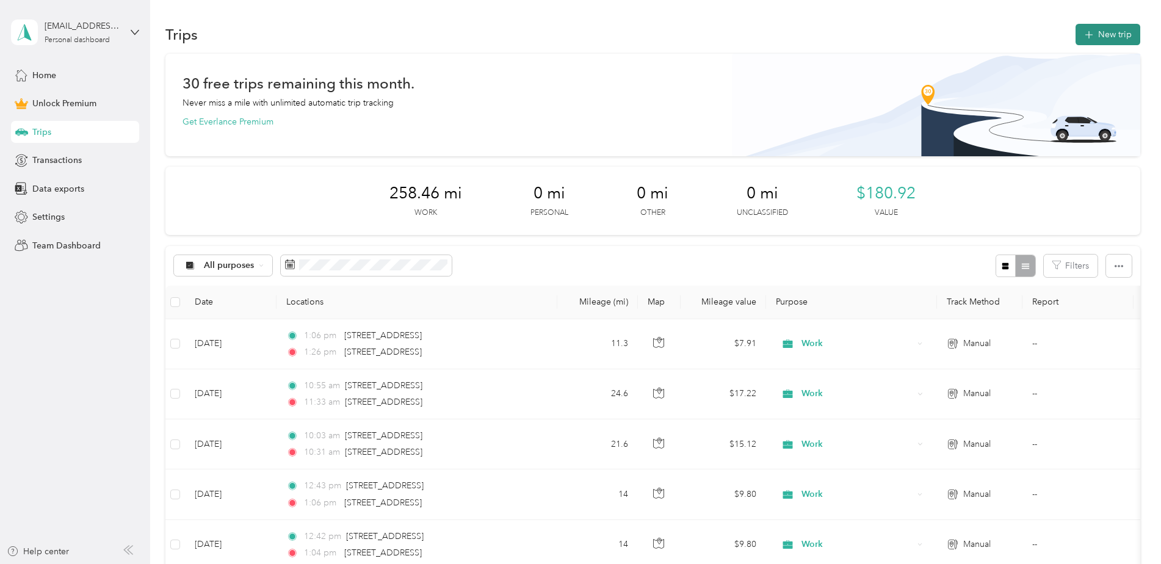
click at [1108, 37] on button "New trip" at bounding box center [1108, 34] width 65 height 21
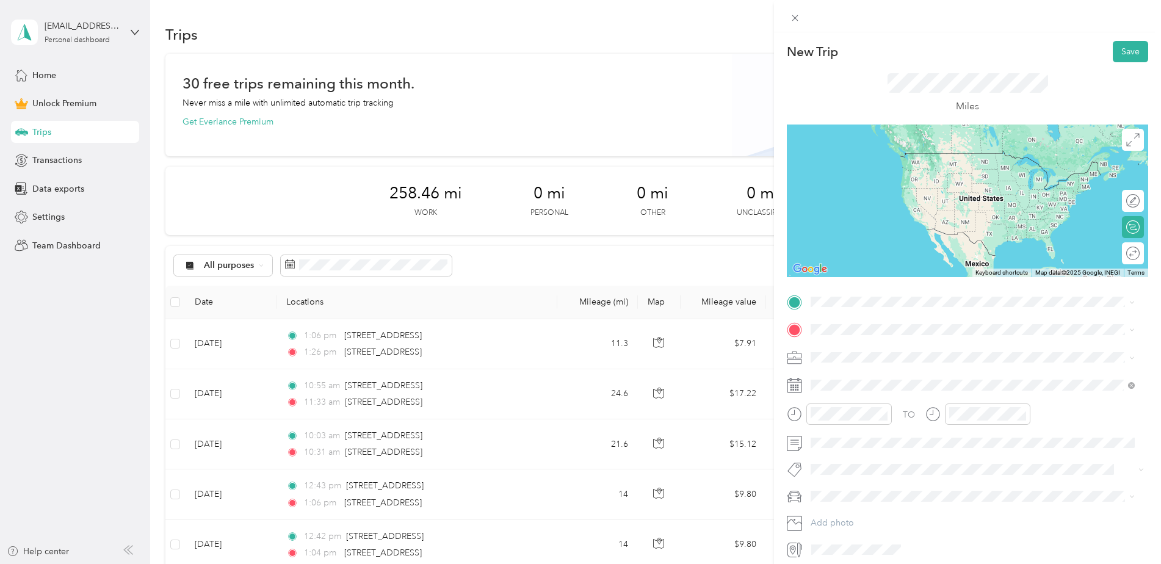
click at [893, 350] on span "4220 12th Avenue Northeast Seattle, Washington 98105, United States" at bounding box center [895, 344] width 122 height 11
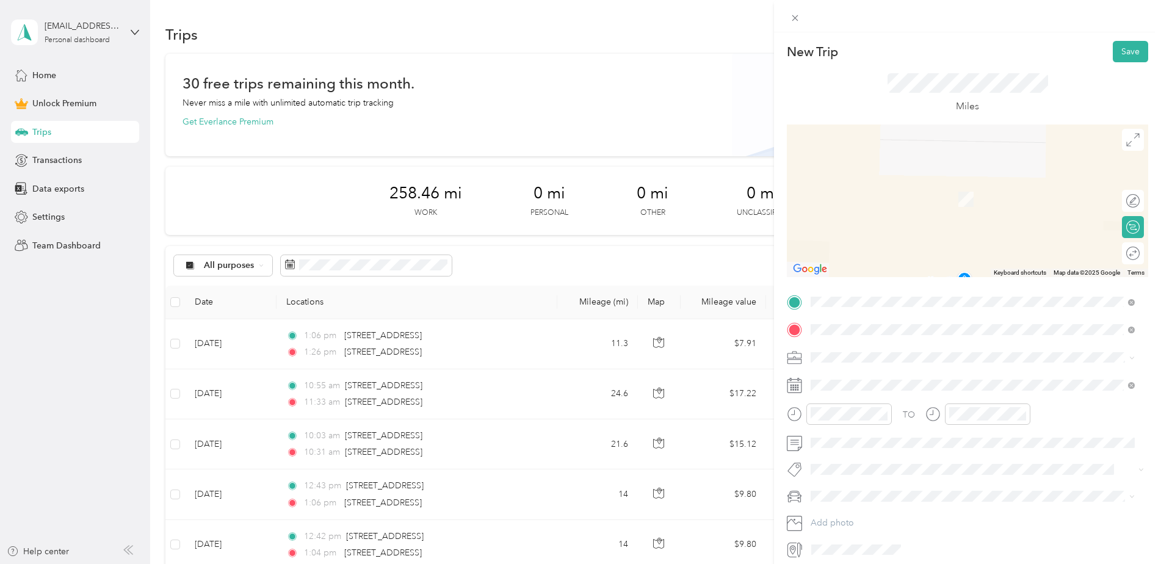
click at [874, 374] on span "2407 106th Street Southwest Everett, Washington 98204, United States" at bounding box center [895, 373] width 122 height 11
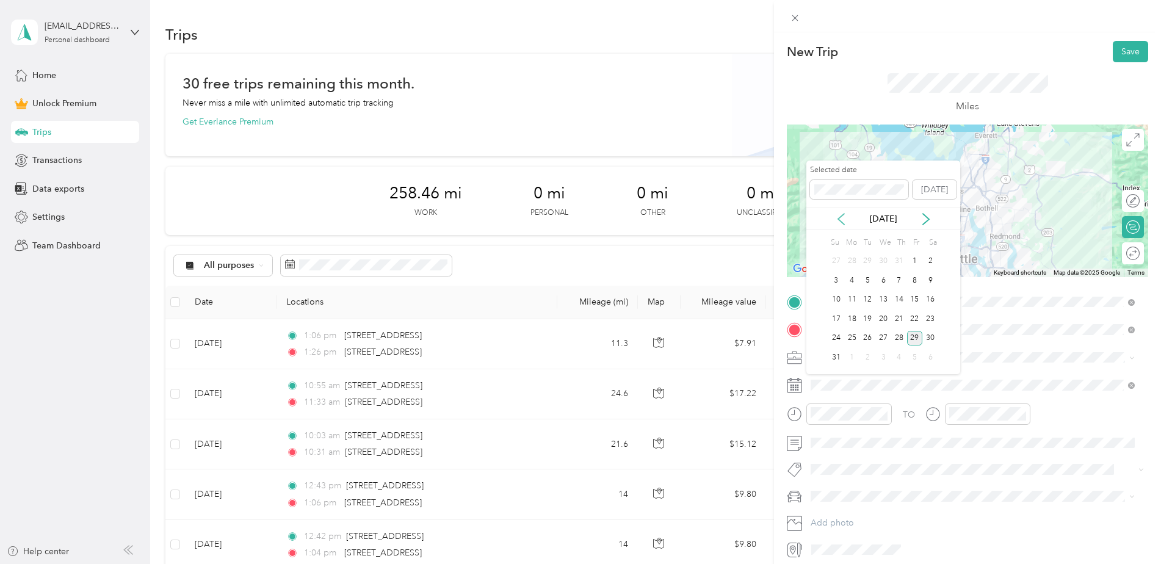
click at [835, 217] on icon at bounding box center [841, 219] width 12 height 12
click at [886, 341] on div "30" at bounding box center [884, 338] width 16 height 15
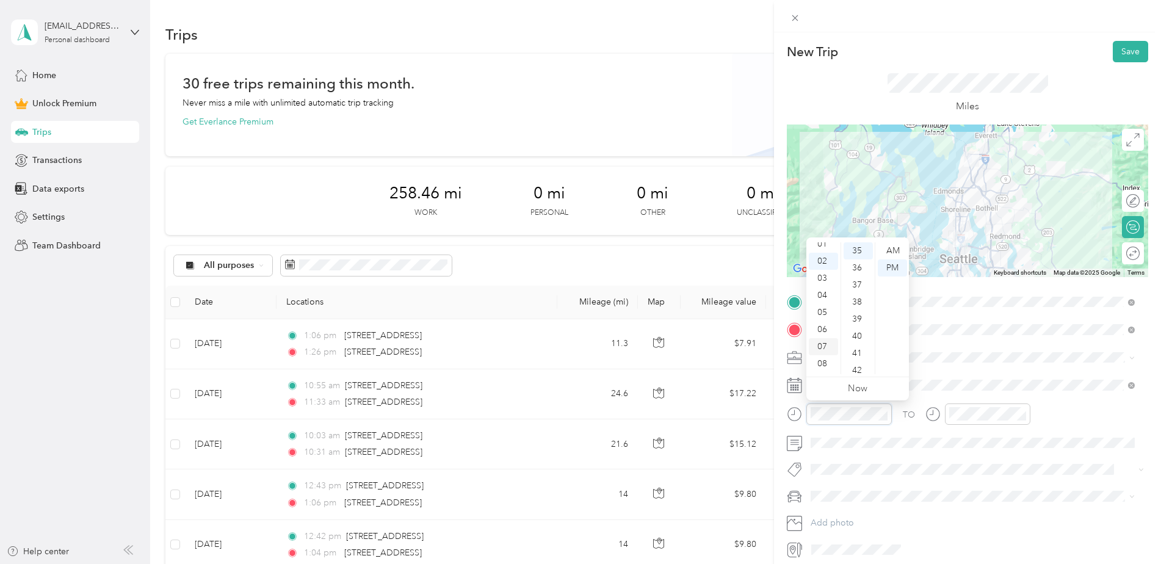
scroll to position [61, 0]
click at [825, 303] on div "07" at bounding box center [823, 309] width 29 height 17
click at [855, 292] on div "30" at bounding box center [858, 287] width 29 height 17
click at [857, 280] on div "21" at bounding box center [858, 280] width 29 height 17
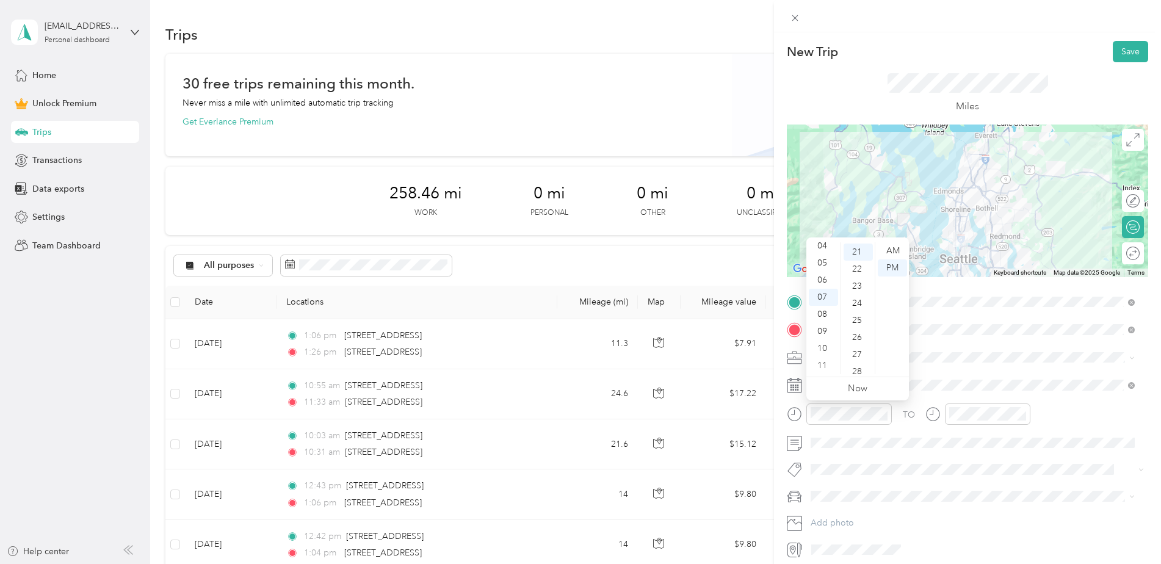
scroll to position [359, 0]
click at [886, 247] on div "AM" at bounding box center [892, 250] width 29 height 17
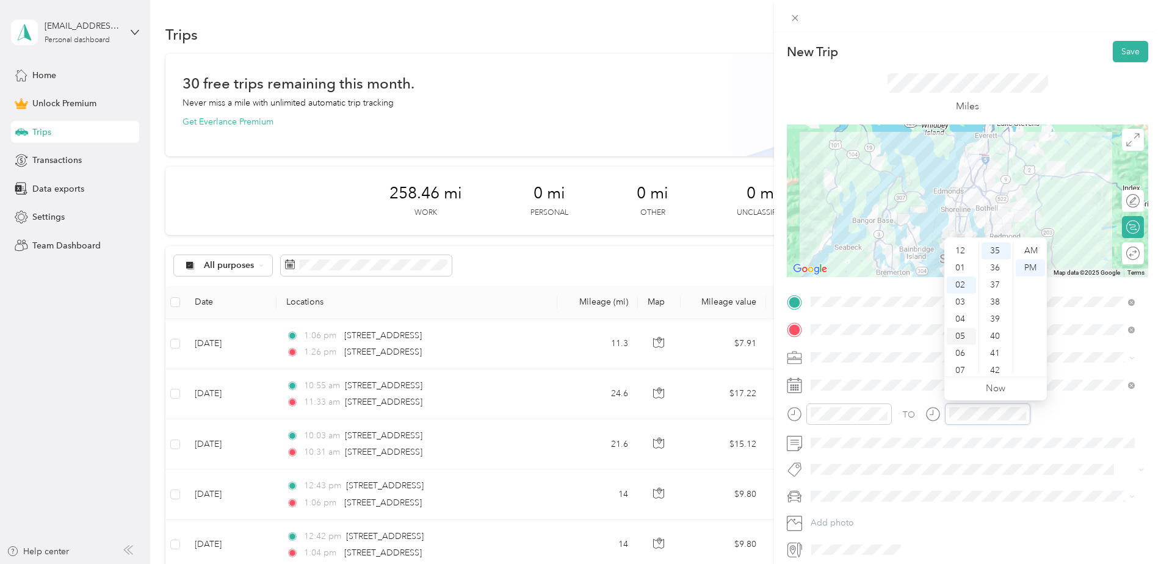
scroll to position [73, 0]
click at [959, 294] on div "07" at bounding box center [961, 297] width 29 height 17
click at [993, 317] on div "46" at bounding box center [996, 316] width 29 height 17
click at [1001, 322] on div "50" at bounding box center [996, 319] width 29 height 17
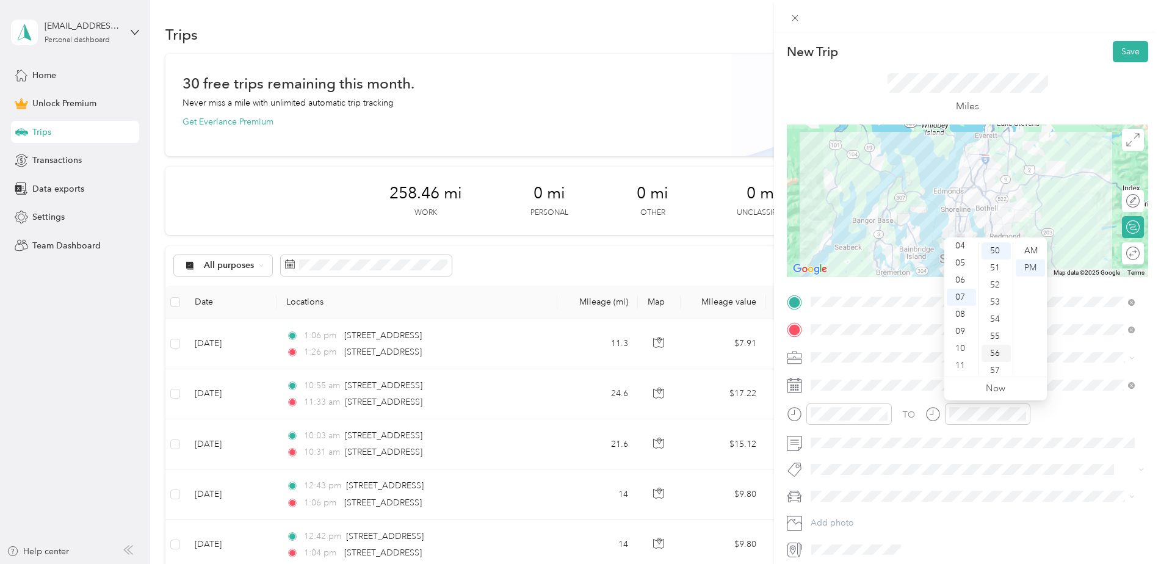
click at [996, 350] on div "56" at bounding box center [996, 353] width 29 height 17
click at [1027, 248] on div "AM" at bounding box center [1030, 250] width 29 height 17
click at [1113, 49] on button "Save" at bounding box center [1130, 51] width 35 height 21
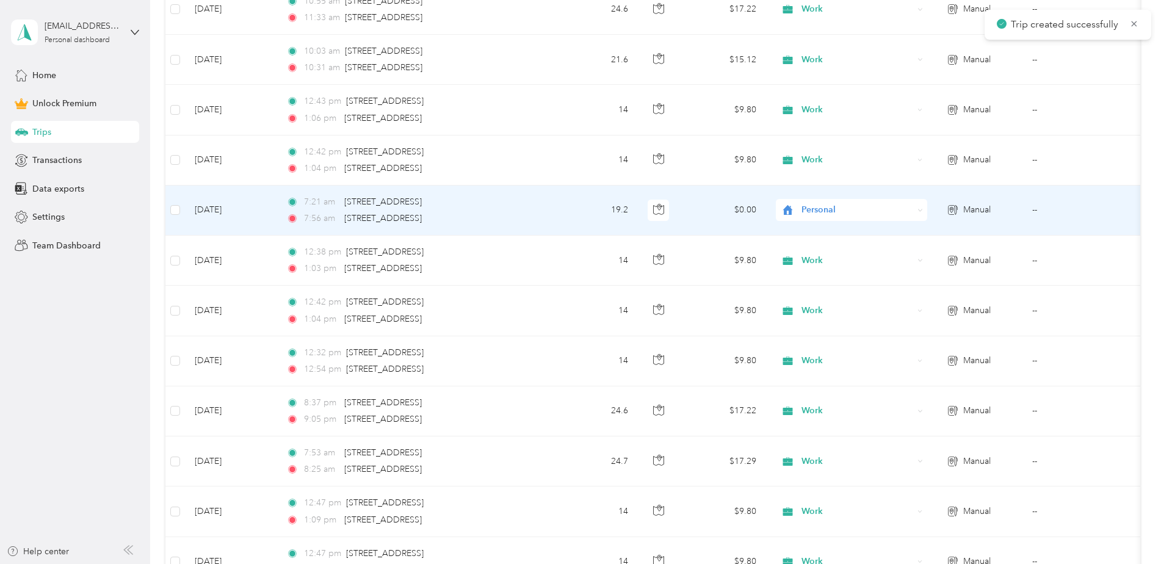
scroll to position [305, 0]
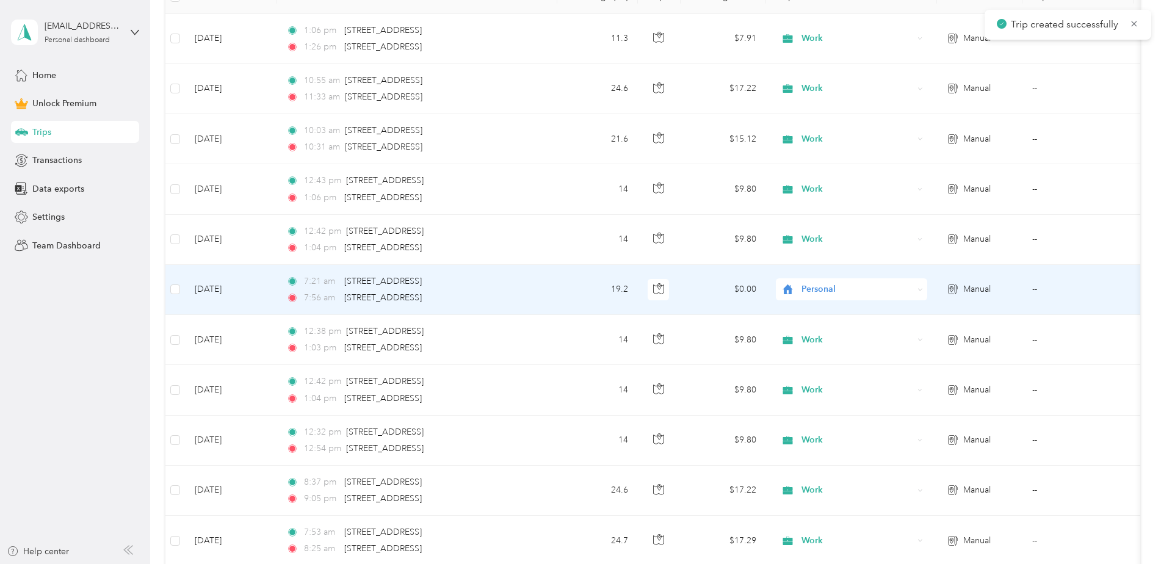
click at [828, 286] on span "Personal" at bounding box center [858, 289] width 112 height 13
click at [832, 311] on span "Work" at bounding box center [862, 312] width 113 height 13
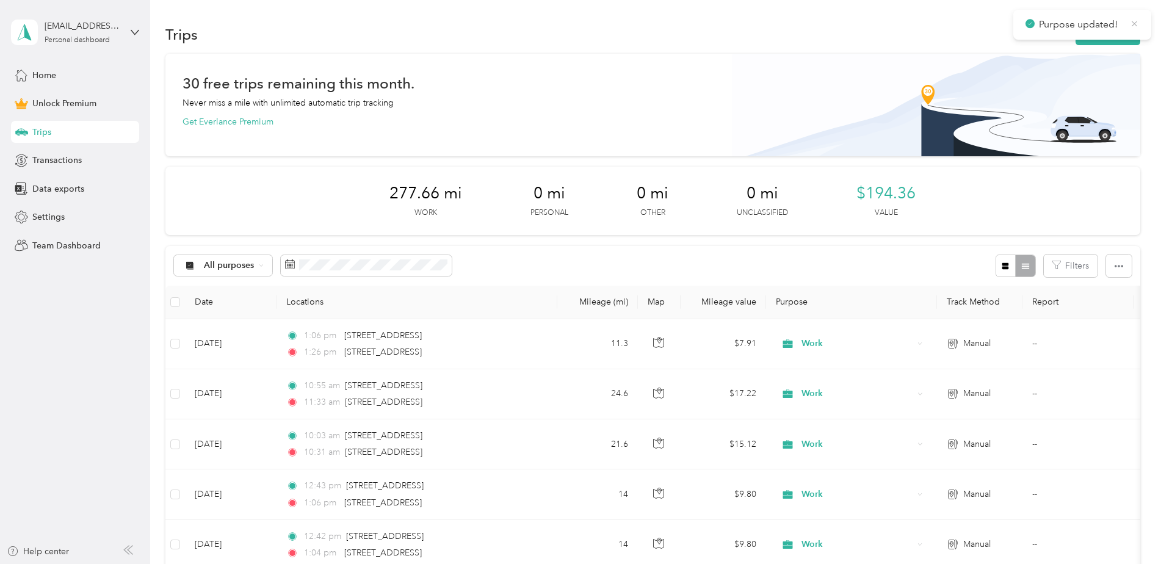
click at [1131, 23] on icon at bounding box center [1134, 23] width 9 height 11
click at [1109, 33] on button "New trip" at bounding box center [1108, 34] width 65 height 21
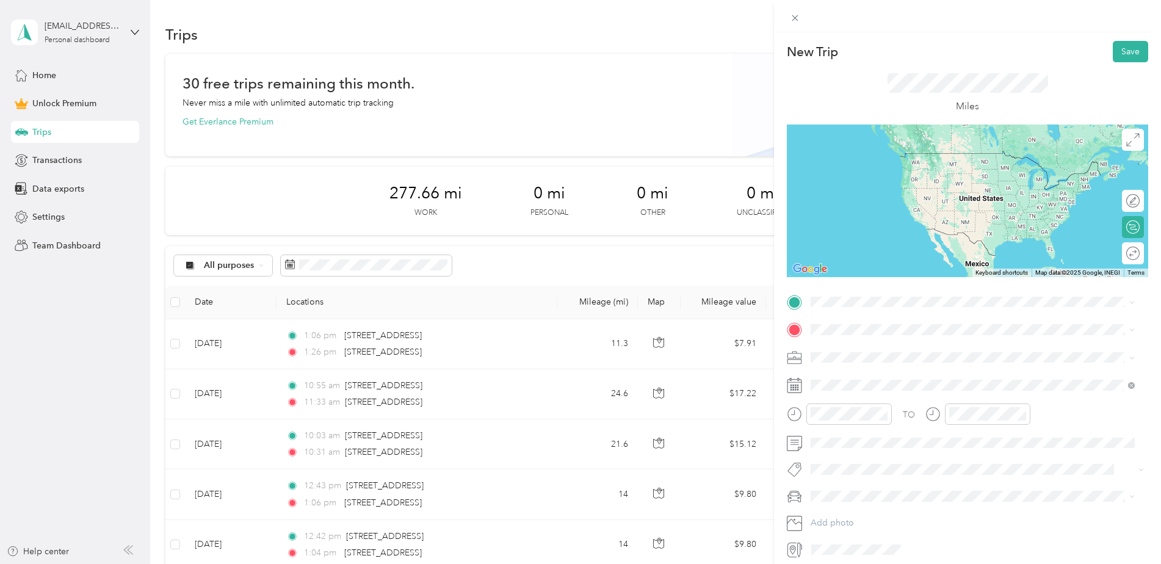
drag, startPoint x: 912, startPoint y: 346, endPoint x: 915, endPoint y: 355, distance: 9.5
click at [913, 349] on span "4220 12th Avenue Northeast Seattle, Washington 98105, United States" at bounding box center [895, 343] width 122 height 11
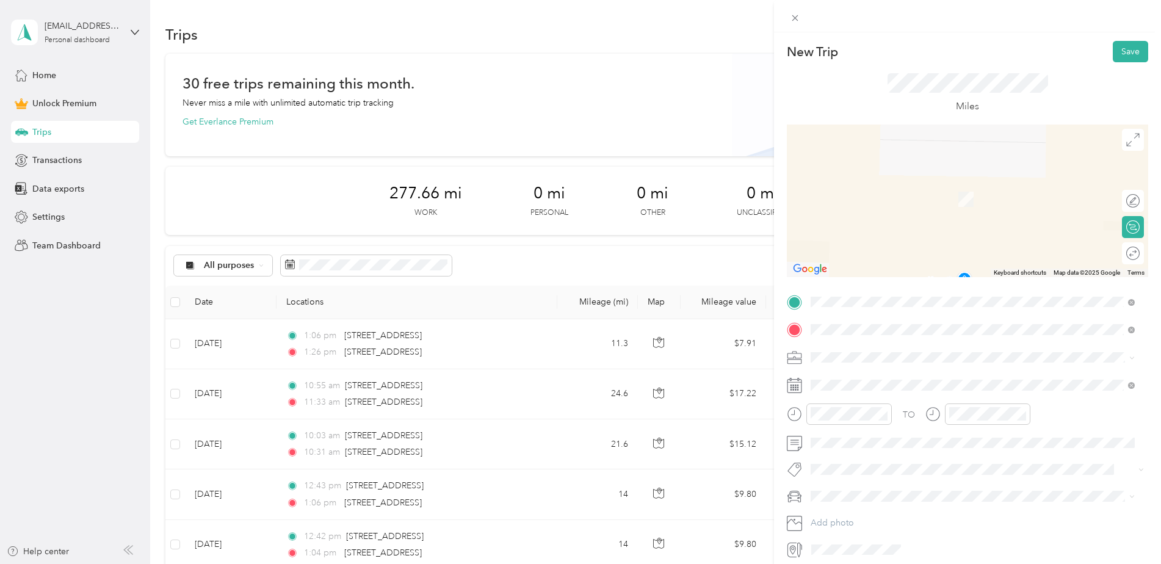
click at [883, 366] on div "2407 106th Street Southwest Everett, Washington 98204, United States" at bounding box center [973, 374] width 316 height 16
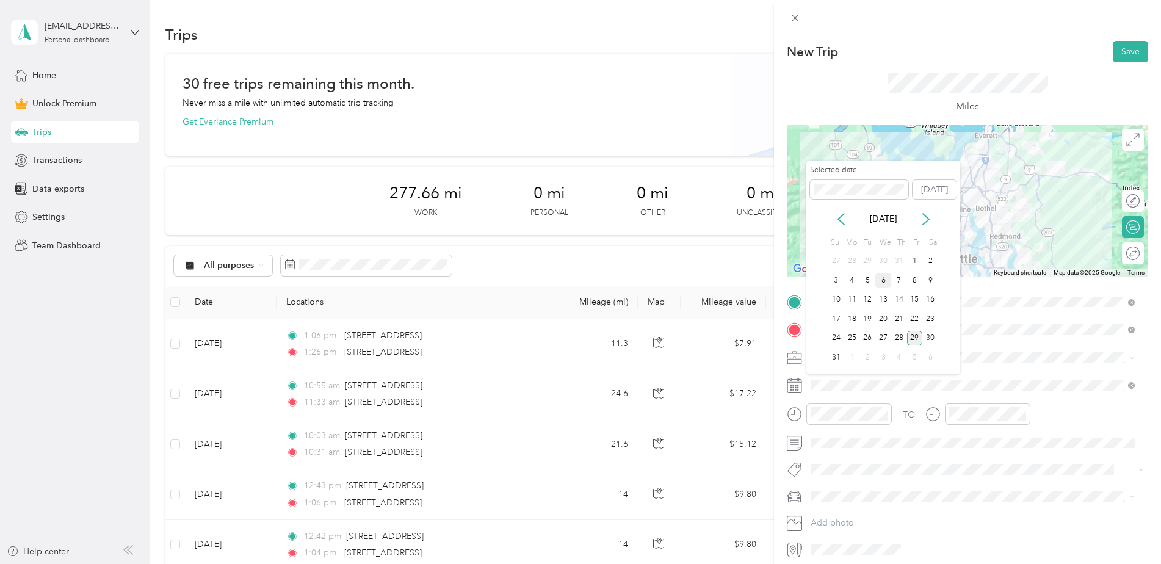
click at [889, 277] on div "6" at bounding box center [884, 280] width 16 height 15
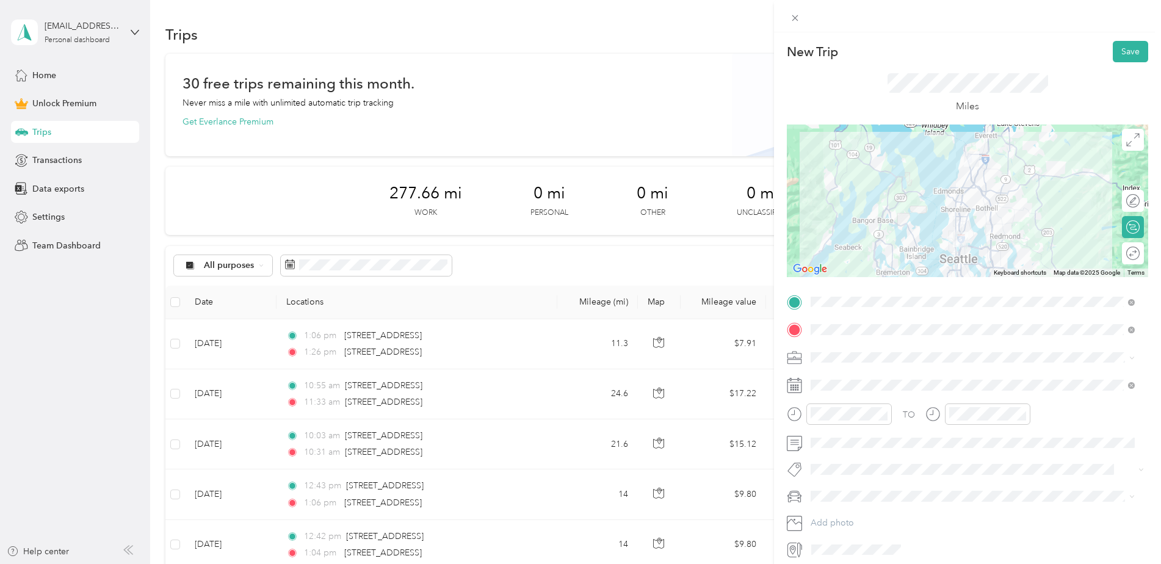
click at [792, 328] on icon at bounding box center [794, 330] width 11 height 11
click at [819, 367] on div "07" at bounding box center [823, 370] width 29 height 17
click at [856, 325] on div "22" at bounding box center [858, 316] width 29 height 17
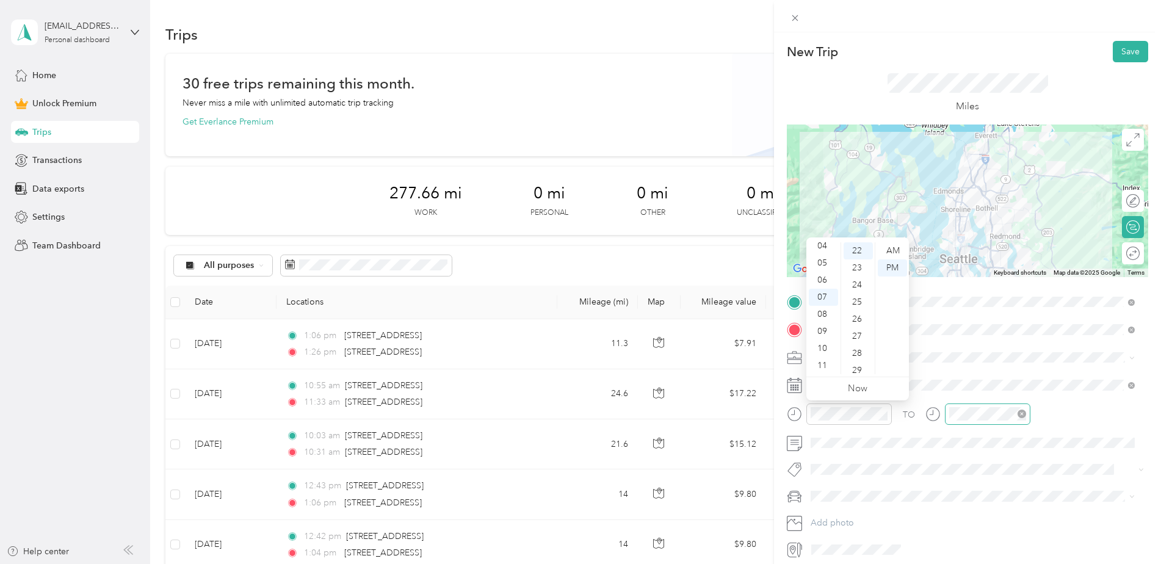
click at [974, 405] on div at bounding box center [987, 414] width 85 height 21
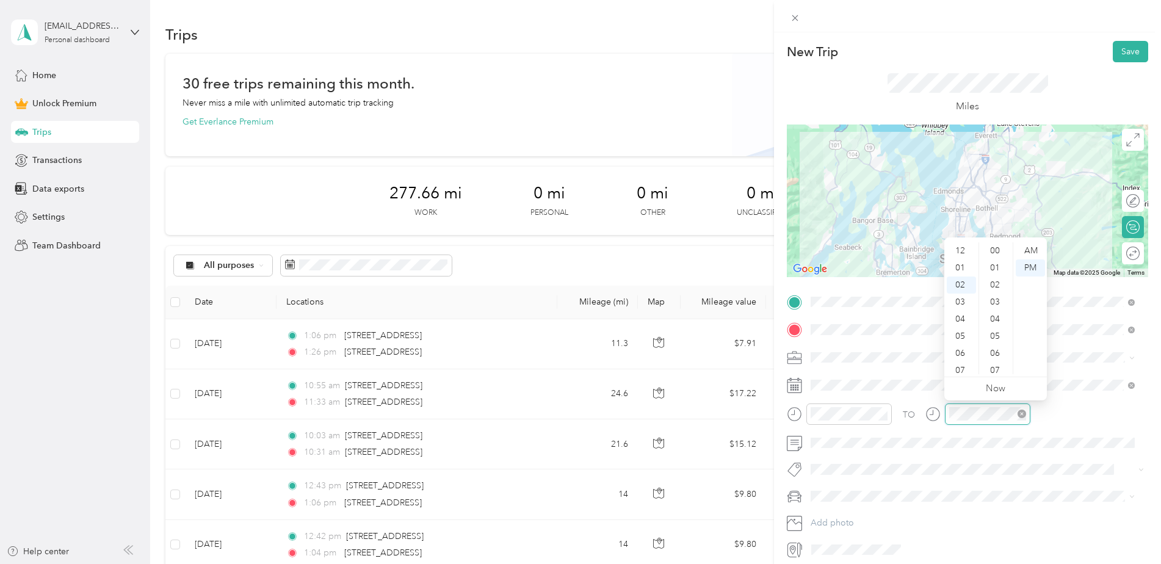
scroll to position [615, 0]
click at [958, 332] on div "07" at bounding box center [961, 336] width 29 height 17
click at [993, 346] on div "52" at bounding box center [996, 341] width 29 height 17
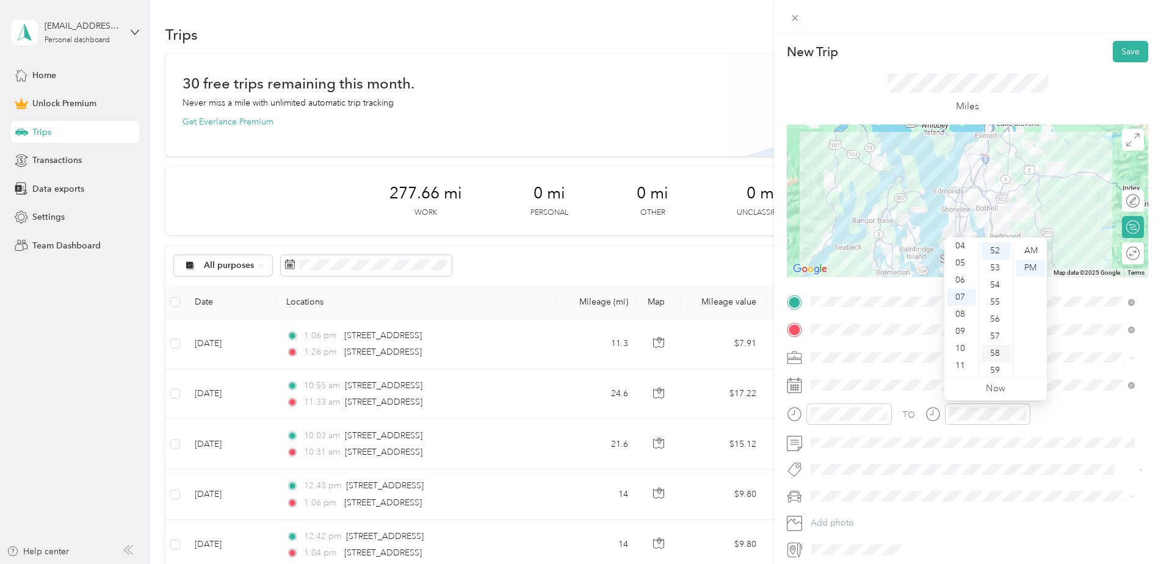
click at [993, 357] on div "58" at bounding box center [996, 353] width 29 height 17
click at [1116, 42] on button "Save" at bounding box center [1130, 51] width 35 height 21
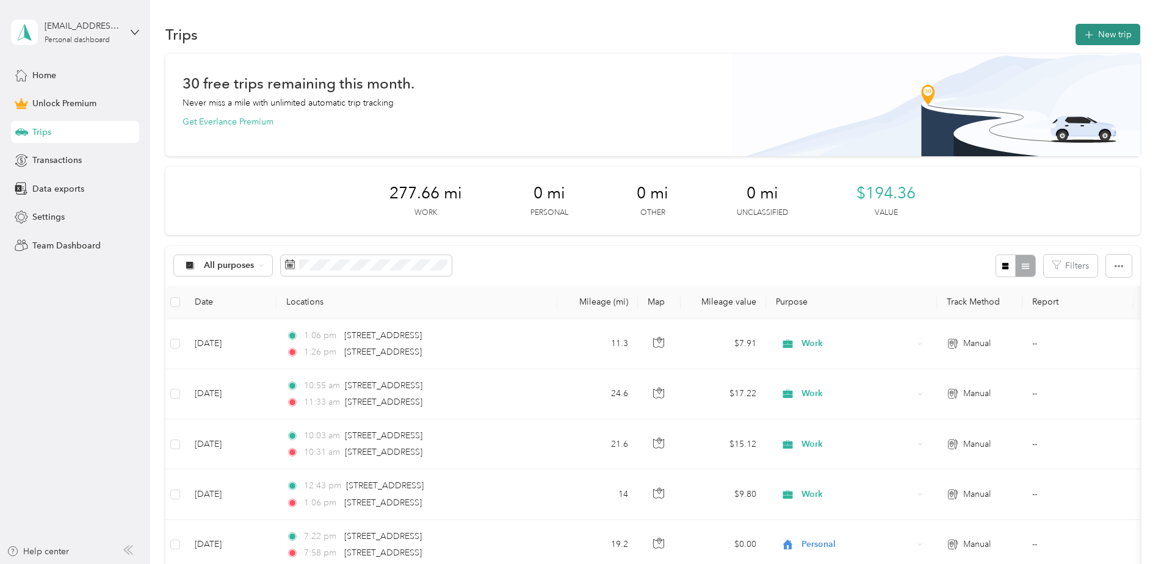
click at [1084, 38] on icon "button" at bounding box center [1089, 35] width 14 height 14
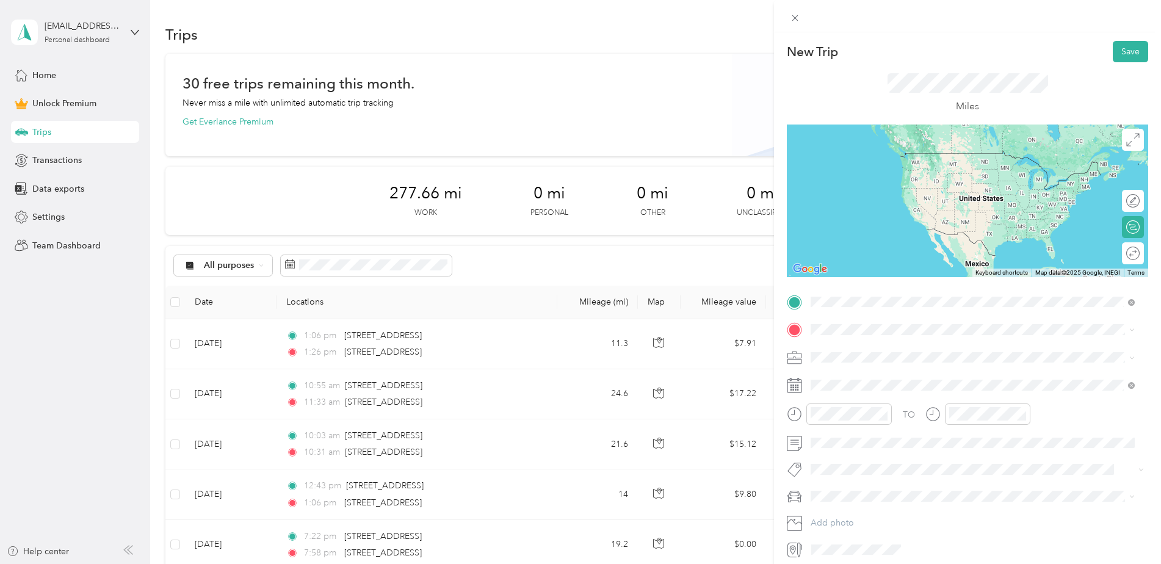
click at [893, 347] on span "4220 12th Avenue Northeast Seattle, Washington 98105, United States" at bounding box center [895, 346] width 122 height 11
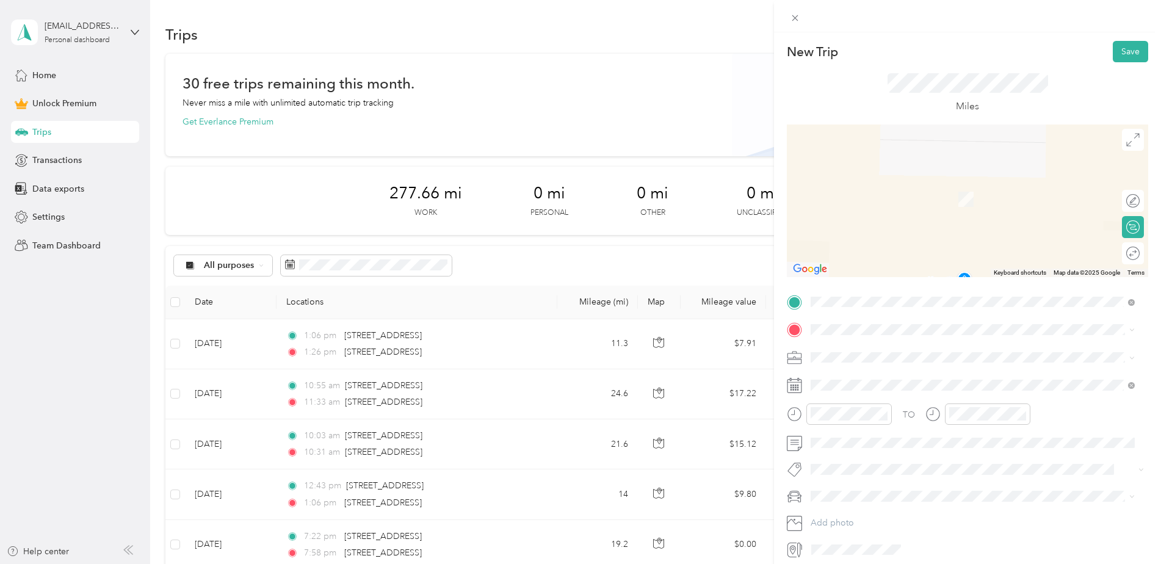
drag, startPoint x: 893, startPoint y: 347, endPoint x: 829, endPoint y: 319, distance: 69.4
click at [829, 319] on div "TO Add photo" at bounding box center [967, 425] width 361 height 267
click at [797, 16] on icon at bounding box center [795, 18] width 6 height 6
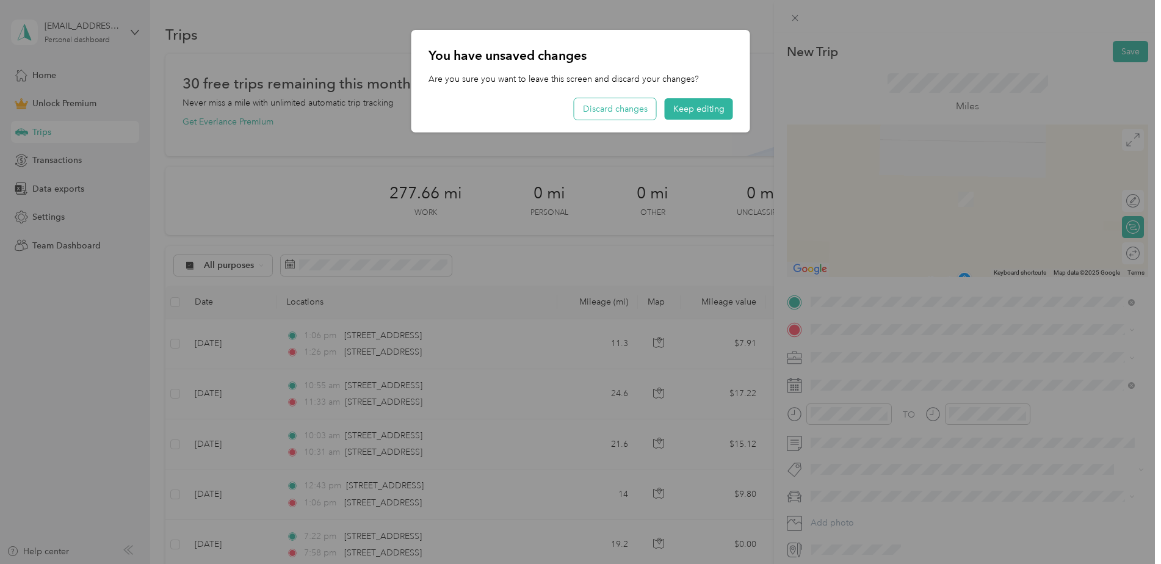
click at [634, 109] on button "Discard changes" at bounding box center [616, 108] width 82 height 21
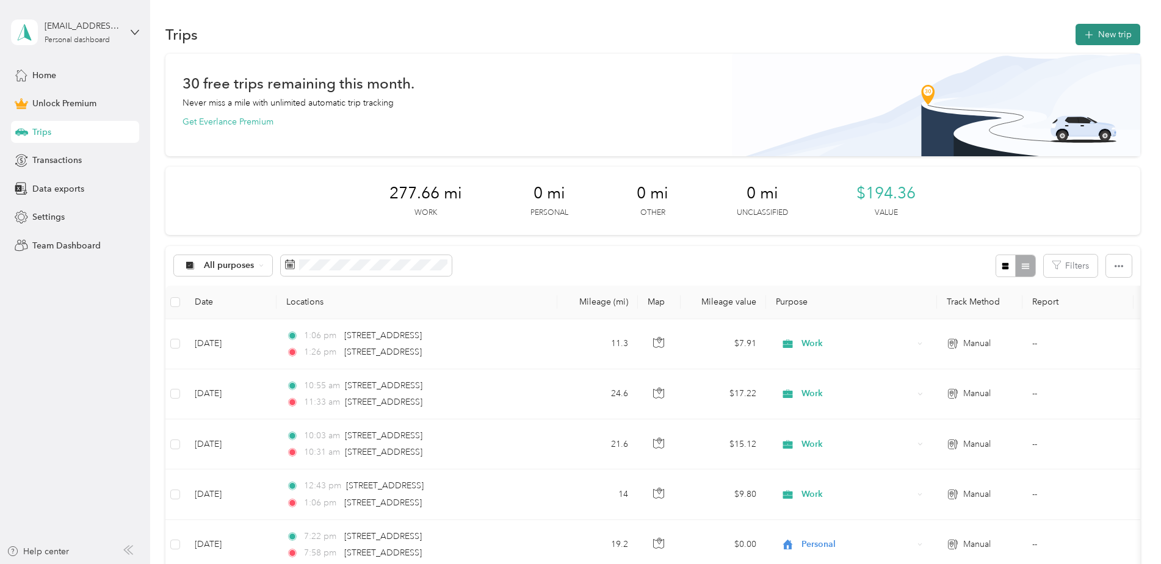
click at [1108, 28] on button "New trip" at bounding box center [1108, 34] width 65 height 21
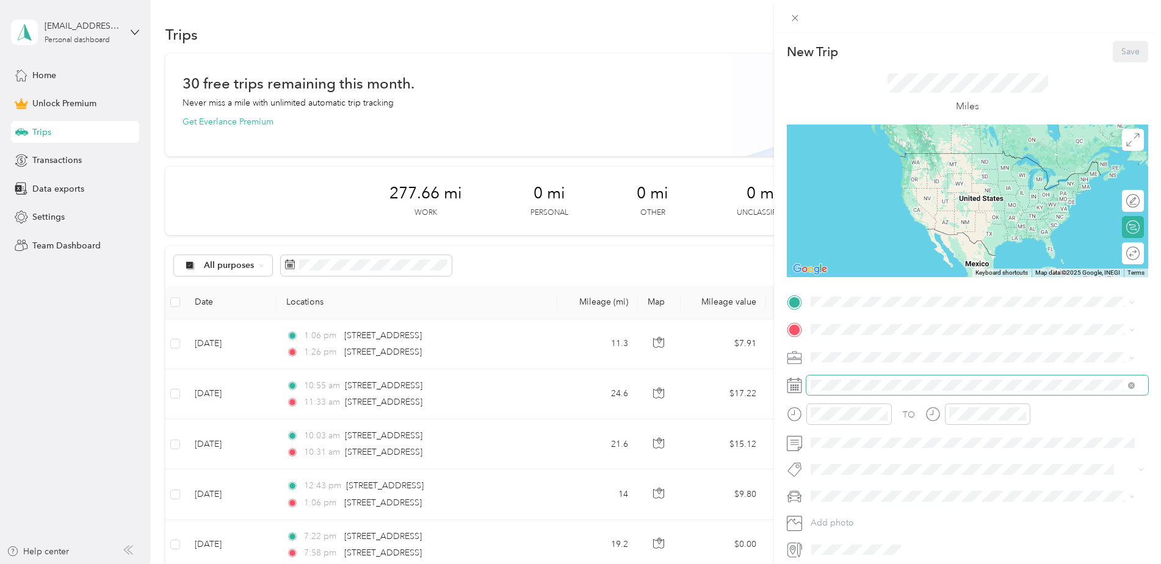
click at [807, 383] on span at bounding box center [978, 385] width 342 height 20
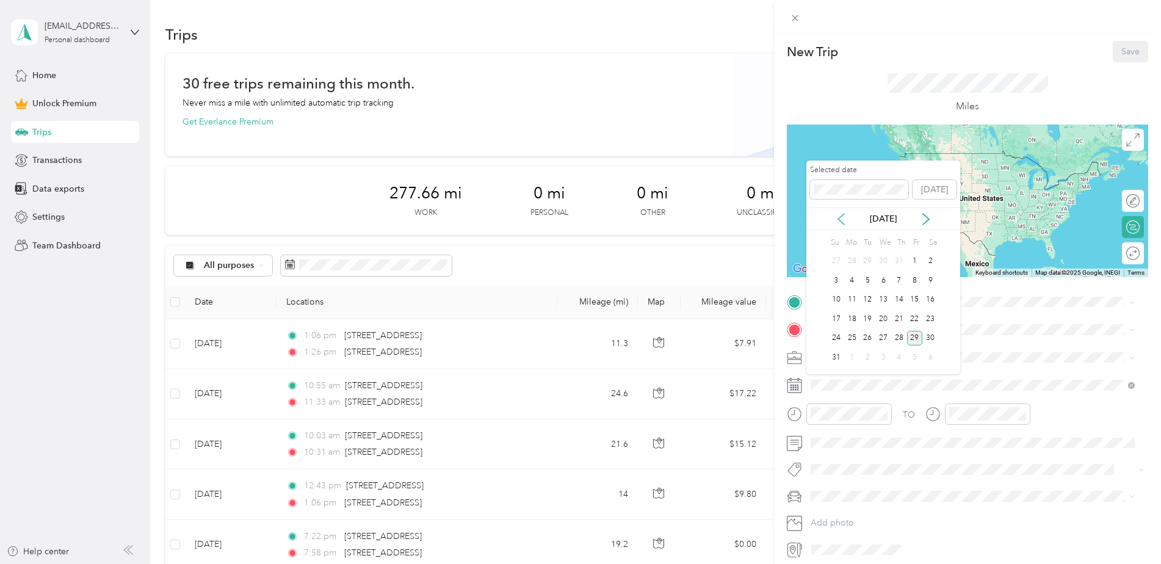
click at [840, 220] on icon at bounding box center [841, 219] width 12 height 12
click at [883, 334] on div "30" at bounding box center [884, 338] width 16 height 15
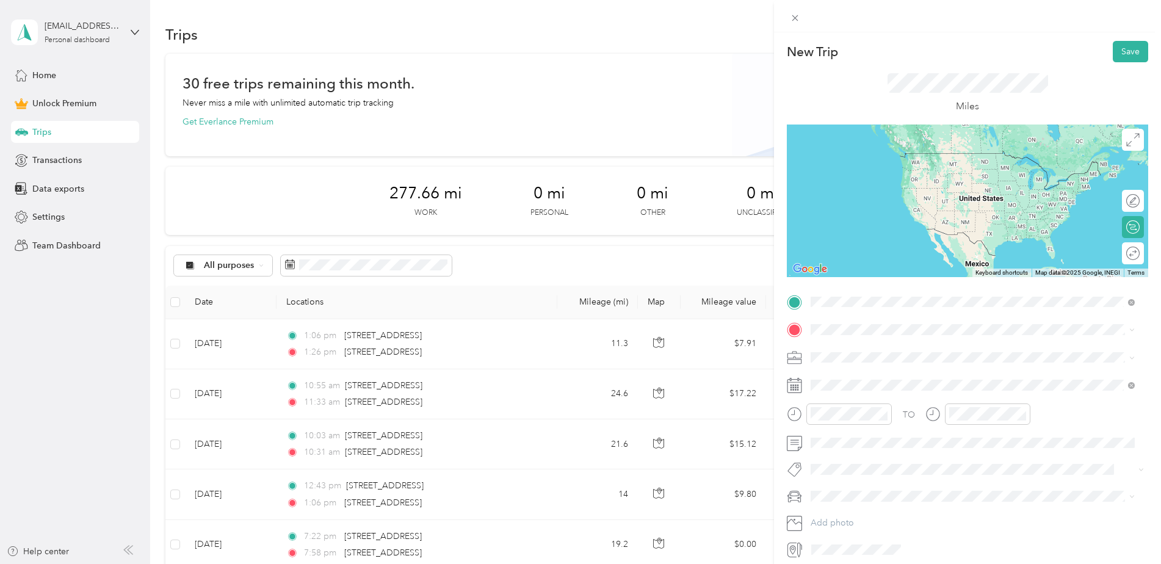
drag, startPoint x: 905, startPoint y: 357, endPoint x: 910, endPoint y: 344, distance: 13.2
click at [908, 352] on span "2407 106th Street Southwest Everett, Washington 98204, United States" at bounding box center [895, 346] width 122 height 11
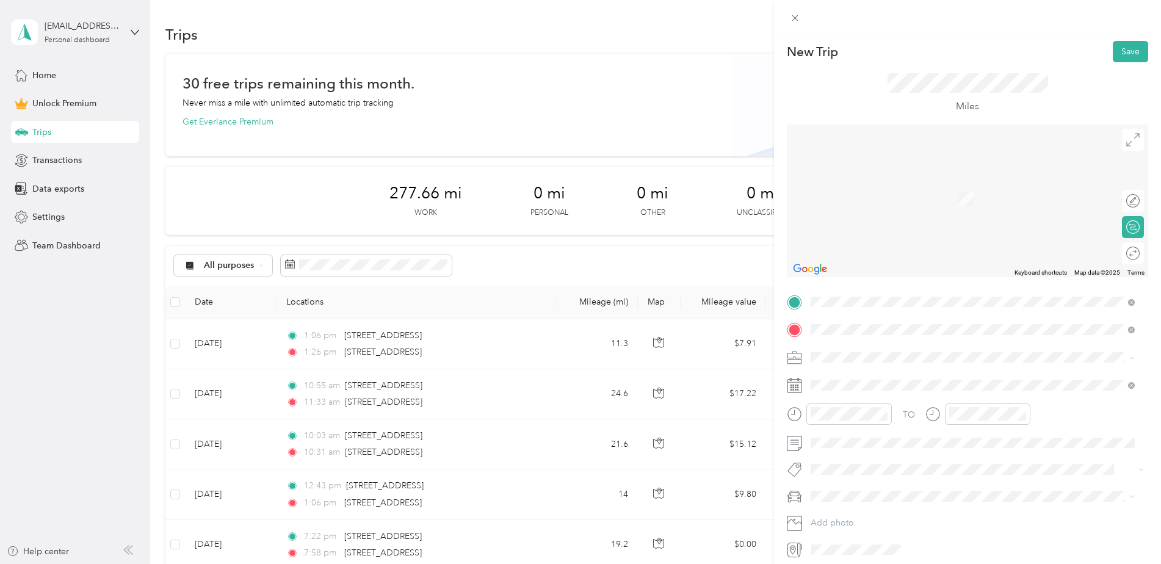
click at [875, 379] on span "3240 118th Avenue Southeast Bellevue, Washington 98005, United States" at bounding box center [895, 373] width 122 height 11
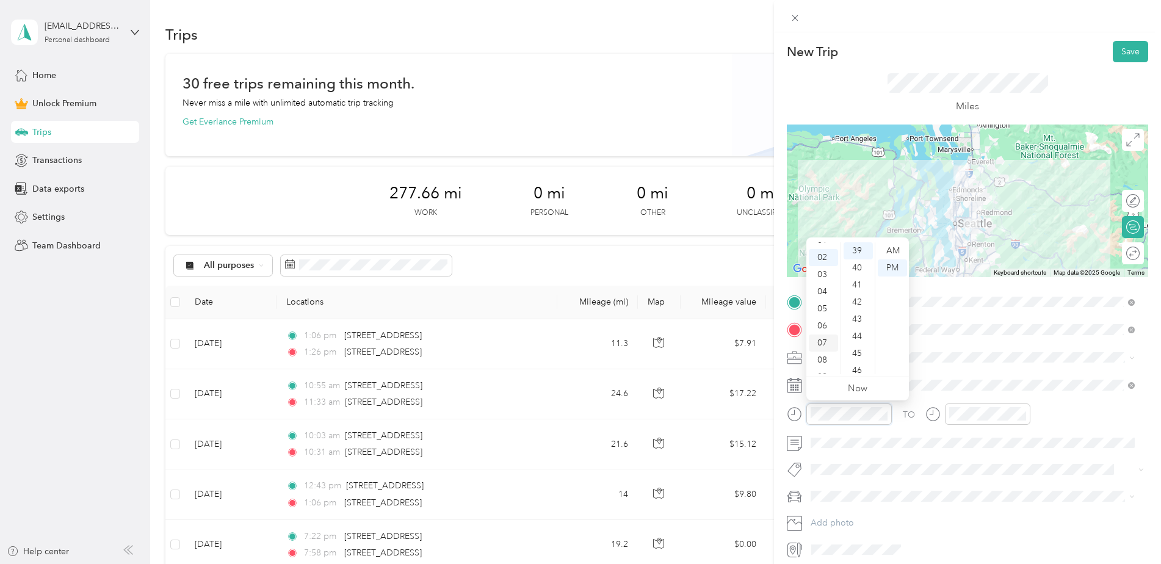
scroll to position [73, 0]
click at [823, 364] on div "11" at bounding box center [823, 365] width 29 height 17
click at [826, 347] on div "10" at bounding box center [823, 348] width 29 height 17
click at [890, 252] on div "AM" at bounding box center [892, 250] width 29 height 17
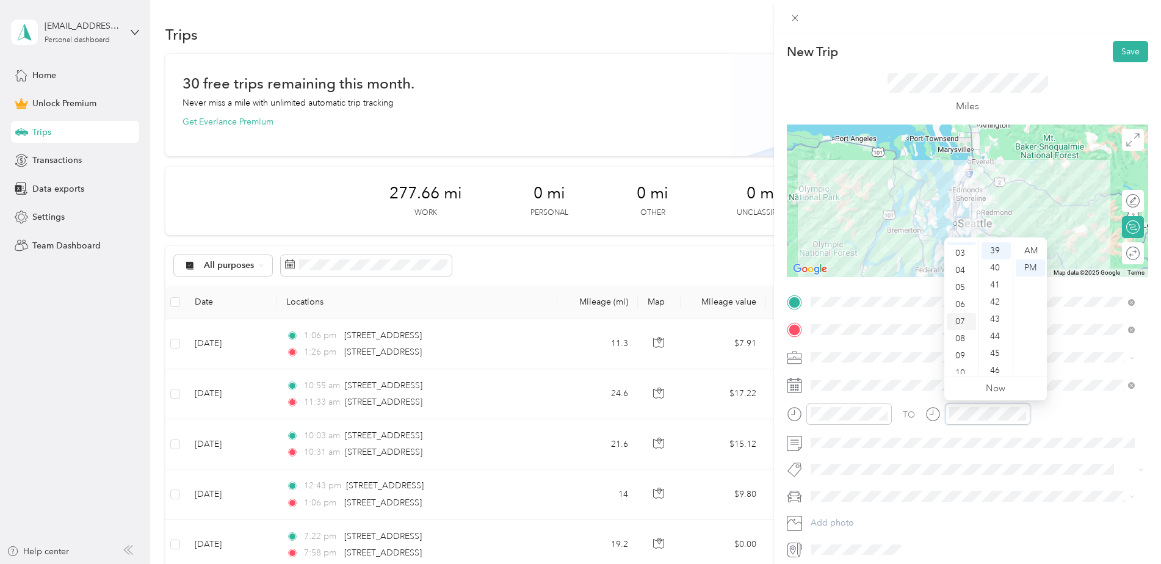
scroll to position [73, 0]
click at [957, 360] on div "11" at bounding box center [961, 365] width 29 height 17
click at [1126, 51] on button "Save" at bounding box center [1130, 51] width 35 height 21
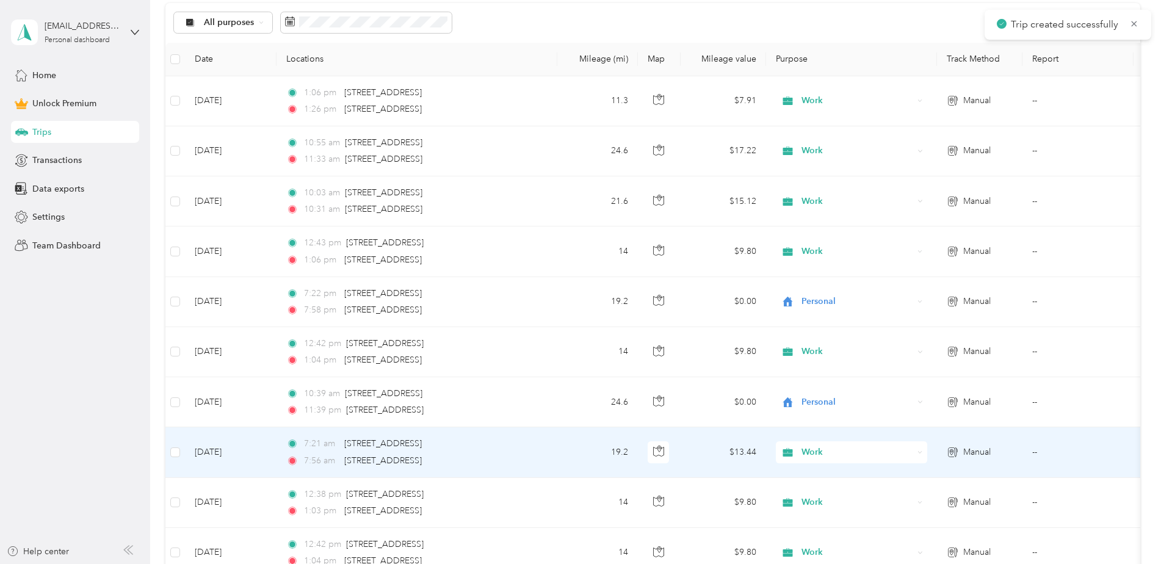
scroll to position [244, 0]
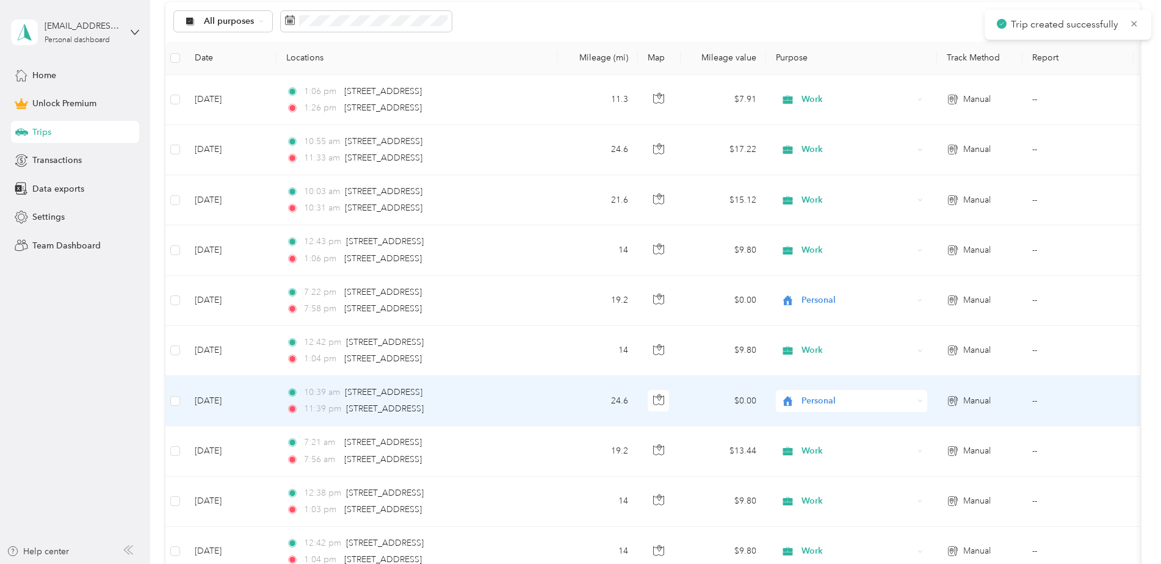
click at [819, 396] on span "Personal" at bounding box center [858, 400] width 112 height 13
click at [839, 228] on span "Work" at bounding box center [862, 228] width 113 height 13
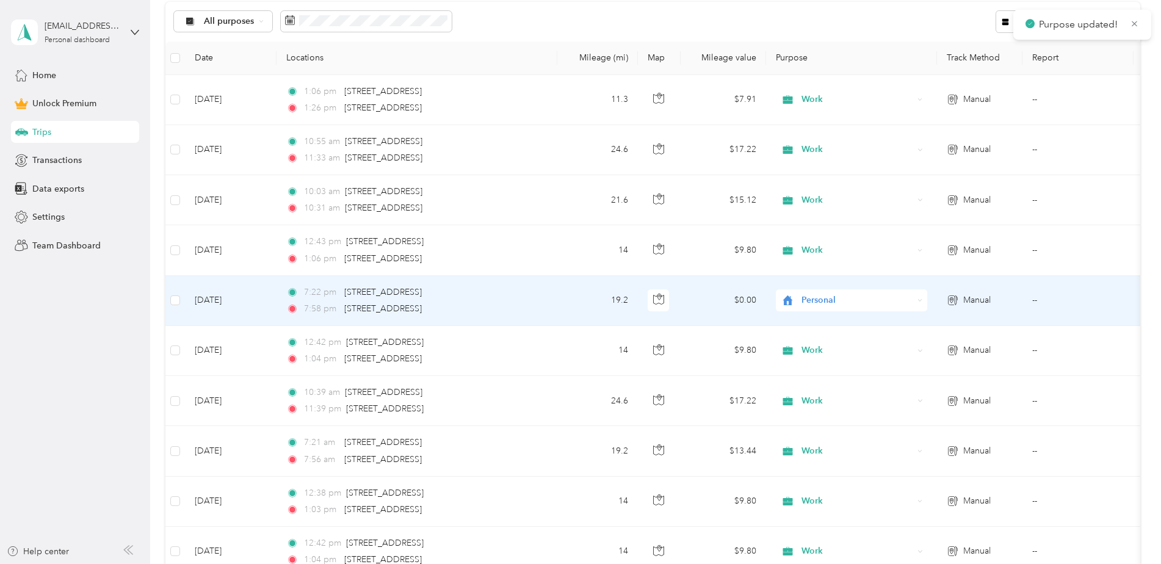
click at [813, 297] on span "Personal" at bounding box center [858, 300] width 112 height 13
click at [832, 319] on span "Work" at bounding box center [862, 323] width 113 height 13
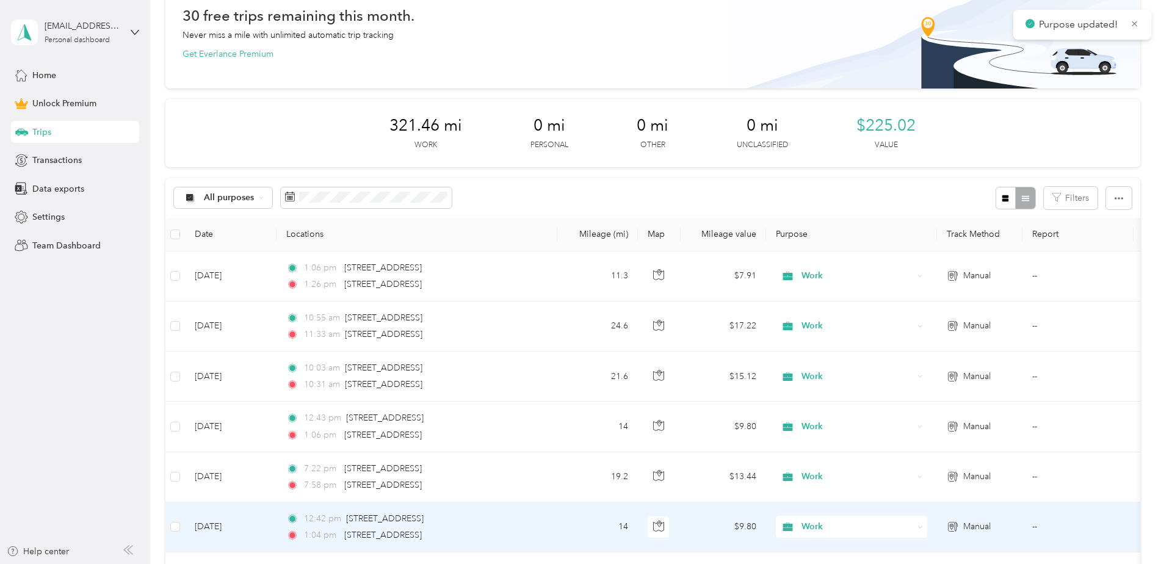
scroll to position [0, 0]
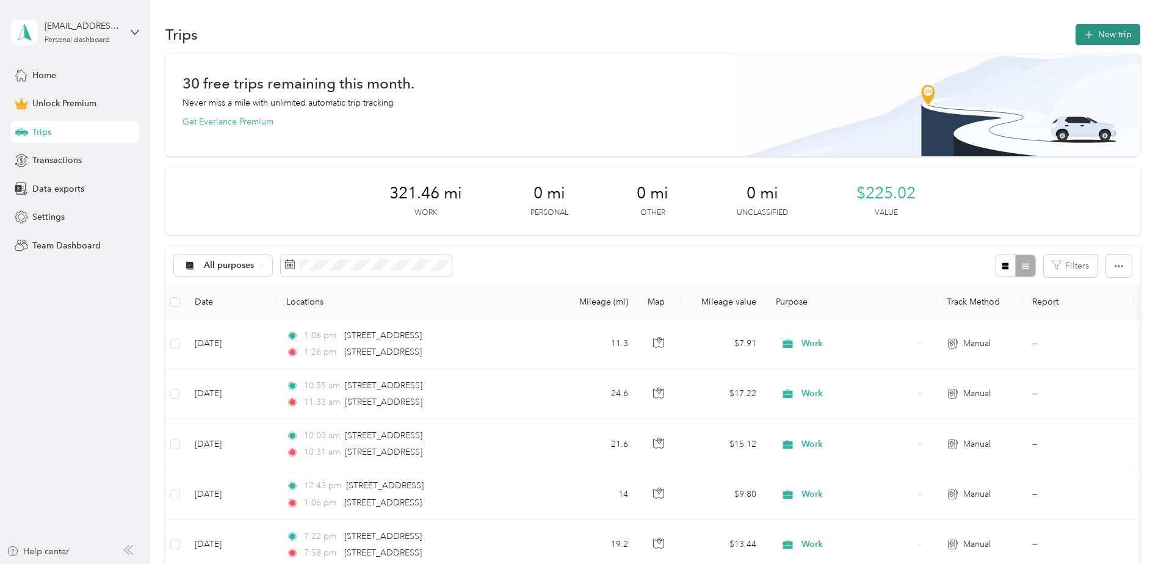
click at [1109, 34] on button "New trip" at bounding box center [1108, 34] width 65 height 21
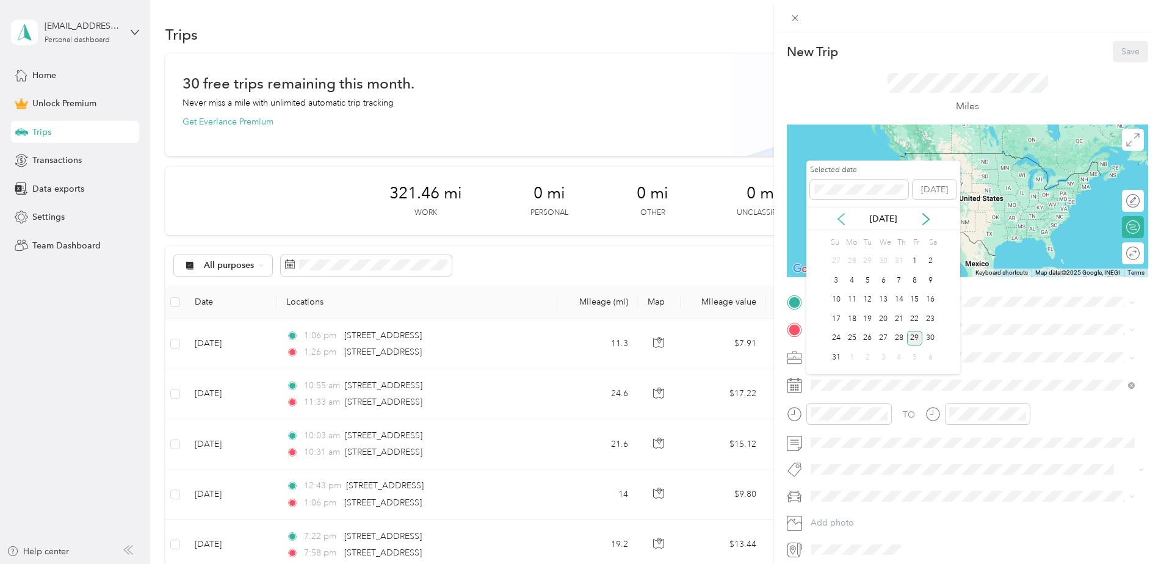
click at [841, 217] on icon at bounding box center [841, 219] width 12 height 12
click at [923, 217] on icon at bounding box center [926, 219] width 12 height 12
click at [887, 285] on div "6" at bounding box center [884, 280] width 16 height 15
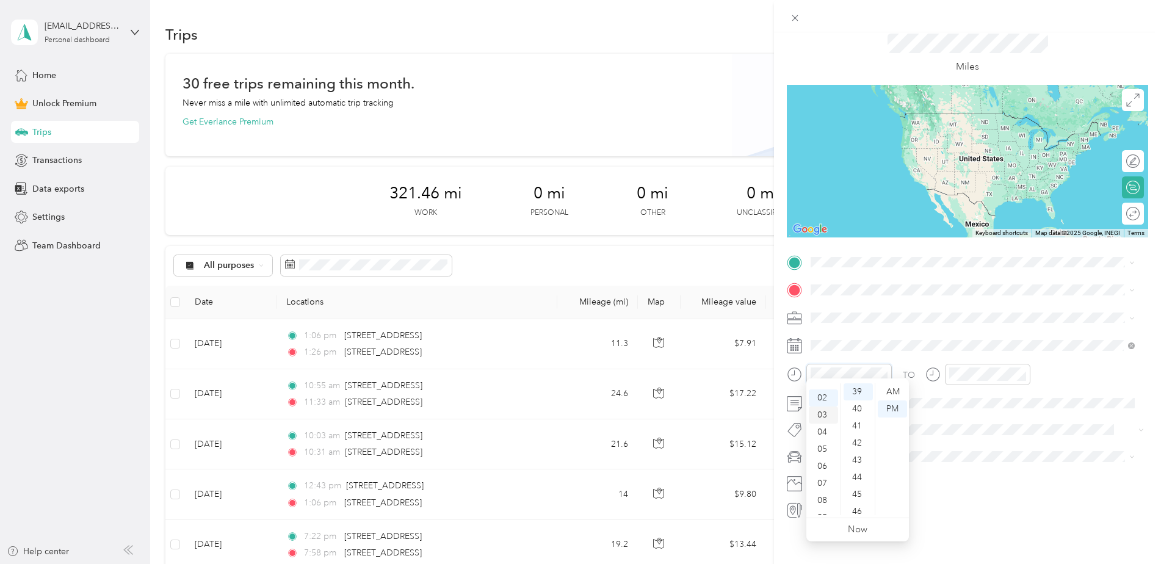
scroll to position [73, 0]
click at [826, 491] on div "10" at bounding box center [823, 489] width 29 height 17
click at [857, 401] on div "29" at bounding box center [858, 404] width 29 height 17
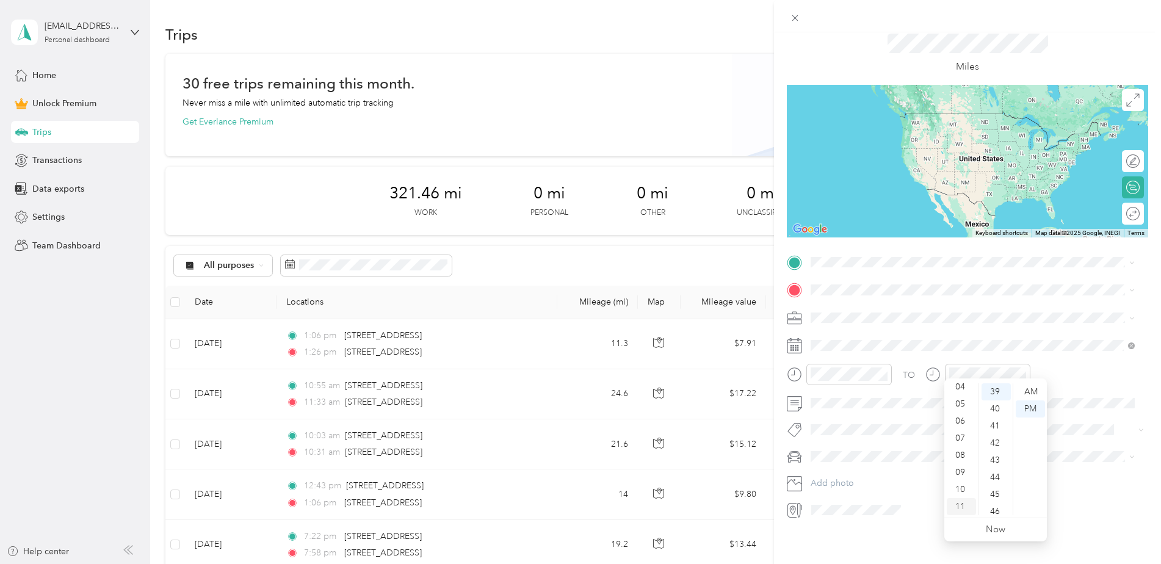
click at [961, 504] on div "11" at bounding box center [961, 506] width 29 height 17
click at [995, 484] on div "34" at bounding box center [996, 489] width 29 height 17
click at [992, 412] on div "21" at bounding box center [996, 413] width 29 height 17
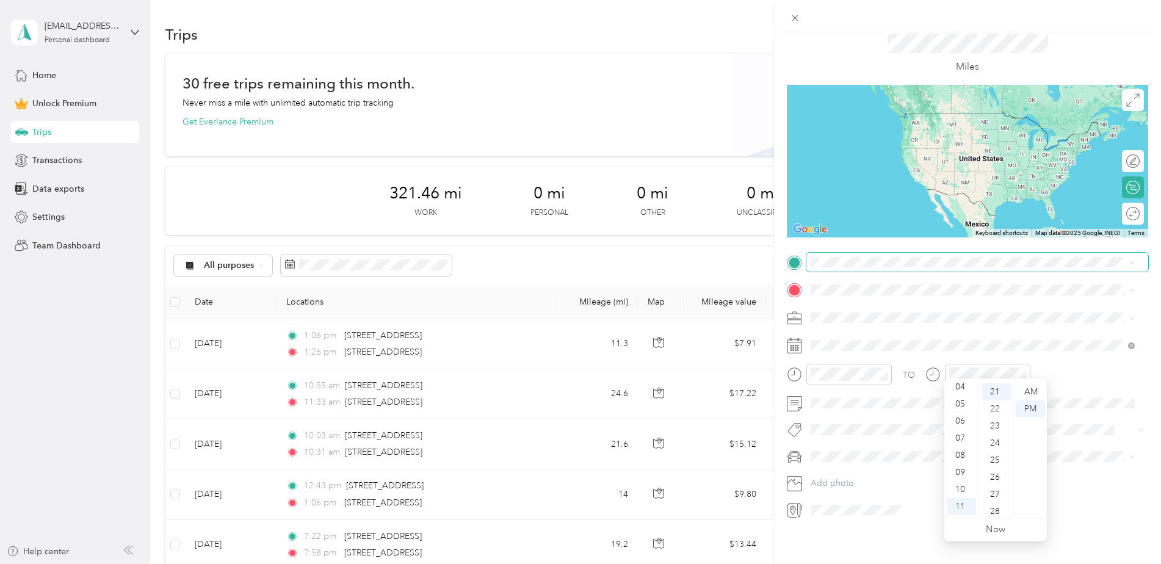
click at [874, 258] on span at bounding box center [978, 263] width 342 height 20
click at [870, 253] on span at bounding box center [978, 263] width 342 height 20
click at [904, 301] on span "2407 106th Street Southwest Everett, Washington 98204, United States" at bounding box center [895, 295] width 122 height 11
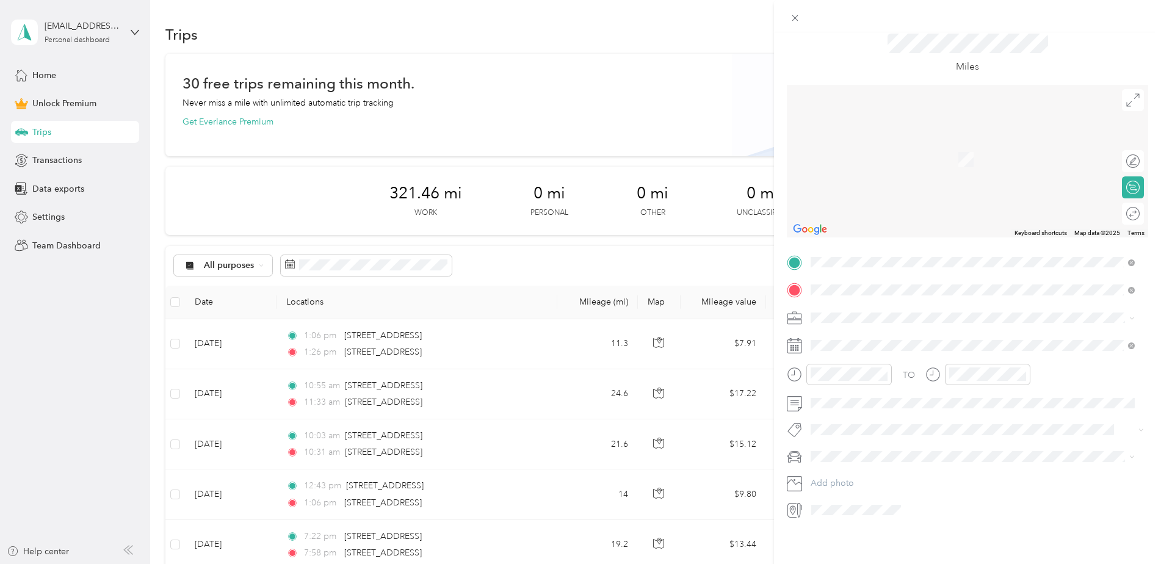
click at [905, 319] on span "3240 118th Avenue Southeast Bellevue, Washington 98005, United States" at bounding box center [895, 324] width 122 height 11
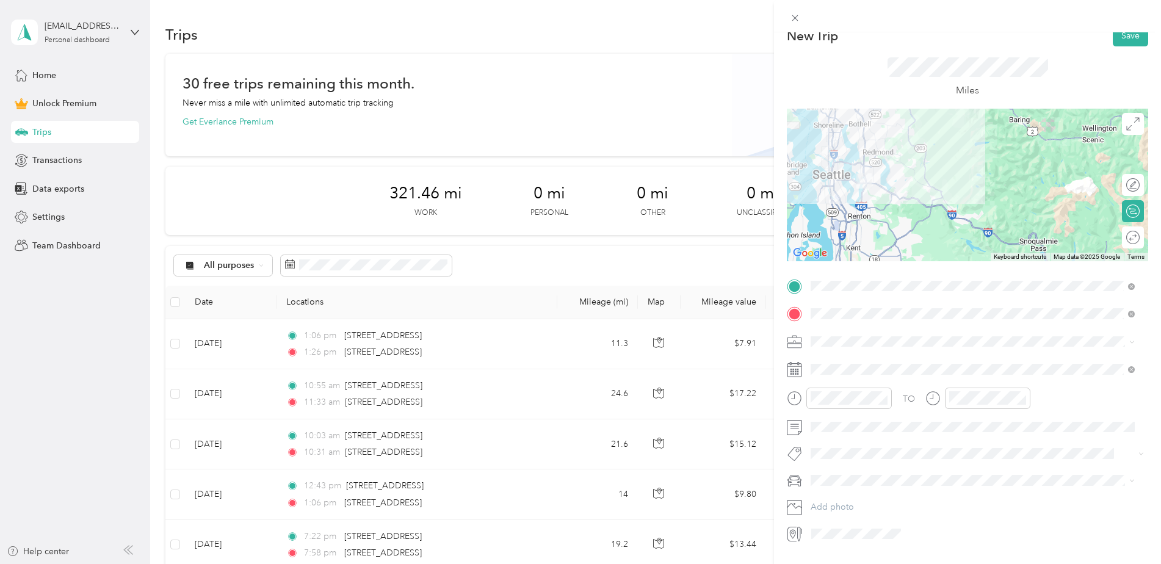
scroll to position [0, 0]
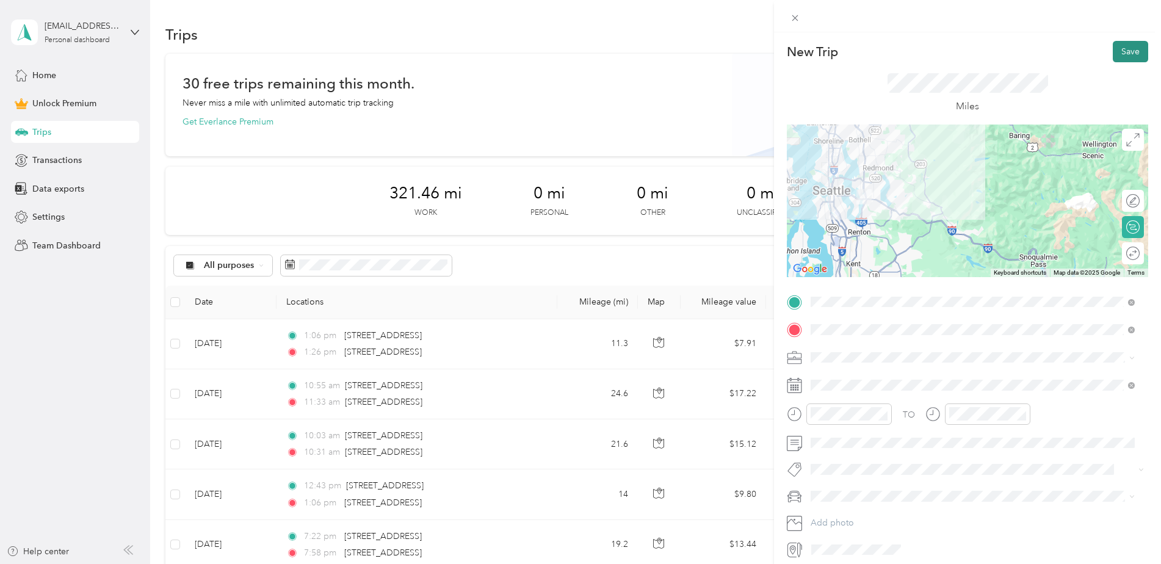
click at [1113, 49] on button "Save" at bounding box center [1130, 51] width 35 height 21
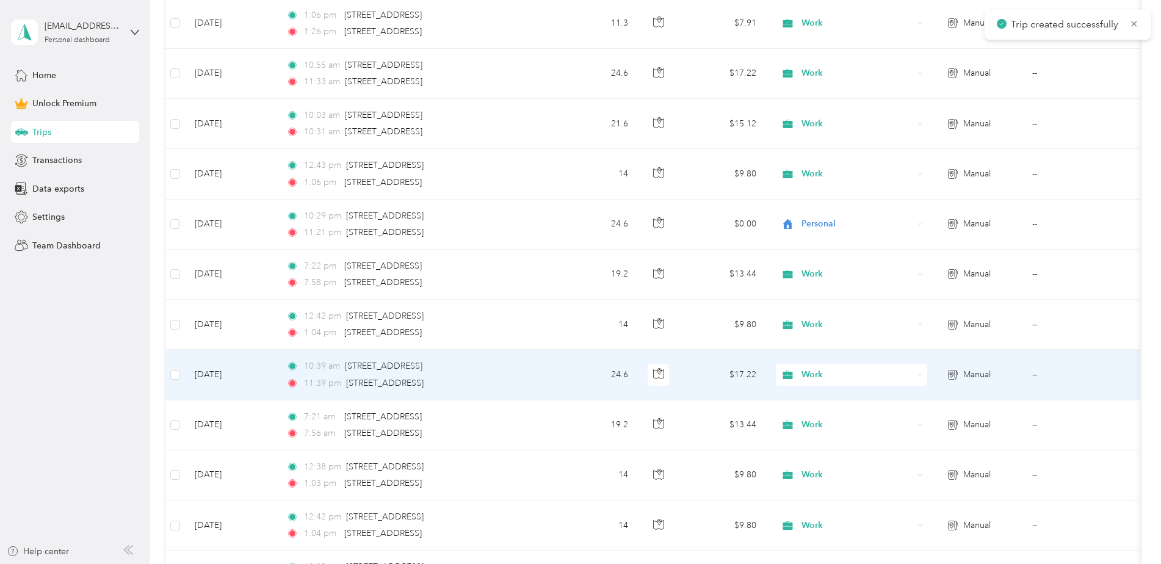
scroll to position [244, 0]
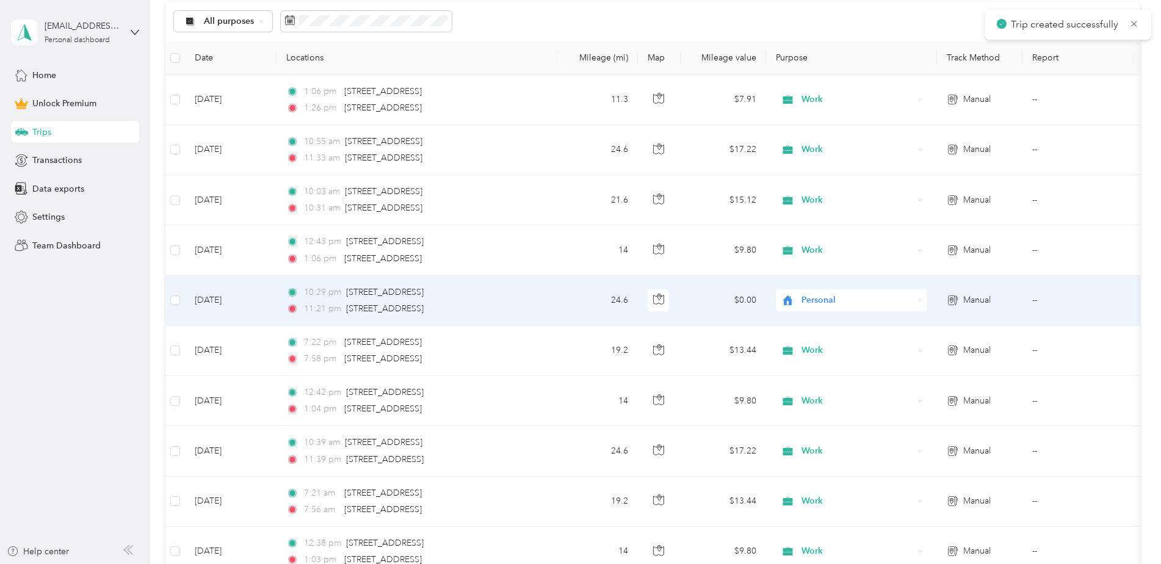
click at [819, 304] on span "Personal" at bounding box center [858, 300] width 112 height 13
click at [843, 319] on span "Work" at bounding box center [862, 323] width 113 height 13
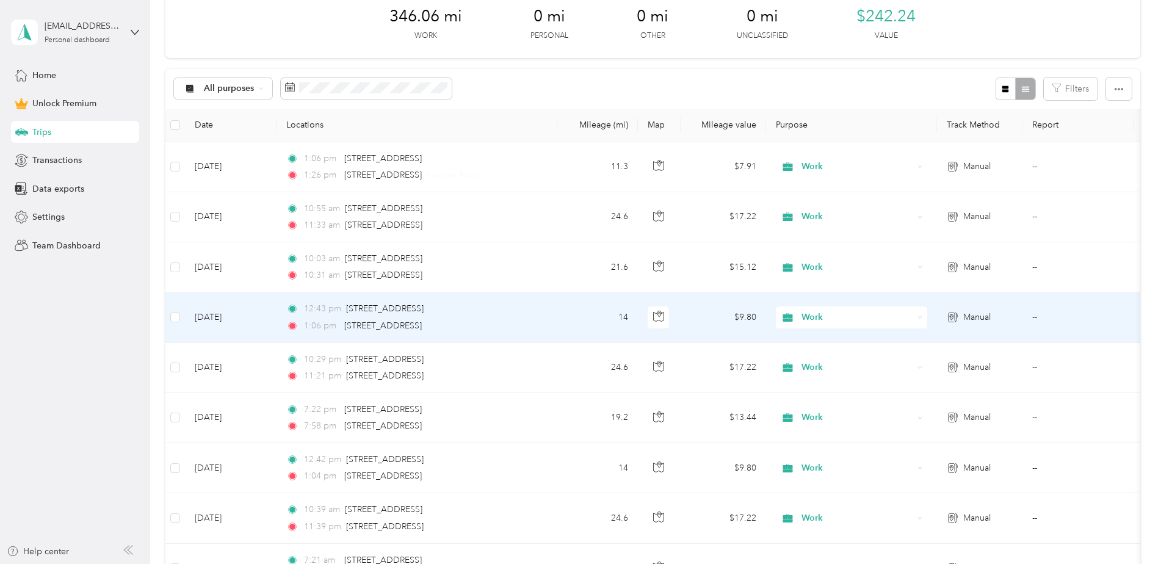
scroll to position [0, 0]
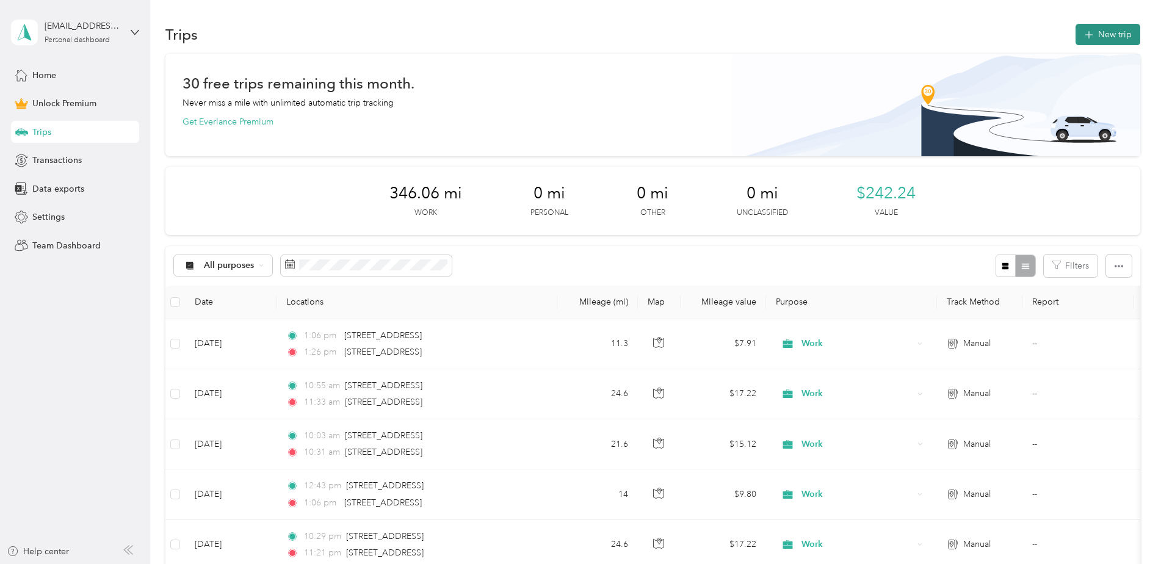
click at [1098, 34] on button "New trip" at bounding box center [1108, 34] width 65 height 21
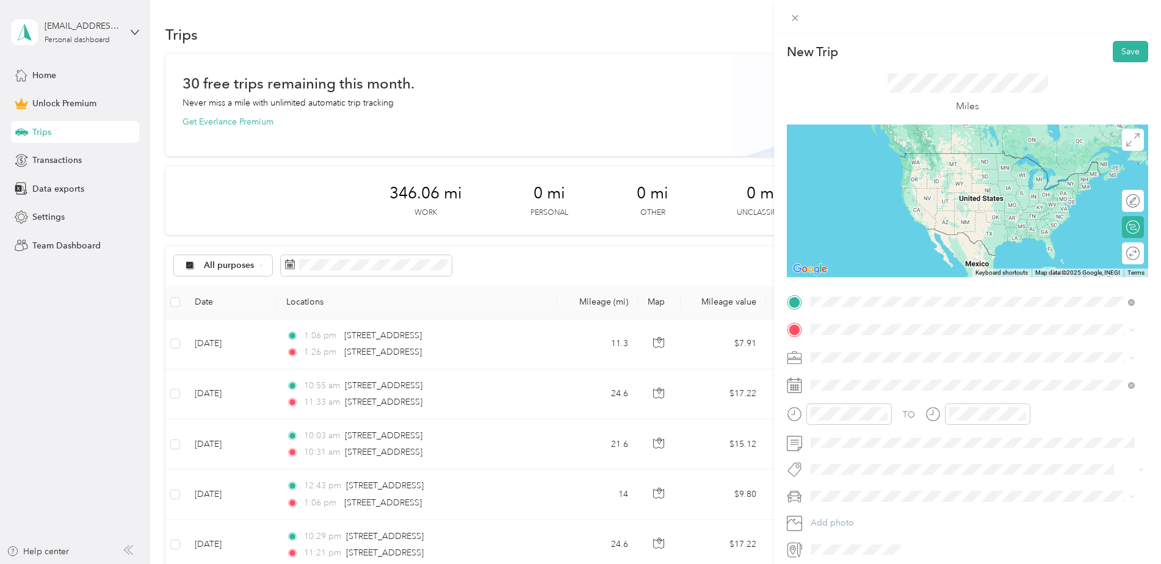
click at [956, 352] on span "4220 12th Avenue Northeast Seattle, Washington 98105, United States" at bounding box center [895, 346] width 122 height 11
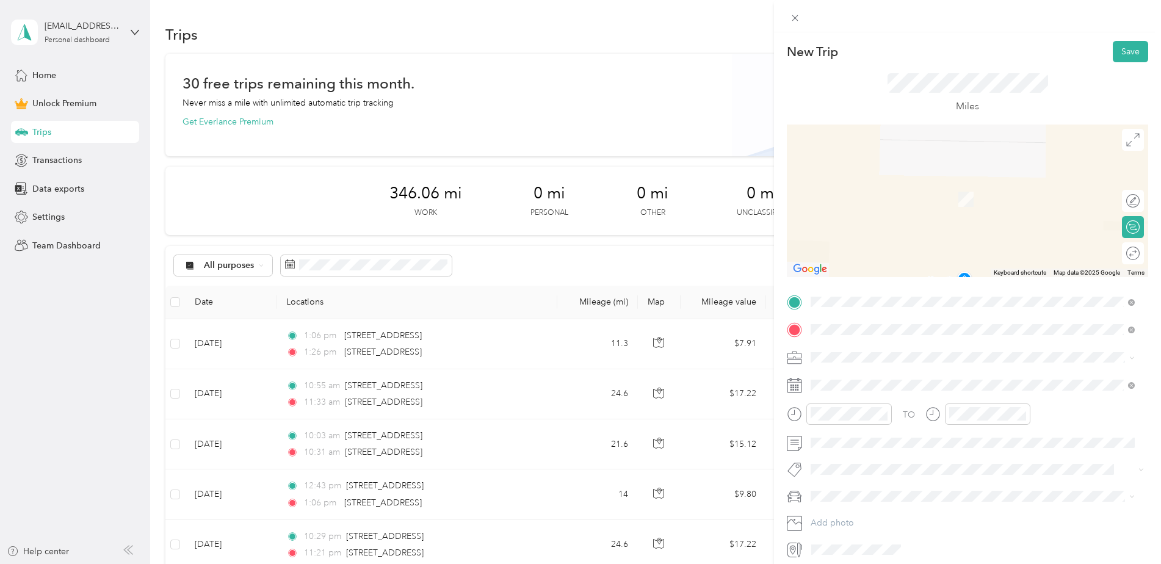
click at [901, 375] on span "2407 106th Street Southwest Everett, Washington 98204, United States" at bounding box center [895, 373] width 122 height 11
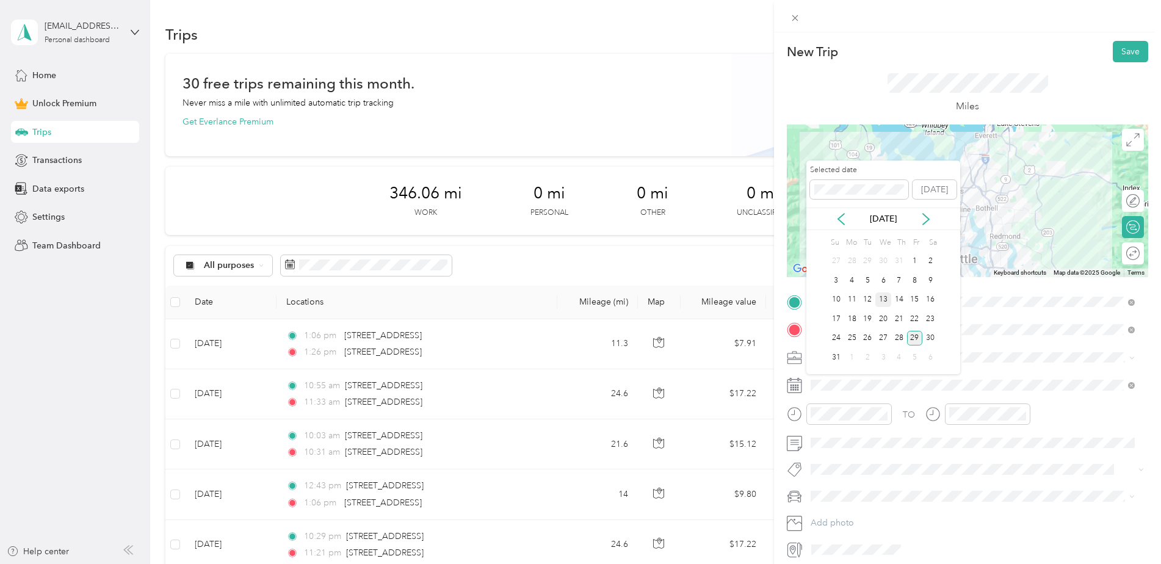
click at [885, 298] on div "13" at bounding box center [884, 299] width 16 height 15
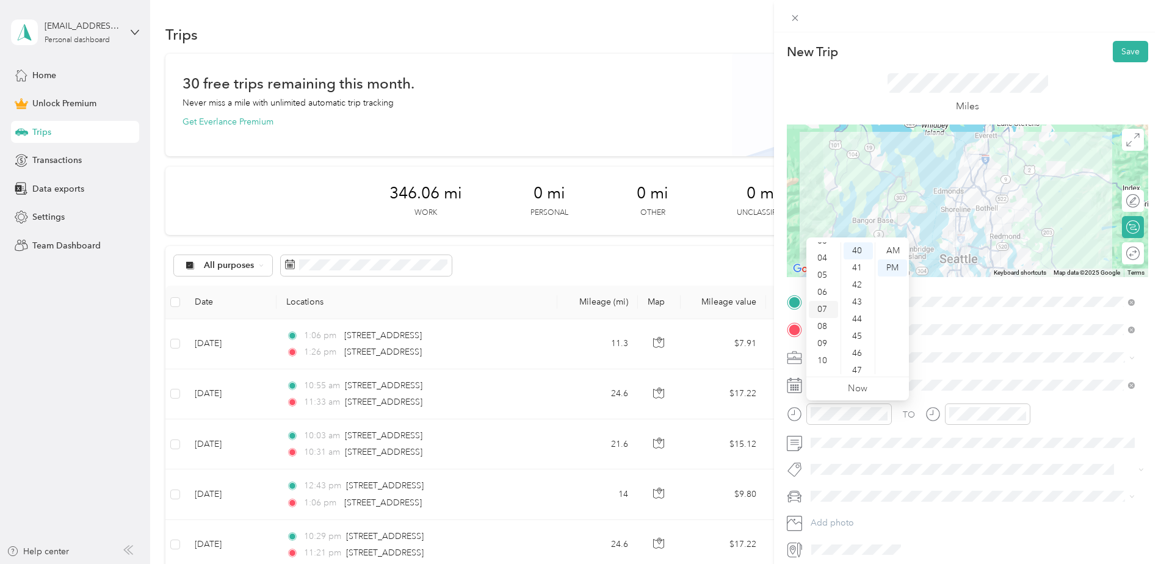
click at [822, 304] on div "07" at bounding box center [823, 309] width 29 height 17
click at [858, 315] on div "44" at bounding box center [858, 319] width 29 height 17
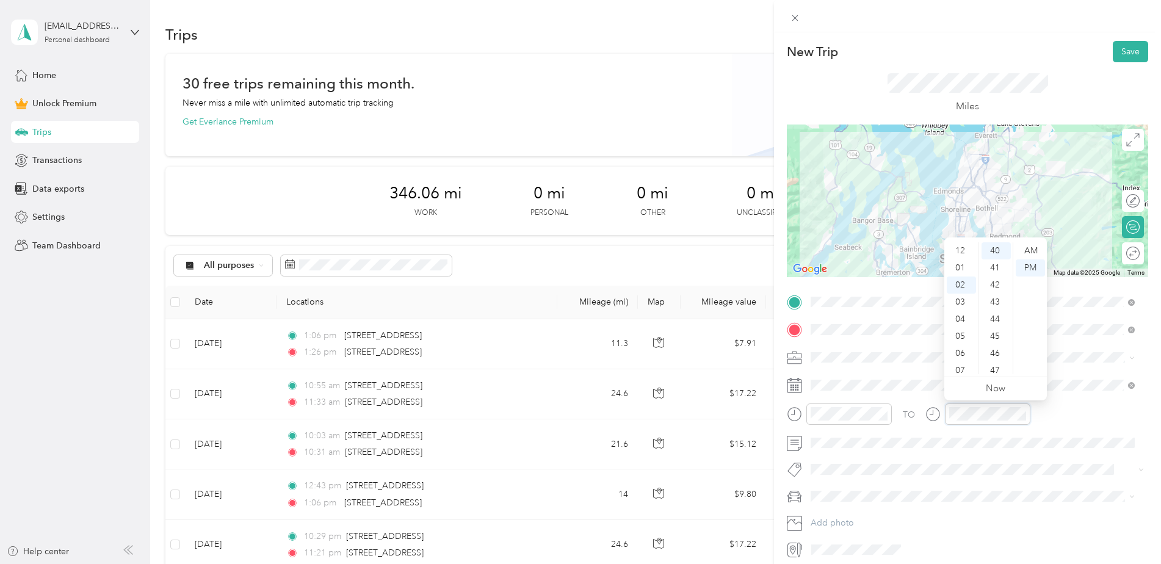
scroll to position [34, 0]
click at [958, 350] on div "08" at bounding box center [961, 353] width 29 height 17
click at [993, 259] on div "12" at bounding box center [996, 260] width 29 height 17
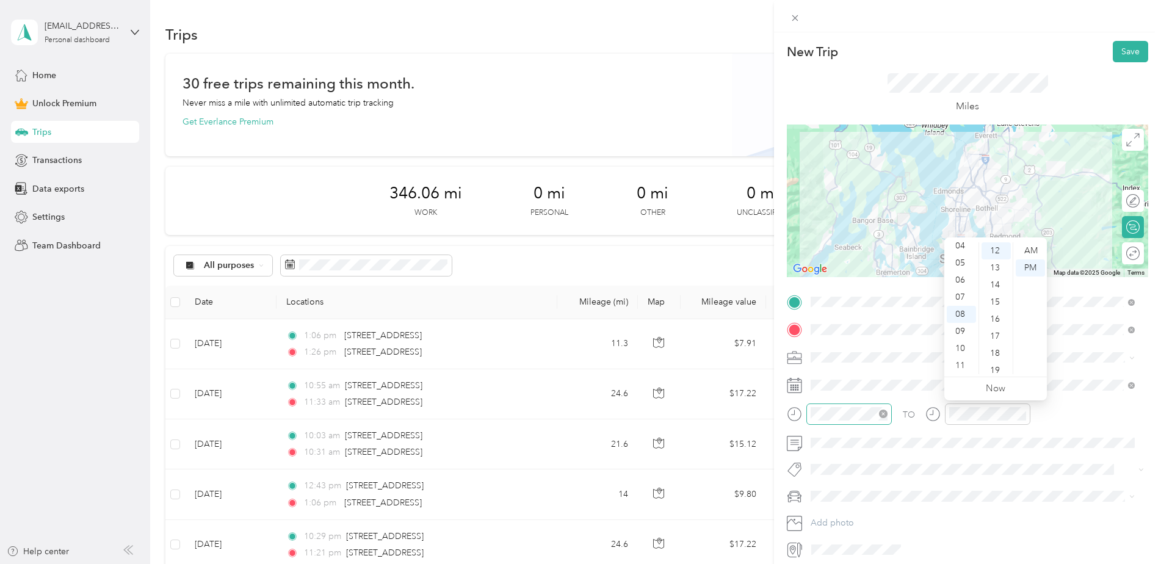
click at [846, 419] on div at bounding box center [849, 414] width 85 height 21
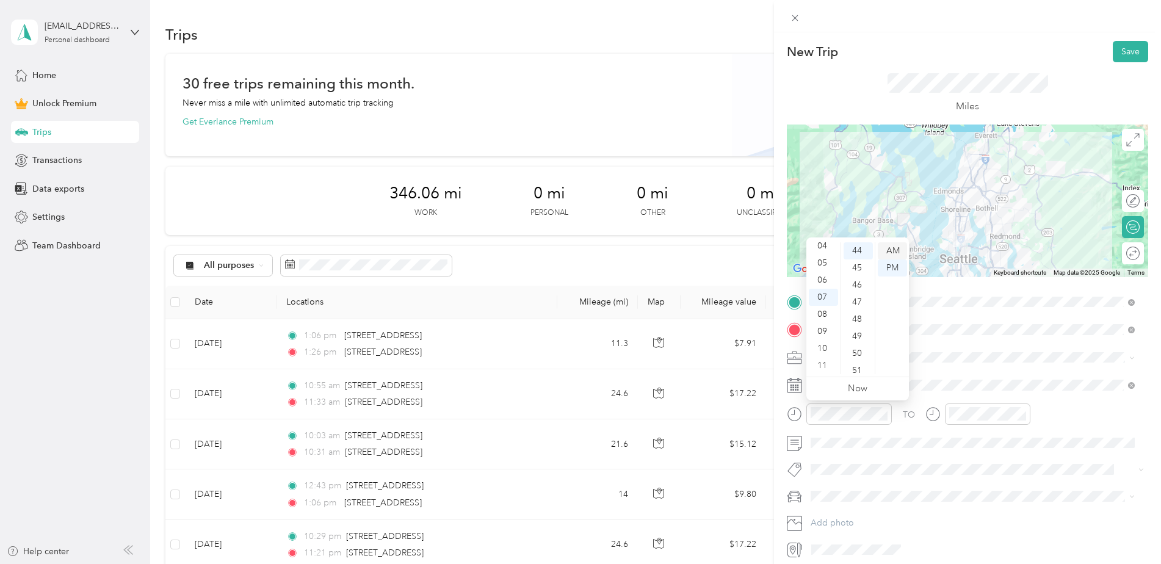
click at [887, 248] on div "AM" at bounding box center [892, 250] width 29 height 17
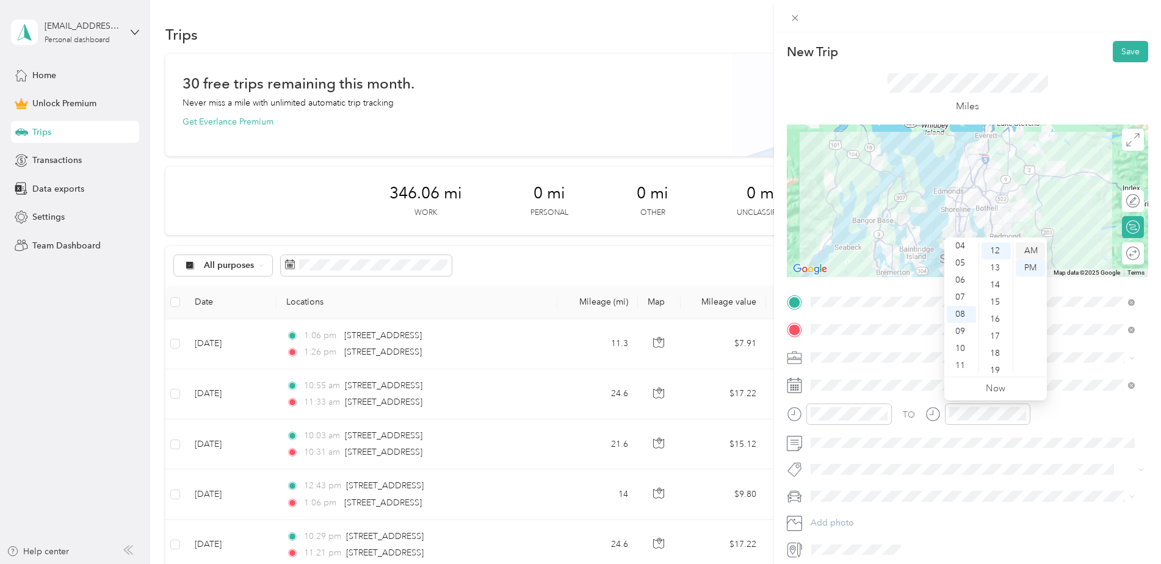
click at [1024, 251] on div "AM" at bounding box center [1030, 250] width 29 height 17
click at [1031, 247] on div "AM" at bounding box center [1030, 250] width 29 height 17
click at [1032, 252] on div "AM" at bounding box center [1030, 250] width 29 height 17
click at [1037, 249] on div "AM" at bounding box center [1030, 250] width 29 height 17
click at [1079, 415] on div "TO" at bounding box center [967, 419] width 361 height 30
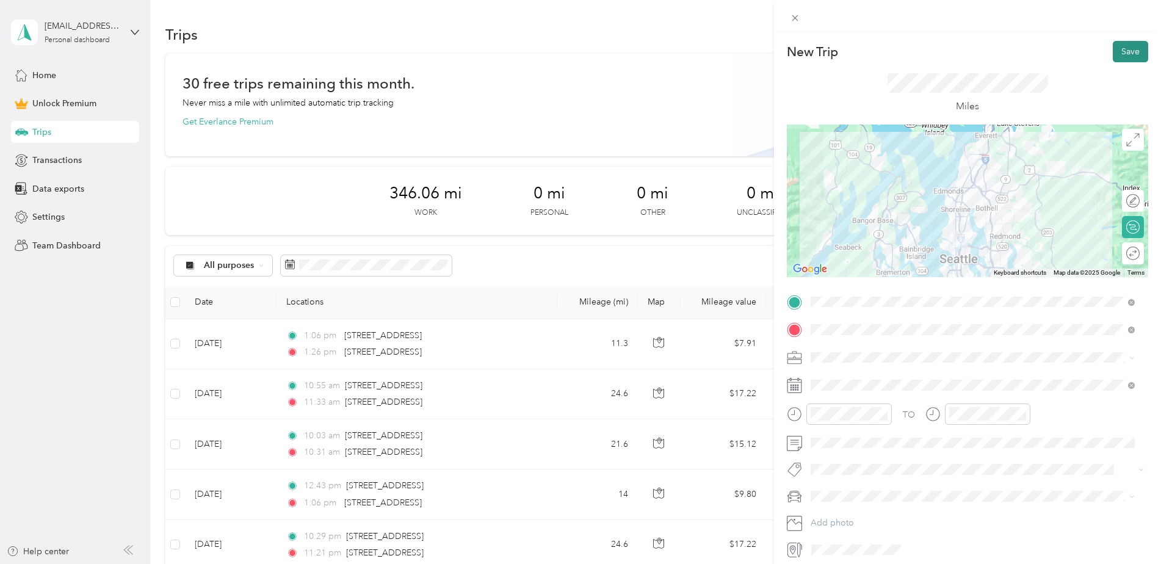
click at [1122, 50] on button "Save" at bounding box center [1130, 51] width 35 height 21
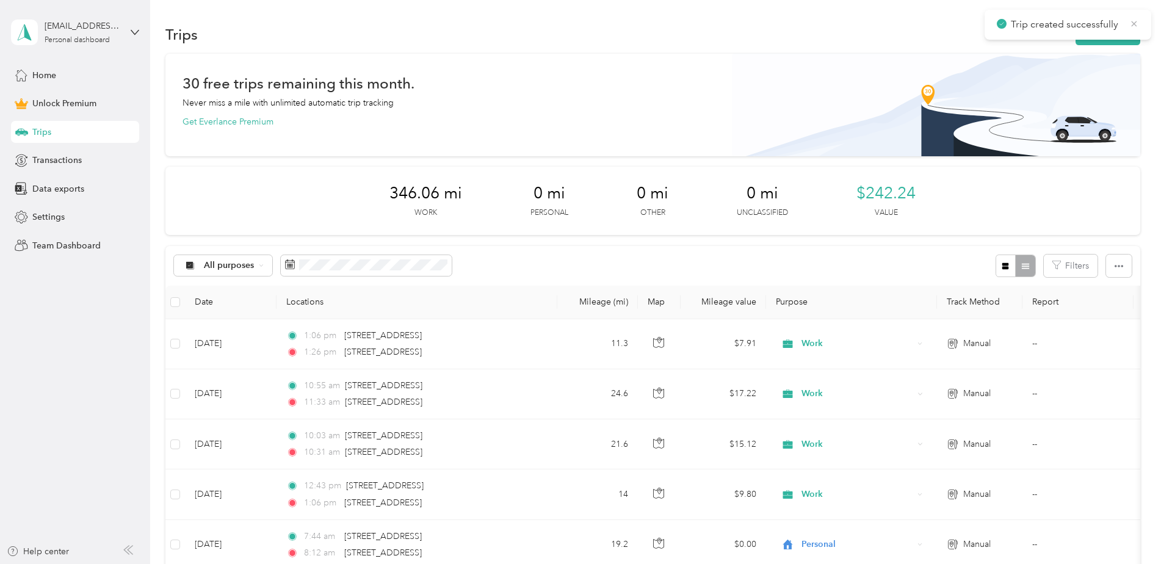
click at [1134, 23] on icon at bounding box center [1134, 23] width 5 height 5
click at [1109, 36] on button "New trip" at bounding box center [1108, 34] width 65 height 21
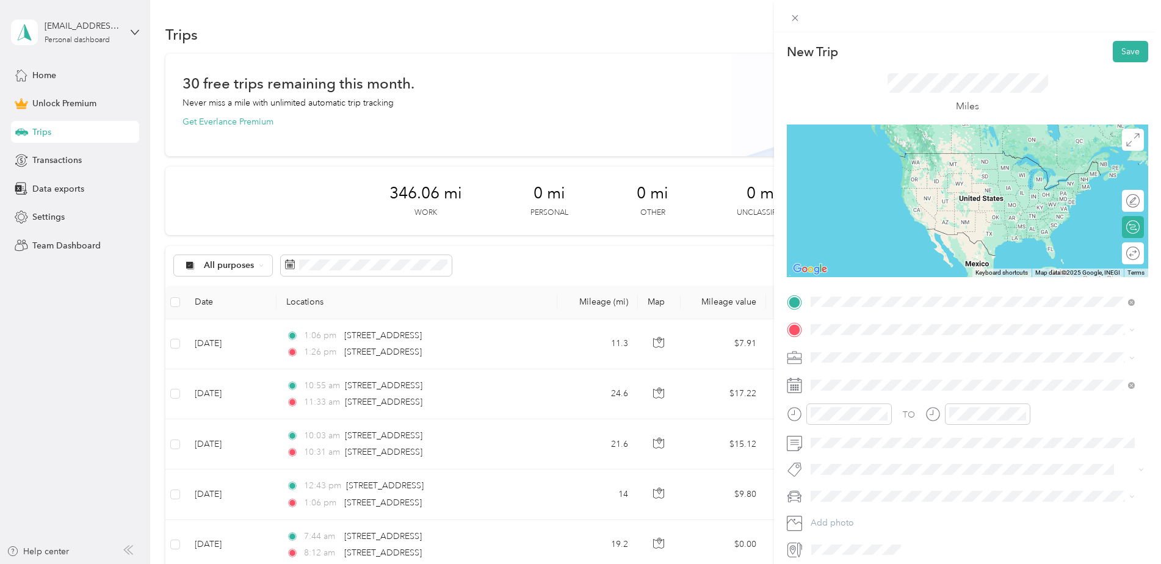
click at [904, 352] on span "2407 106th Street Southwest Everett, Washington 98204, United States" at bounding box center [895, 346] width 122 height 11
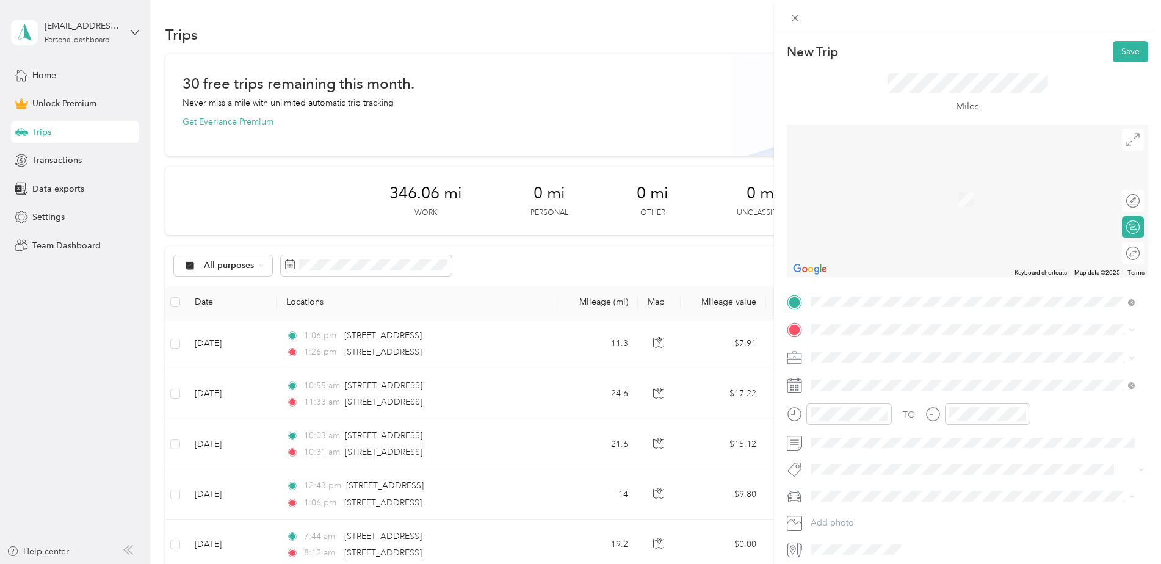
click at [858, 319] on div "TO Add photo" at bounding box center [967, 425] width 361 height 267
click at [854, 369] on span "3240 118th Avenue Southeast Bellevue, Washington 98005, United States" at bounding box center [895, 373] width 122 height 11
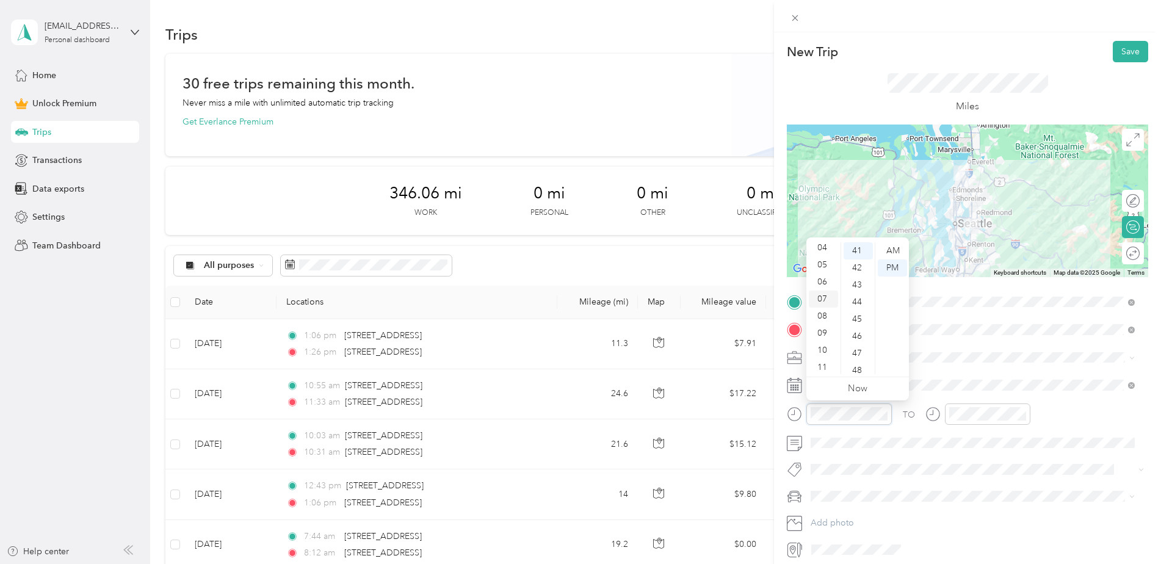
scroll to position [73, 0]
click at [822, 346] on div "10" at bounding box center [823, 348] width 29 height 17
click at [854, 364] on div "48" at bounding box center [858, 370] width 29 height 17
click at [888, 250] on div "AM" at bounding box center [892, 250] width 29 height 17
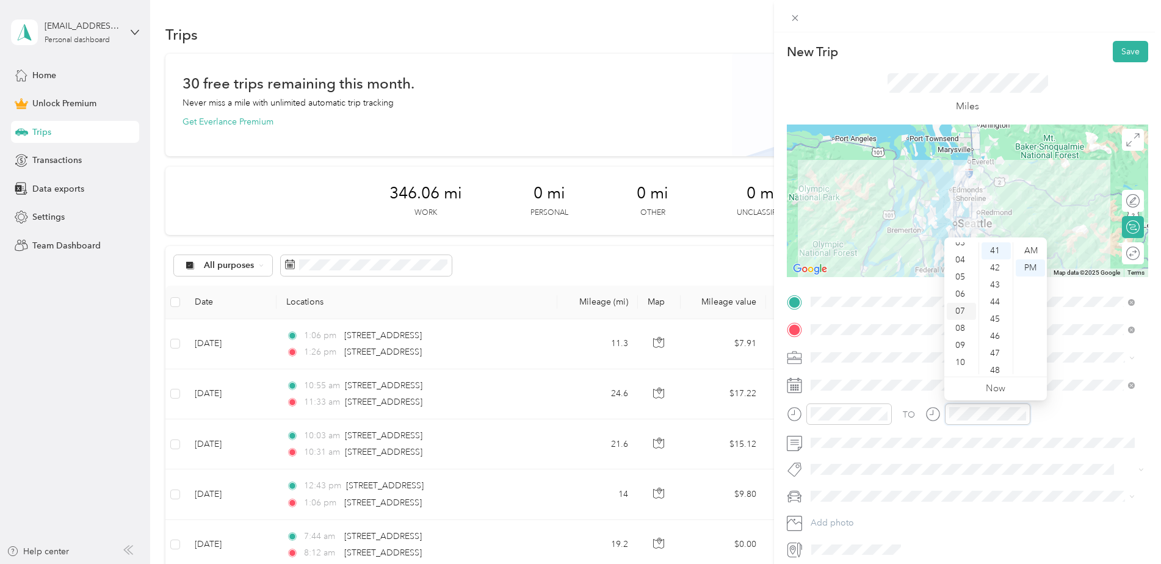
scroll to position [73, 0]
click at [959, 362] on div "11" at bounding box center [961, 365] width 29 height 17
click at [999, 344] on div "50" at bounding box center [996, 343] width 29 height 17
click at [1027, 241] on div "12 01 02 03 04 05 06 07 08 09 10 11 00 01 02 03 04 05 06 07 08 09 10 11 12 13 1…" at bounding box center [995, 308] width 103 height 137
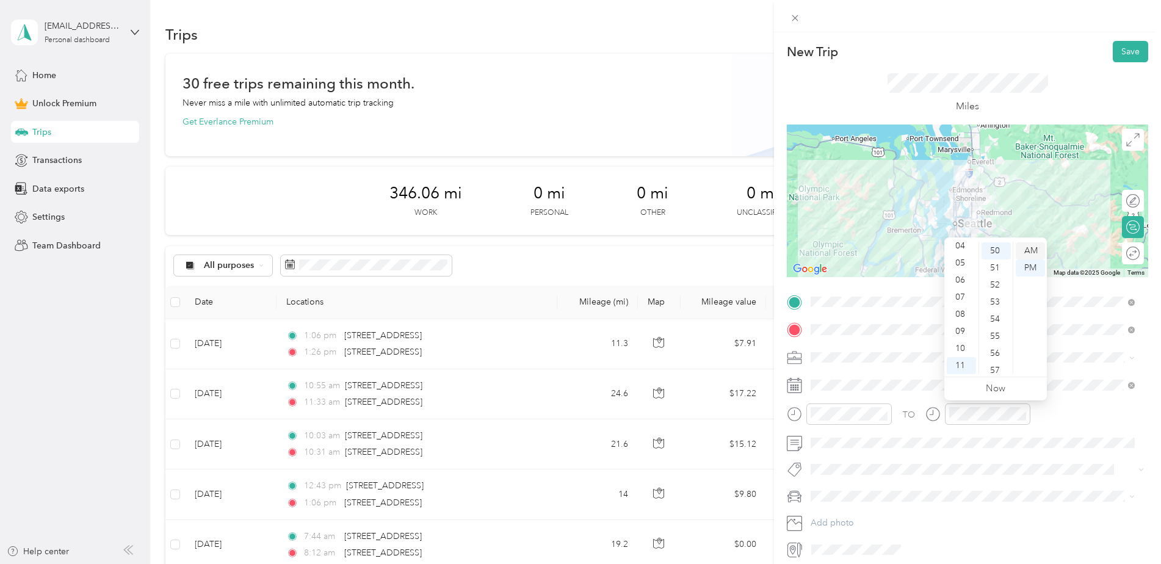
click at [1031, 248] on div "AM" at bounding box center [1030, 250] width 29 height 17
click at [1113, 45] on button "Save" at bounding box center [1130, 51] width 35 height 21
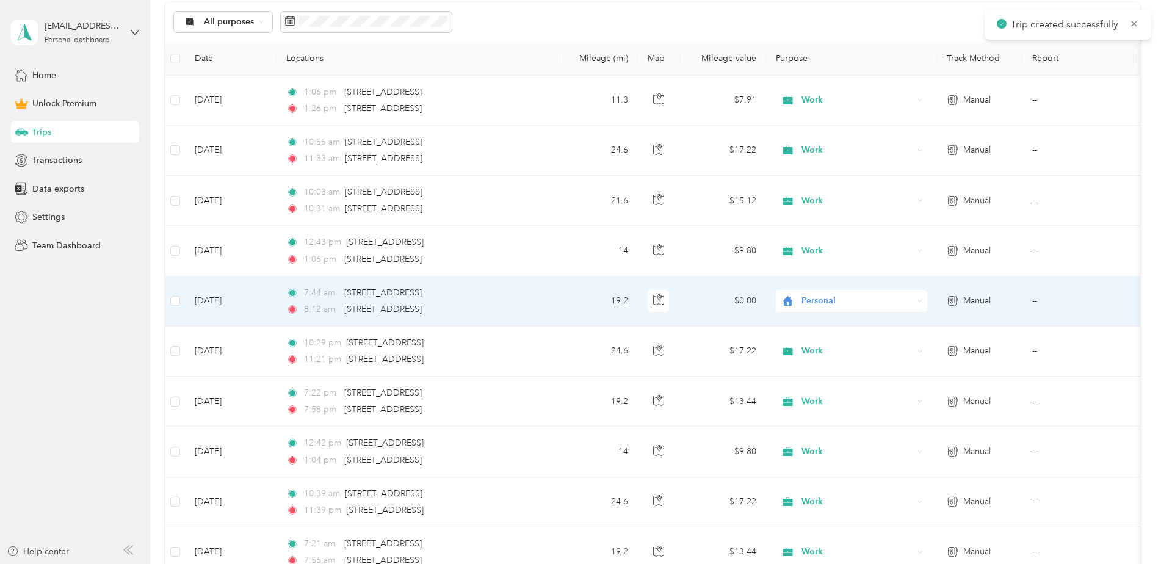
scroll to position [244, 0]
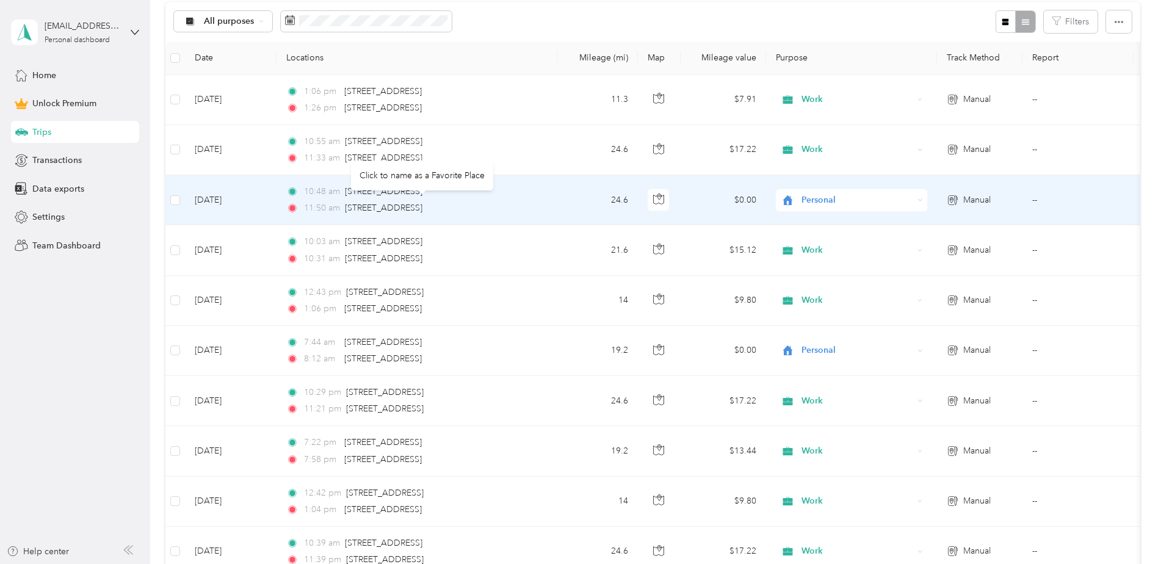
click at [405, 214] on div "3240 118th Avenue Southeast, Bellevue" at bounding box center [384, 207] width 78 height 13
click at [599, 200] on td "24.6" at bounding box center [597, 200] width 81 height 50
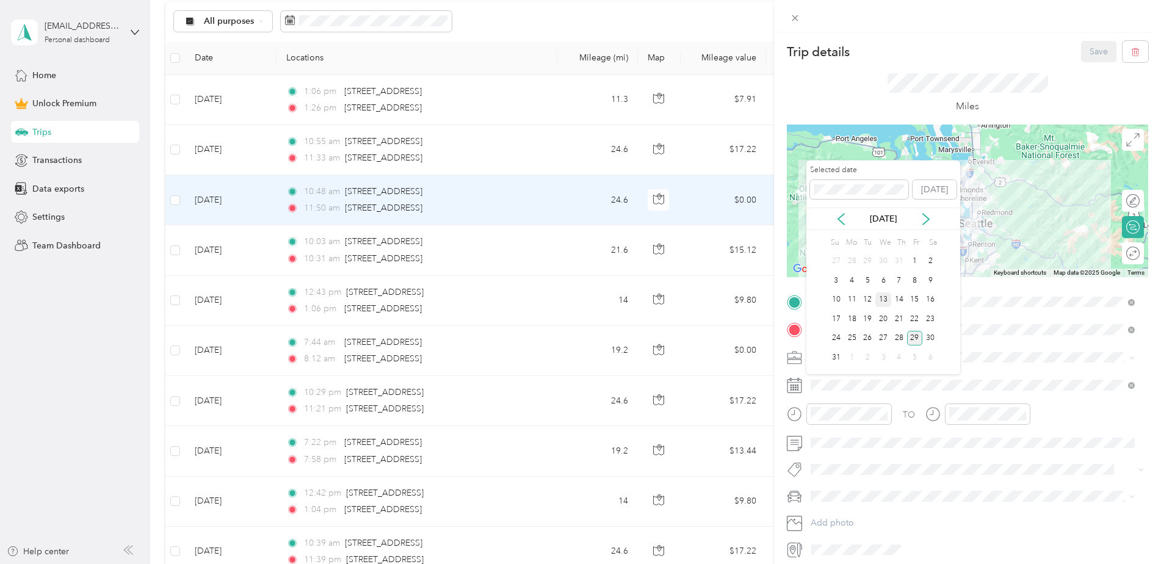
click at [882, 304] on div "13" at bounding box center [884, 299] width 16 height 15
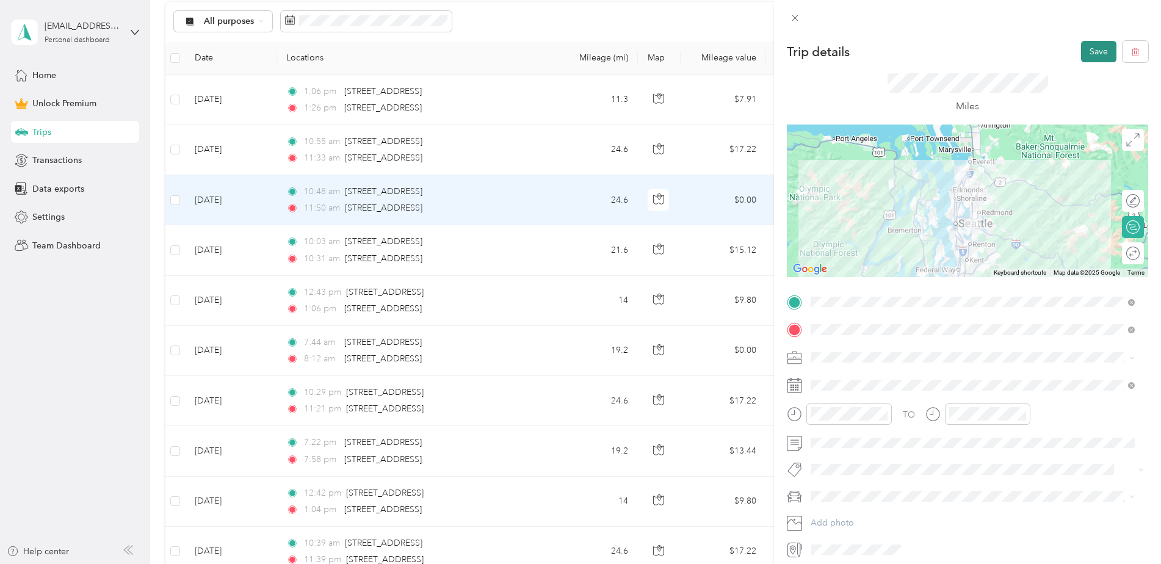
click at [1099, 56] on button "Save" at bounding box center [1098, 51] width 35 height 21
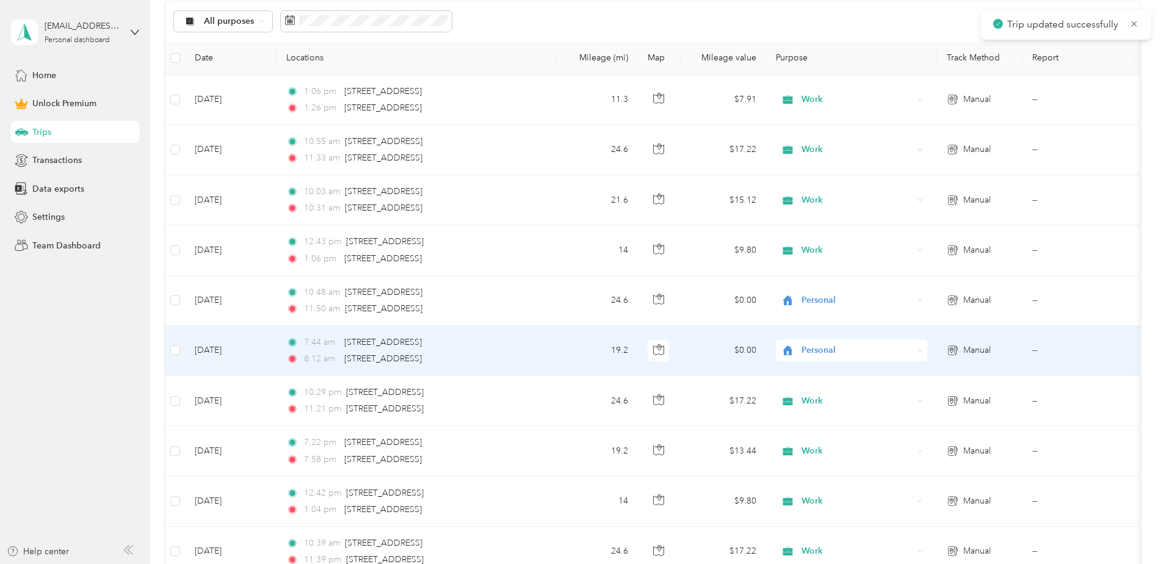
click at [826, 339] on div "Personal" at bounding box center [851, 350] width 151 height 22
click at [840, 371] on span "Work" at bounding box center [862, 373] width 113 height 13
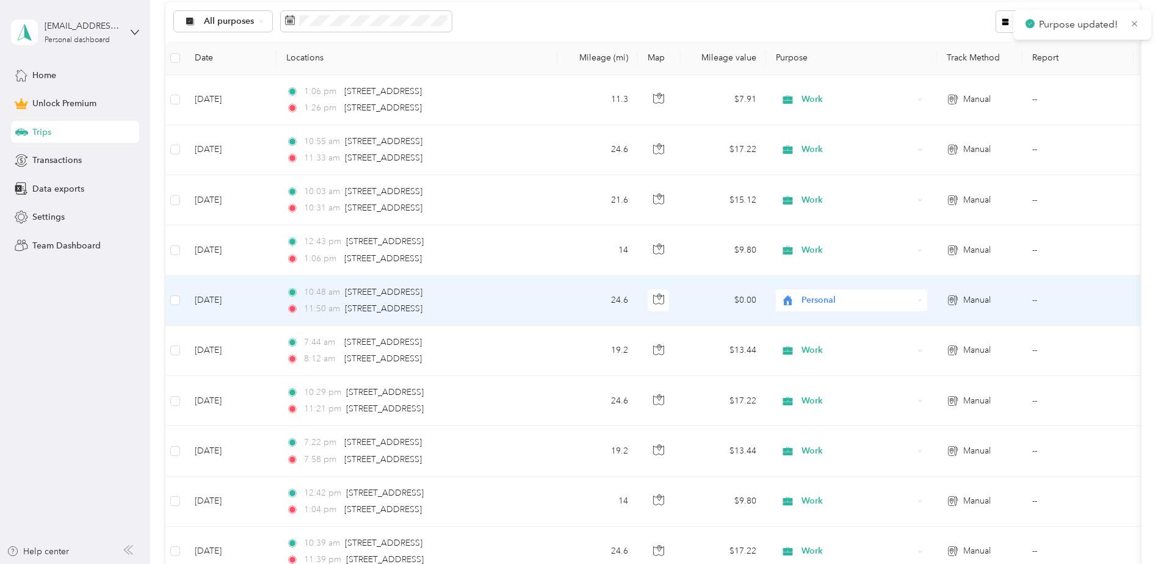
click at [827, 302] on span "Personal" at bounding box center [858, 300] width 112 height 13
click at [833, 325] on span "Work" at bounding box center [862, 323] width 113 height 13
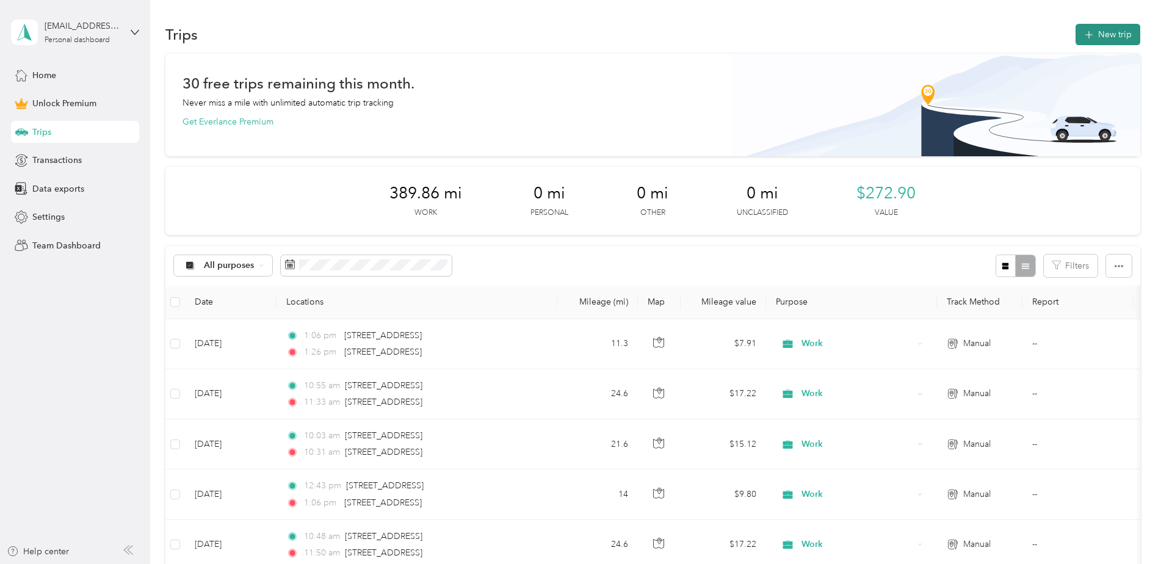
click at [1106, 29] on button "New trip" at bounding box center [1108, 34] width 65 height 21
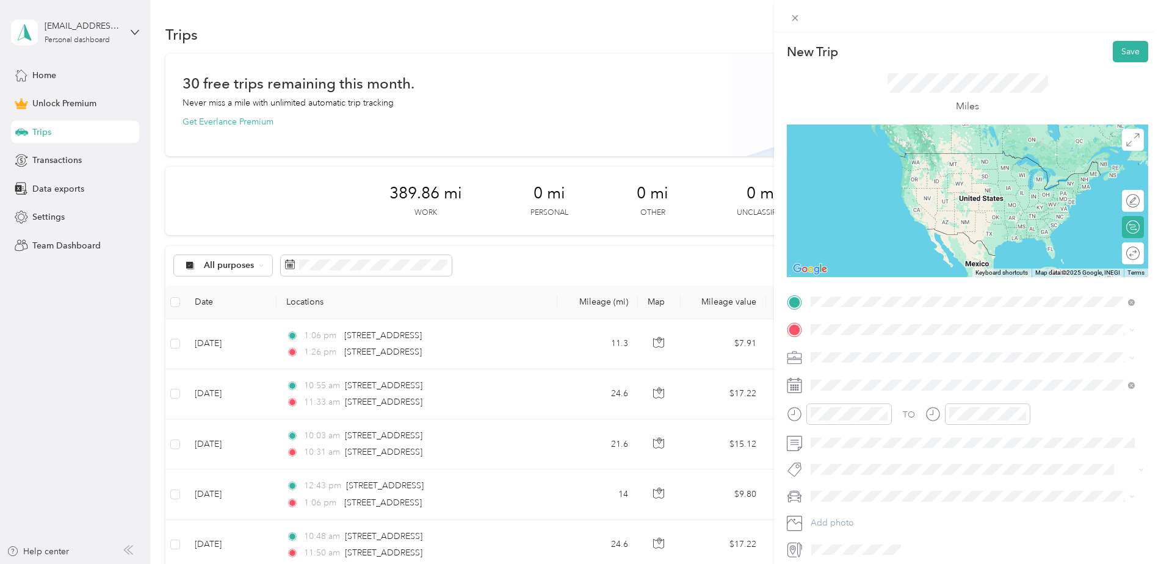
click at [875, 348] on span "4220 12th Avenue Northeast Seattle, Washington 98105, United States" at bounding box center [895, 346] width 122 height 11
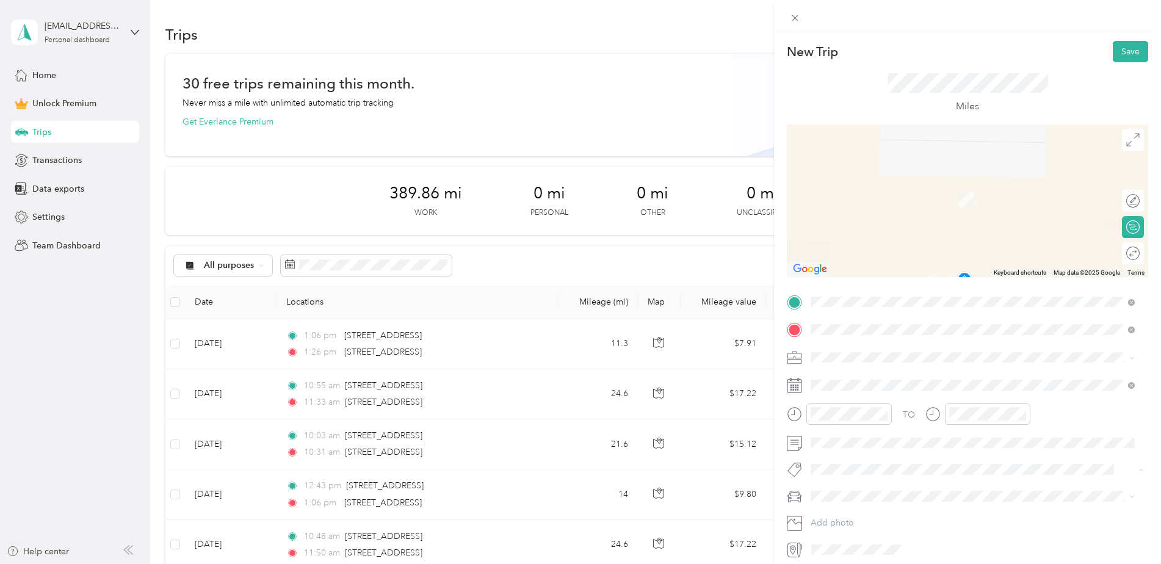
click at [929, 364] on li "2407 106th Street Southwest Everett, Washington 98204, United States" at bounding box center [973, 374] width 333 height 25
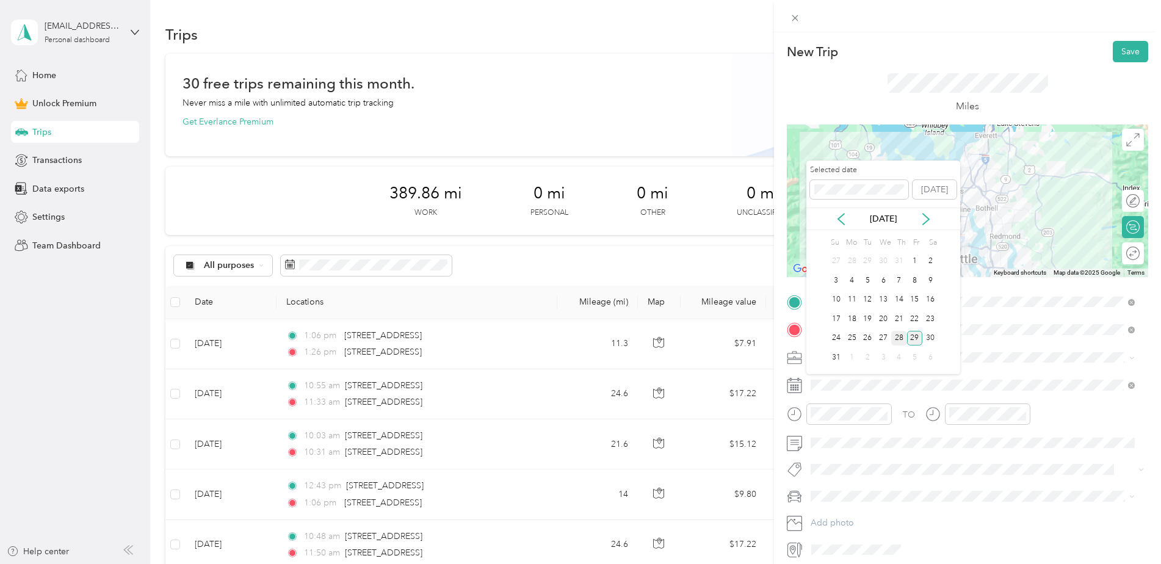
click at [896, 338] on div "28" at bounding box center [899, 338] width 16 height 15
click at [883, 342] on div "27" at bounding box center [884, 338] width 16 height 15
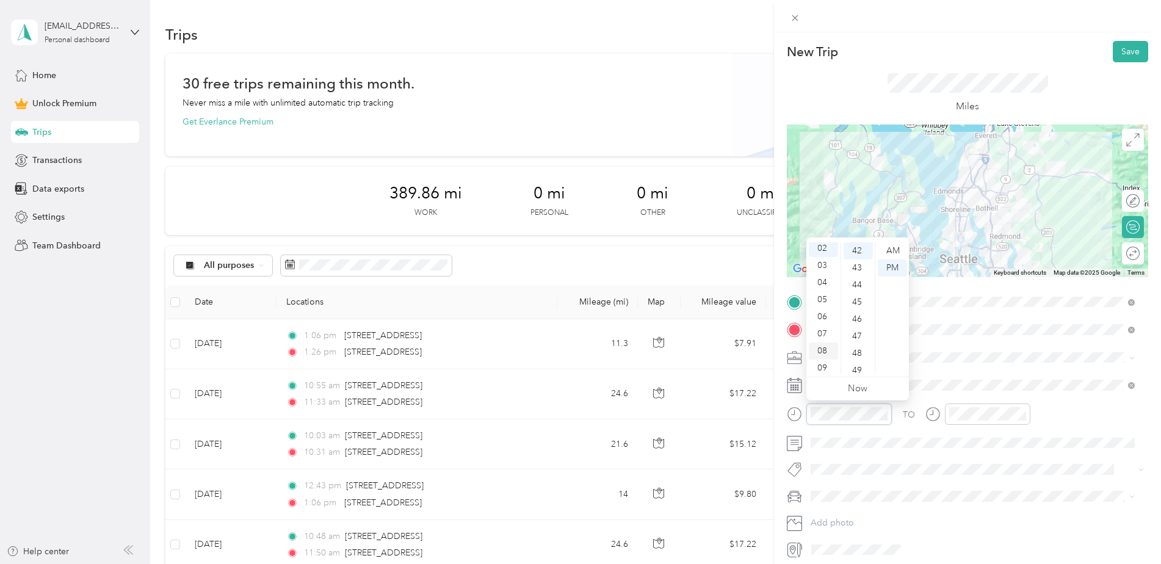
scroll to position [73, 0]
click at [822, 288] on div "06" at bounding box center [823, 280] width 29 height 17
click at [828, 294] on div "07" at bounding box center [823, 297] width 29 height 17
click at [860, 261] on div "35" at bounding box center [858, 253] width 29 height 17
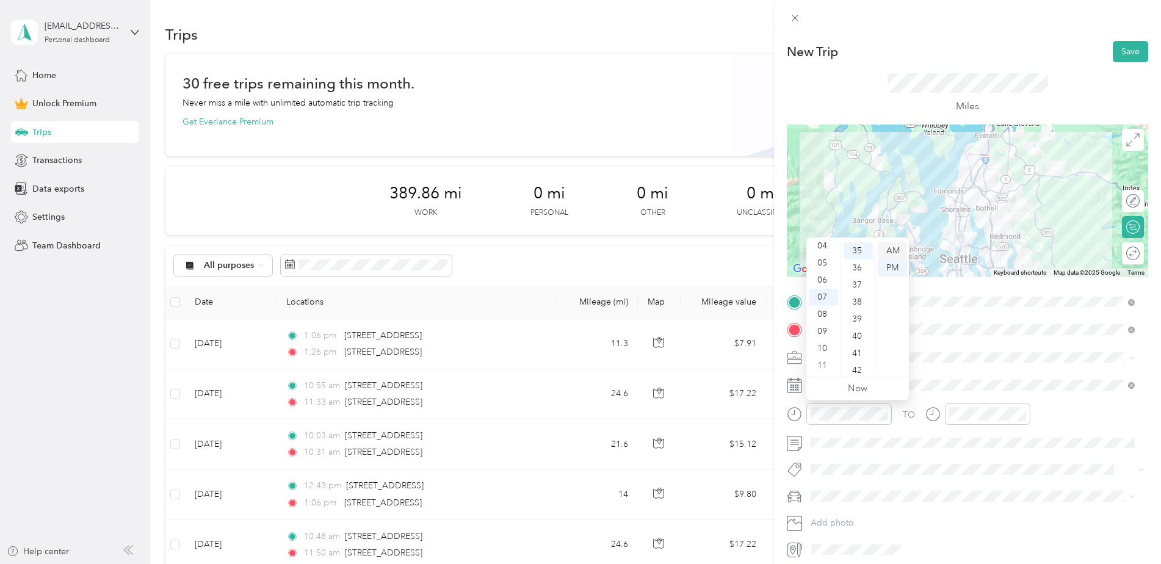
click at [890, 249] on div "AM" at bounding box center [892, 250] width 29 height 17
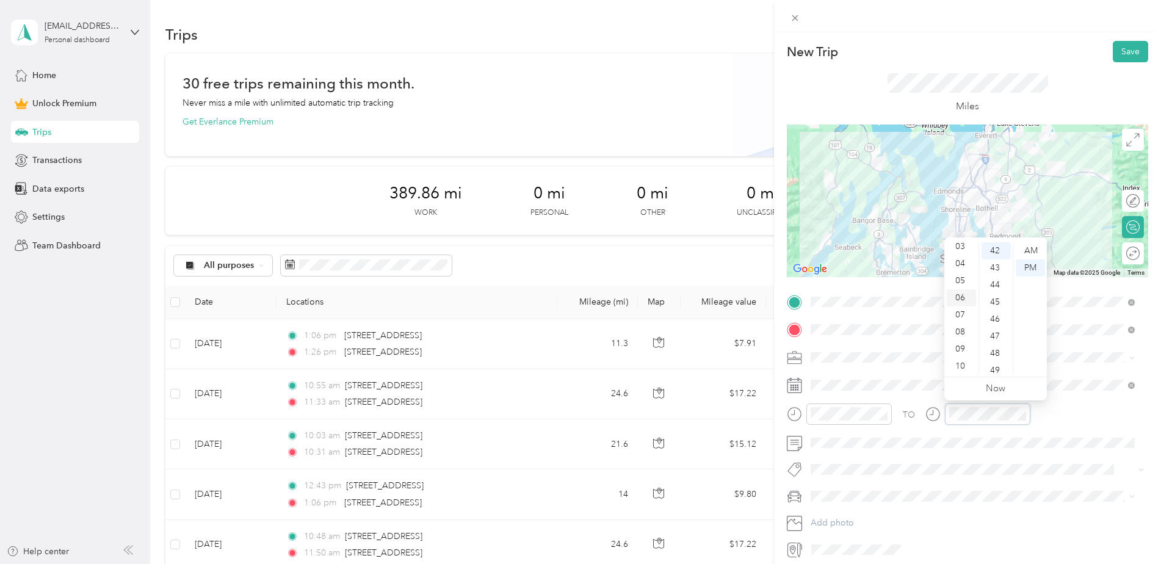
scroll to position [73, 0]
click at [963, 316] on div "08" at bounding box center [961, 314] width 29 height 17
click at [962, 299] on div "07" at bounding box center [961, 297] width 29 height 17
click at [1006, 366] on div "59" at bounding box center [996, 365] width 29 height 17
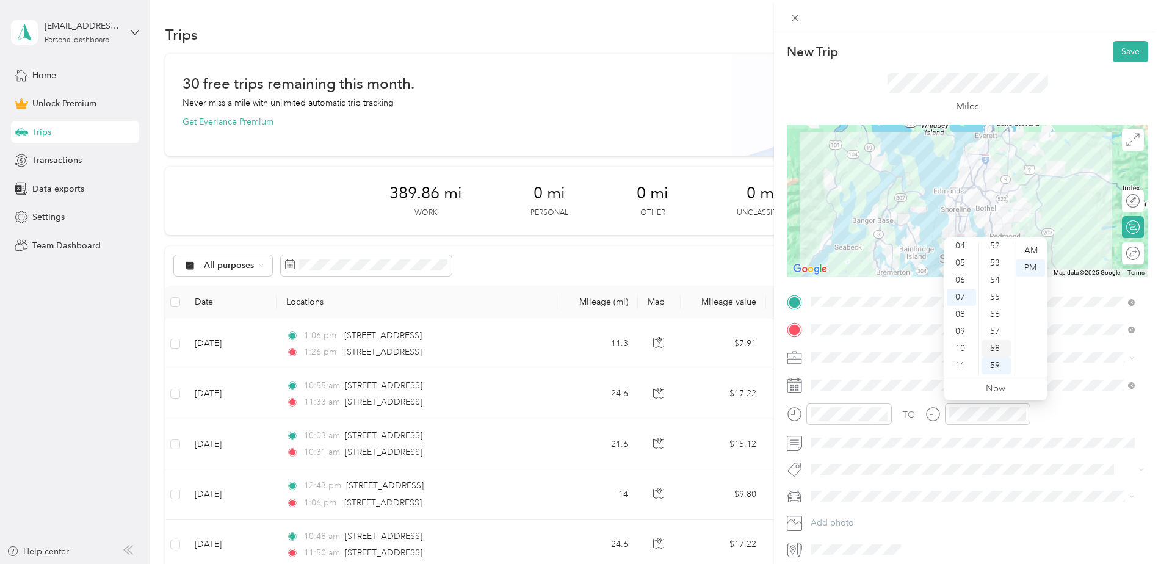
click at [1000, 353] on div "58" at bounding box center [996, 348] width 29 height 17
drag, startPoint x: 1032, startPoint y: 256, endPoint x: 1042, endPoint y: 184, distance: 73.3
click at [1031, 254] on div "AM" at bounding box center [1030, 250] width 29 height 17
click at [1115, 46] on button "Save" at bounding box center [1130, 51] width 35 height 21
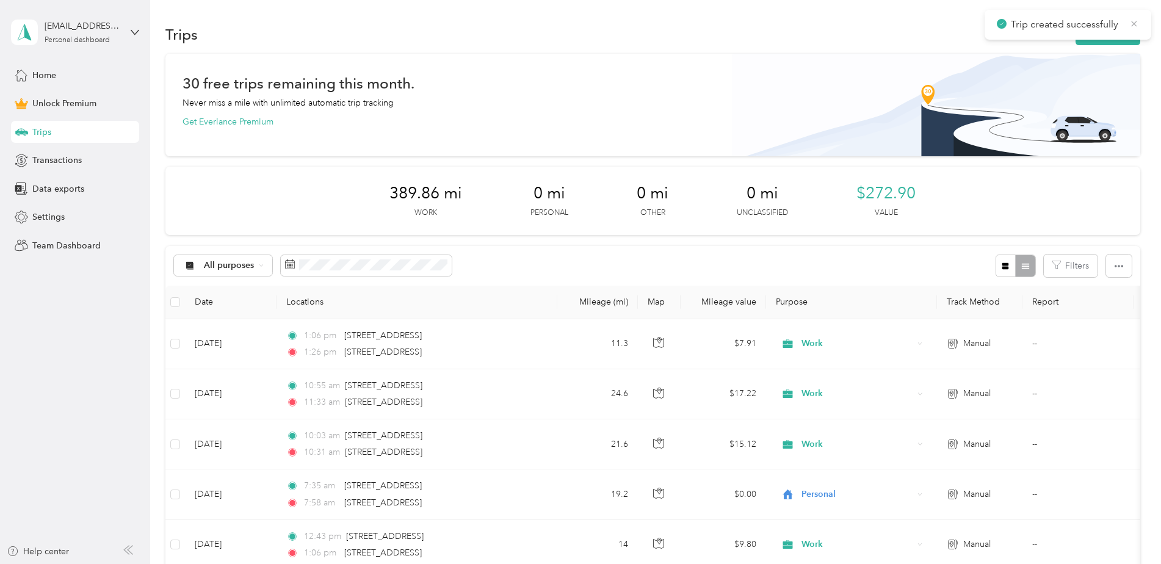
click at [1134, 26] on icon at bounding box center [1134, 23] width 10 height 11
click at [1104, 39] on button "New trip" at bounding box center [1108, 34] width 65 height 21
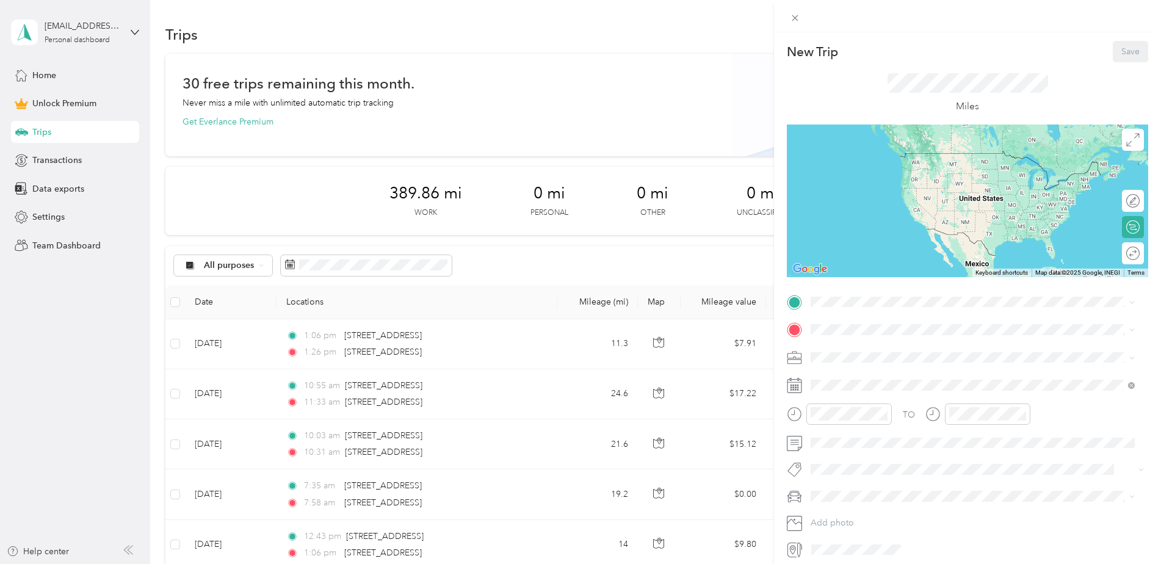
click at [896, 396] on div "TO Add photo" at bounding box center [967, 425] width 361 height 267
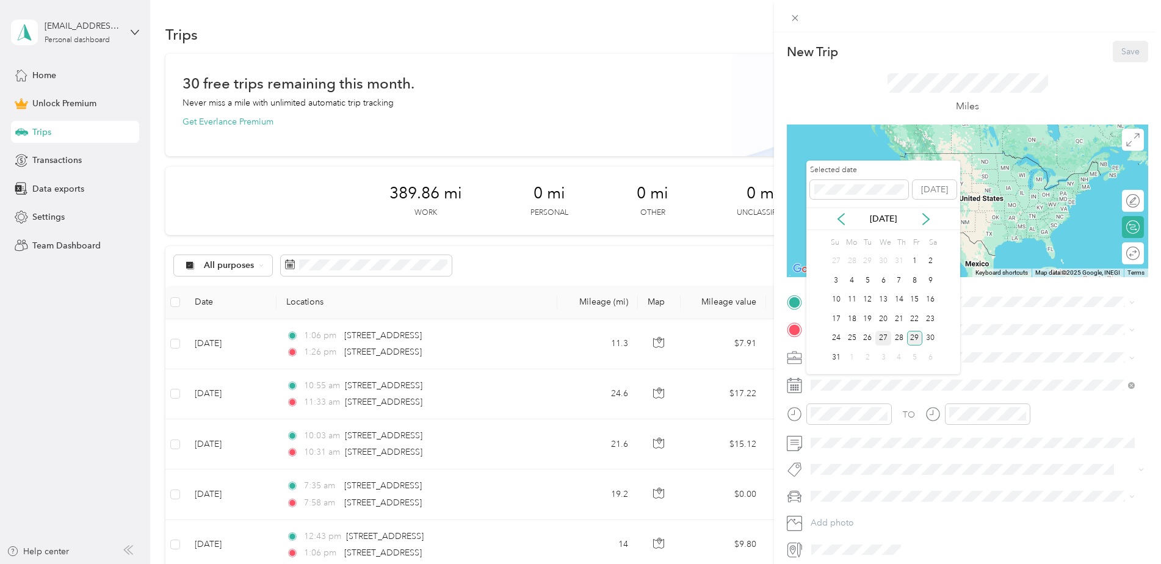
click at [887, 343] on div "27" at bounding box center [884, 338] width 16 height 15
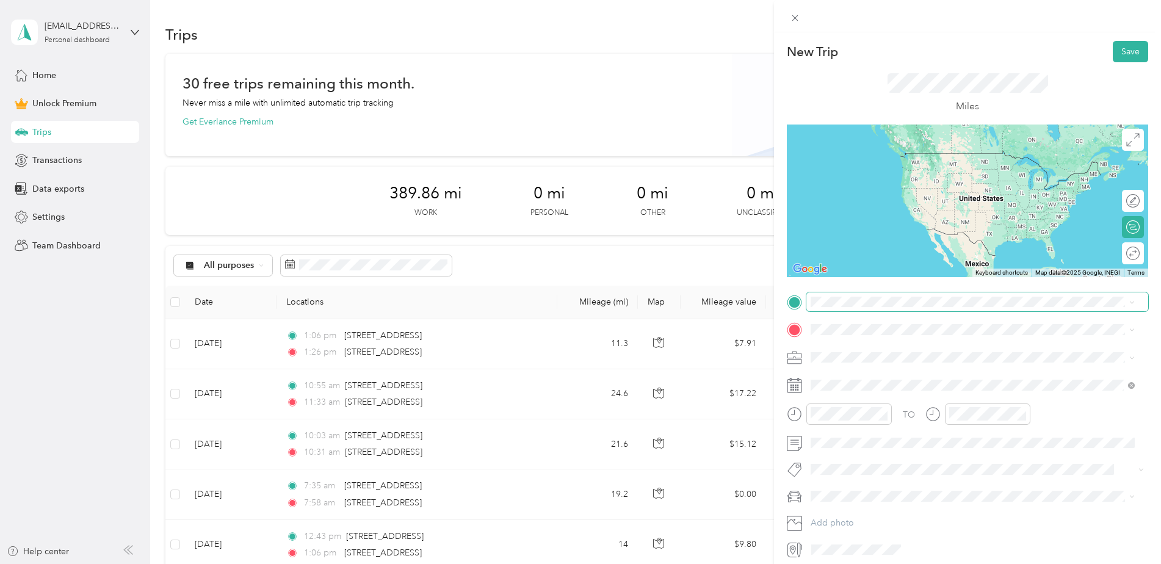
click at [860, 292] on span at bounding box center [978, 302] width 342 height 20
click at [889, 352] on span "2407 106th Street Southwest Everett, Washington 98204, United States" at bounding box center [895, 346] width 122 height 11
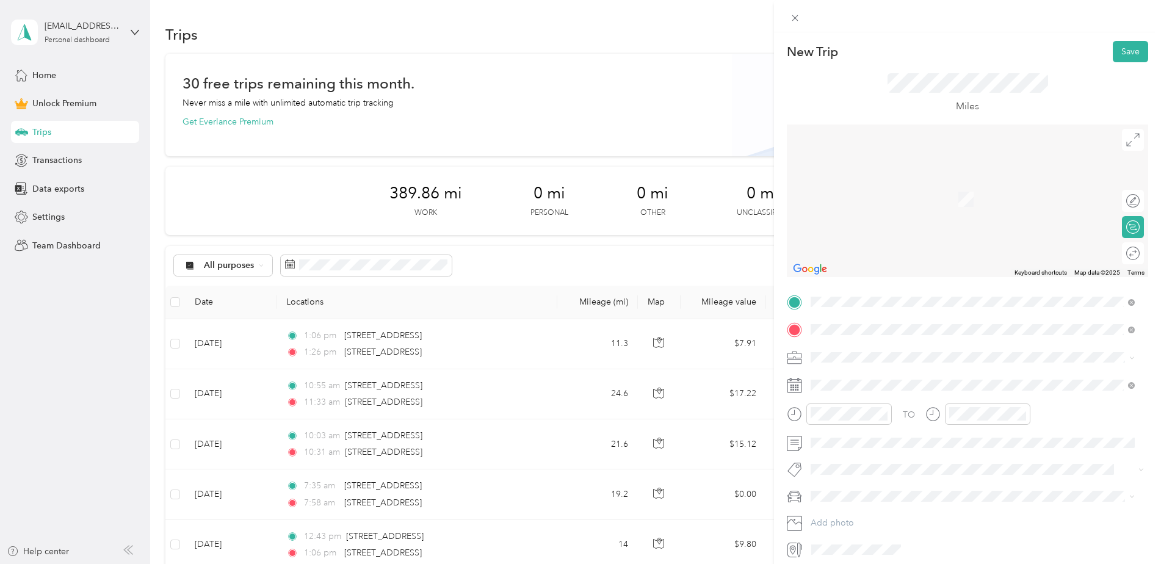
click at [863, 369] on span "3240 118th Avenue Southeast Bellevue, Washington 98005, United States" at bounding box center [895, 373] width 122 height 11
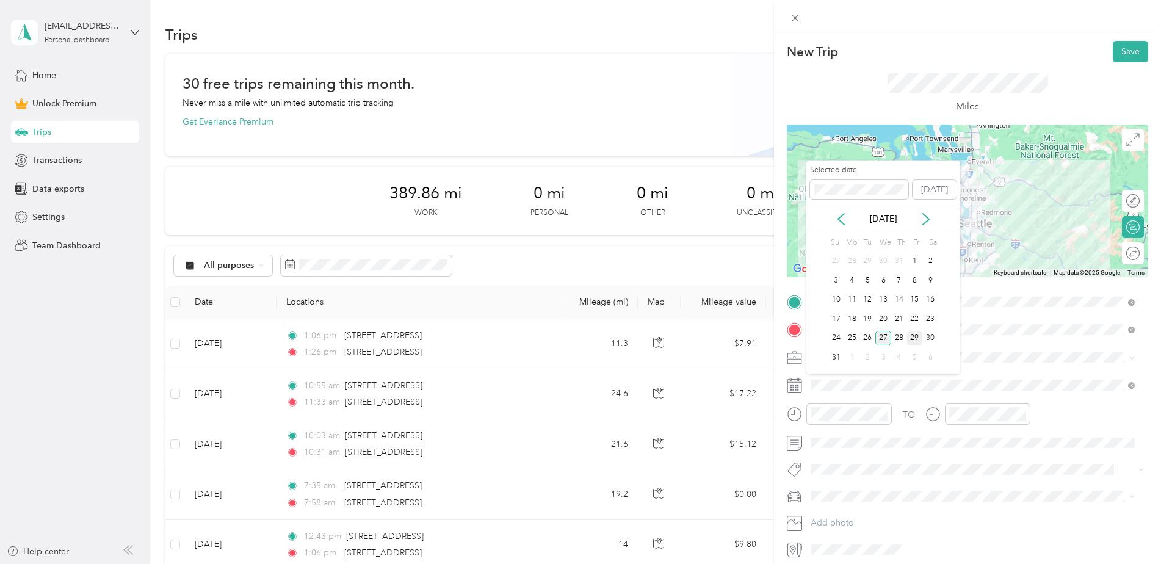
click at [876, 337] on div "27" at bounding box center [884, 338] width 16 height 15
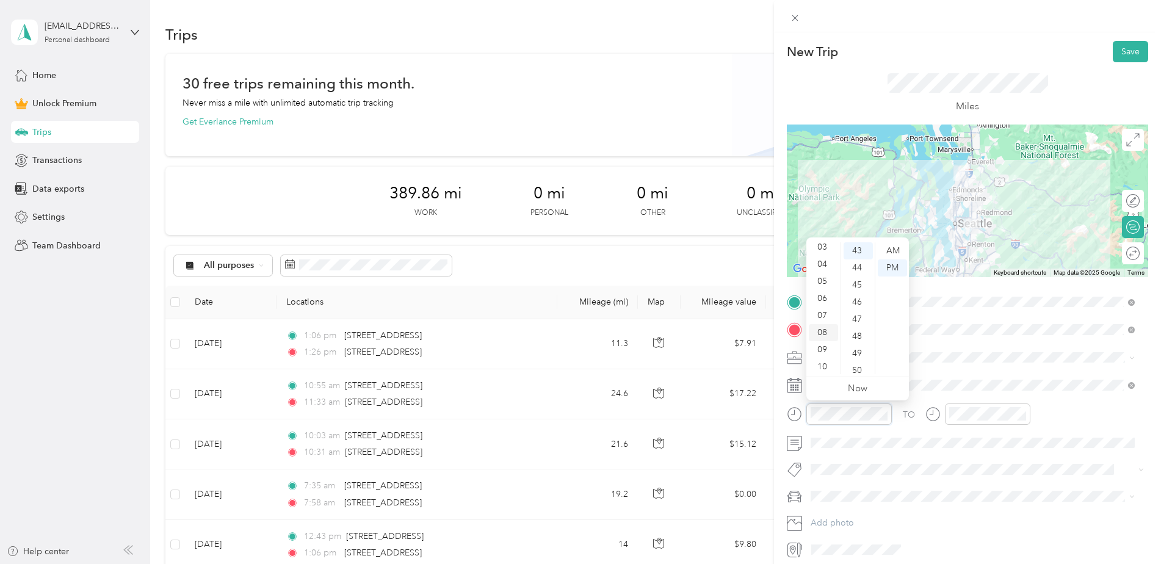
scroll to position [73, 0]
click at [825, 350] on div "10" at bounding box center [823, 348] width 29 height 17
click at [882, 411] on icon "close-circle" at bounding box center [883, 414] width 9 height 9
click at [701, 274] on div "New Trip Save This trip cannot be edited because it is either under review, app…" at bounding box center [580, 282] width 1161 height 564
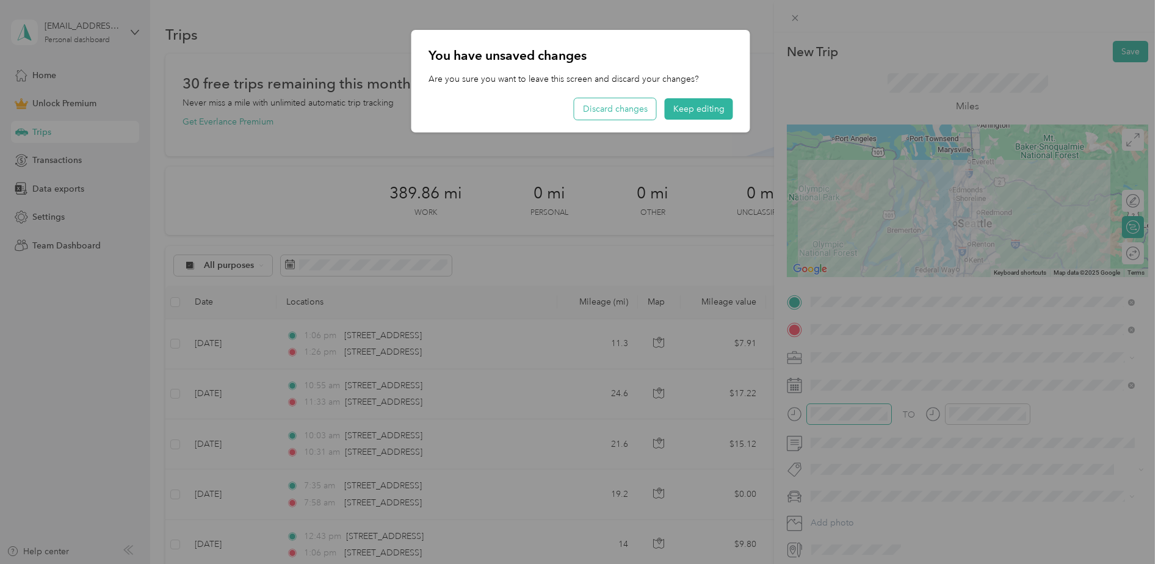
click at [635, 113] on button "Discard changes" at bounding box center [616, 108] width 82 height 21
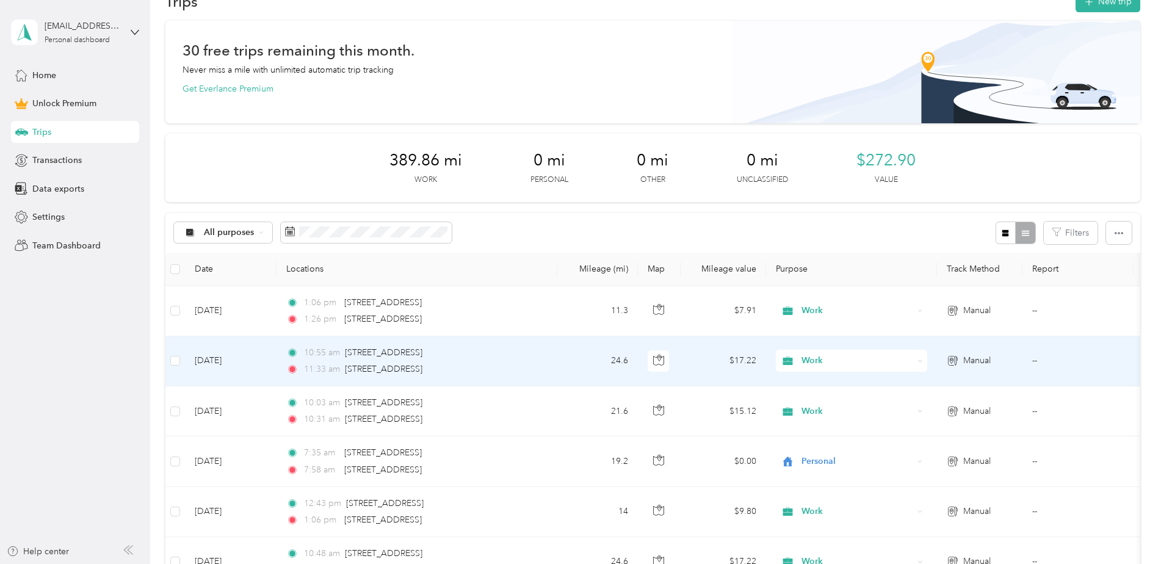
scroll to position [61, 0]
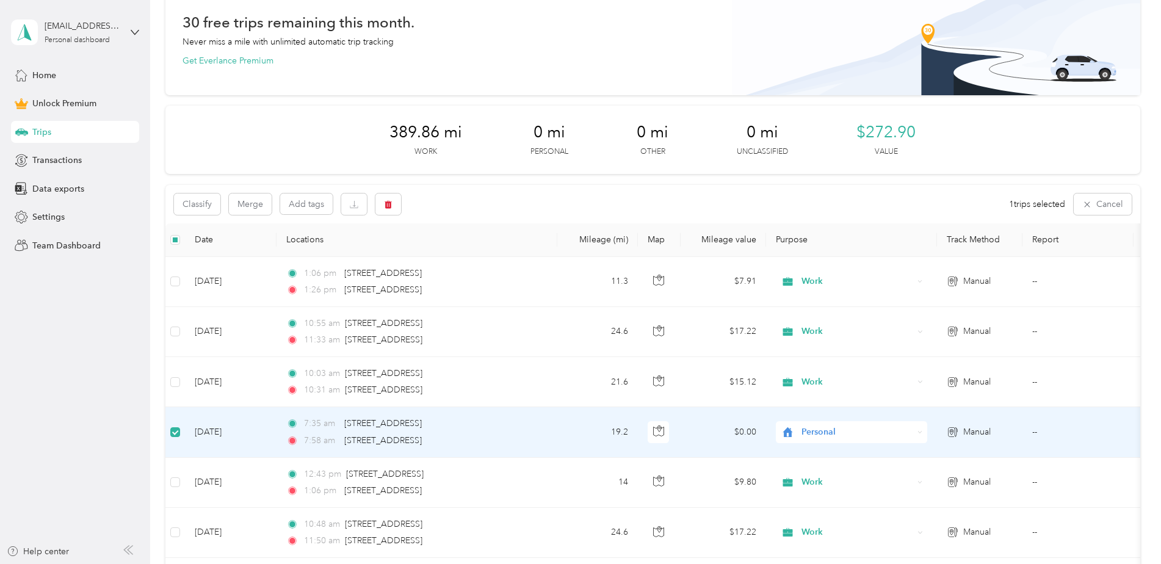
drag, startPoint x: 205, startPoint y: 426, endPoint x: 198, endPoint y: 426, distance: 6.7
click at [196, 427] on td "Aug 27, 2025" at bounding box center [231, 432] width 92 height 50
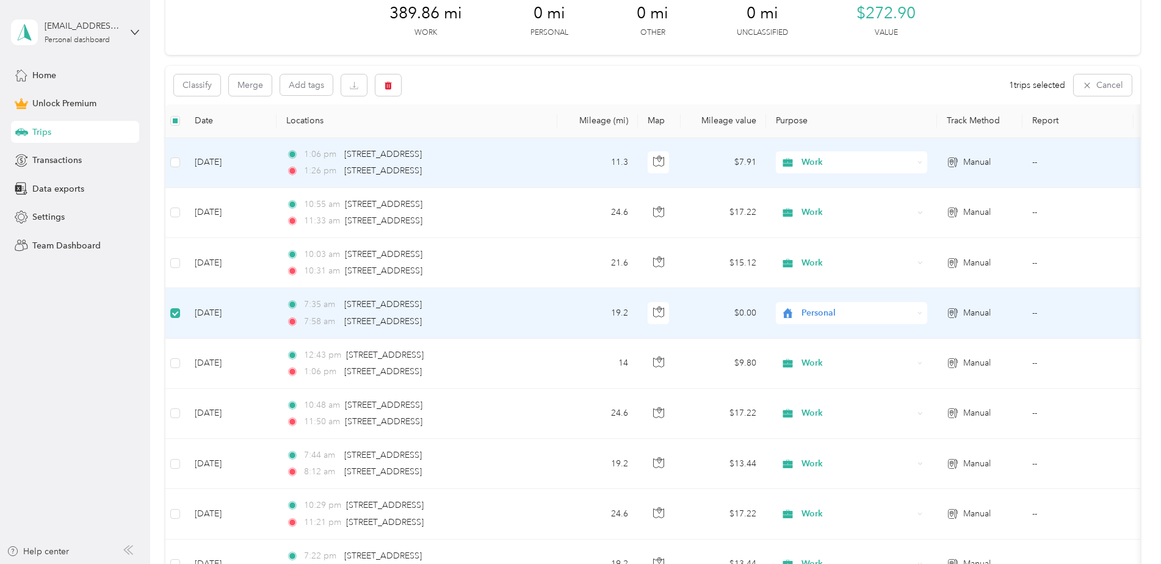
scroll to position [244, 0]
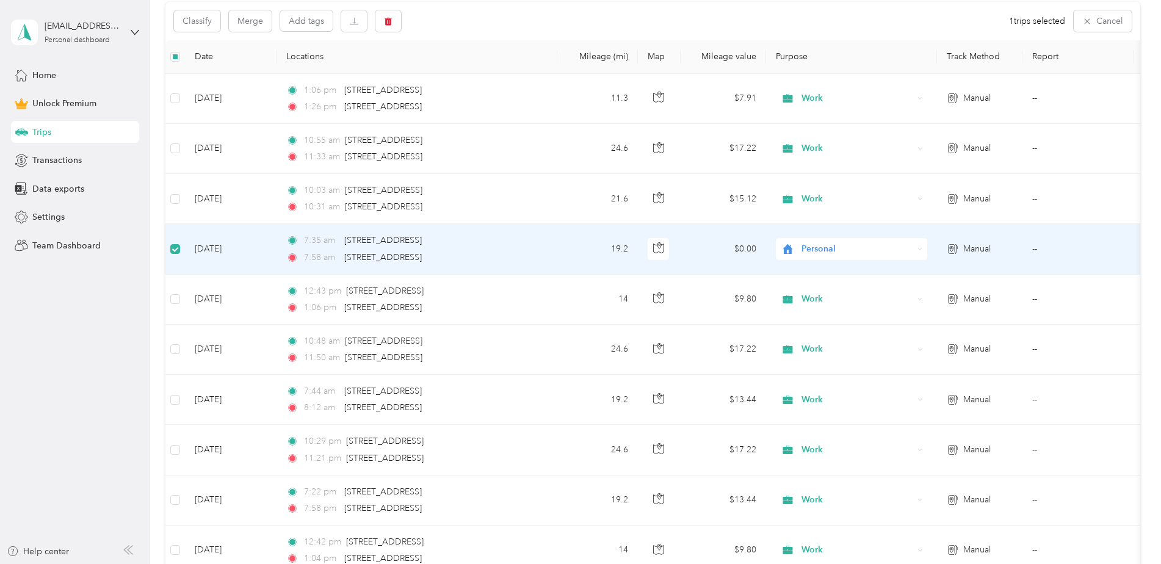
click at [1038, 249] on td "--" at bounding box center [1078, 249] width 111 height 50
click at [832, 250] on span "Personal" at bounding box center [858, 248] width 112 height 13
drag, startPoint x: 690, startPoint y: 252, endPoint x: 603, endPoint y: 248, distance: 87.4
click at [603, 248] on tr "Aug 27, 2025 7:35 am 4220 12th Avenue Northeast, Seattle 7:58 am 2407 106th Str…" at bounding box center [670, 249] width 1011 height 50
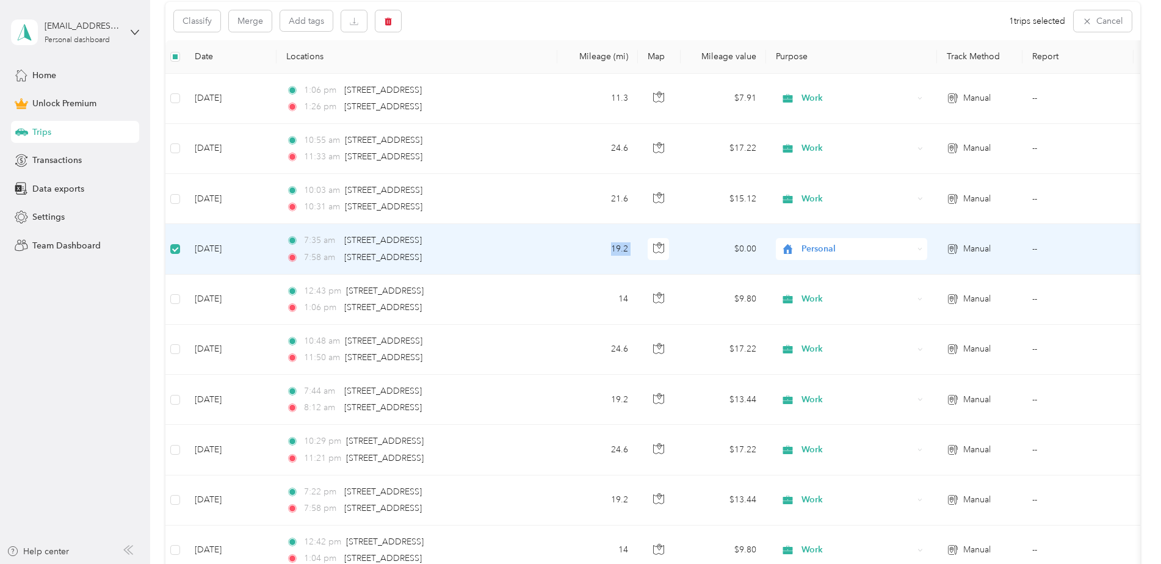
click at [807, 243] on span "Personal" at bounding box center [858, 248] width 112 height 13
click at [708, 247] on td "$0.00" at bounding box center [723, 249] width 85 height 50
click at [393, 242] on span "4220 12th Avenue Northeast, Seattle" at bounding box center [383, 240] width 78 height 10
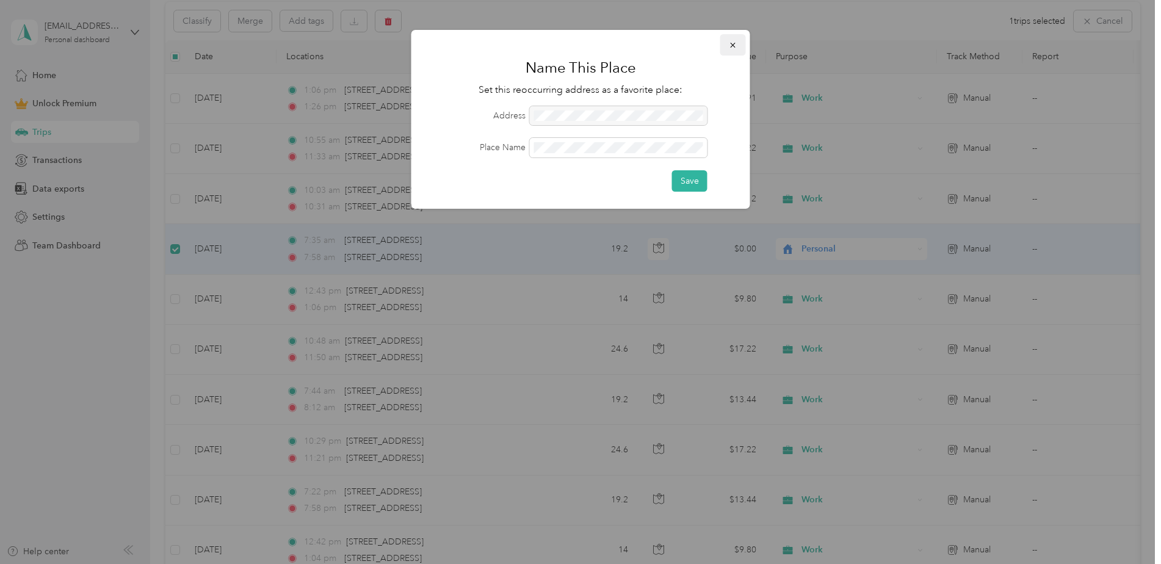
click at [724, 46] on button "button" at bounding box center [733, 44] width 26 height 21
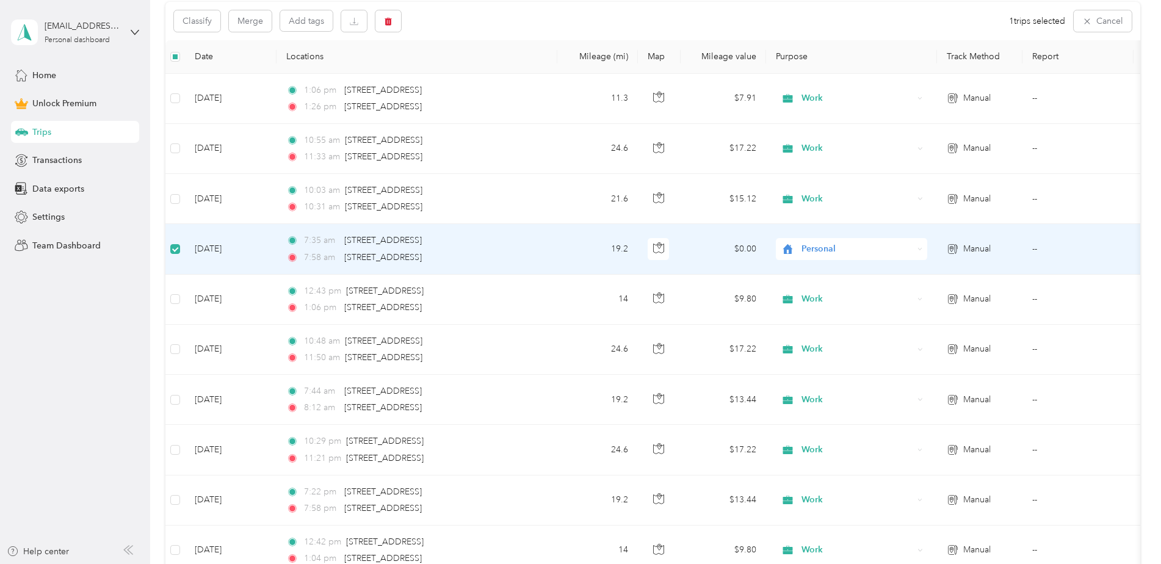
click at [274, 248] on td "Aug 27, 2025" at bounding box center [231, 249] width 92 height 50
click at [494, 242] on div "7:35 am 4220 12th Avenue Northeast, Seattle" at bounding box center [414, 240] width 256 height 13
click at [321, 251] on span "7:58 am" at bounding box center [321, 257] width 35 height 13
click at [245, 241] on td "Aug 27, 2025" at bounding box center [231, 249] width 92 height 50
click at [206, 244] on td "Aug 27, 2025" at bounding box center [231, 249] width 92 height 50
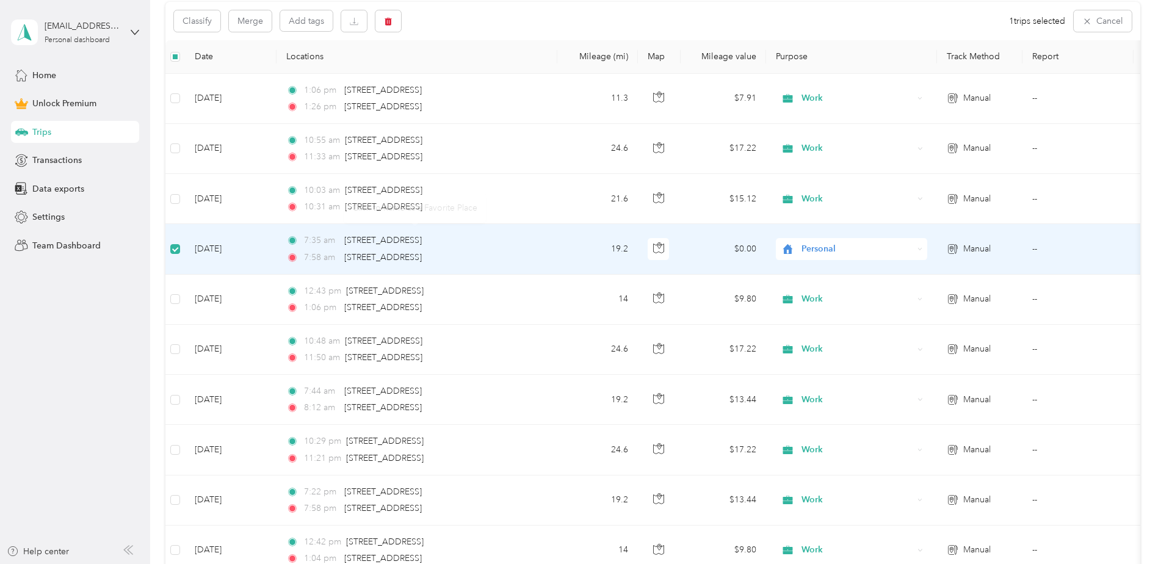
click at [181, 244] on td at bounding box center [175, 249] width 20 height 50
click at [175, 255] on label at bounding box center [175, 248] width 10 height 13
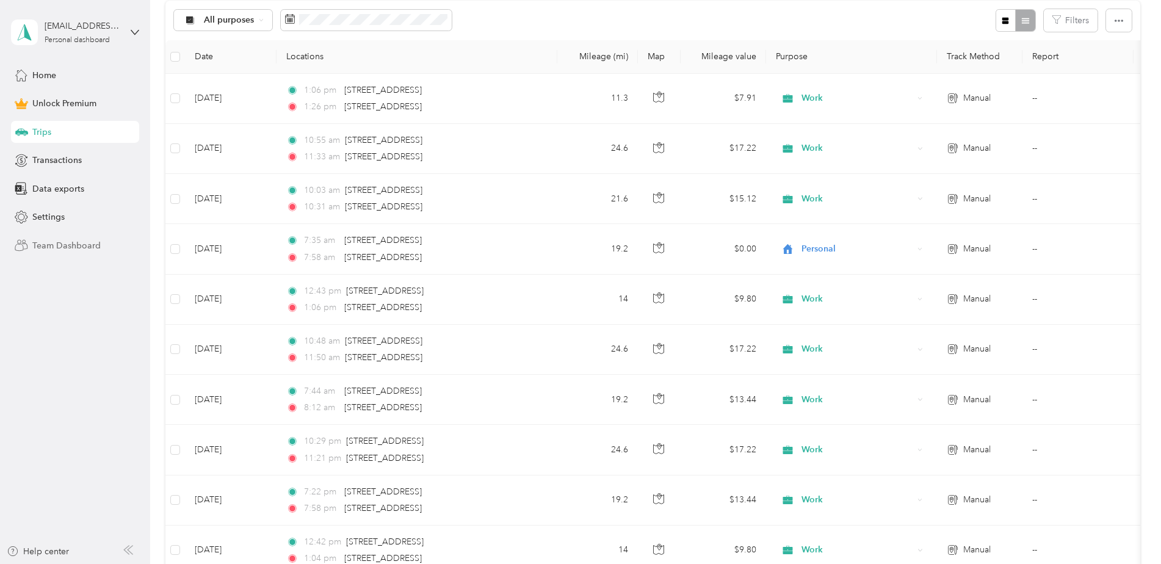
click at [131, 250] on div "Team Dashboard" at bounding box center [75, 245] width 128 height 22
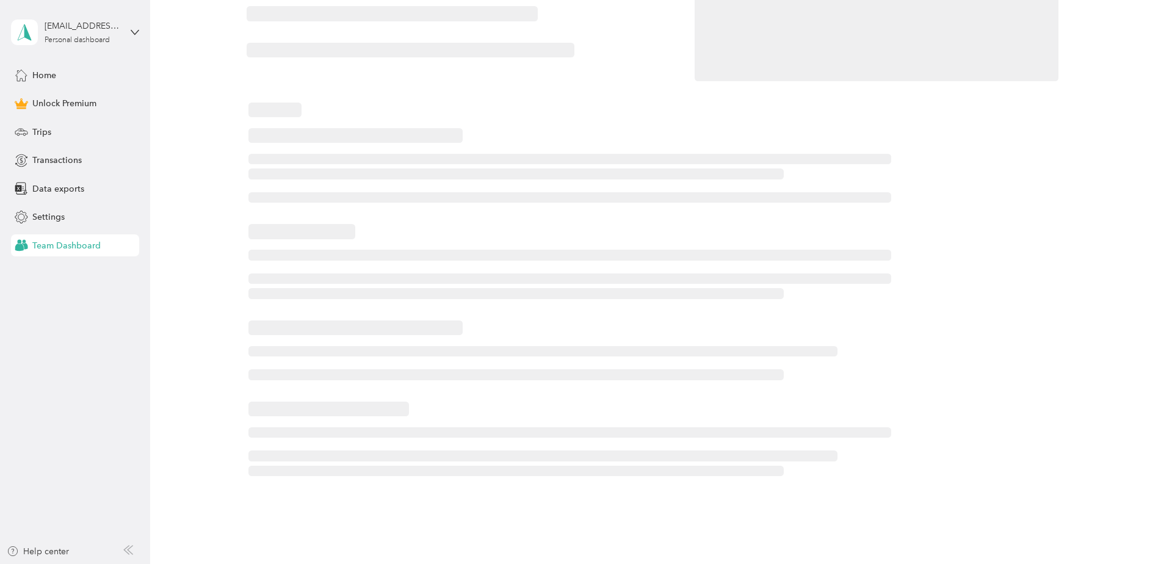
scroll to position [245, 0]
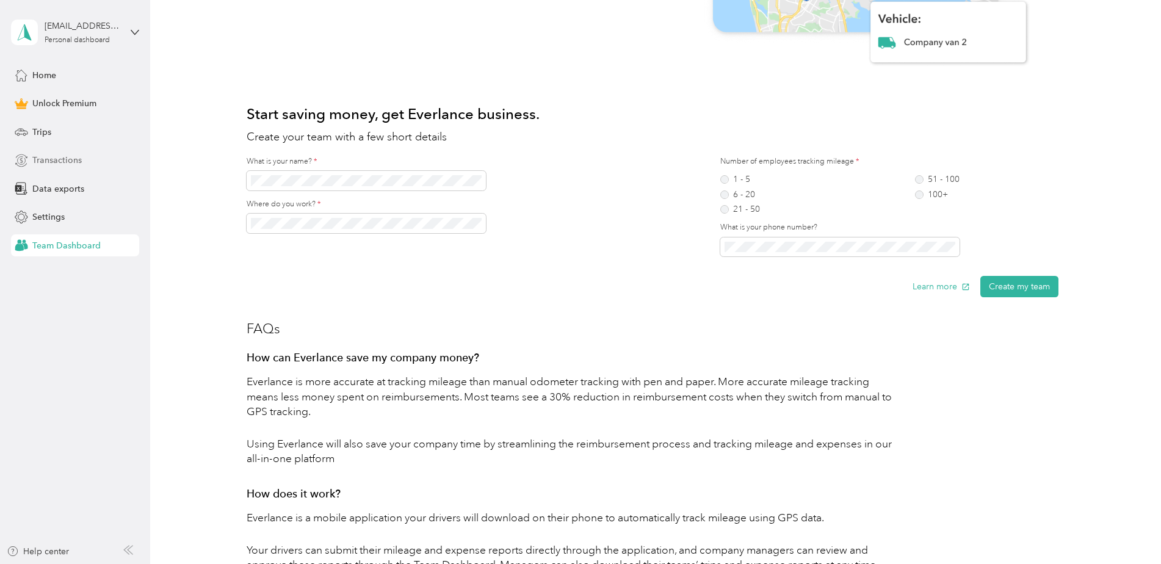
click at [68, 158] on span "Transactions" at bounding box center [56, 160] width 49 height 13
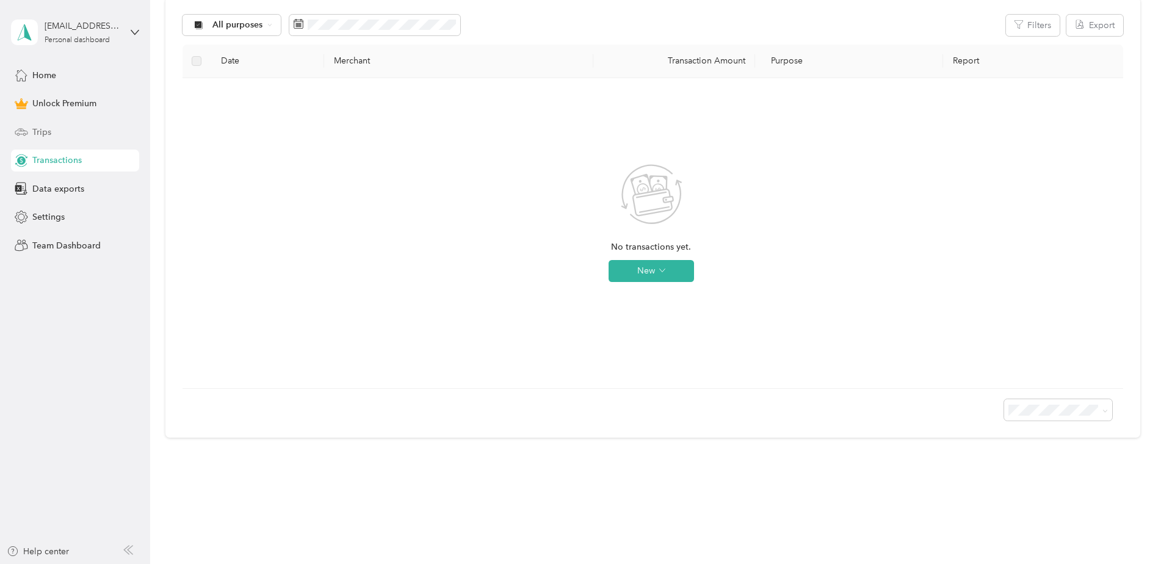
click at [68, 135] on div "Trips" at bounding box center [75, 132] width 128 height 22
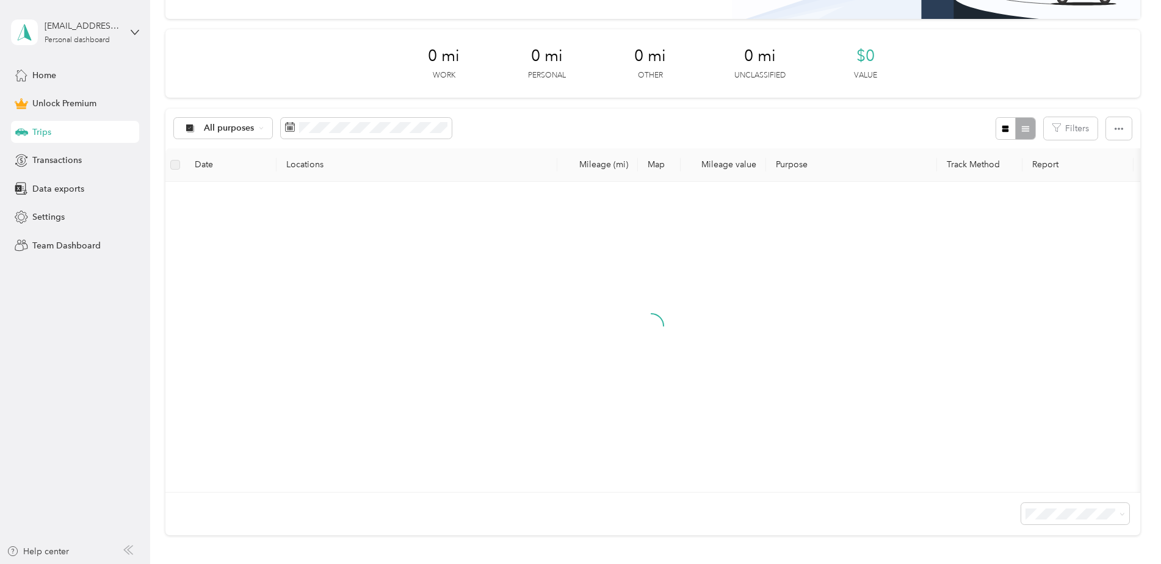
scroll to position [245, 0]
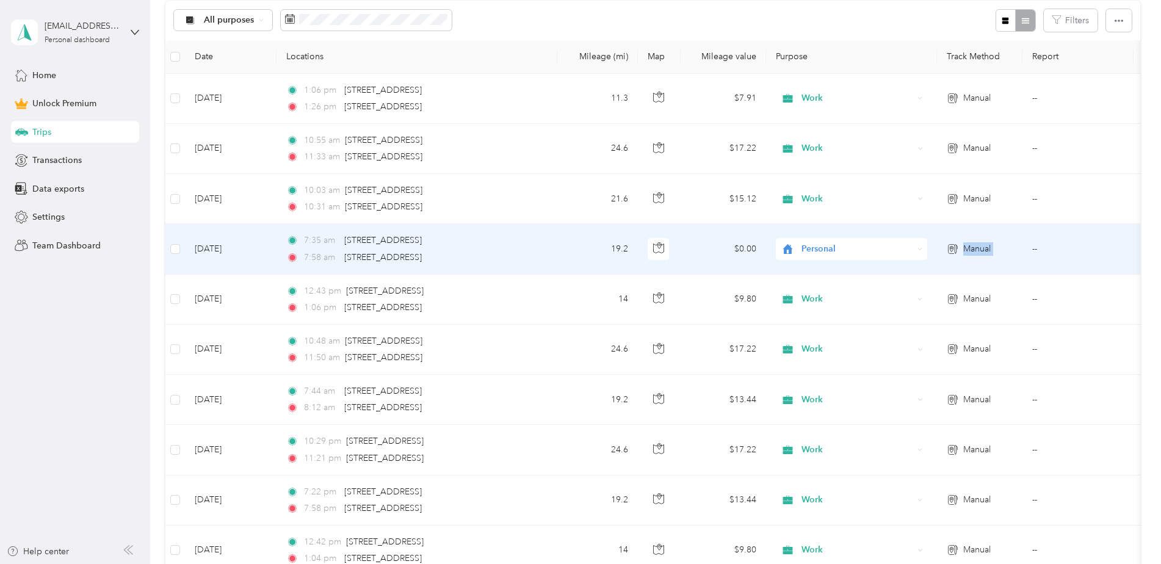
drag, startPoint x: 1022, startPoint y: 244, endPoint x: 897, endPoint y: 248, distance: 125.2
click at [897, 248] on tr "Aug 27, 2025 7:35 am 4220 12th Avenue Northeast, Seattle 7:58 am 2407 106th Str…" at bounding box center [670, 249] width 1011 height 50
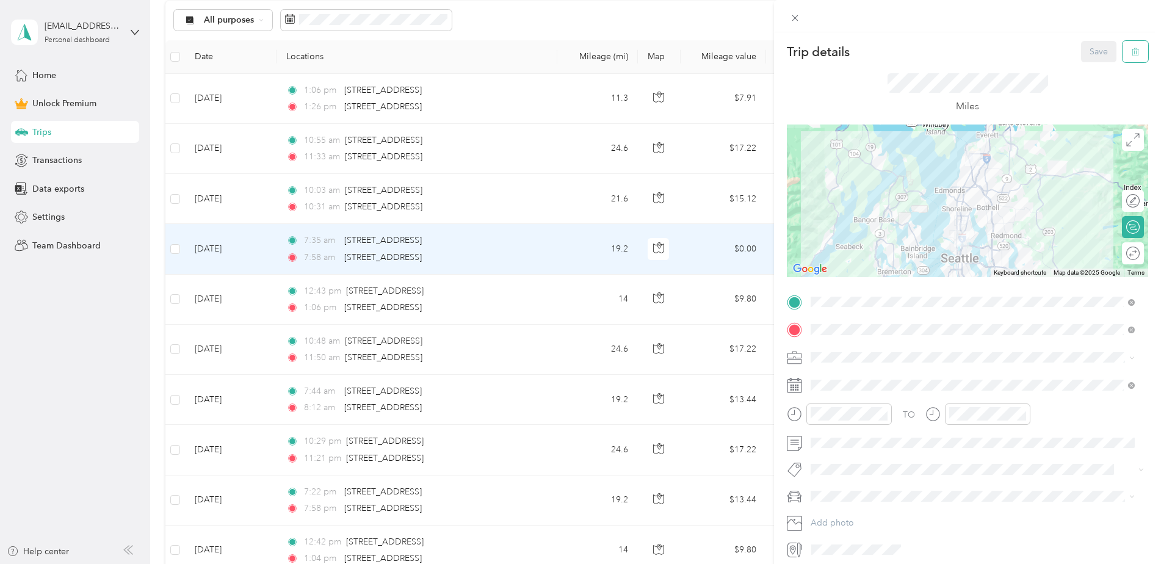
click at [1123, 57] on button "button" at bounding box center [1136, 51] width 26 height 21
click at [1100, 60] on div "Are you sure you want to delete this trip? This action cannot be undone. No Yes" at bounding box center [1010, 51] width 201 height 67
click at [1095, 67] on button "Yes" at bounding box center [1091, 64] width 24 height 20
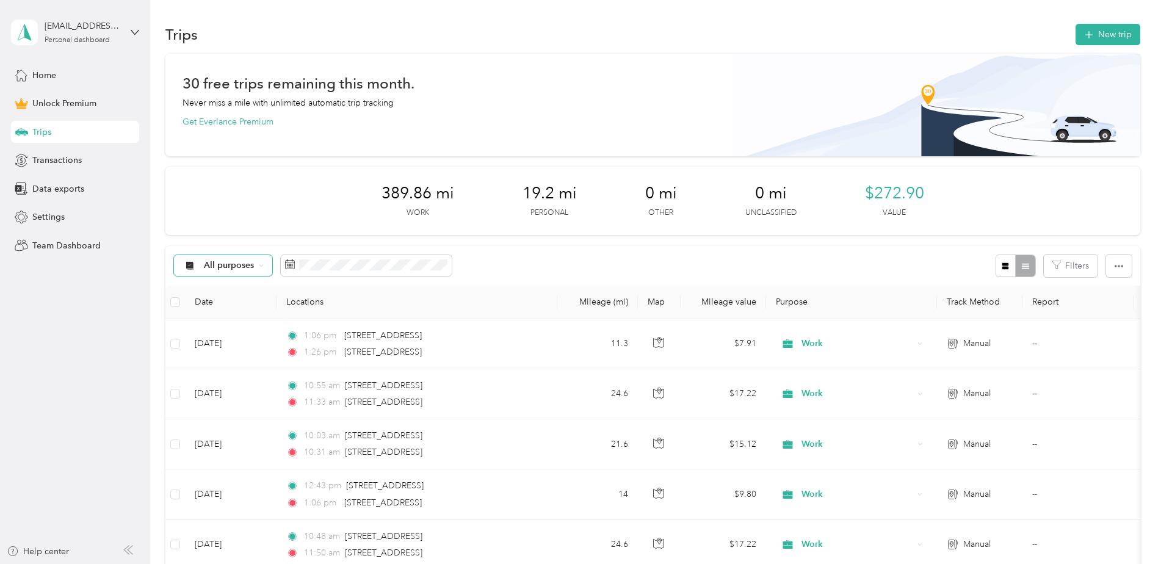
click at [257, 267] on div "All purposes" at bounding box center [223, 265] width 99 height 21
click at [236, 324] on span "Work" at bounding box center [233, 329] width 59 height 13
click at [1115, 266] on icon "button" at bounding box center [1119, 266] width 9 height 9
click at [1110, 304] on div "Export" at bounding box center [1103, 310] width 34 height 13
click at [1102, 310] on span "Export" at bounding box center [1099, 310] width 26 height 10
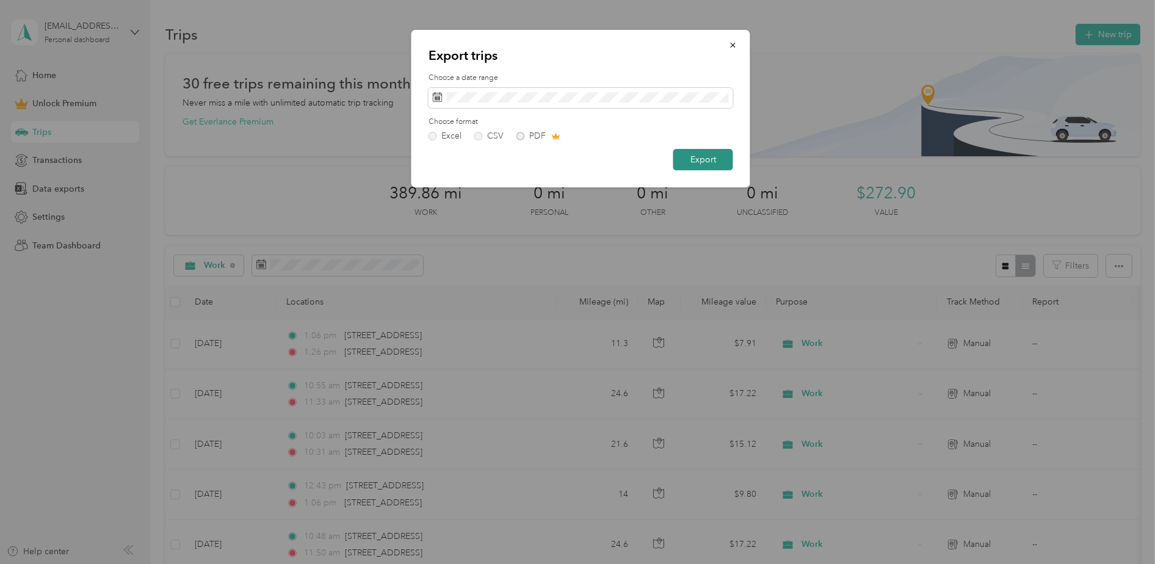
click at [711, 161] on button "Export" at bounding box center [703, 159] width 60 height 21
